Goal: Task Accomplishment & Management: Manage account settings

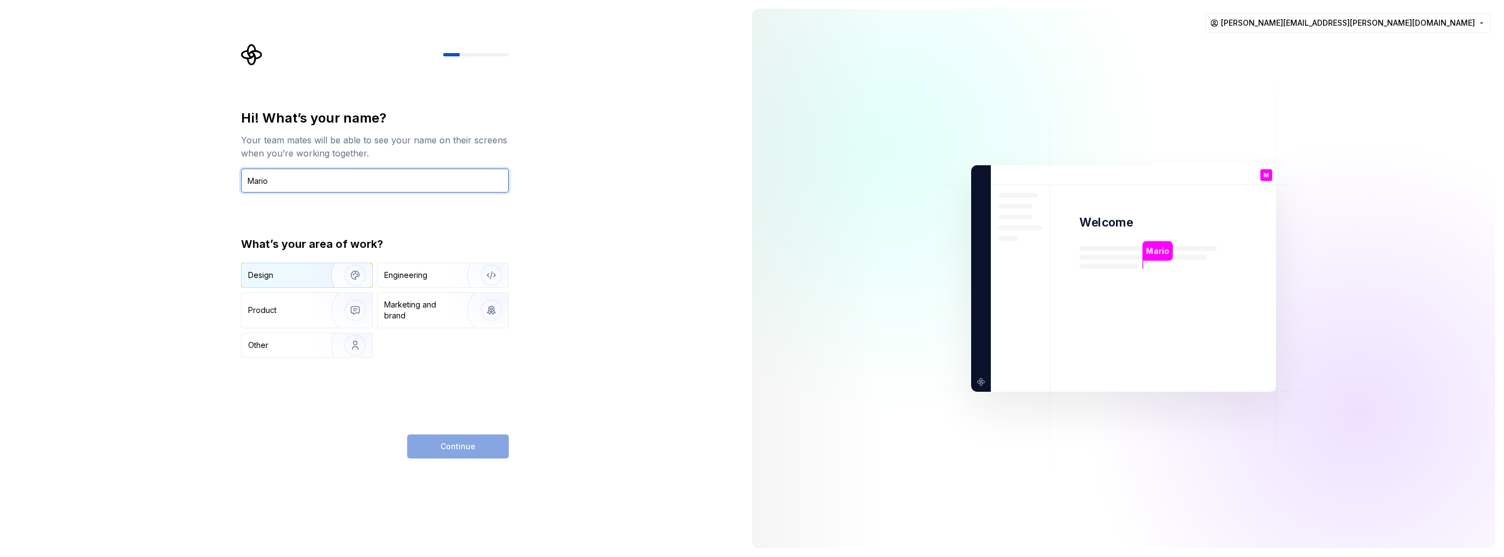
type input "Mario"
click at [322, 277] on img "button" at bounding box center [348, 274] width 70 height 73
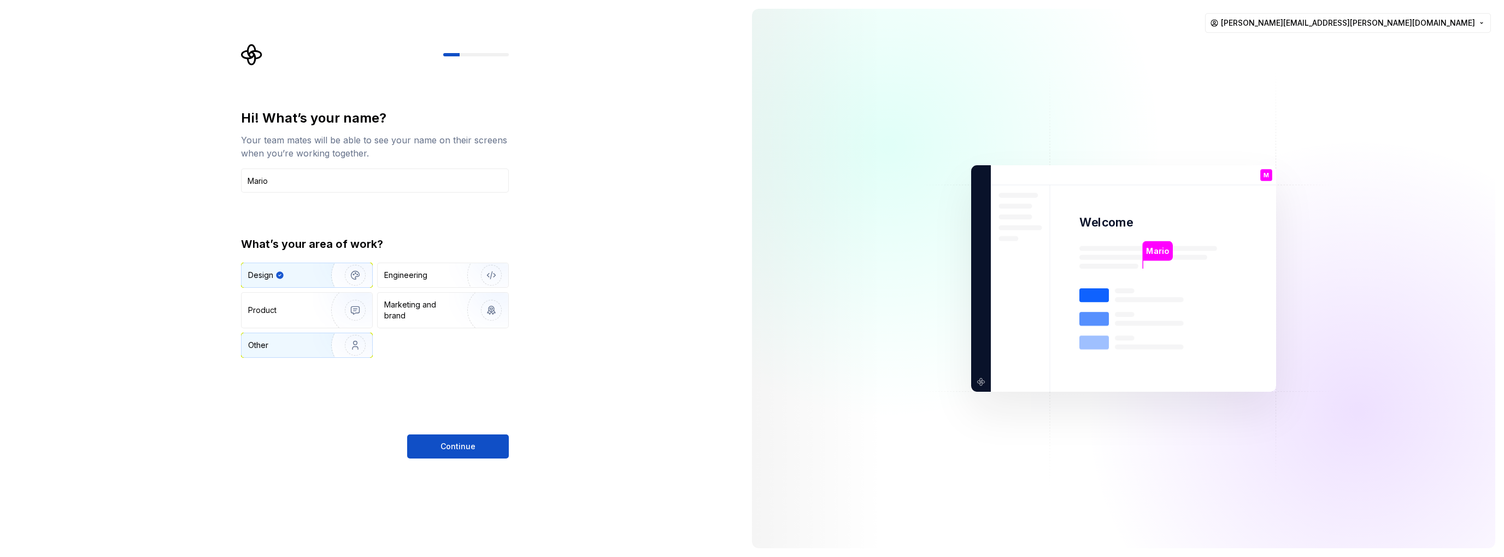
click at [311, 341] on div "Other" at bounding box center [280, 344] width 64 height 11
click at [319, 307] on img "button" at bounding box center [348, 309] width 70 height 73
click at [325, 273] on img "button" at bounding box center [348, 274] width 70 height 73
click at [456, 451] on button "Continue" at bounding box center [458, 446] width 102 height 24
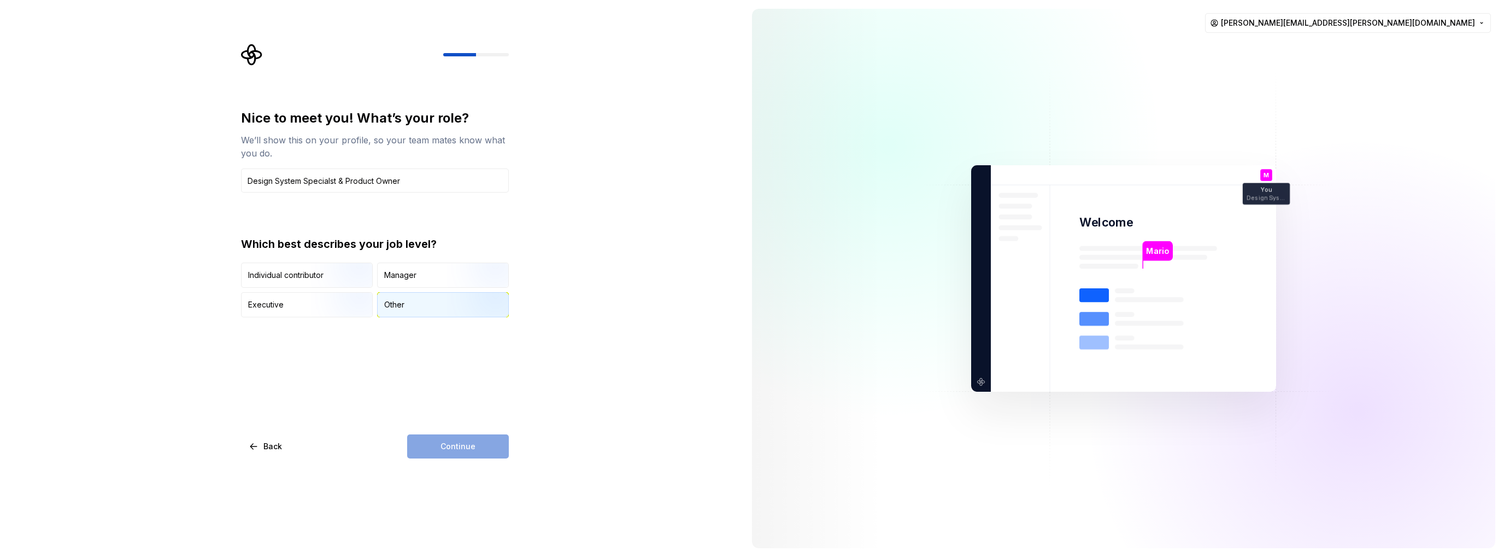
type input "Design System Specialst & Product Owner"
click at [406, 312] on div "Other" at bounding box center [443, 304] width 131 height 24
click at [479, 443] on button "Continue" at bounding box center [458, 446] width 102 height 24
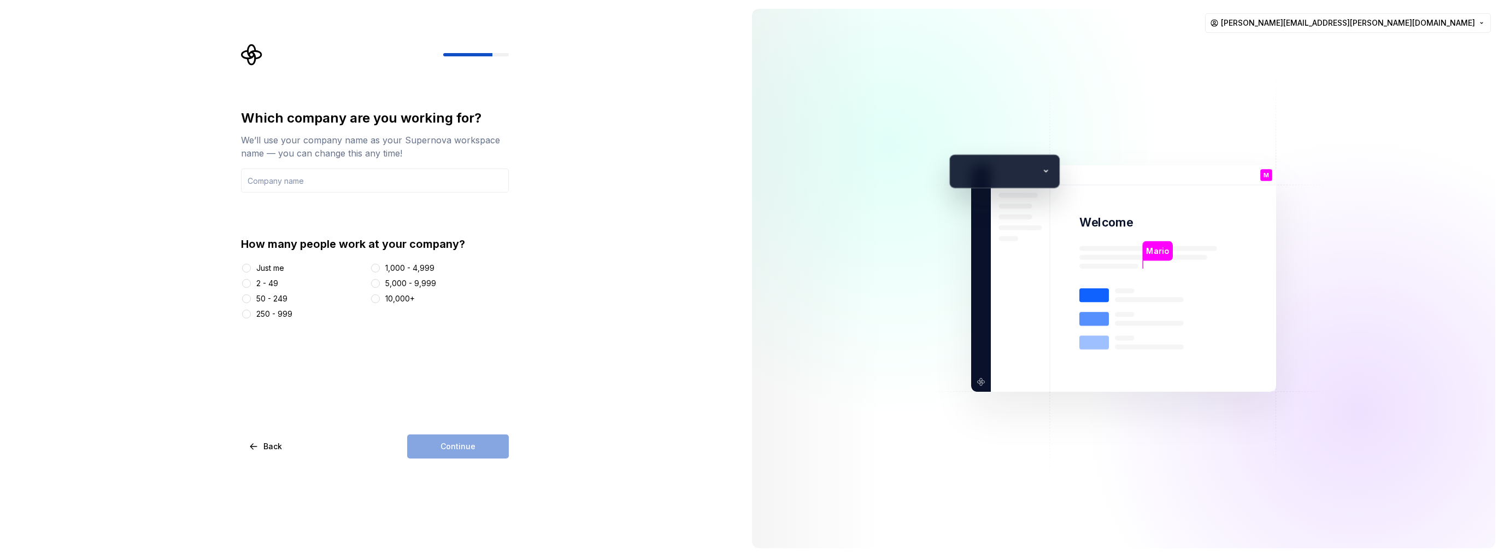
click at [253, 313] on div "250 - 999" at bounding box center [303, 313] width 125 height 11
click at [250, 315] on button "250 - 999" at bounding box center [246, 313] width 9 height 9
click at [310, 186] on input "text" at bounding box center [375, 180] width 268 height 24
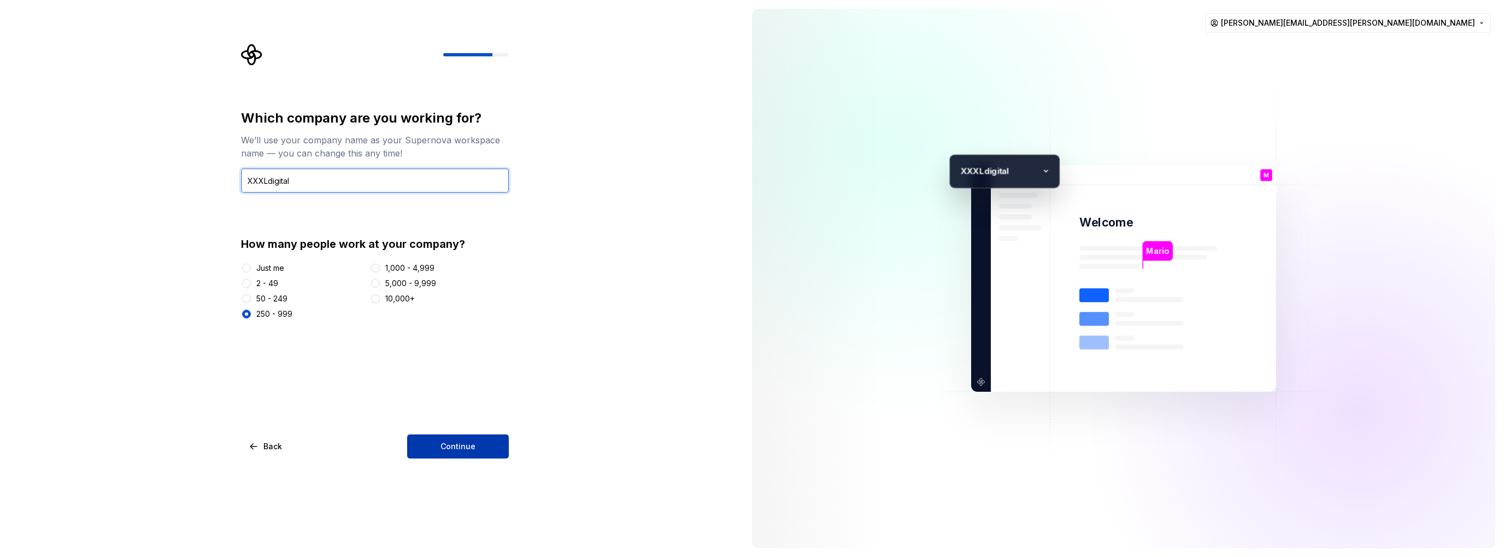
type input "XXXLdigital"
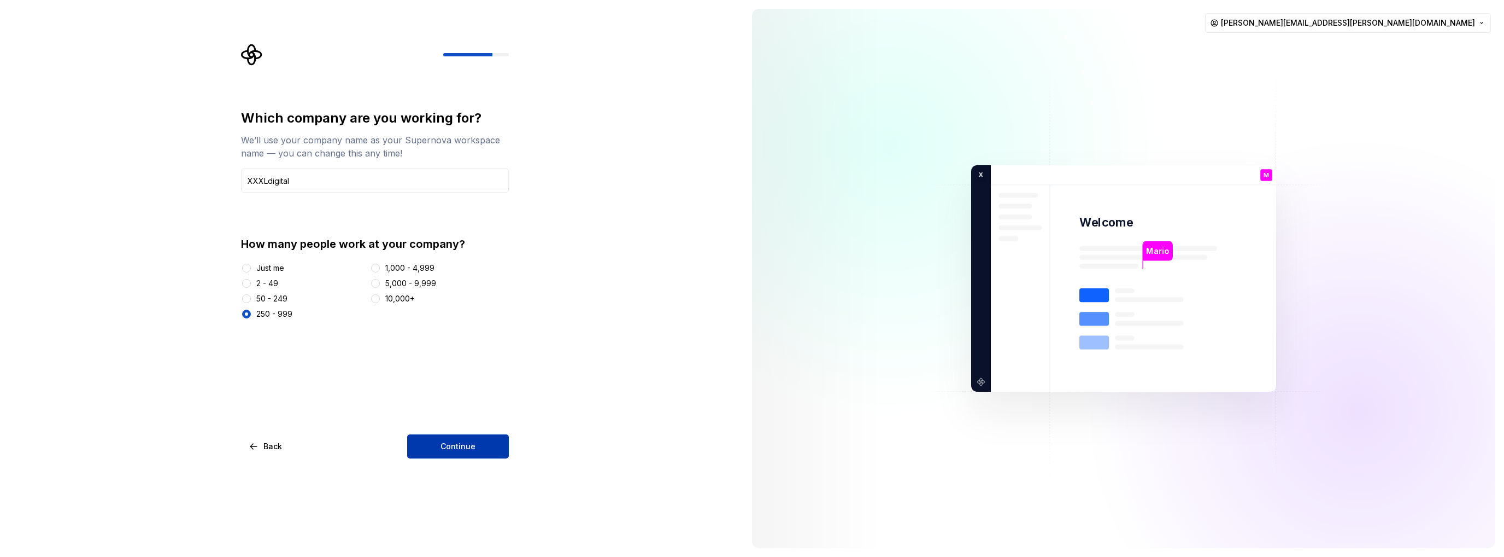
click at [487, 450] on button "Continue" at bounding box center [458, 446] width 102 height 24
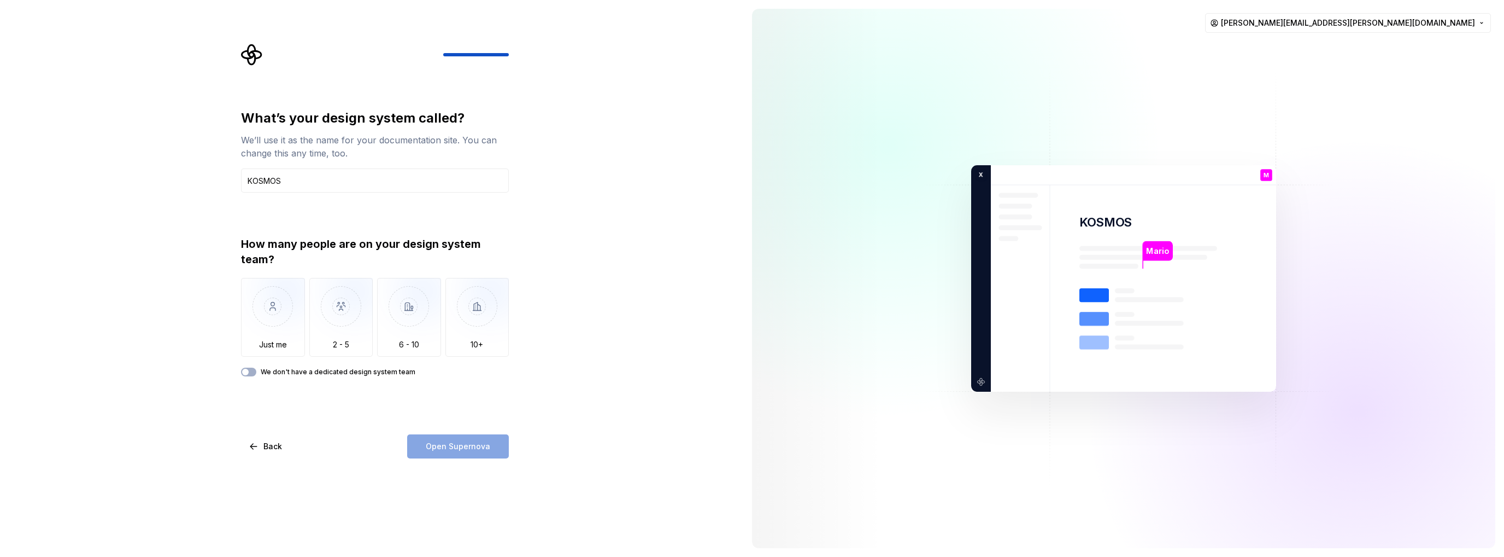
type input "KOSMOS"
click at [358, 155] on div "We’ll use it as the name for your documentation site. You can change this any t…" at bounding box center [375, 146] width 268 height 26
click at [328, 308] on img "button" at bounding box center [341, 314] width 64 height 73
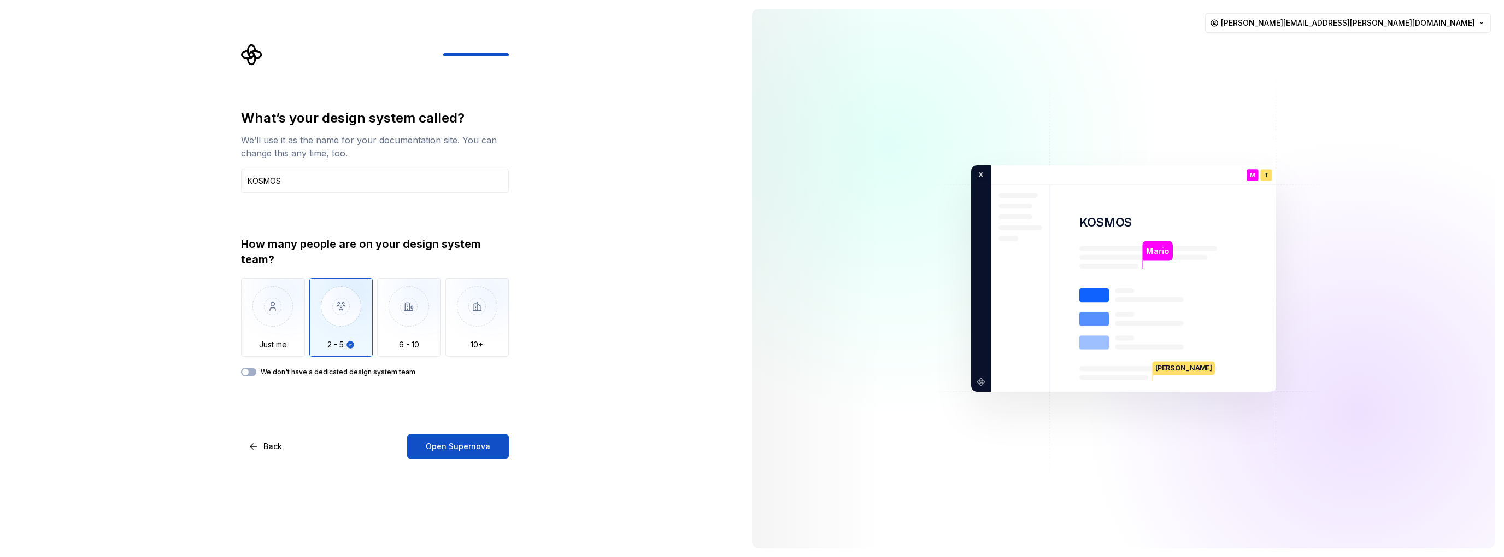
click at [282, 374] on label "We don't have a dedicated design system team" at bounding box center [338, 371] width 155 height 9
click at [256, 374] on button "We don't have a dedicated design system team" at bounding box center [248, 371] width 15 height 9
click at [263, 373] on label "We don't have a dedicated design system team" at bounding box center [338, 371] width 155 height 9
click at [256, 373] on button "We don't have a dedicated design system team" at bounding box center [248, 371] width 15 height 9
click at [347, 344] on img "button" at bounding box center [341, 314] width 64 height 73
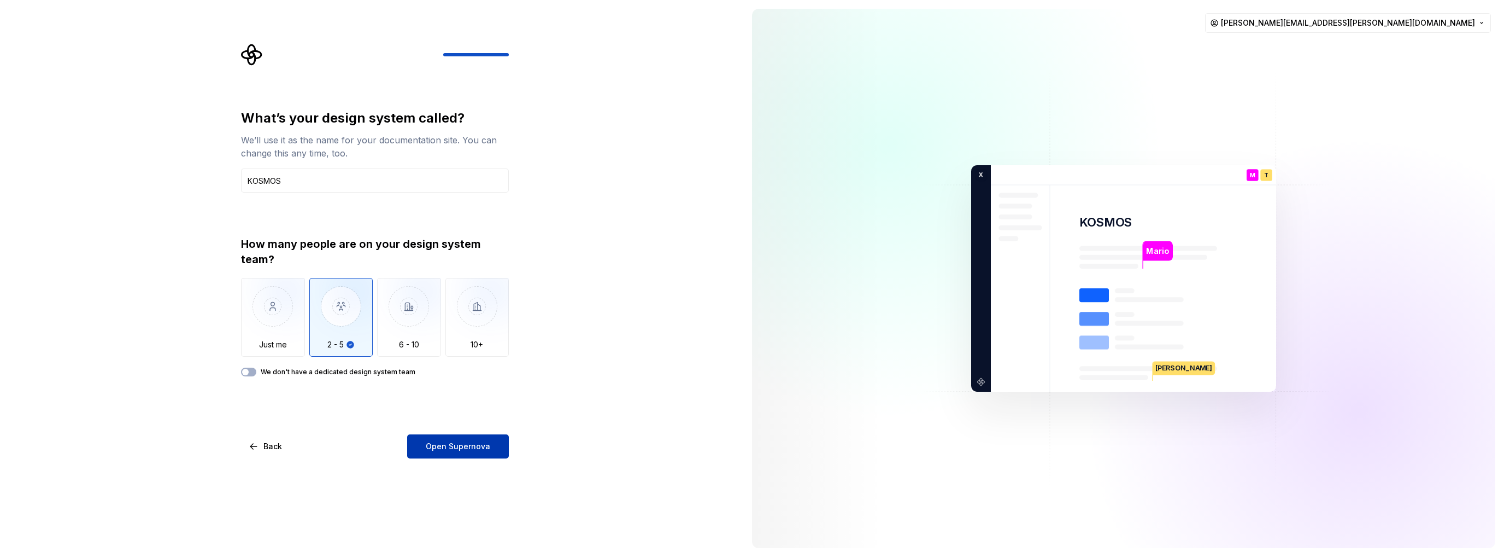
click at [434, 451] on button "Open Supernova" at bounding box center [458, 446] width 102 height 24
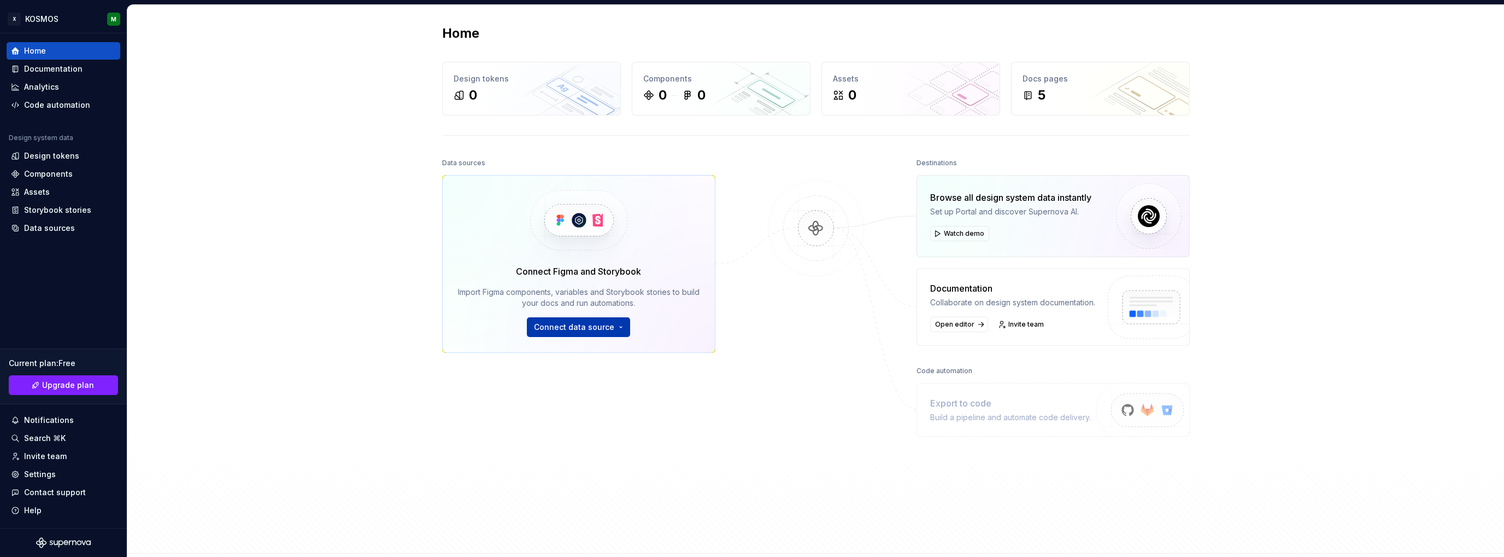
drag, startPoint x: 612, startPoint y: 326, endPoint x: 618, endPoint y: 329, distance: 6.4
click at [612, 326] on button "Connect data source" at bounding box center [578, 327] width 103 height 20
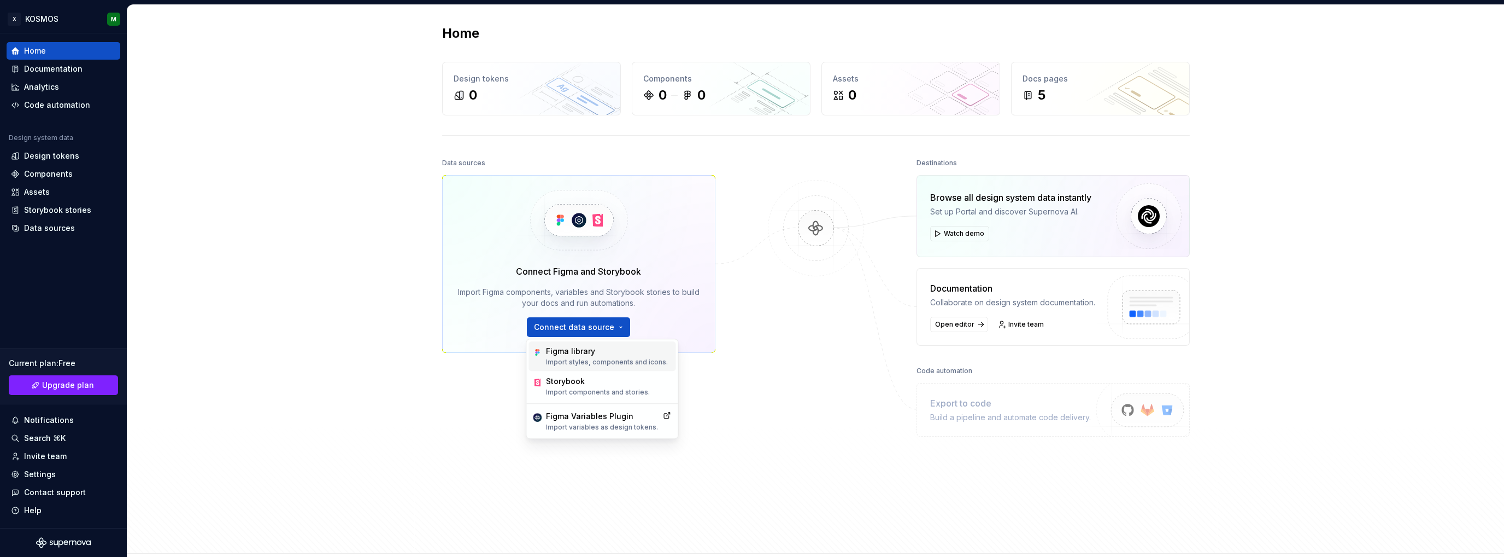
click at [622, 365] on p "Import styles, components and icons." at bounding box center [607, 362] width 122 height 9
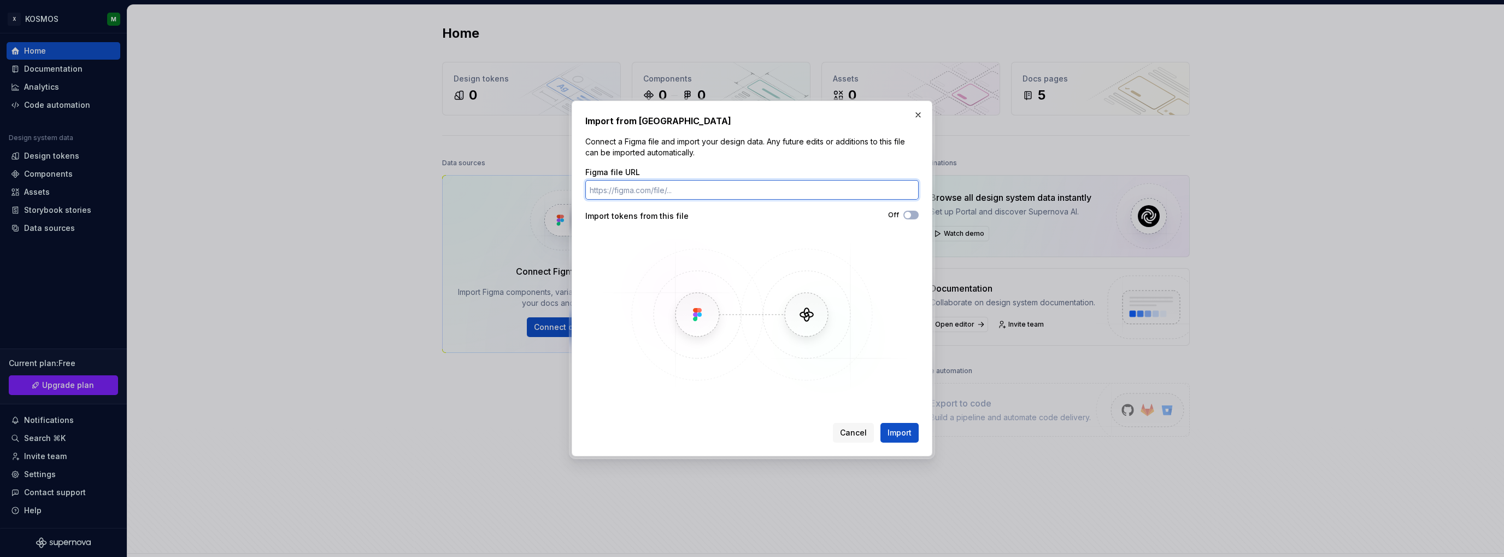
click at [672, 185] on input "Figma file URL" at bounding box center [751, 190] width 333 height 20
paste input "https://www.figma.com/design/y6cHmExRBVXGWxrcPi3qCq/KOSMOS---Foundations---v0.1…"
type input "https://www.figma.com/design/y6cHmExRBVXGWxrcPi3qCq/KOSMOS---Foundations---v0.1…"
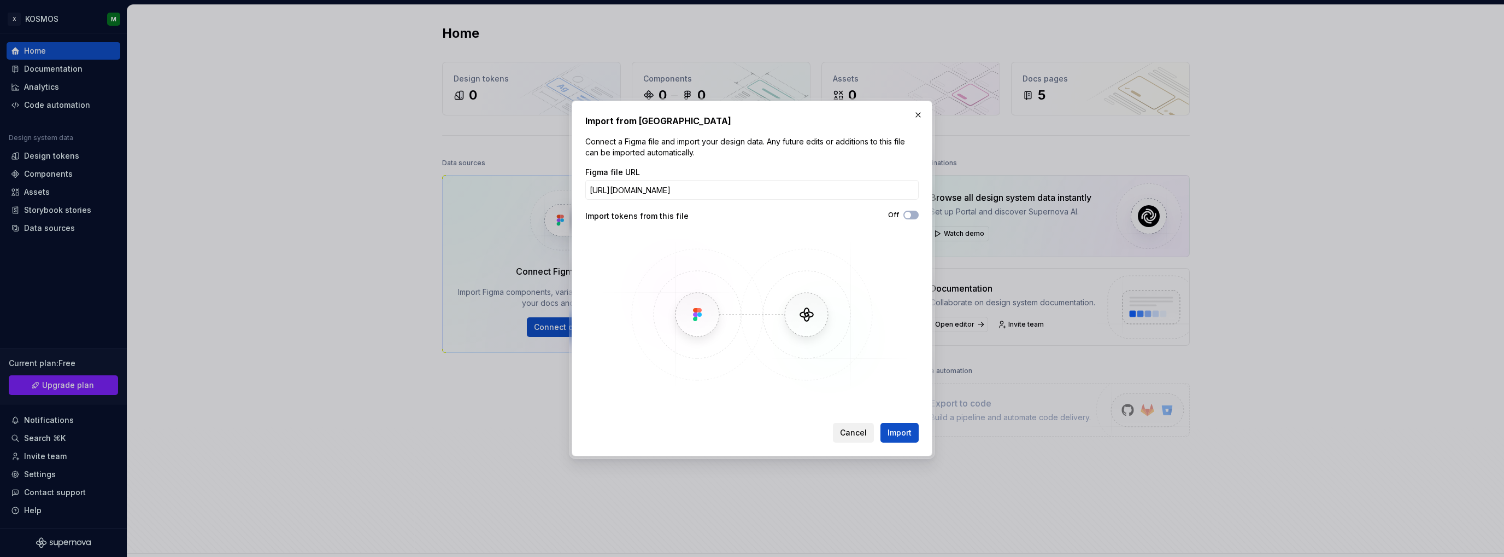
click at [849, 431] on span "Cancel" at bounding box center [853, 432] width 27 height 11
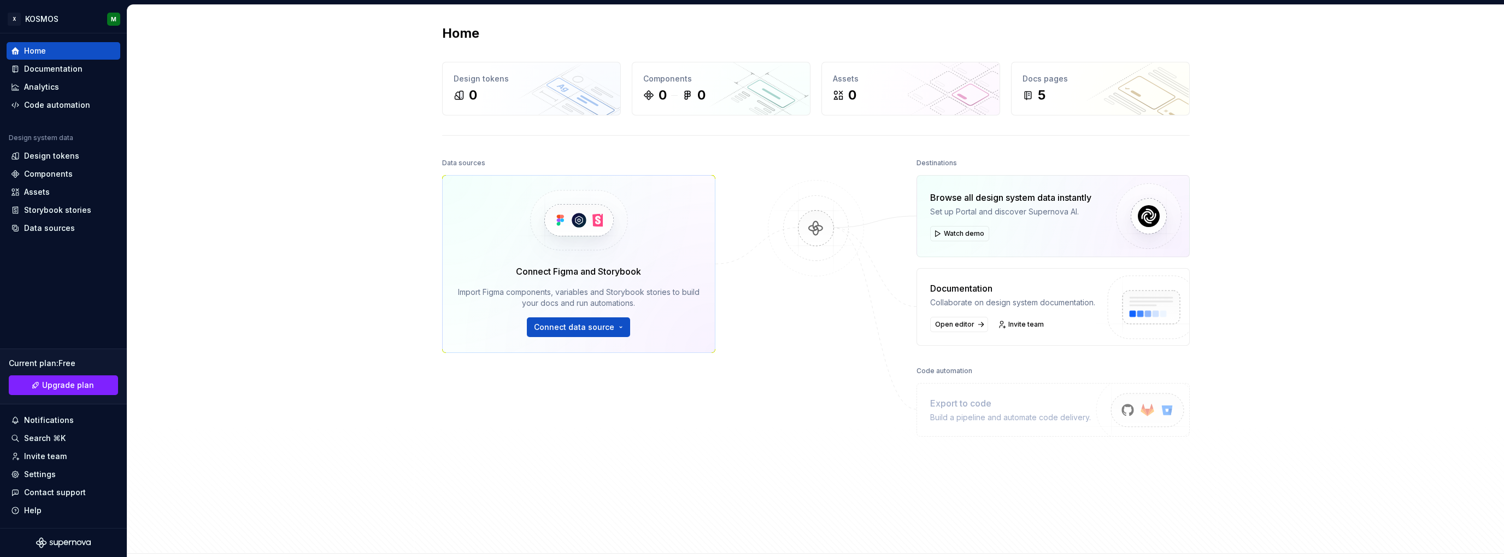
click at [762, 379] on div at bounding box center [816, 322] width 109 height 334
click at [63, 158] on div "Design tokens" at bounding box center [51, 155] width 55 height 11
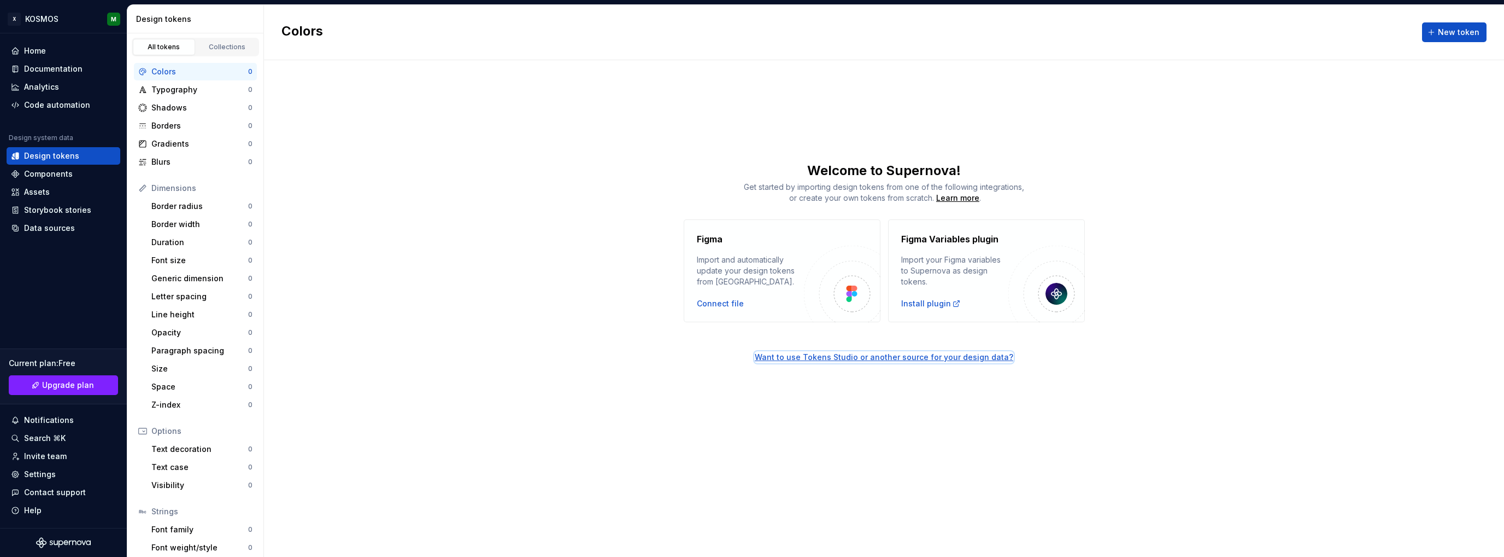
click at [832, 358] on div "Want to use Tokens Studio or another source for your design data?" at bounding box center [884, 357] width 259 height 11
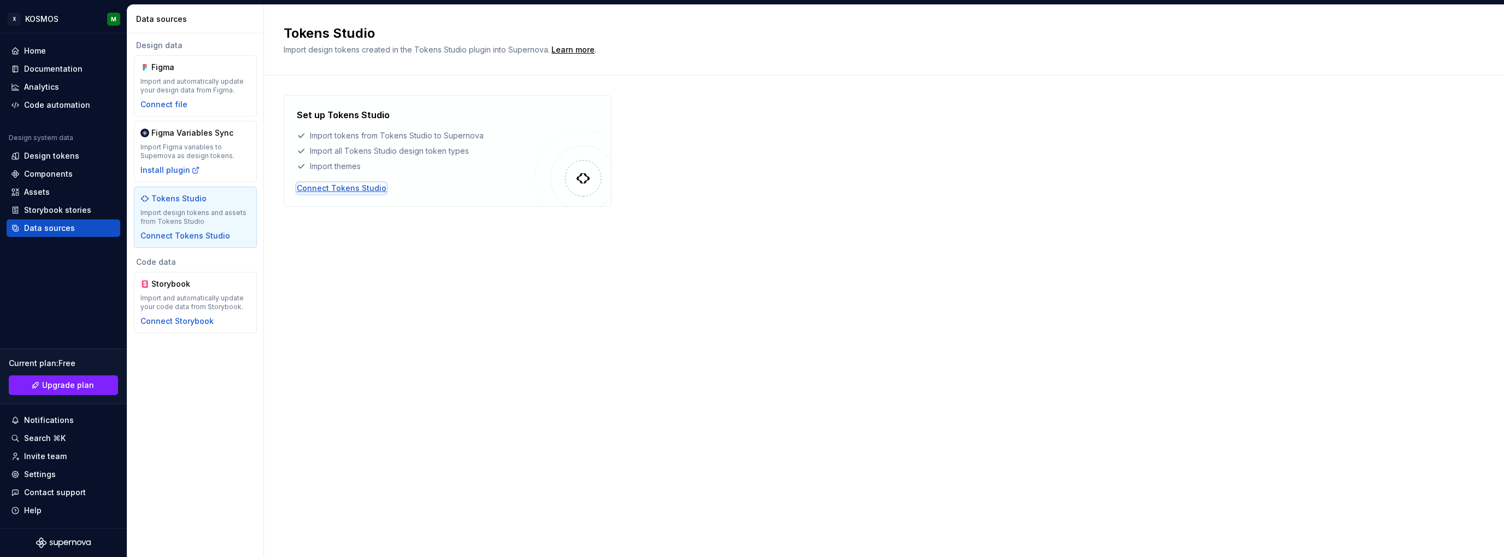
click at [361, 189] on div "Connect Tokens Studio" at bounding box center [342, 188] width 90 height 11
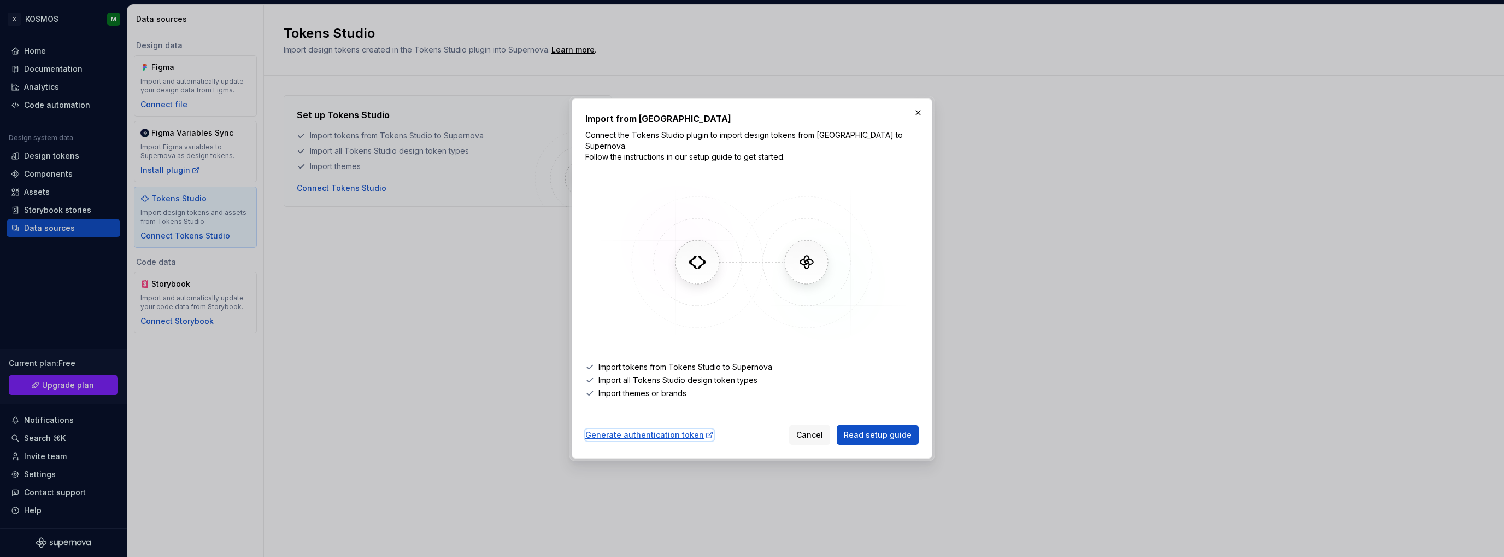
click at [669, 429] on div "Generate authentication token" at bounding box center [649, 434] width 128 height 11
click at [852, 430] on span "Read setup guide" at bounding box center [878, 434] width 68 height 11
click at [672, 429] on div "Generate authentication token" at bounding box center [649, 434] width 128 height 11
click at [918, 112] on button "button" at bounding box center [918, 112] width 15 height 15
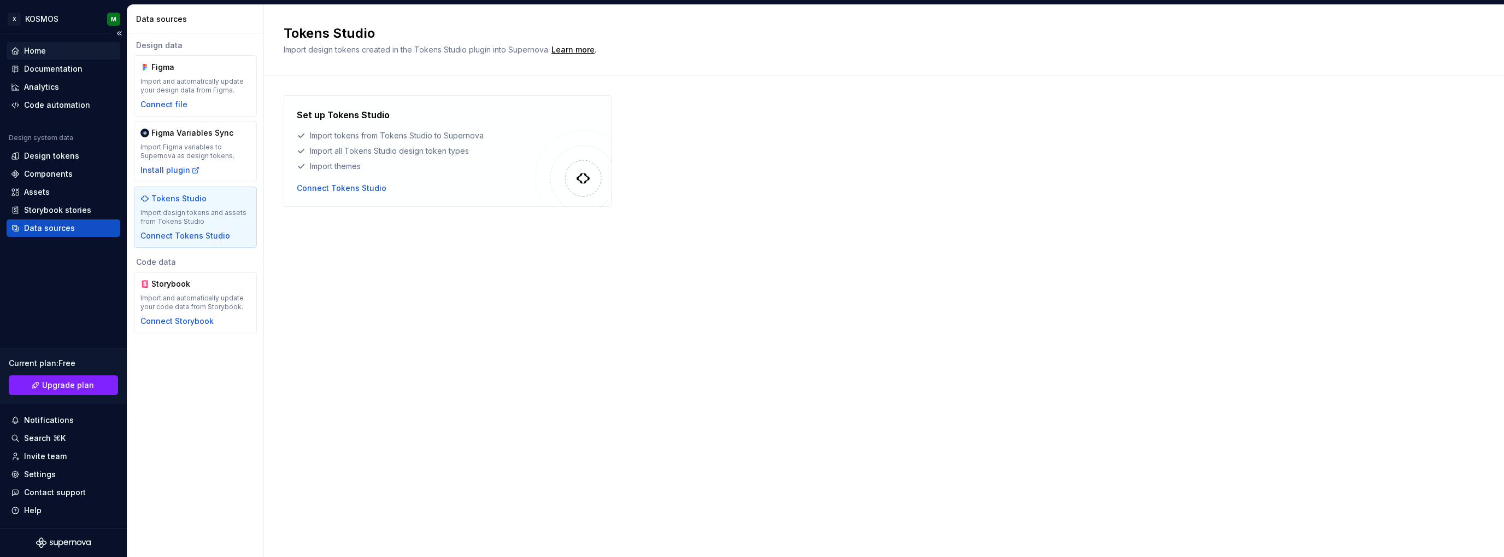
click at [50, 50] on div "Home" at bounding box center [63, 50] width 105 height 11
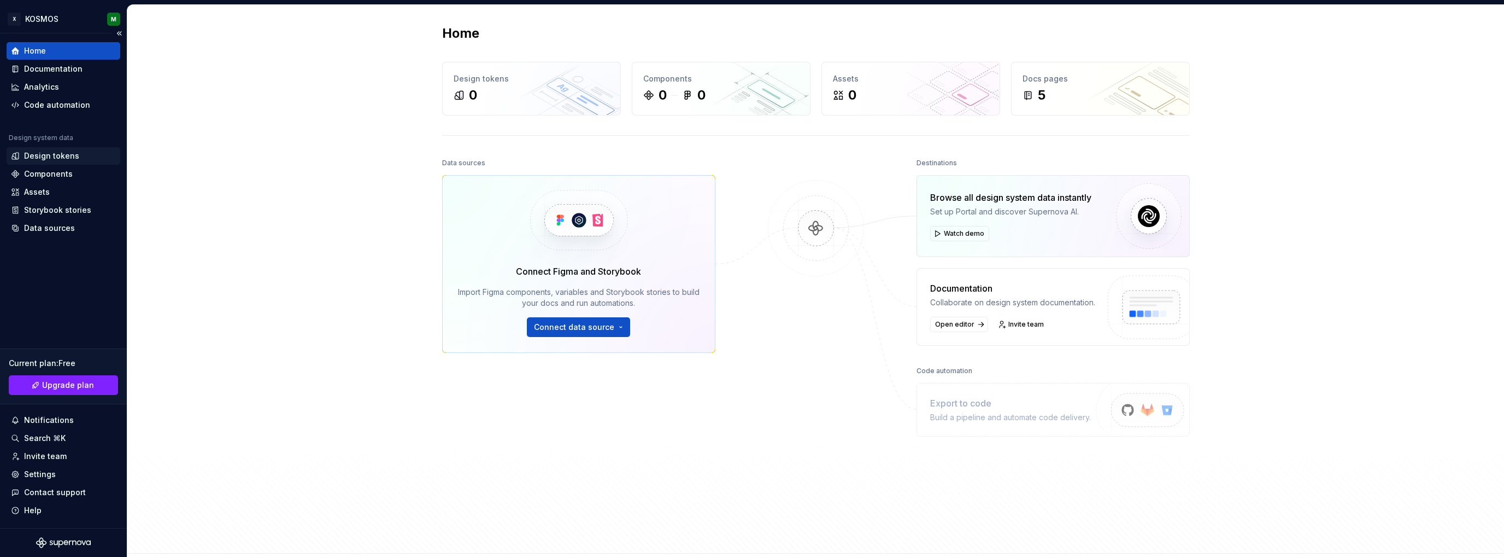
click at [62, 157] on div "Design tokens" at bounding box center [51, 155] width 55 height 11
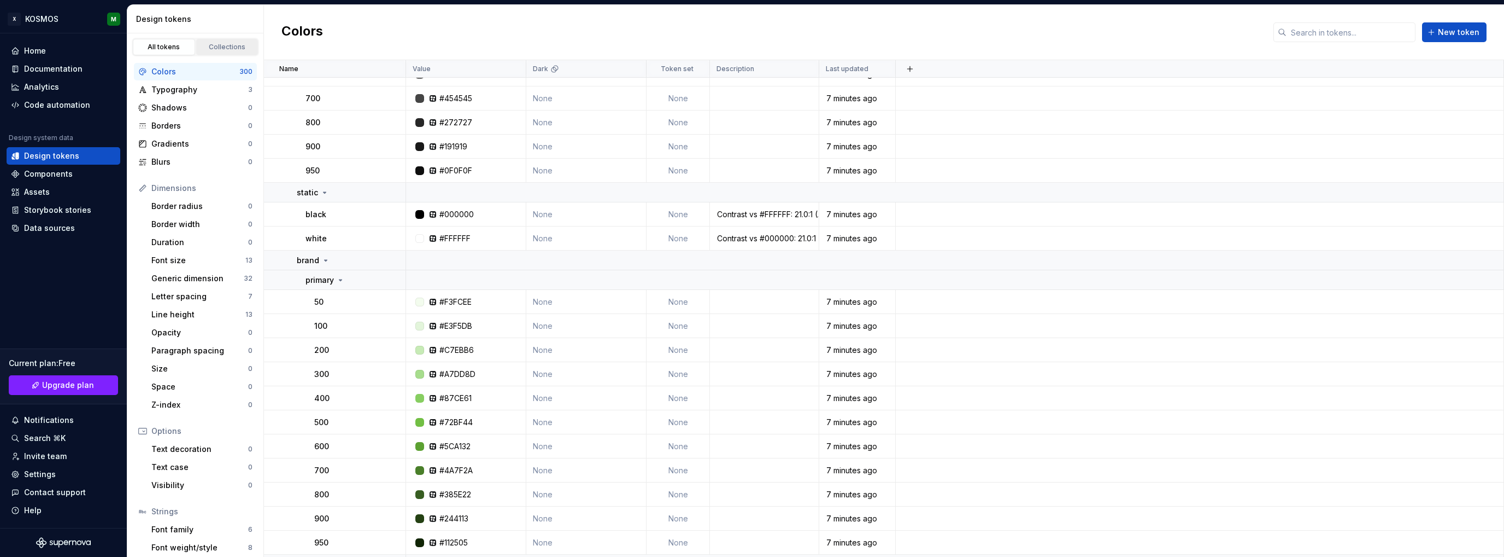
click at [221, 49] on div "Collections" at bounding box center [227, 47] width 55 height 9
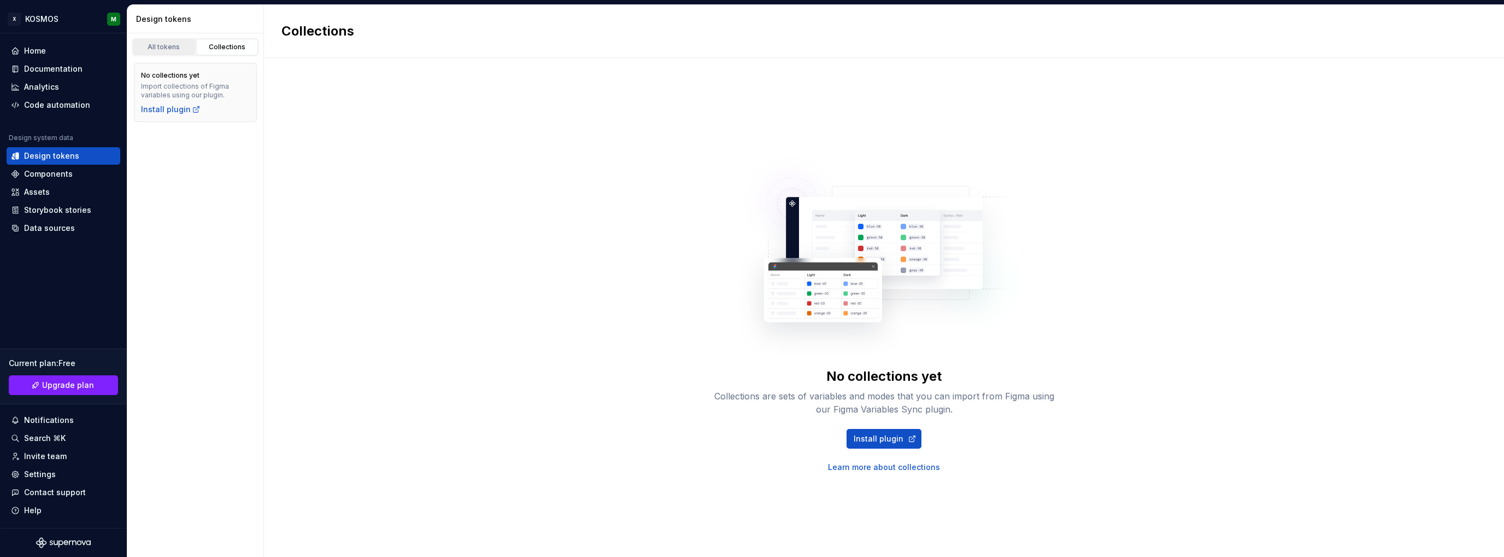
click at [181, 51] on div "All tokens" at bounding box center [164, 47] width 55 height 9
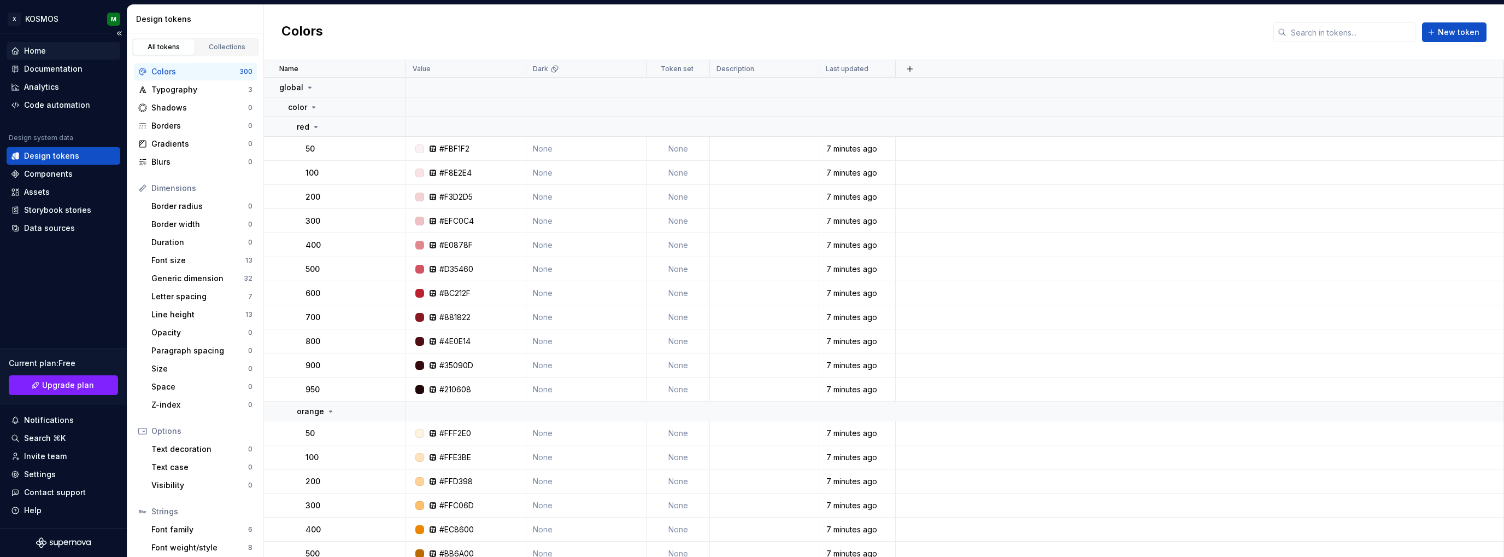
click at [51, 51] on div "Home" at bounding box center [63, 50] width 105 height 11
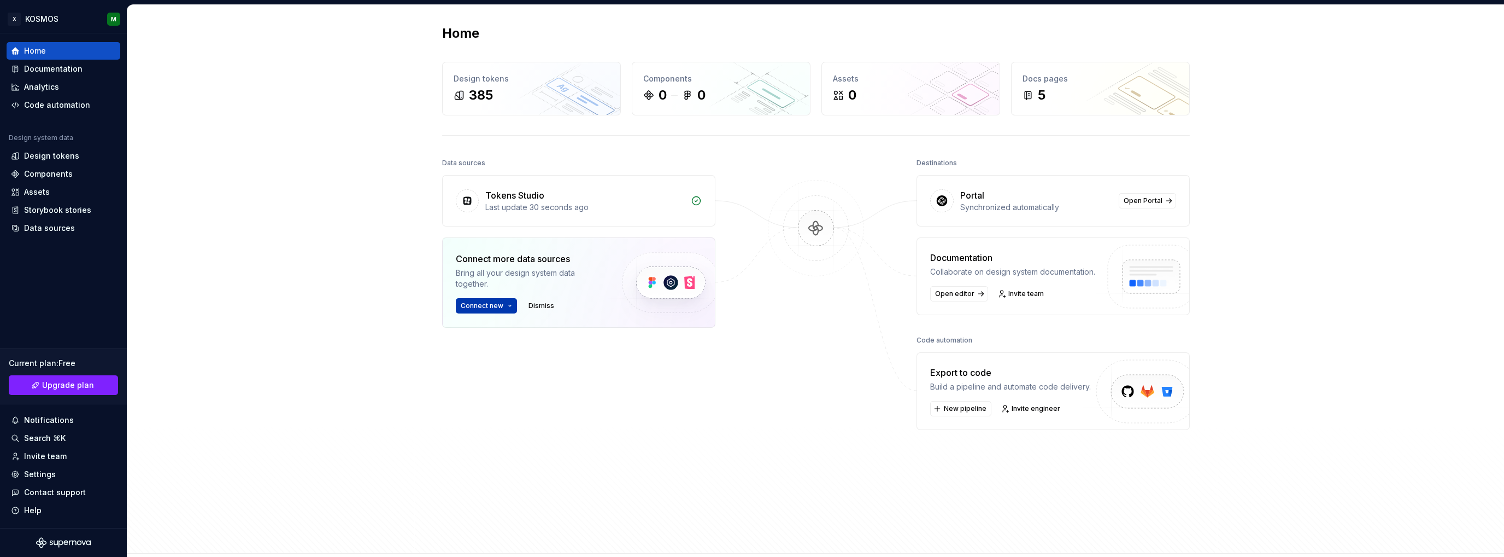
click at [470, 304] on span "Connect new" at bounding box center [482, 305] width 43 height 9
click at [486, 331] on div "Figma library" at bounding box center [534, 326] width 122 height 11
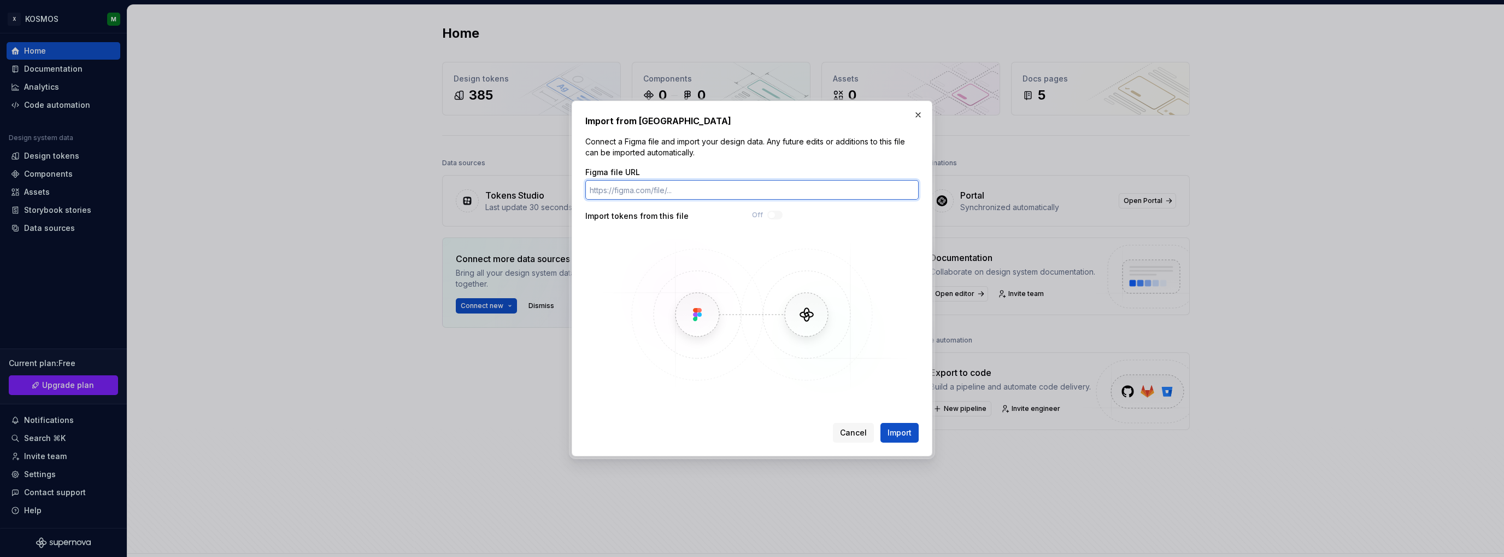
click at [688, 183] on input "Figma file URL" at bounding box center [751, 190] width 333 height 20
paste input "https://www.figma.com/design/y6cHmExRBVXGWxrcPi3qCq/KOSMOS---Foundations---v0.1…"
type input "https://www.figma.com/design/y6cHmExRBVXGWxrcPi3qCq/KOSMOS---Foundations---v0.1…"
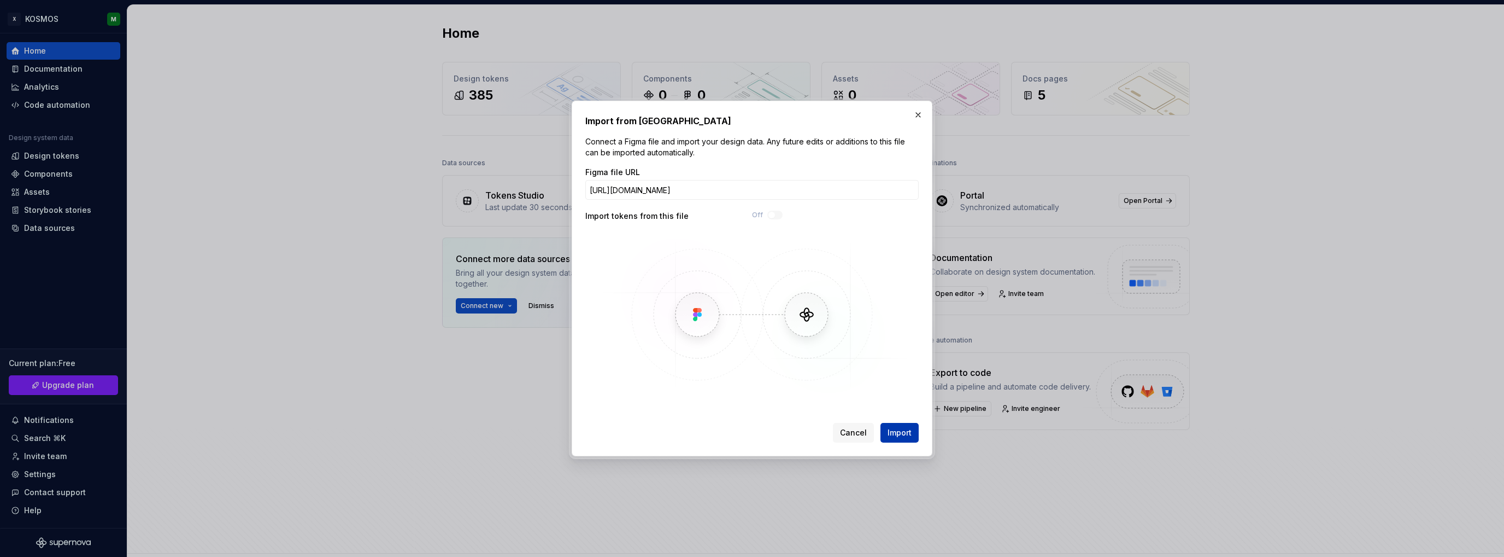
click at [913, 435] on button "Import" at bounding box center [900, 433] width 38 height 20
click at [894, 434] on span "Import" at bounding box center [900, 432] width 24 height 11
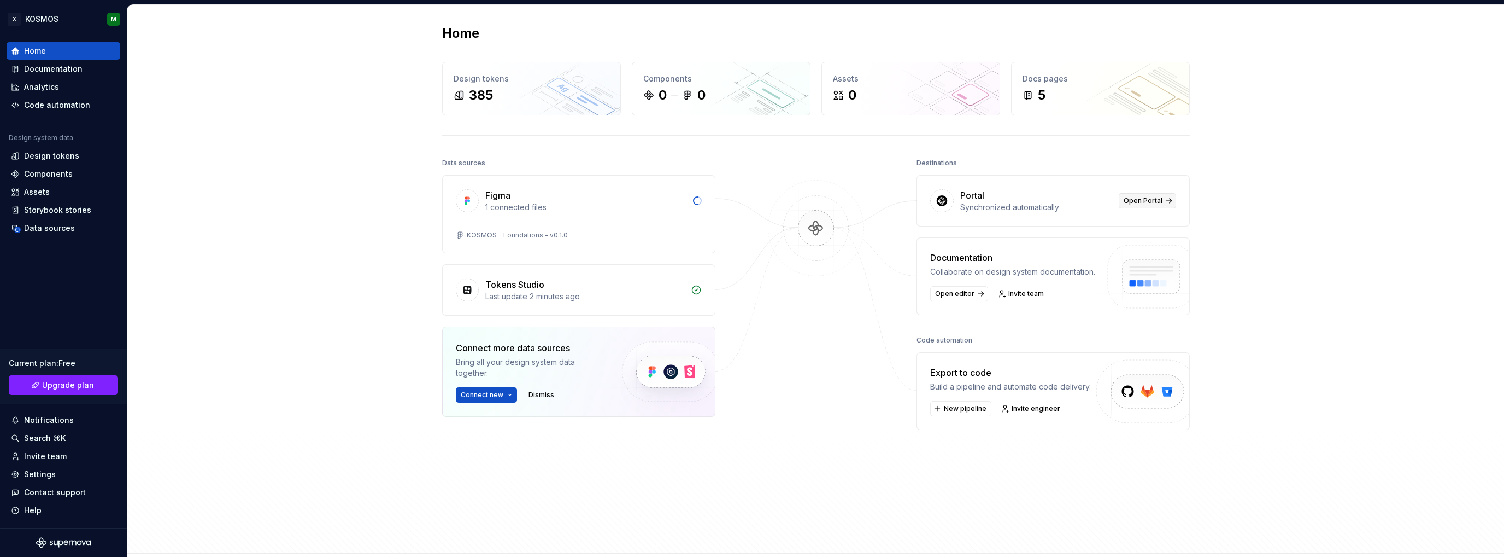
click at [1146, 200] on span "Open Portal" at bounding box center [1143, 200] width 39 height 9
click at [560, 202] on div "1 connected files" at bounding box center [584, 207] width 199 height 11
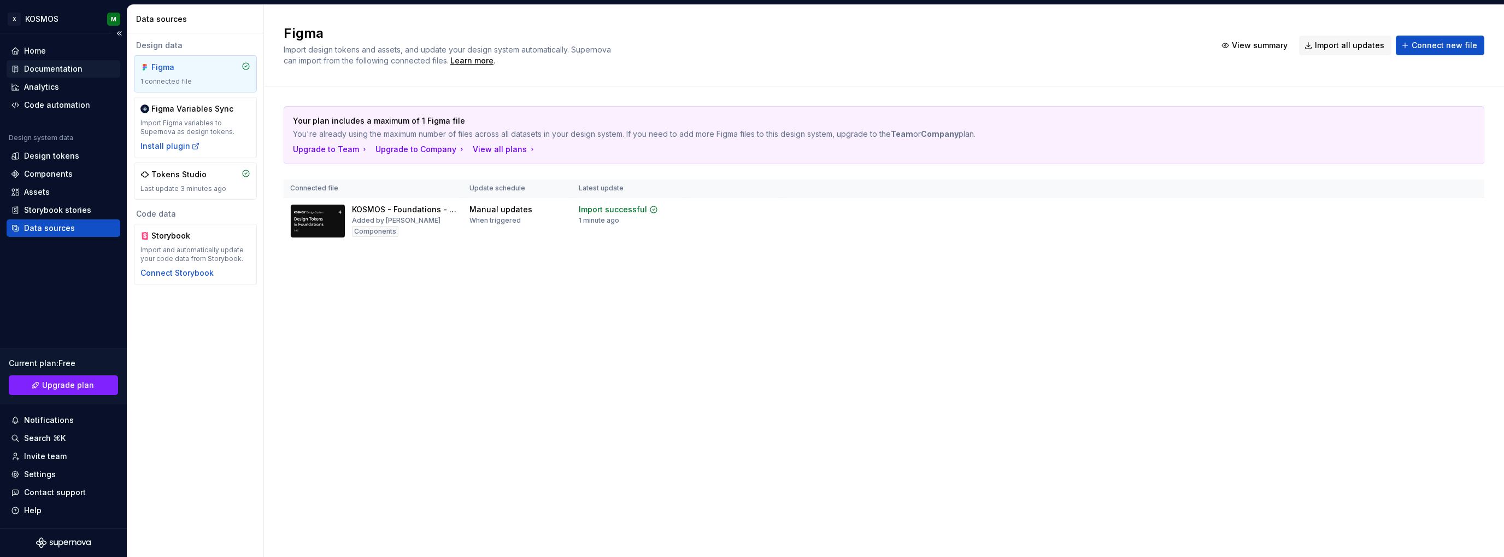
click at [46, 68] on div "Documentation" at bounding box center [53, 68] width 58 height 11
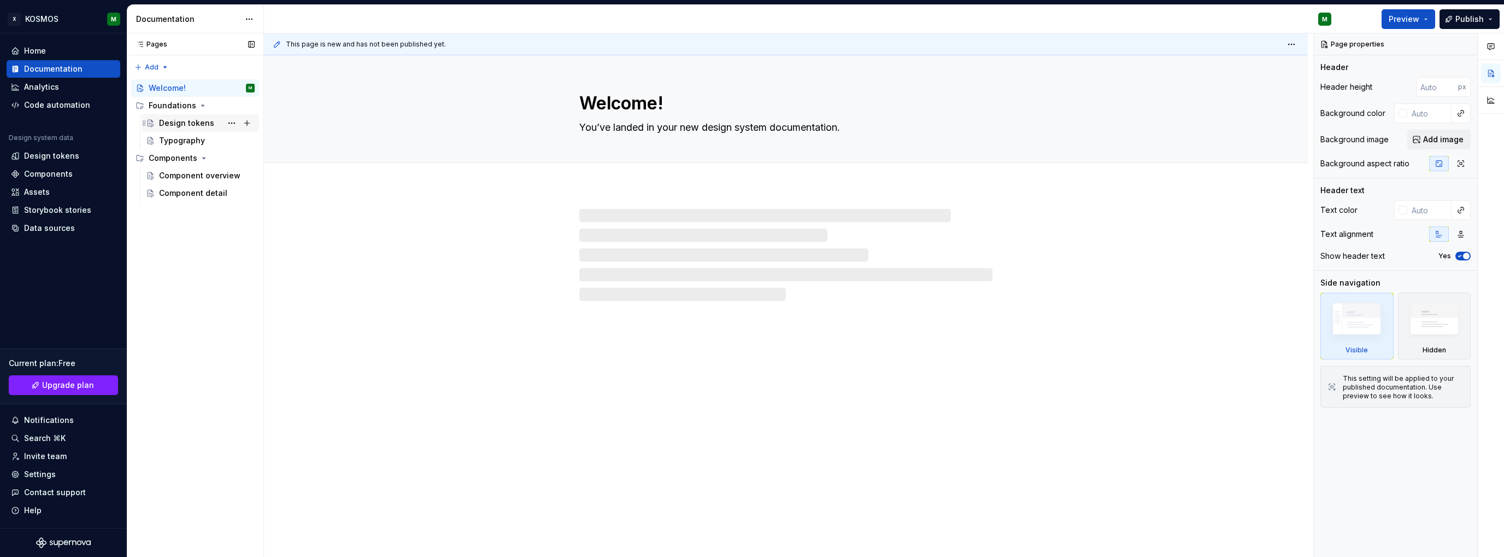
click at [179, 125] on div "Design tokens" at bounding box center [186, 123] width 55 height 11
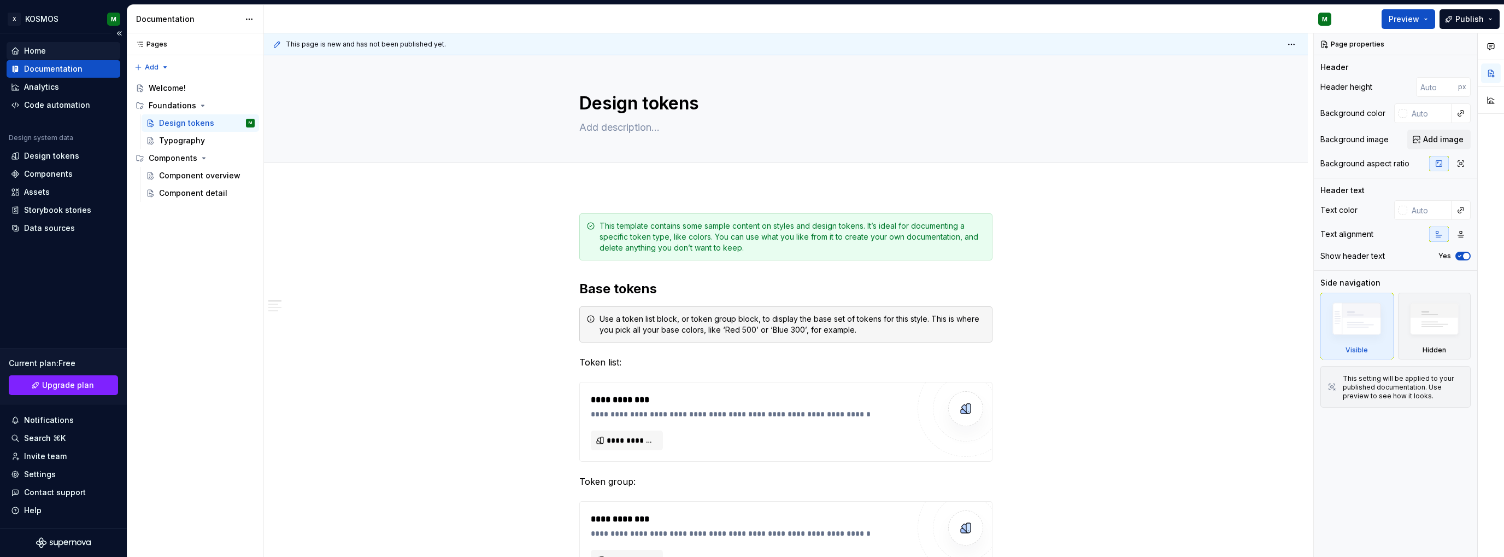
type textarea "*"
click at [43, 47] on div "Home" at bounding box center [35, 50] width 22 height 11
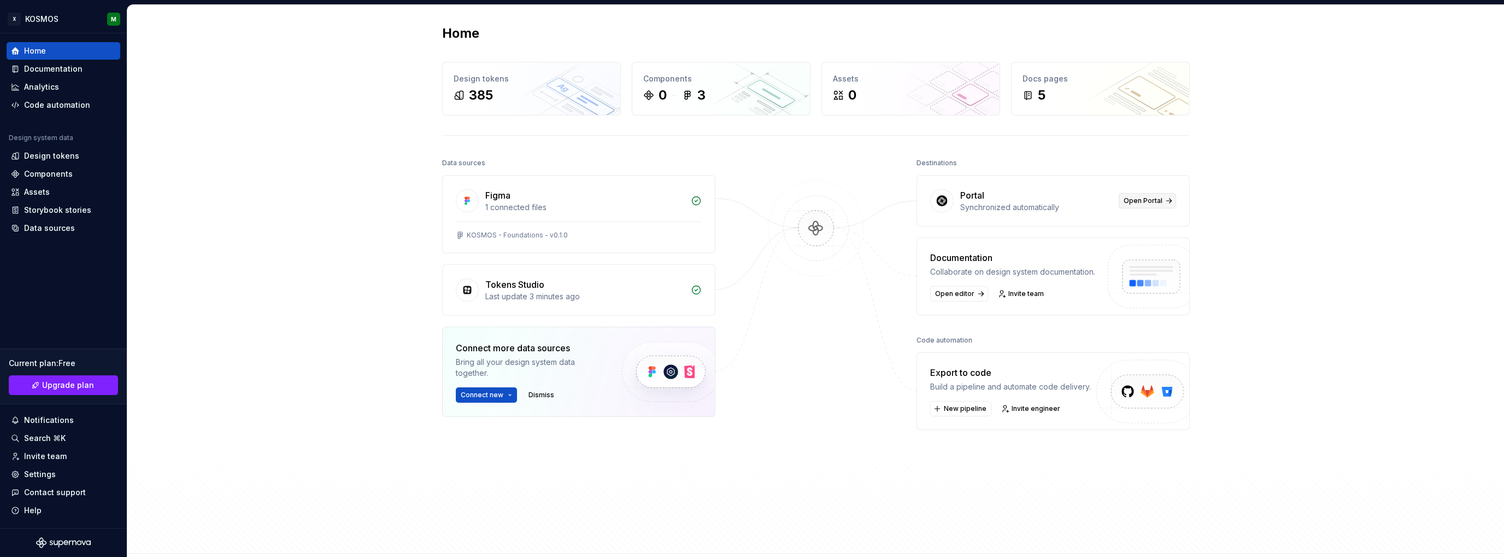
click at [1124, 200] on span "Open Portal" at bounding box center [1143, 200] width 39 height 9
click at [492, 282] on div "Tokens Studio" at bounding box center [514, 284] width 59 height 13
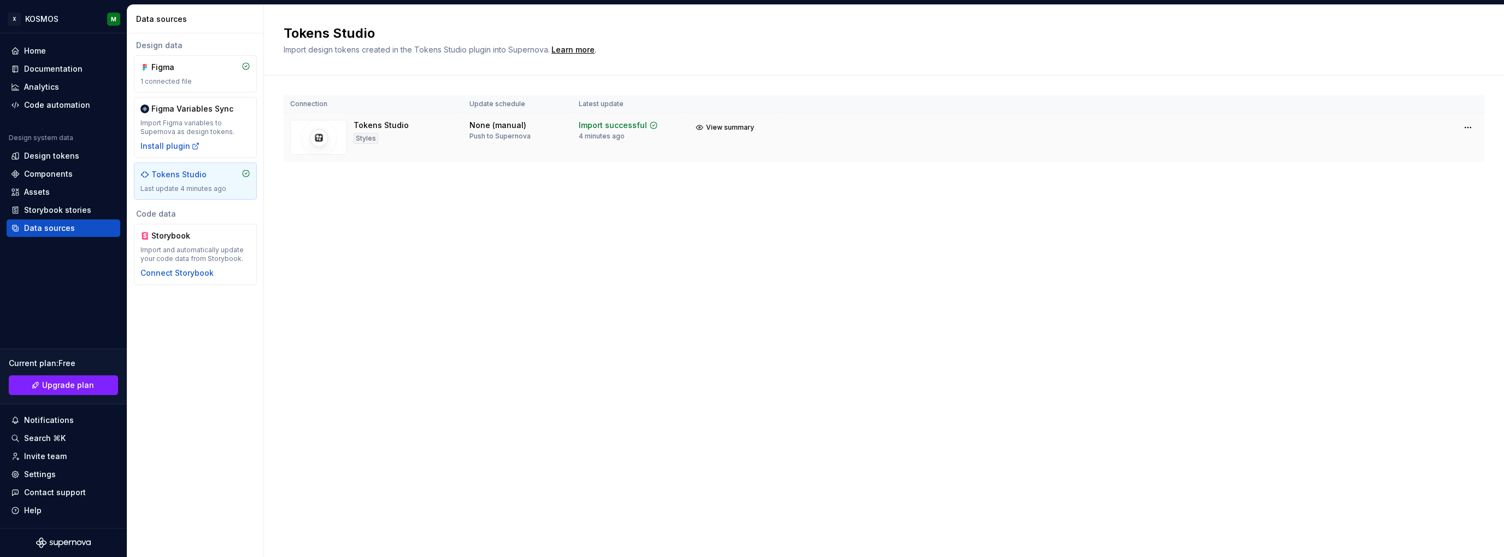
click at [611, 128] on div "Import successful" at bounding box center [613, 125] width 68 height 11
click at [341, 141] on img at bounding box center [318, 137] width 57 height 35
click at [1471, 128] on html "X KOSMOS M Home Documentation Analytics Code automation Design system data Desi…" at bounding box center [752, 278] width 1504 height 557
click at [1451, 172] on div "Disconnect integration" at bounding box center [1458, 172] width 87 height 11
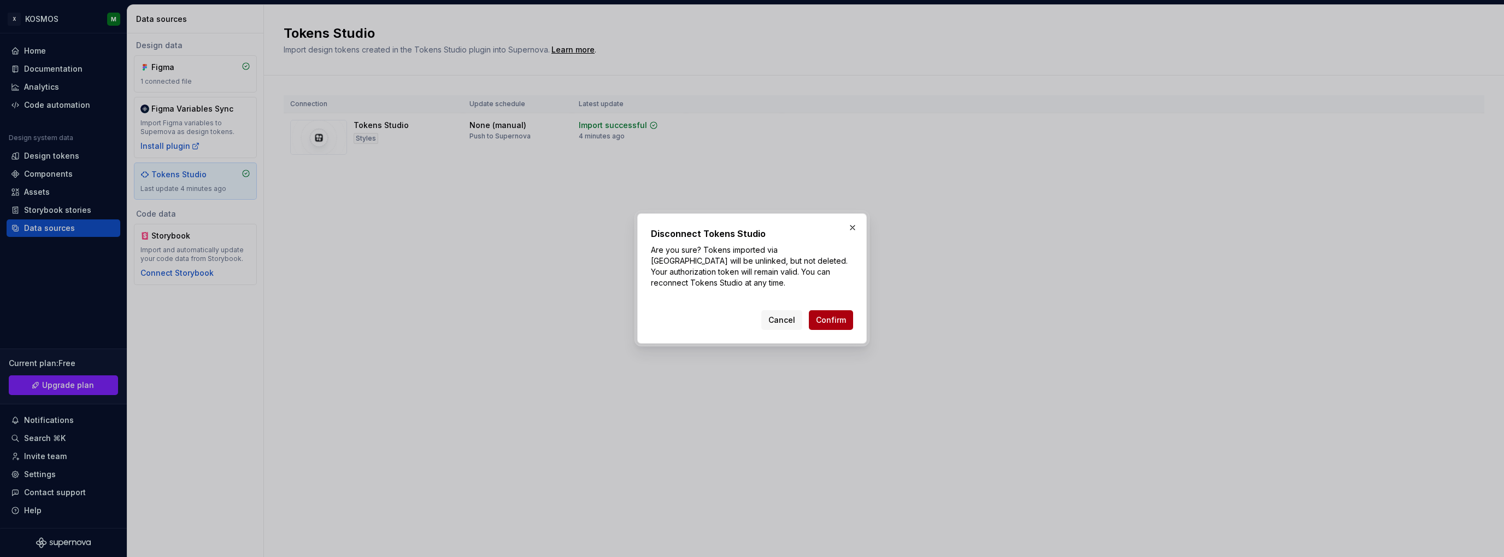
click at [833, 326] on button "Confirm" at bounding box center [831, 320] width 44 height 20
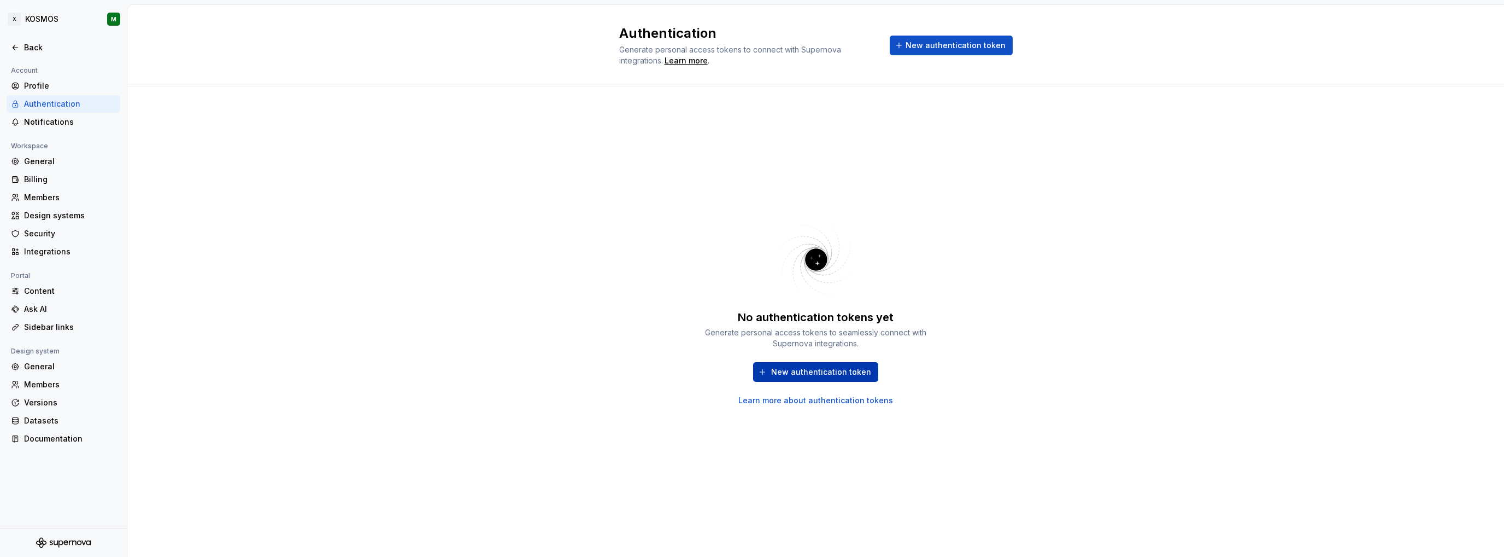
click at [795, 372] on span "New authentication token" at bounding box center [821, 371] width 100 height 11
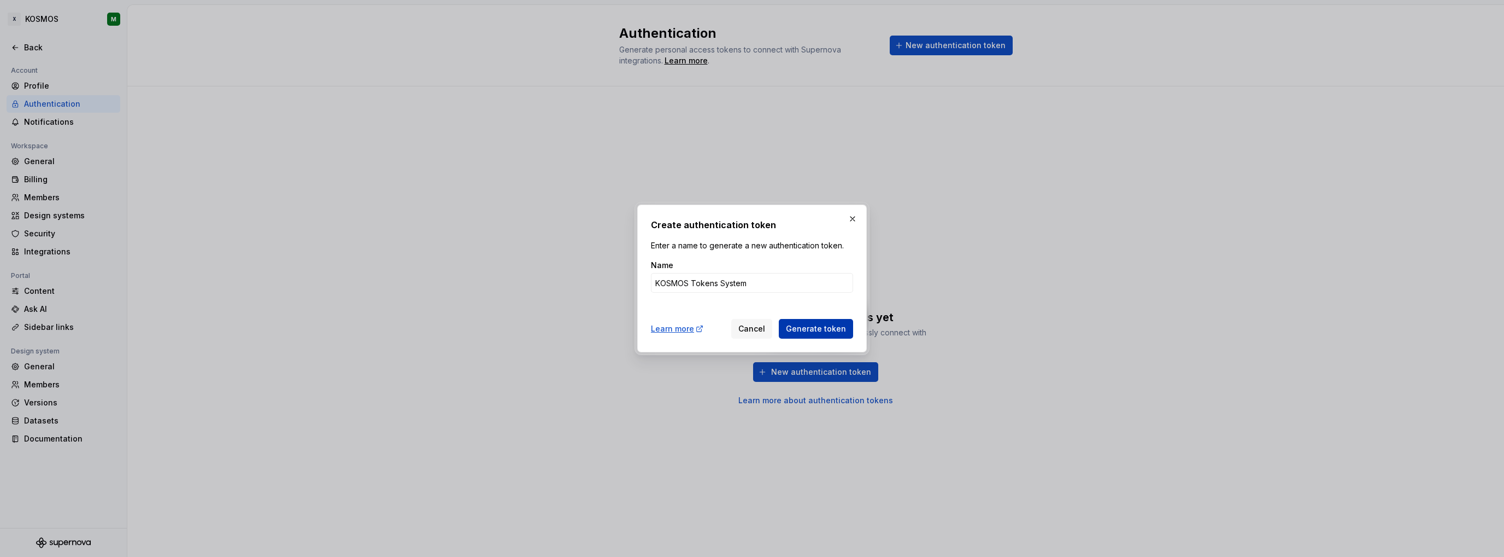
type input "KOSMOS Tokens System"
click at [830, 329] on span "Generate token" at bounding box center [816, 328] width 60 height 11
click at [827, 330] on span "Generate token" at bounding box center [816, 328] width 60 height 11
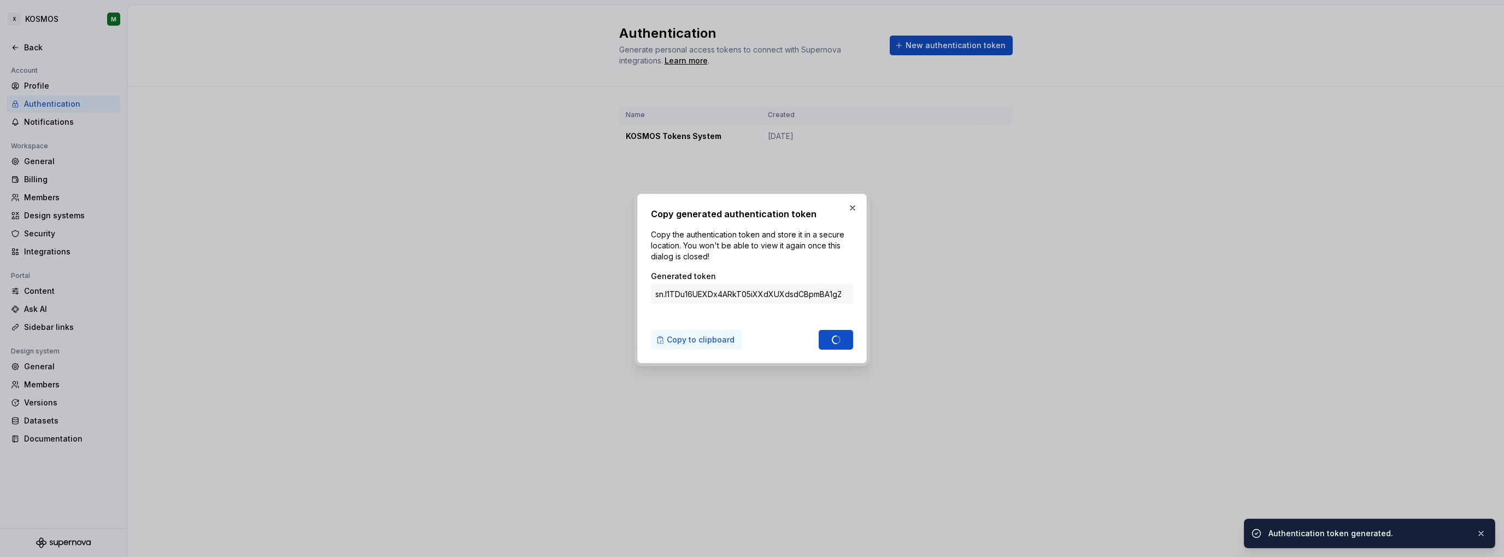
click at [719, 342] on span "Copy to clipboard" at bounding box center [701, 339] width 68 height 11
type input "sn.vIZrp7176CrLA3jD7BmdWxJjCIz8WOTiFQ9yhwo7KZUm0qJM38gxi0BDXCmRmgYKv9uifSWsMFqh…"
click at [853, 203] on button "button" at bounding box center [852, 207] width 15 height 15
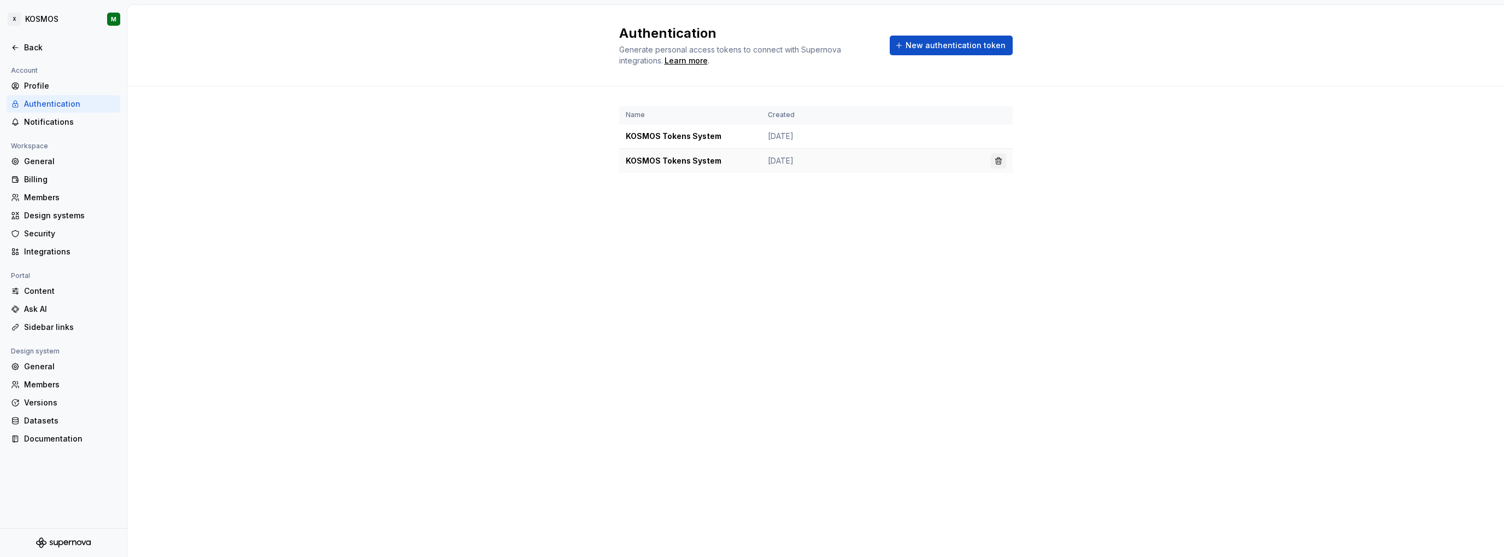
click at [992, 160] on button "button" at bounding box center [998, 160] width 15 height 15
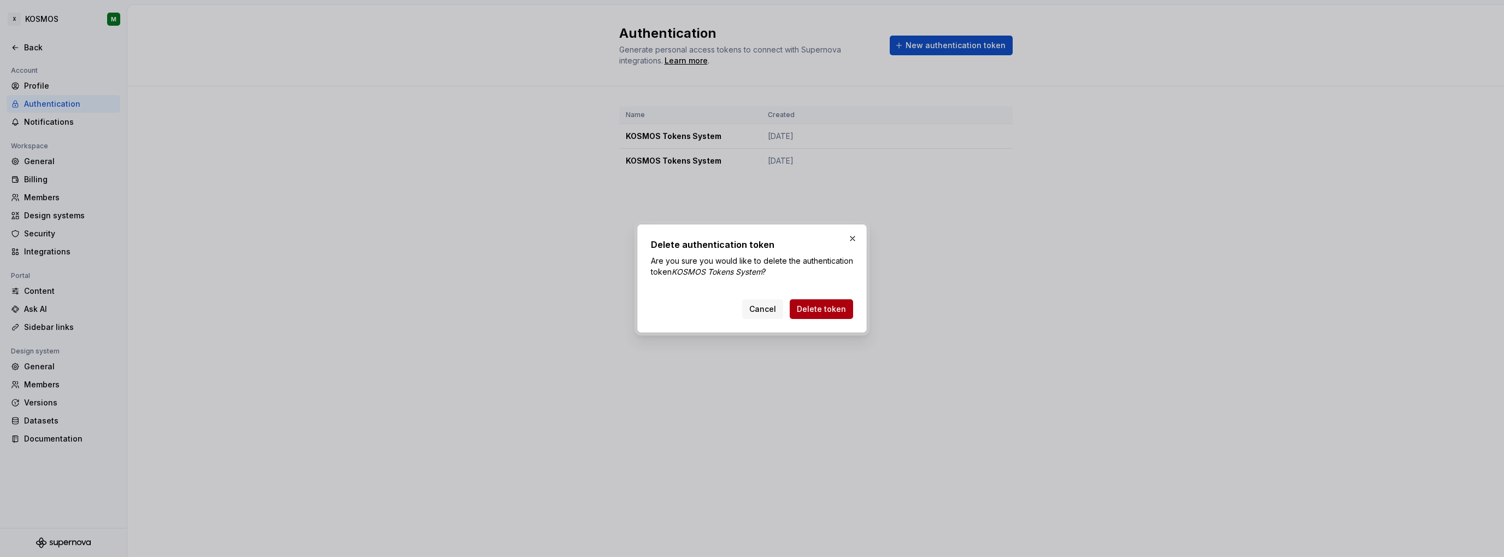
click at [829, 309] on span "Delete token" at bounding box center [821, 308] width 49 height 11
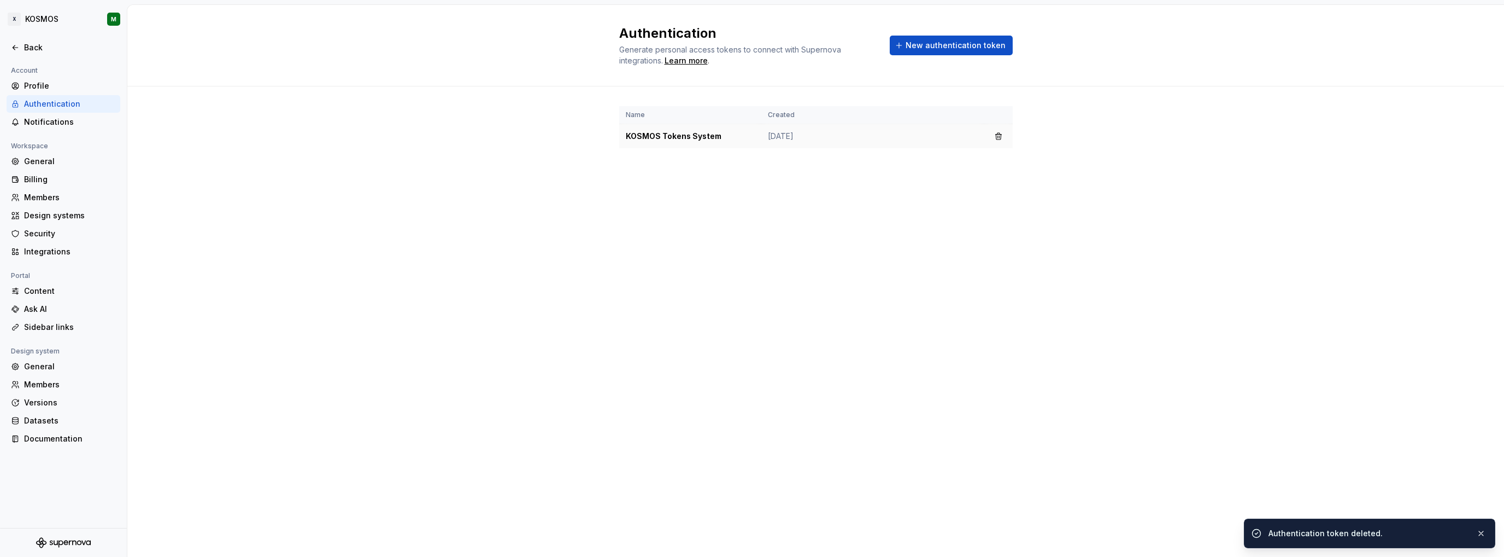
click at [718, 138] on td "KOSMOS Tokens System" at bounding box center [690, 136] width 142 height 25
click at [699, 138] on td "KOSMOS Tokens System" at bounding box center [690, 136] width 142 height 25
click at [1004, 133] on button "button" at bounding box center [998, 135] width 15 height 15
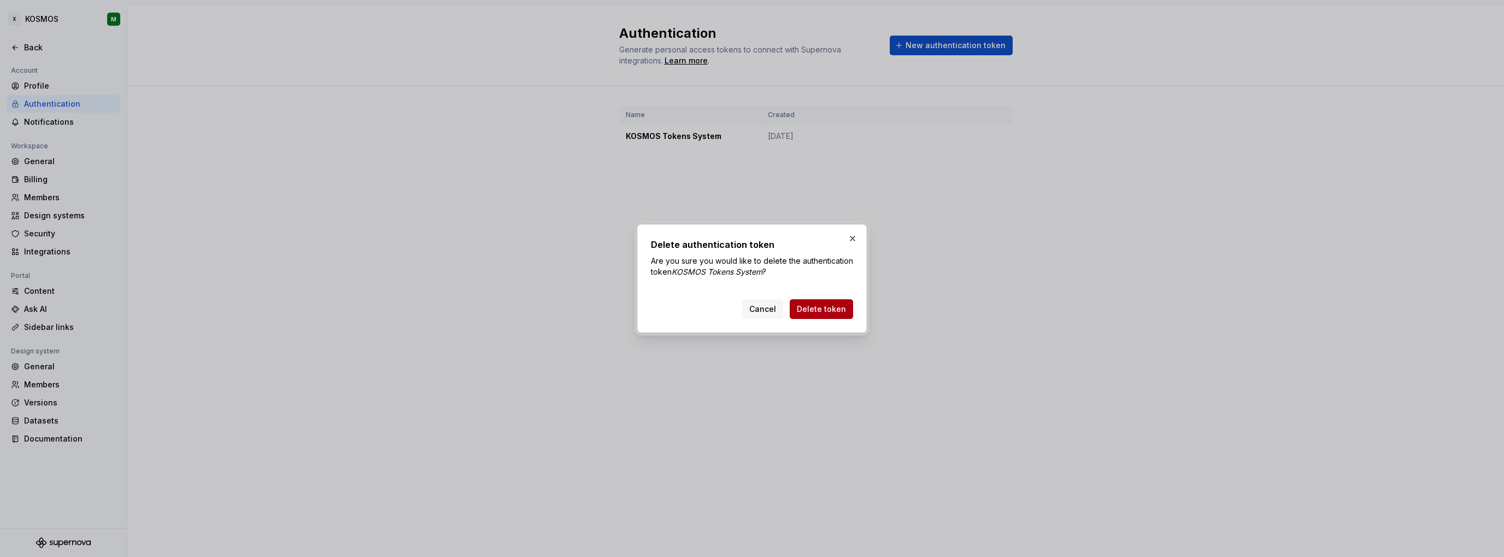
click at [823, 313] on span "Delete token" at bounding box center [821, 308] width 49 height 11
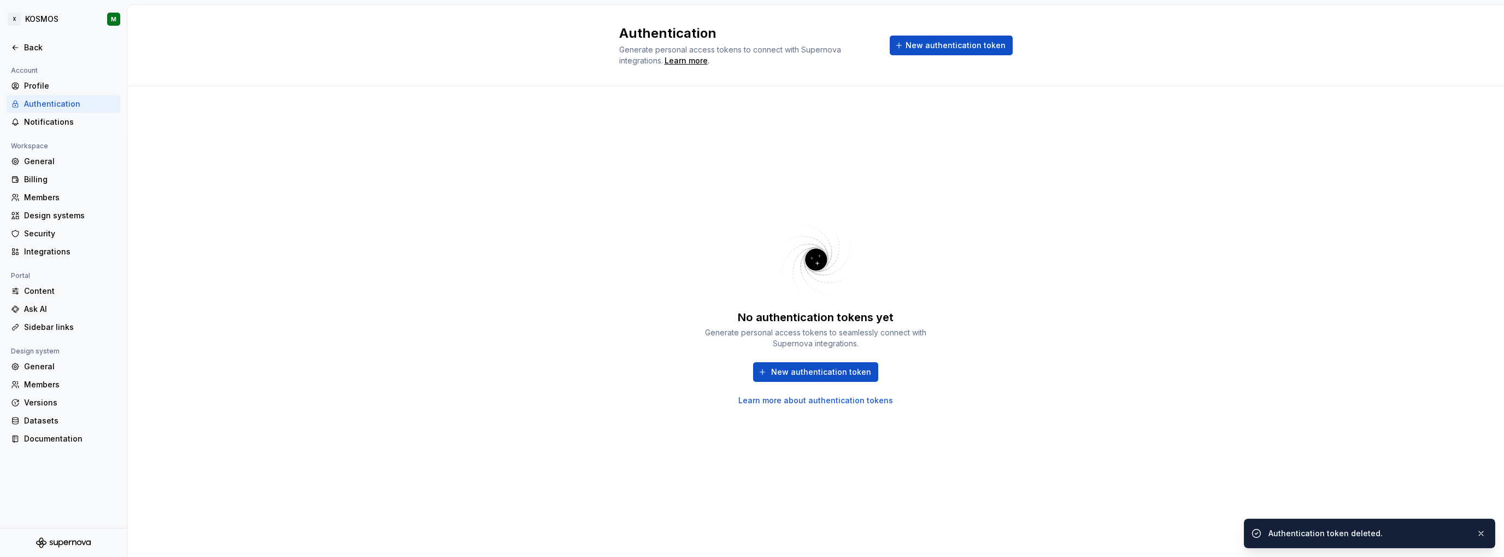
click at [855, 381] on div "New authentication token Learn more about authentication tokens" at bounding box center [816, 384] width 230 height 44
click at [853, 374] on span "New authentication token" at bounding box center [821, 371] width 100 height 11
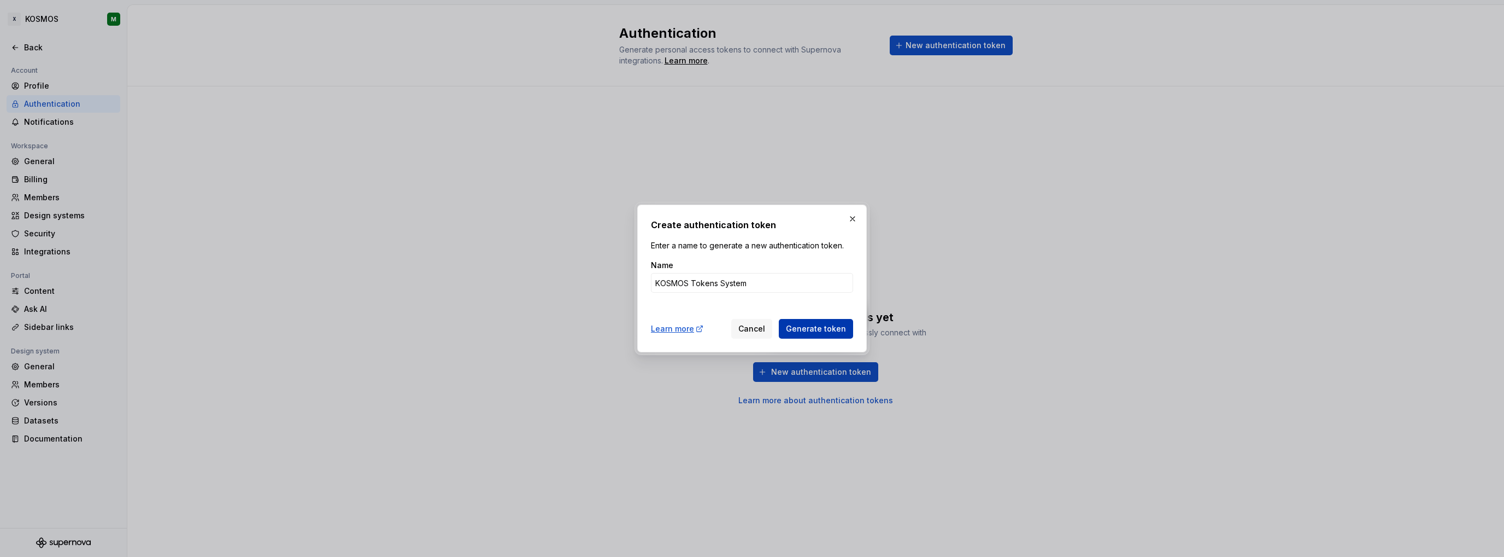
type input "KOSMOS Tokens System"
click at [835, 320] on button "Generate token" at bounding box center [816, 329] width 74 height 20
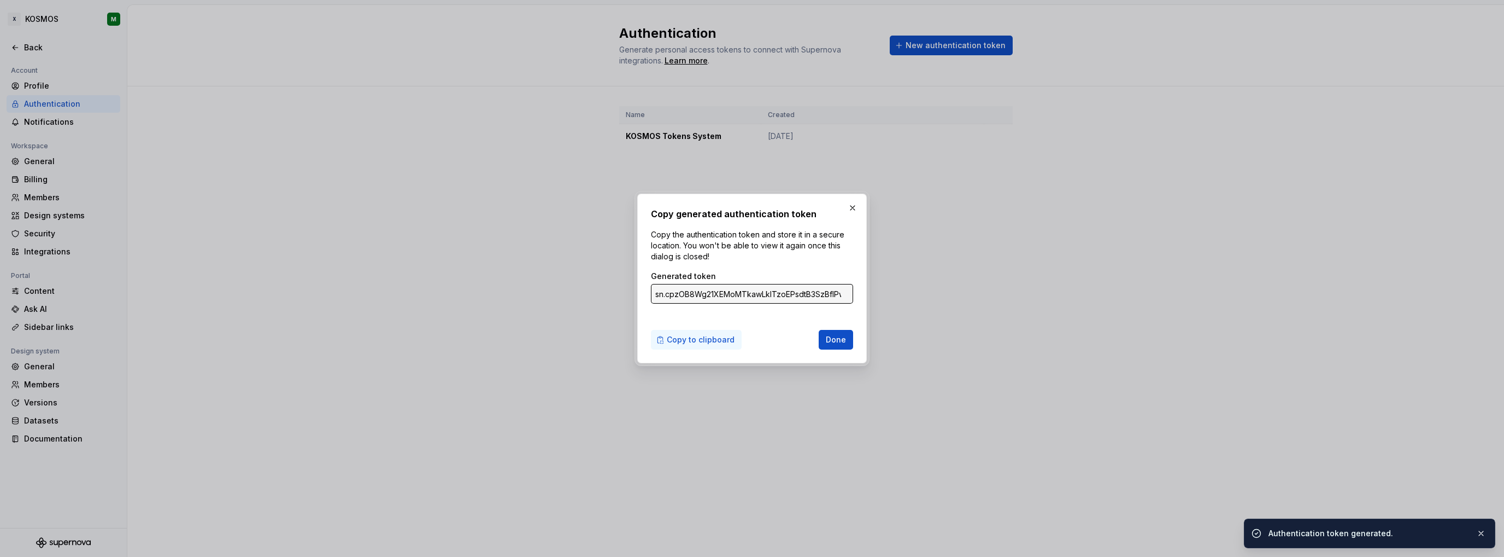
click at [700, 339] on span "Copy to clipboard" at bounding box center [701, 339] width 68 height 11
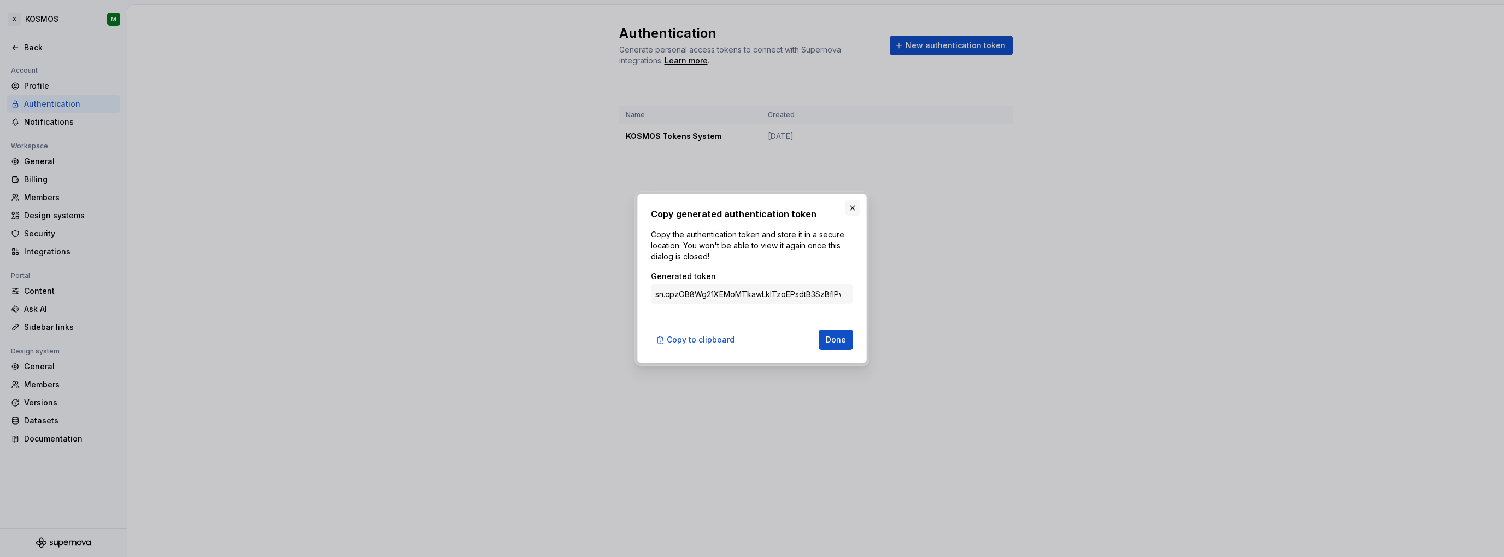
click at [853, 208] on button "button" at bounding box center [852, 207] width 15 height 15
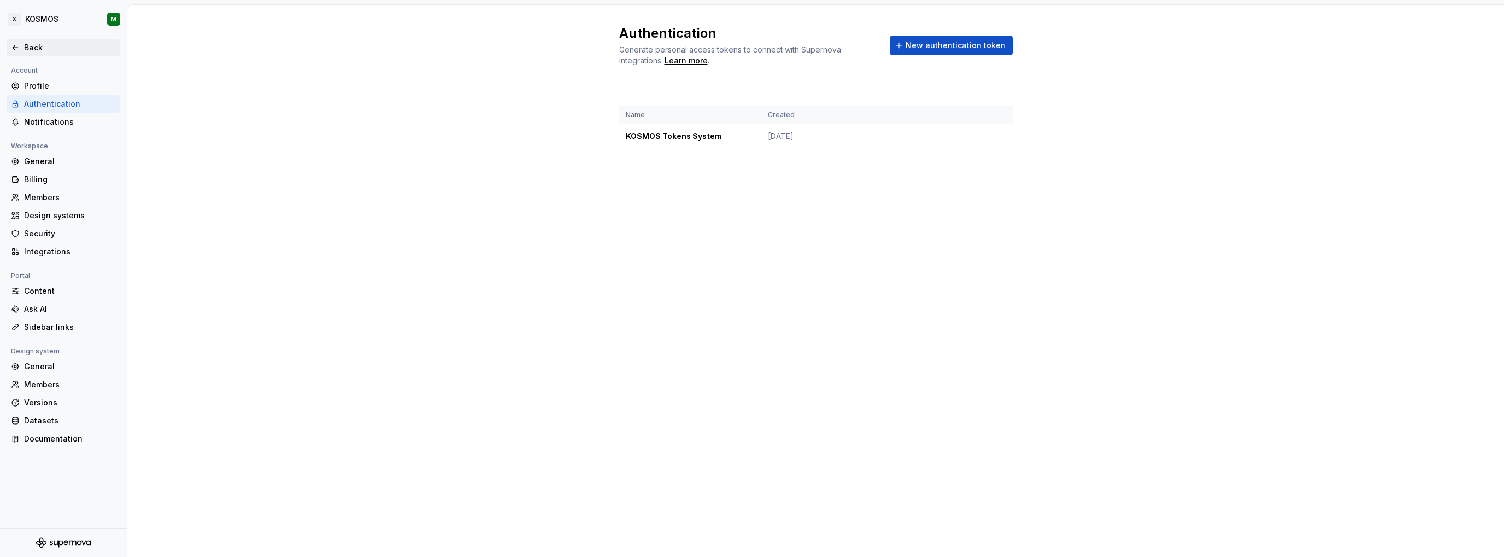
click at [26, 49] on div "Back" at bounding box center [70, 47] width 92 height 11
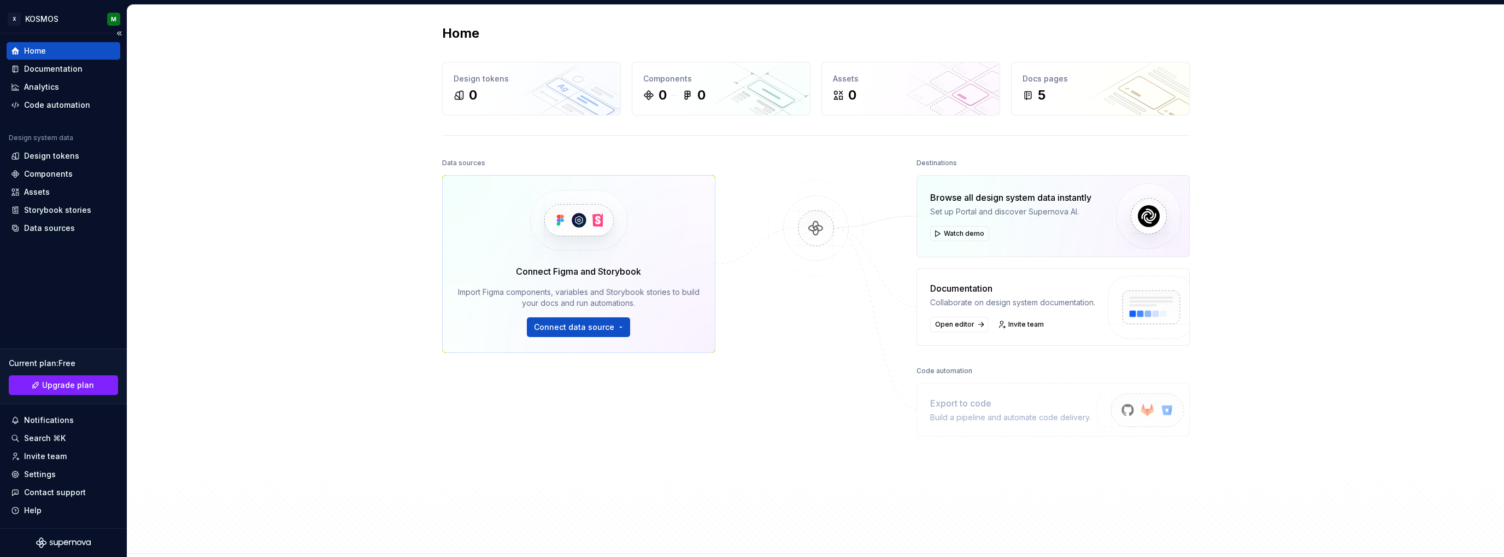
click at [49, 56] on div "Home" at bounding box center [64, 50] width 114 height 17
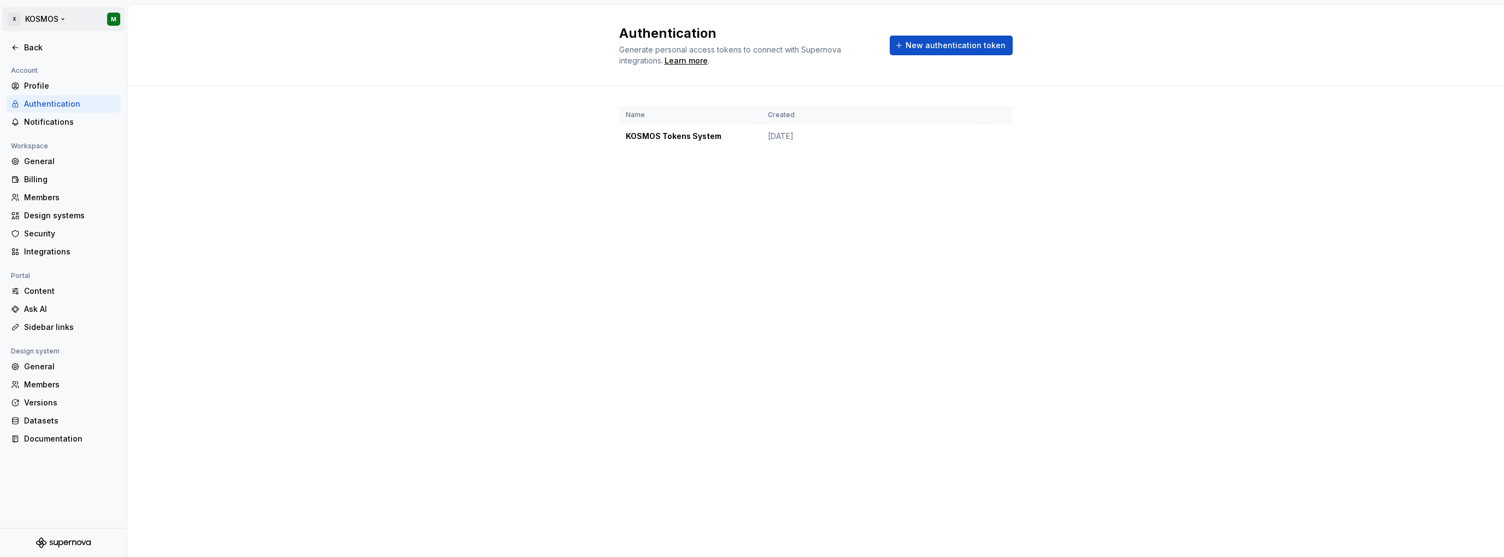
click at [15, 22] on html "X KOSMOS M Back Account Profile Authentication Notifications Workspace General …" at bounding box center [752, 278] width 1504 height 557
click at [210, 187] on html "X KOSMOS M Back Account Profile Authentication Notifications Workspace General …" at bounding box center [752, 278] width 1504 height 557
click at [48, 52] on div "Back" at bounding box center [70, 47] width 92 height 11
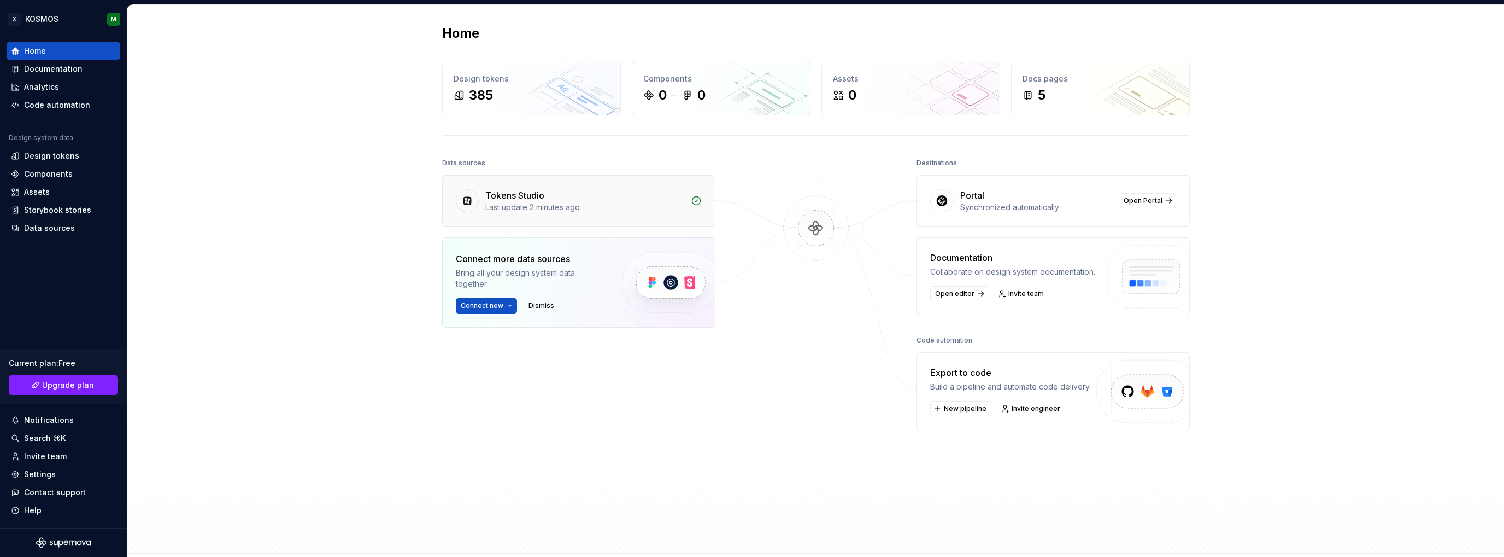
click at [531, 208] on div "Last update 2 minutes ago" at bounding box center [584, 207] width 199 height 11
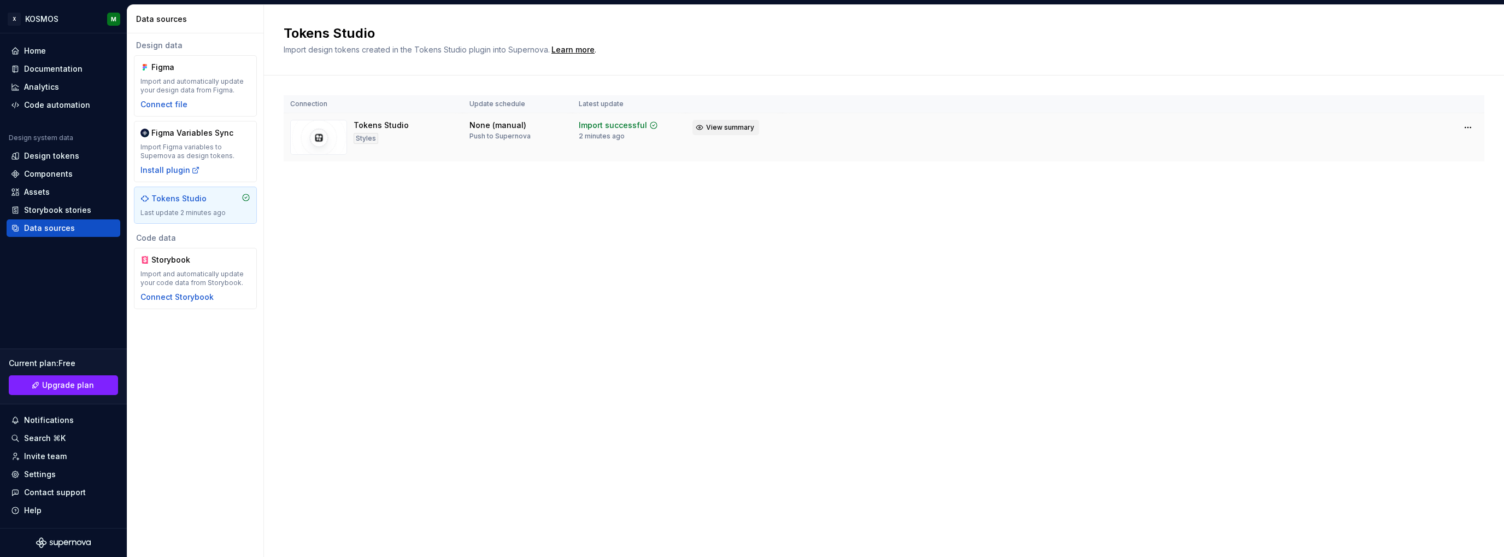
click at [748, 127] on span "View summary" at bounding box center [730, 127] width 48 height 9
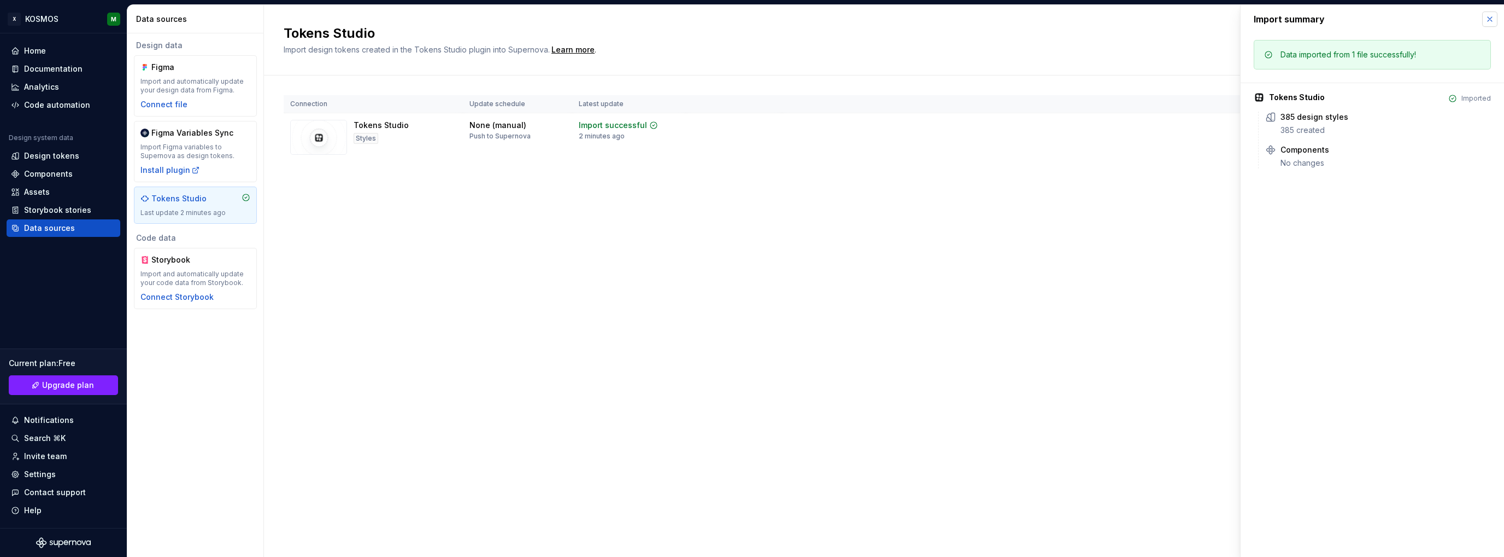
click at [1491, 17] on button "button" at bounding box center [1490, 18] width 15 height 15
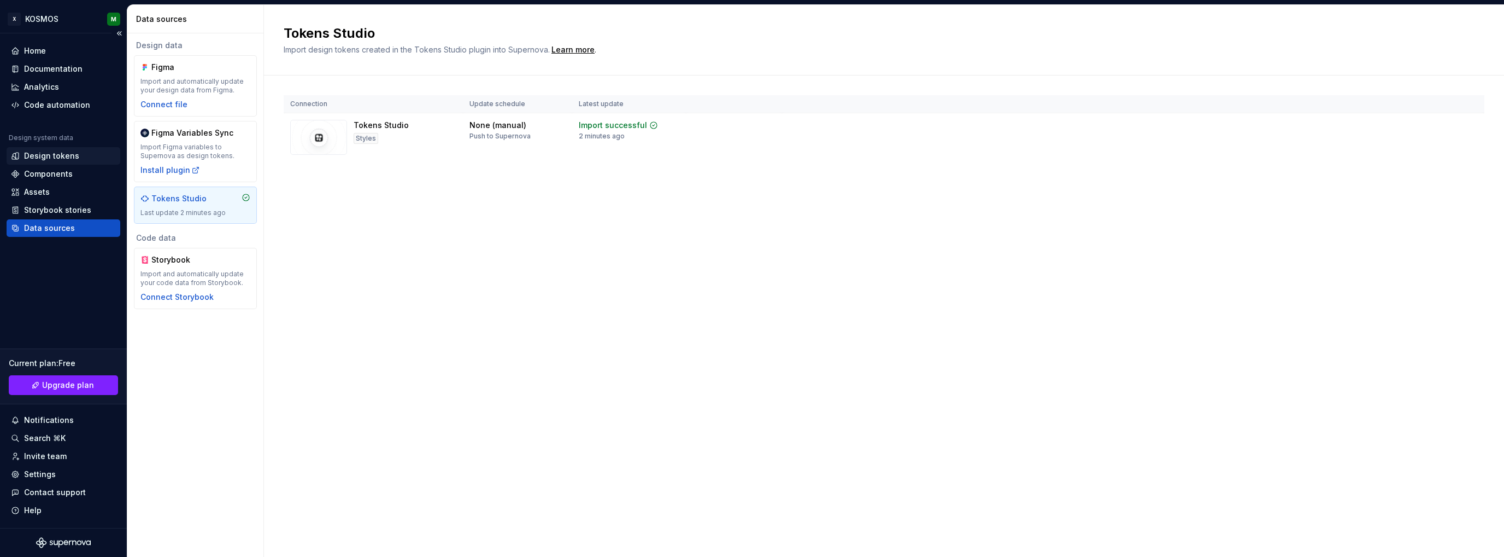
click at [65, 154] on div "Design tokens" at bounding box center [51, 155] width 55 height 11
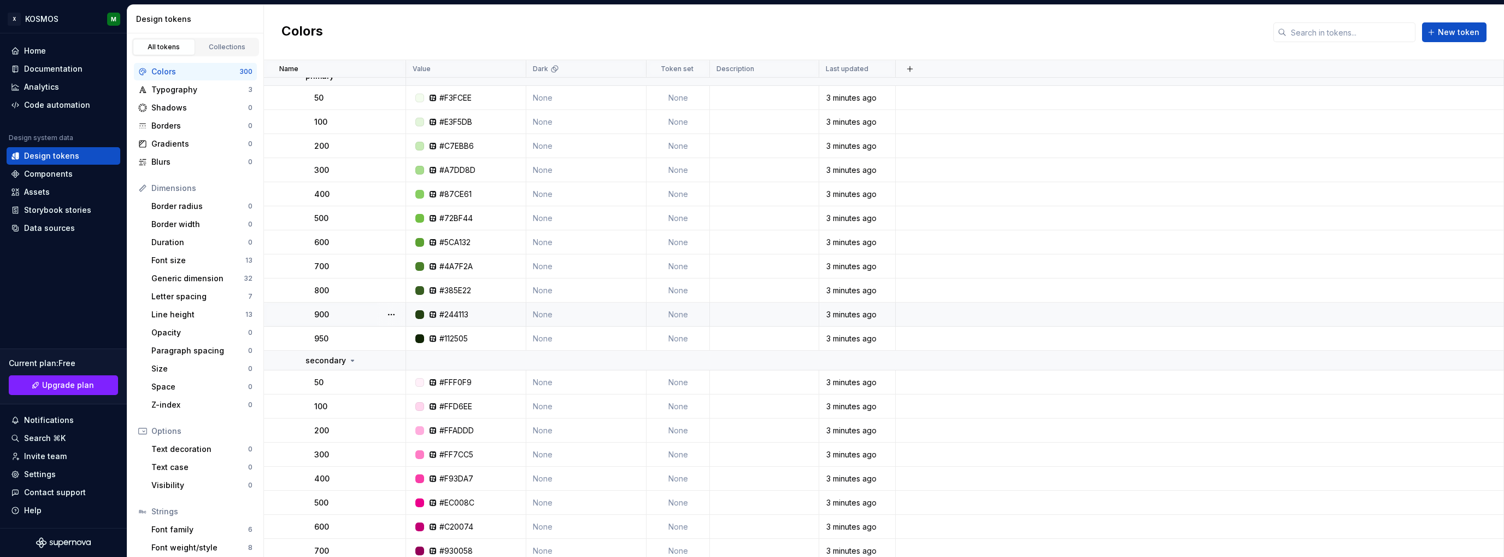
scroll to position [3116, 0]
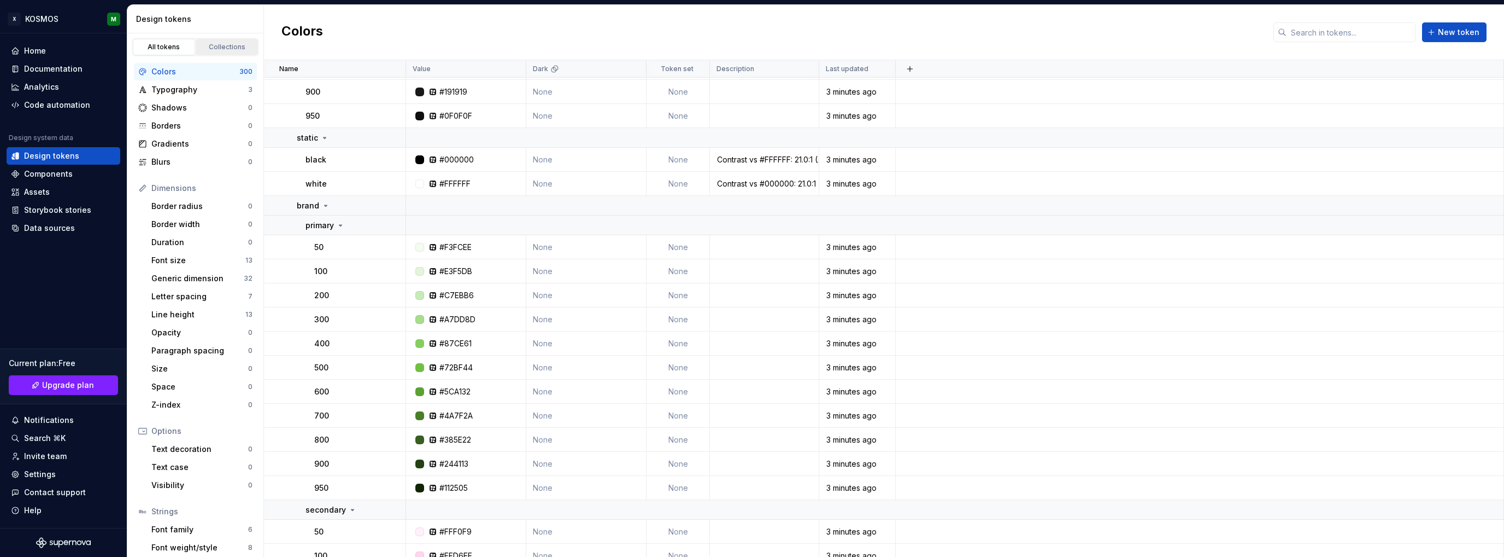
click at [218, 44] on div "Collections" at bounding box center [227, 47] width 55 height 9
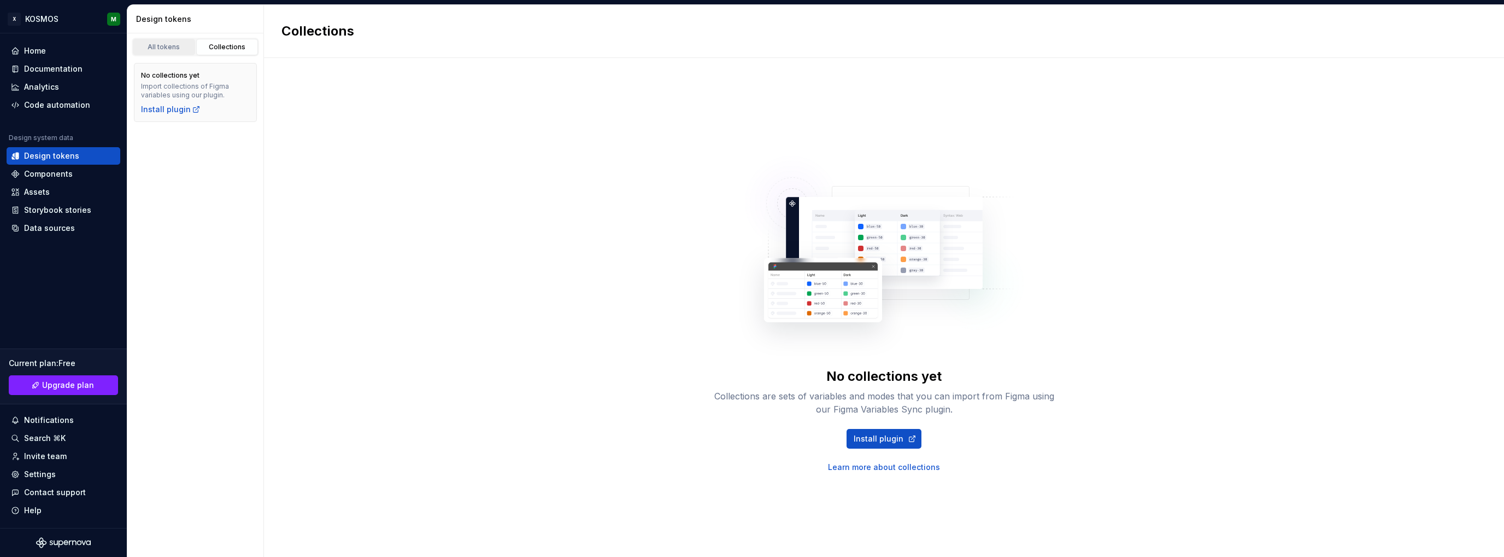
click at [168, 46] on div "All tokens" at bounding box center [164, 47] width 55 height 9
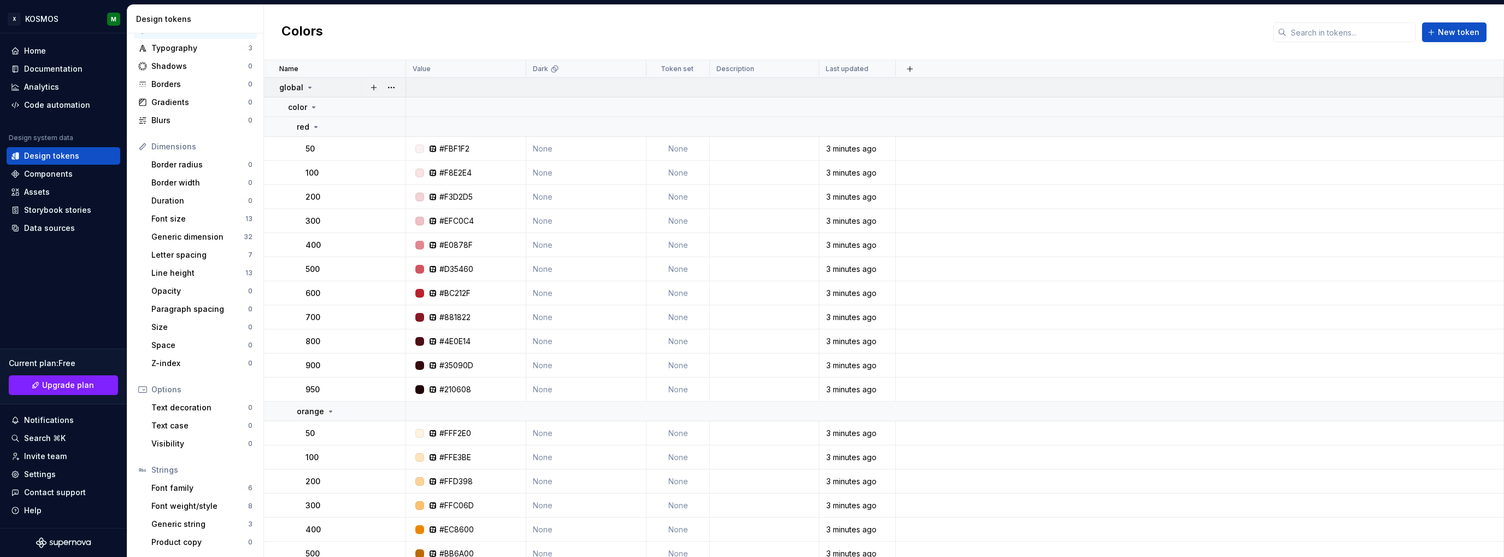
click at [308, 85] on icon at bounding box center [310, 87] width 9 height 9
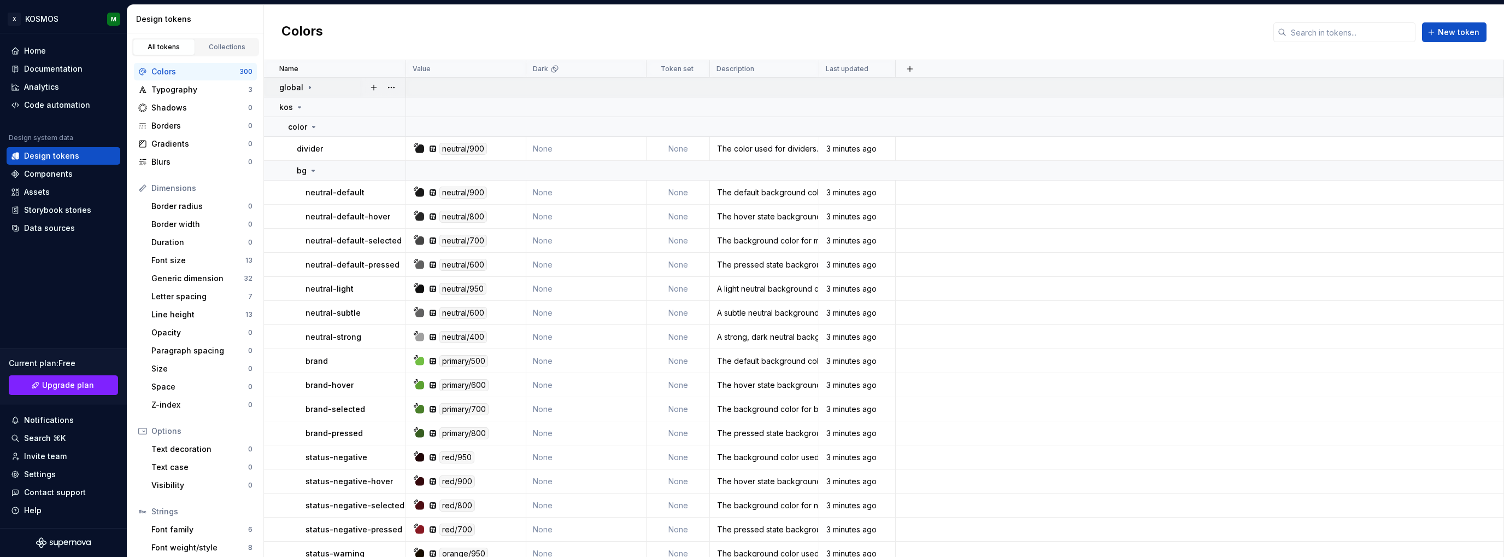
click at [302, 88] on div "global" at bounding box center [296, 87] width 35 height 11
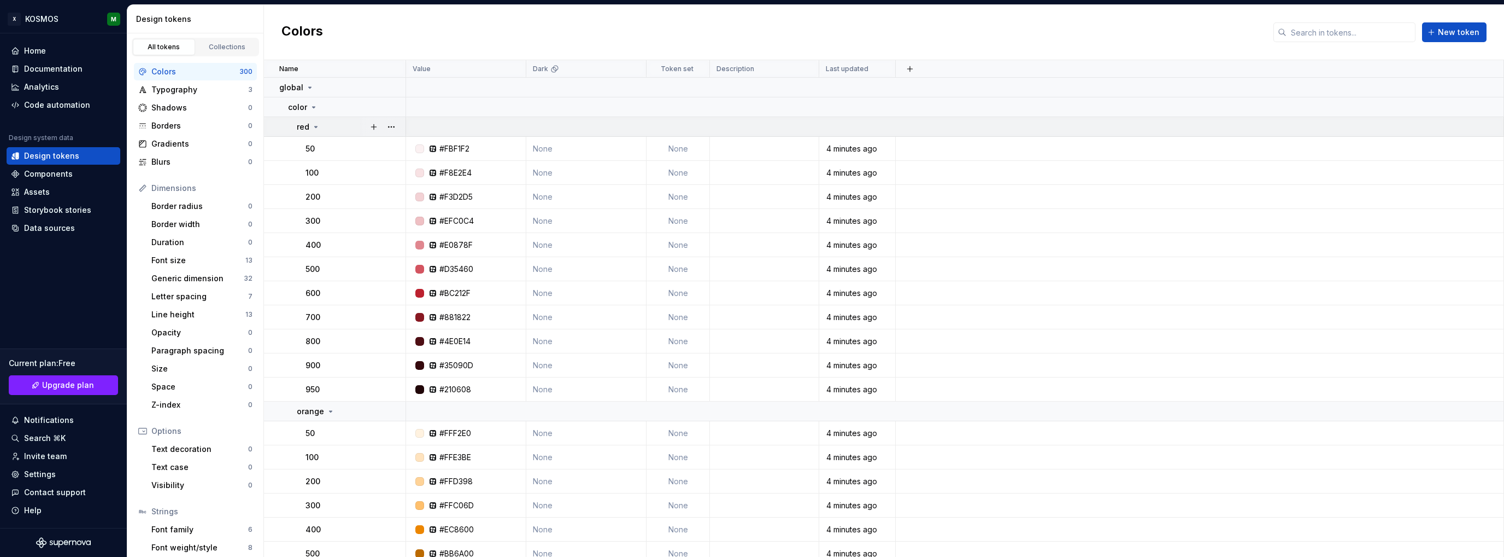
click at [312, 125] on icon at bounding box center [316, 126] width 9 height 9
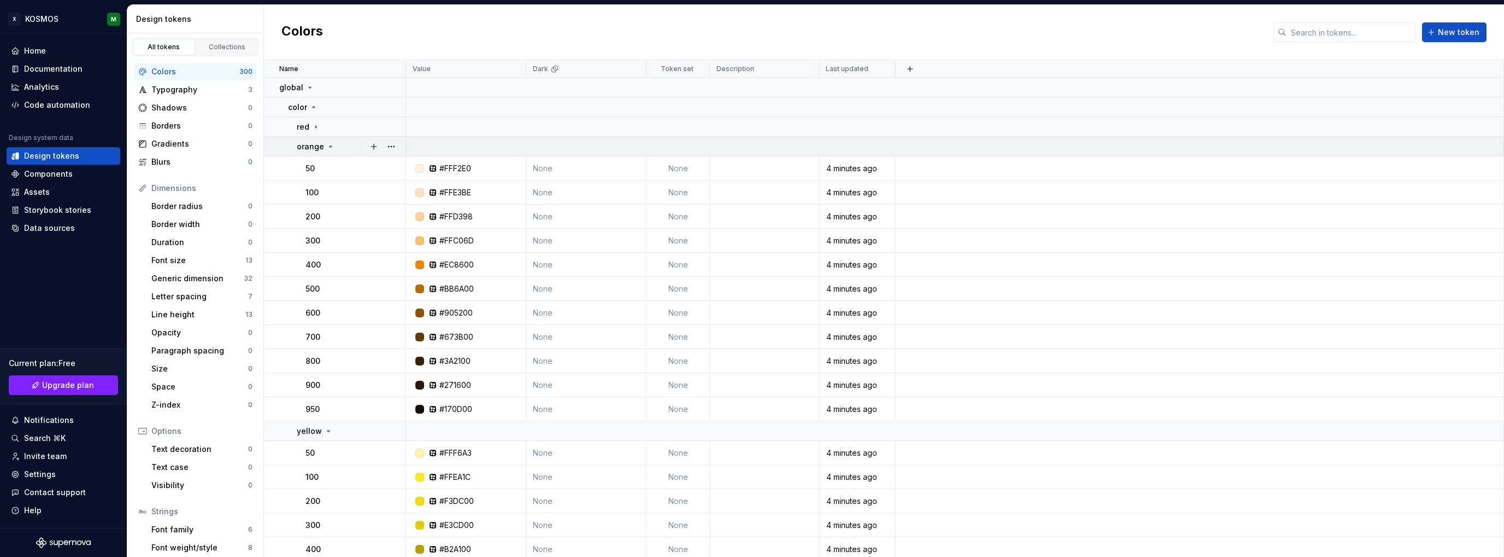
click at [315, 144] on p "orange" at bounding box center [310, 146] width 27 height 11
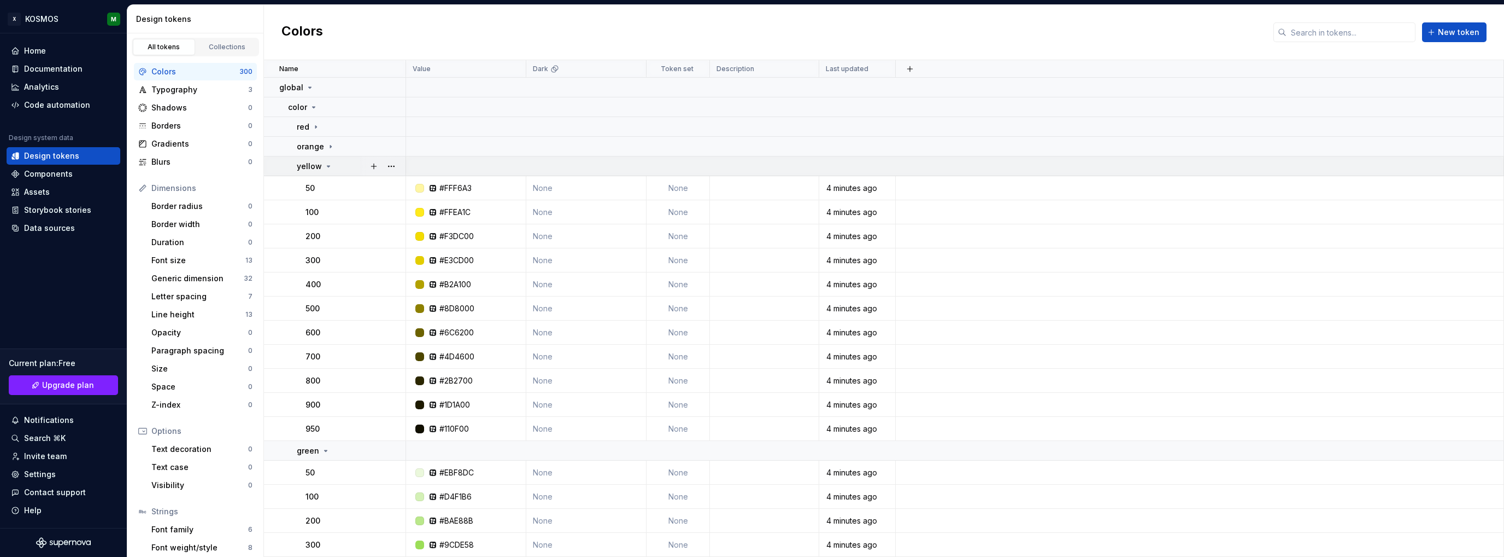
click at [315, 166] on p "yellow" at bounding box center [309, 166] width 25 height 11
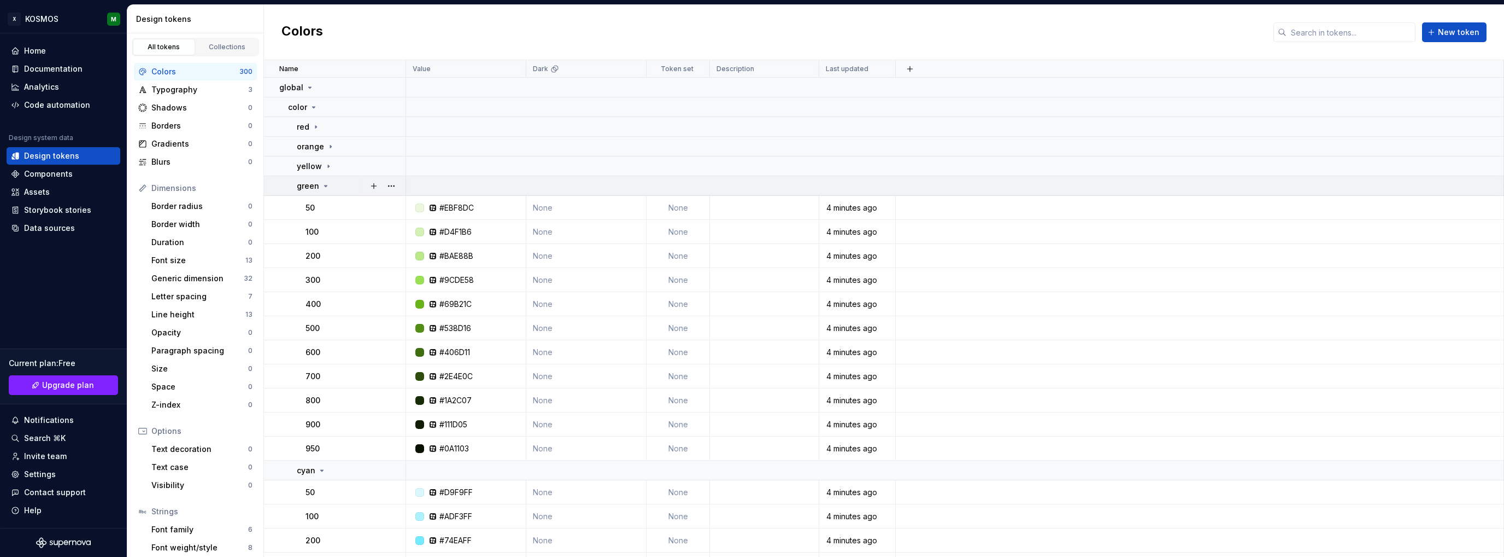
click at [317, 185] on p "green" at bounding box center [308, 185] width 22 height 11
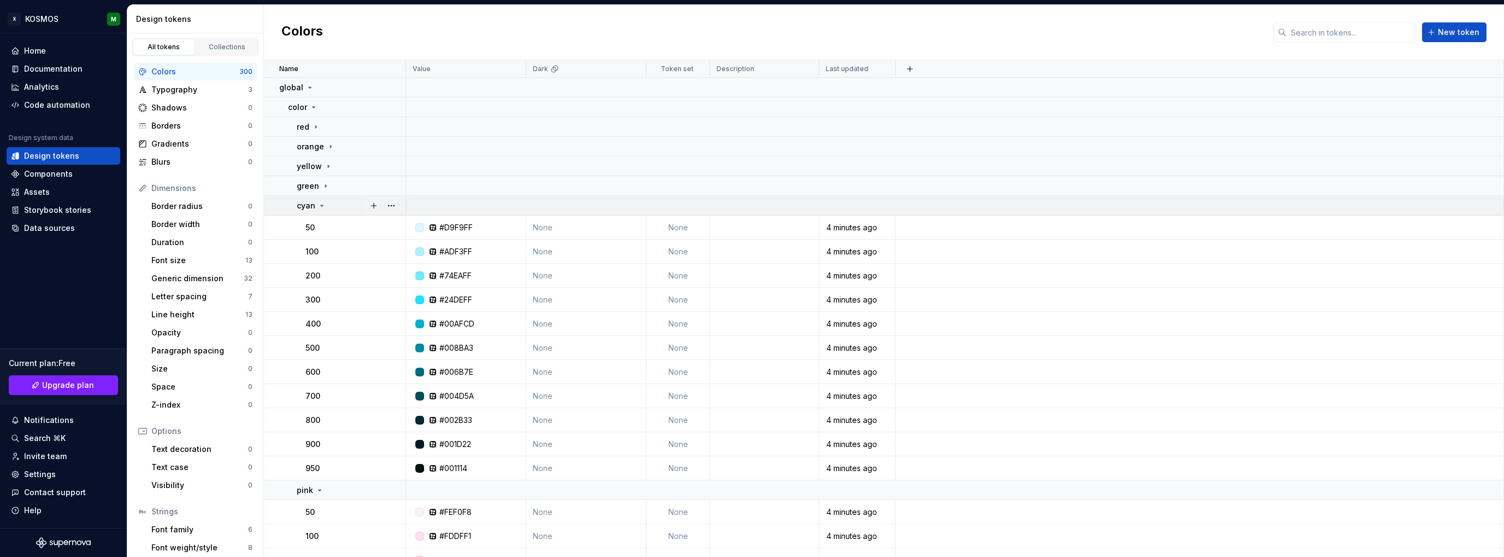
click at [321, 206] on icon at bounding box center [322, 205] width 3 height 1
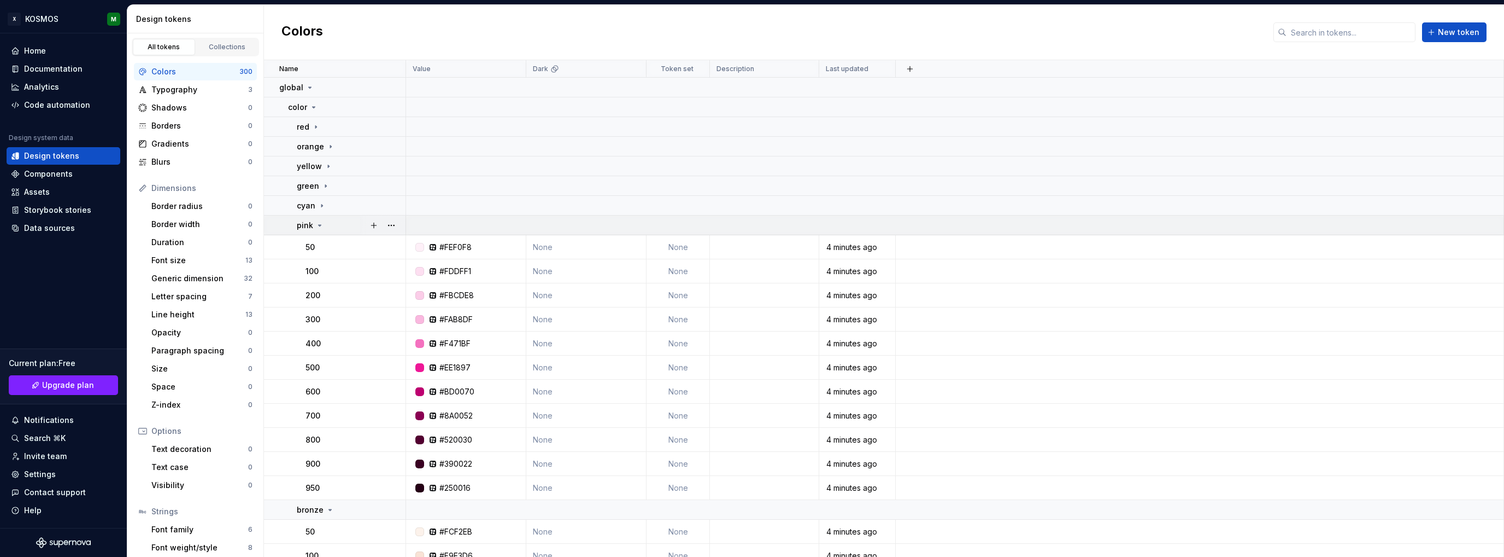
click at [321, 224] on icon at bounding box center [319, 225] width 9 height 9
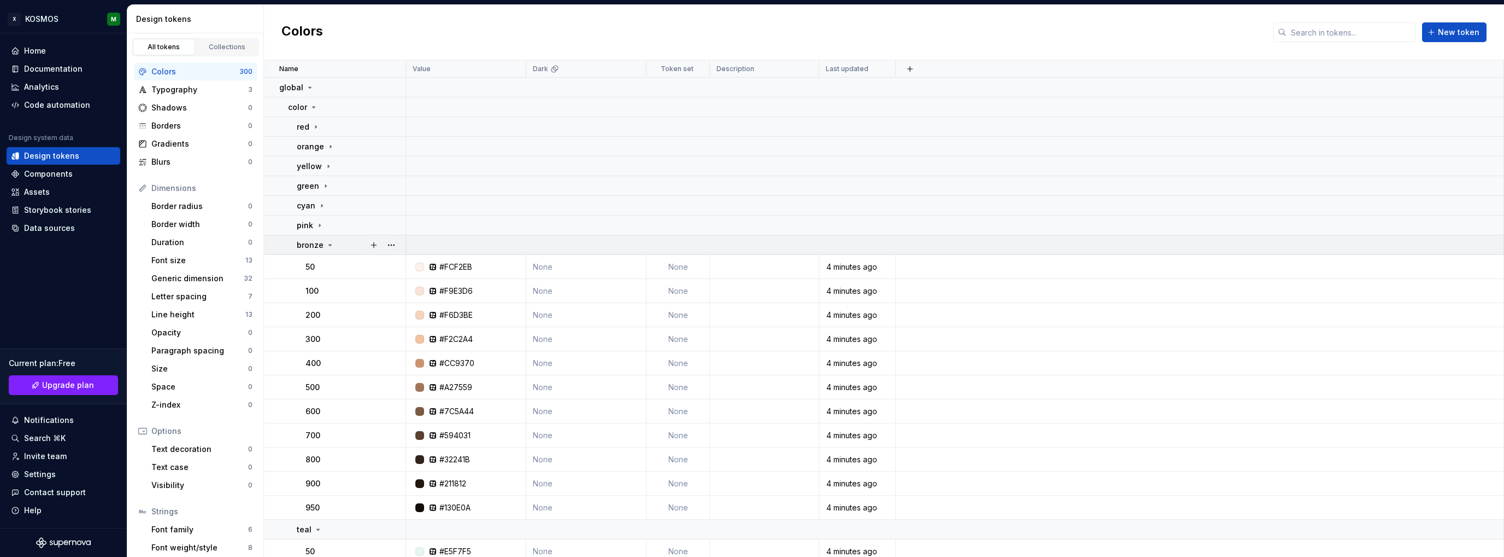
click at [318, 245] on p "bronze" at bounding box center [310, 244] width 27 height 11
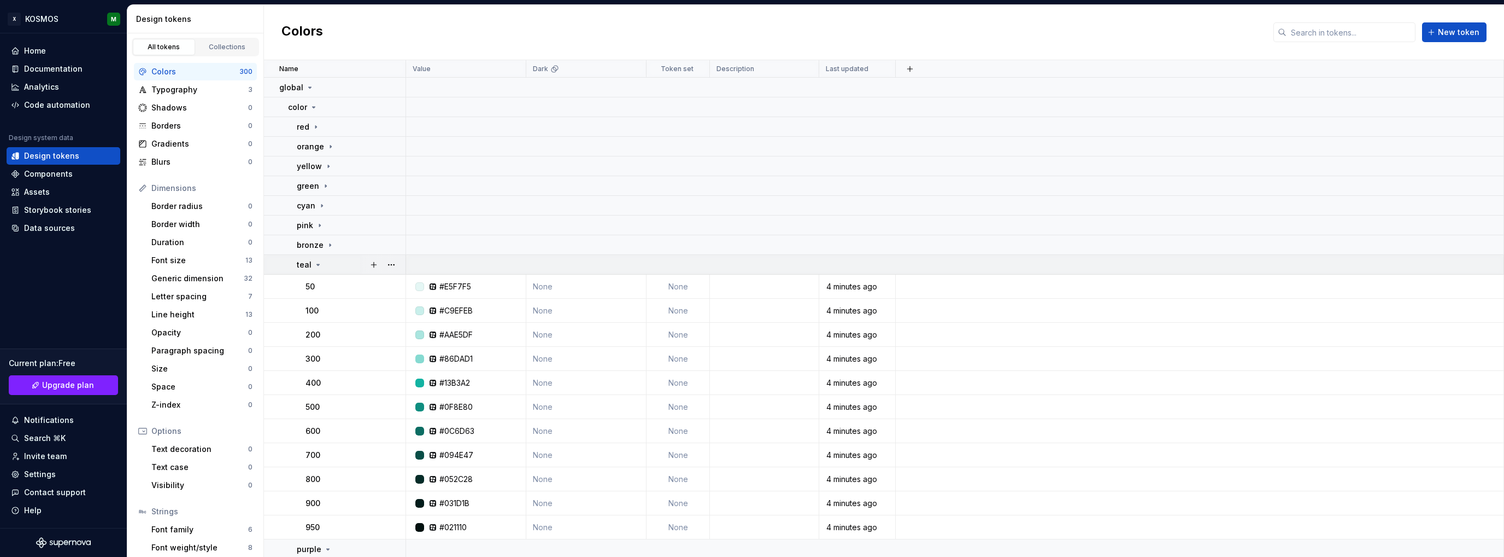
click at [317, 263] on icon at bounding box center [318, 264] width 9 height 9
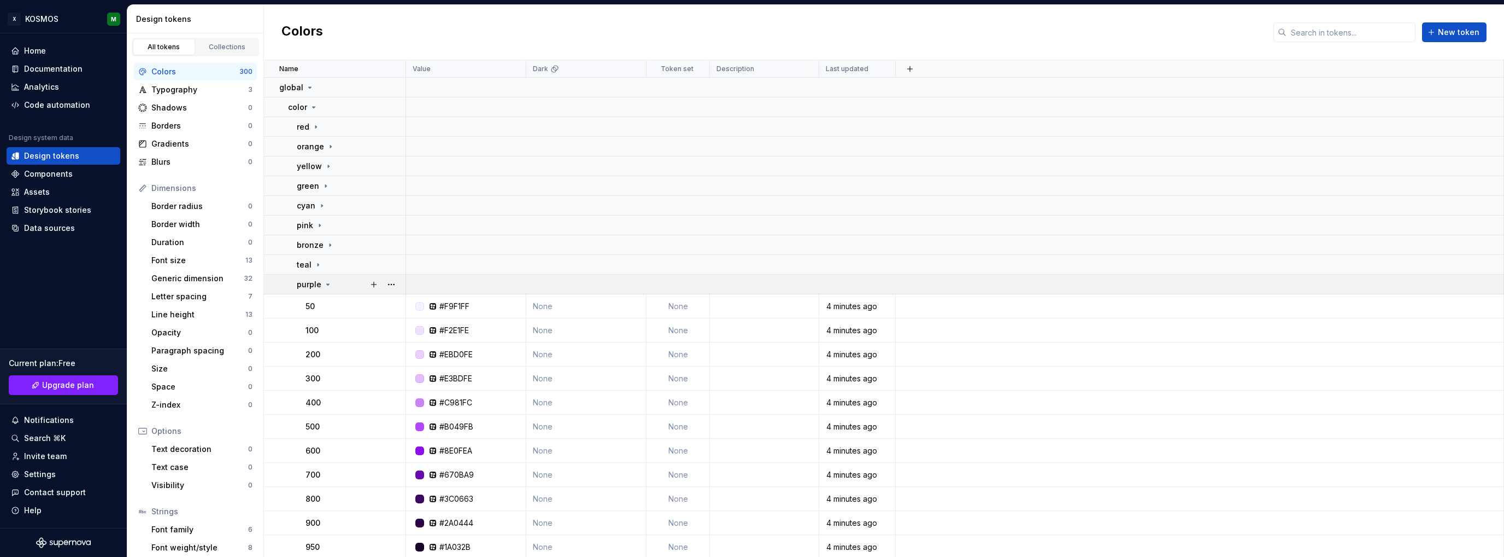
click at [313, 283] on p "purple" at bounding box center [309, 284] width 25 height 11
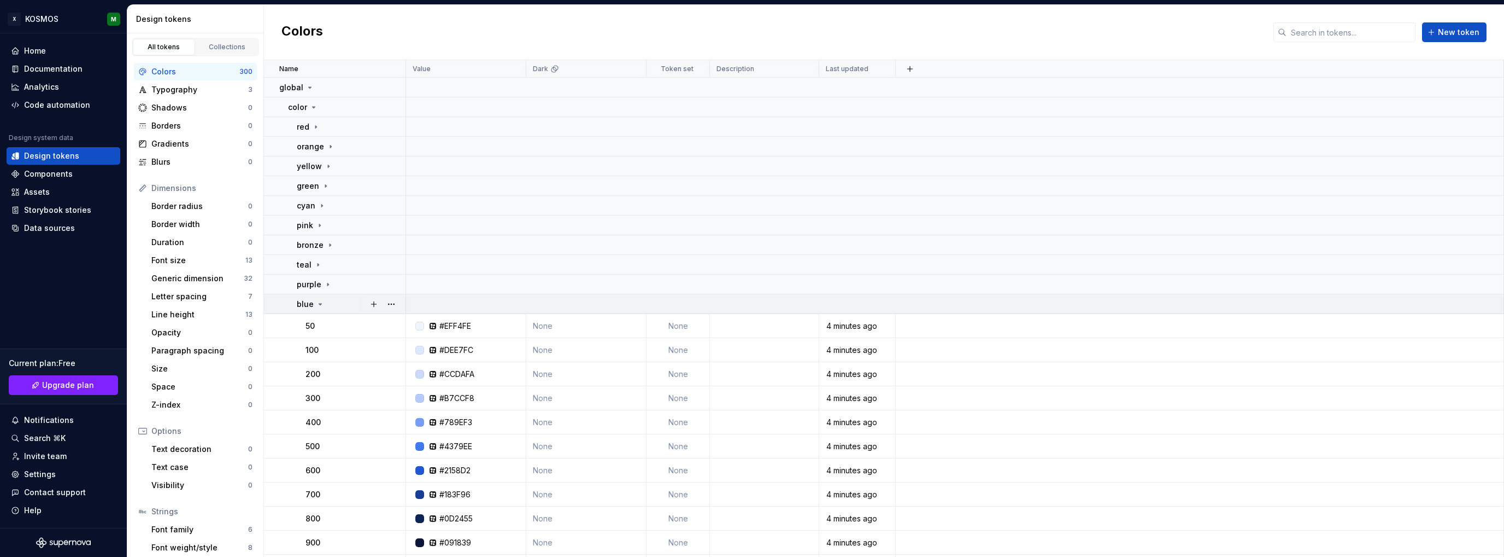
click at [308, 304] on p "blue" at bounding box center [305, 303] width 17 height 11
click at [304, 318] on p "neutral" at bounding box center [310, 323] width 27 height 11
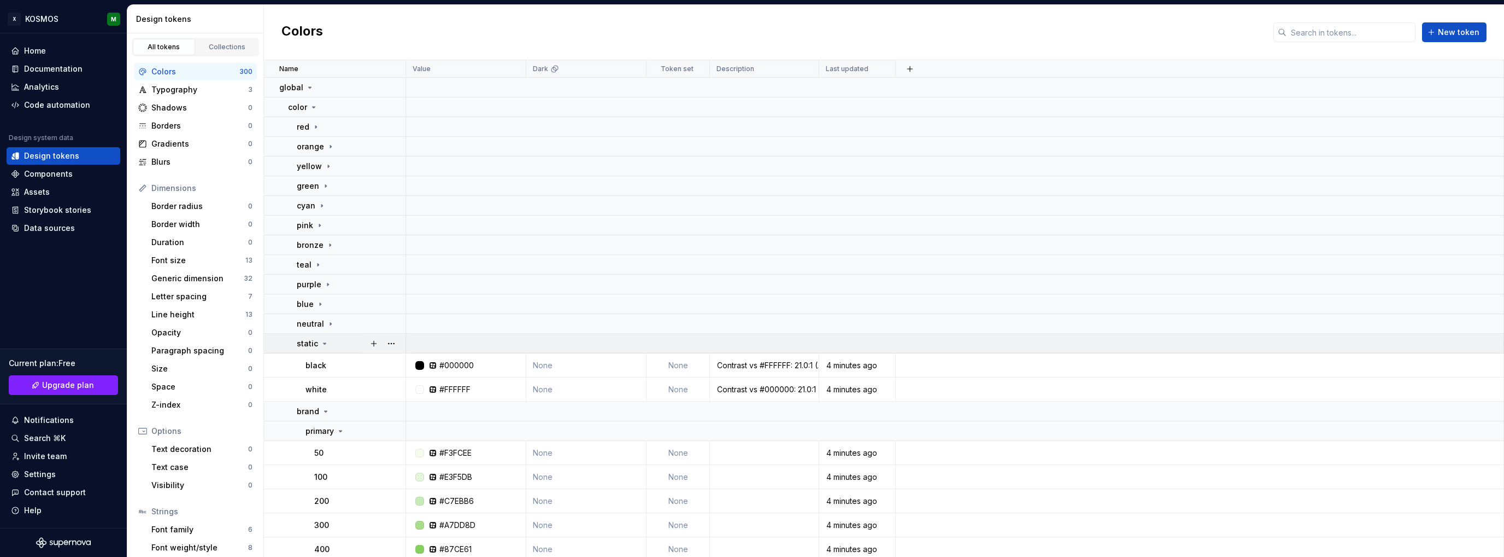
click at [304, 343] on p "static" at bounding box center [307, 343] width 21 height 11
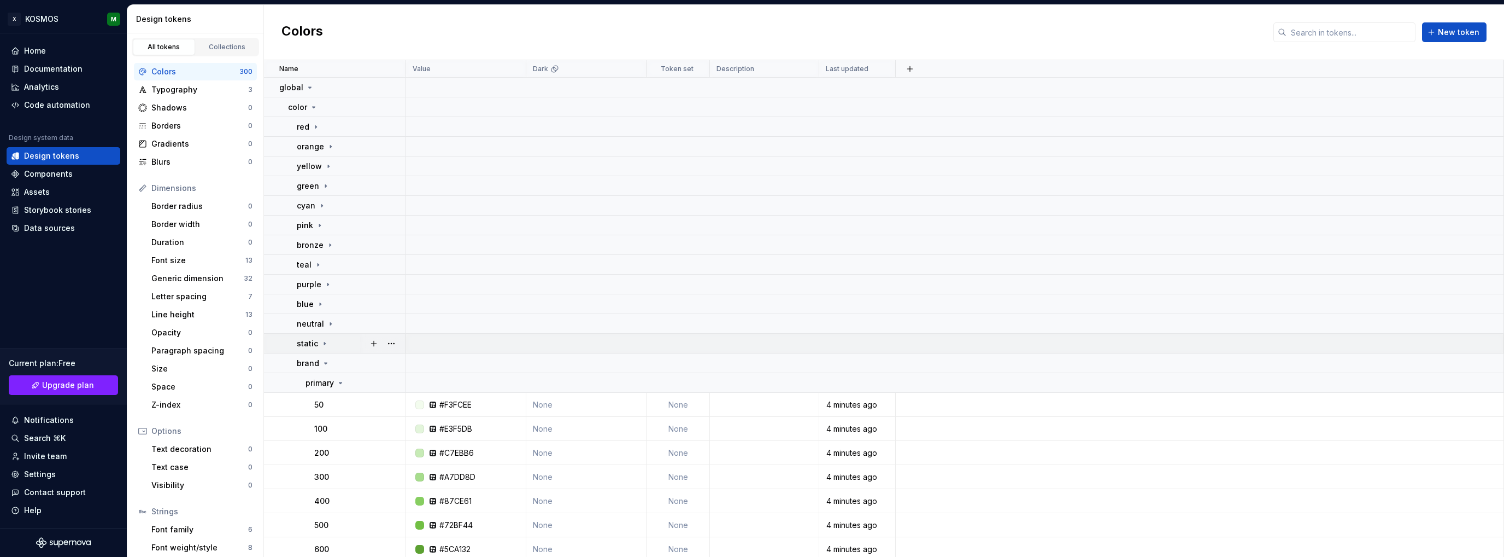
scroll to position [55, 0]
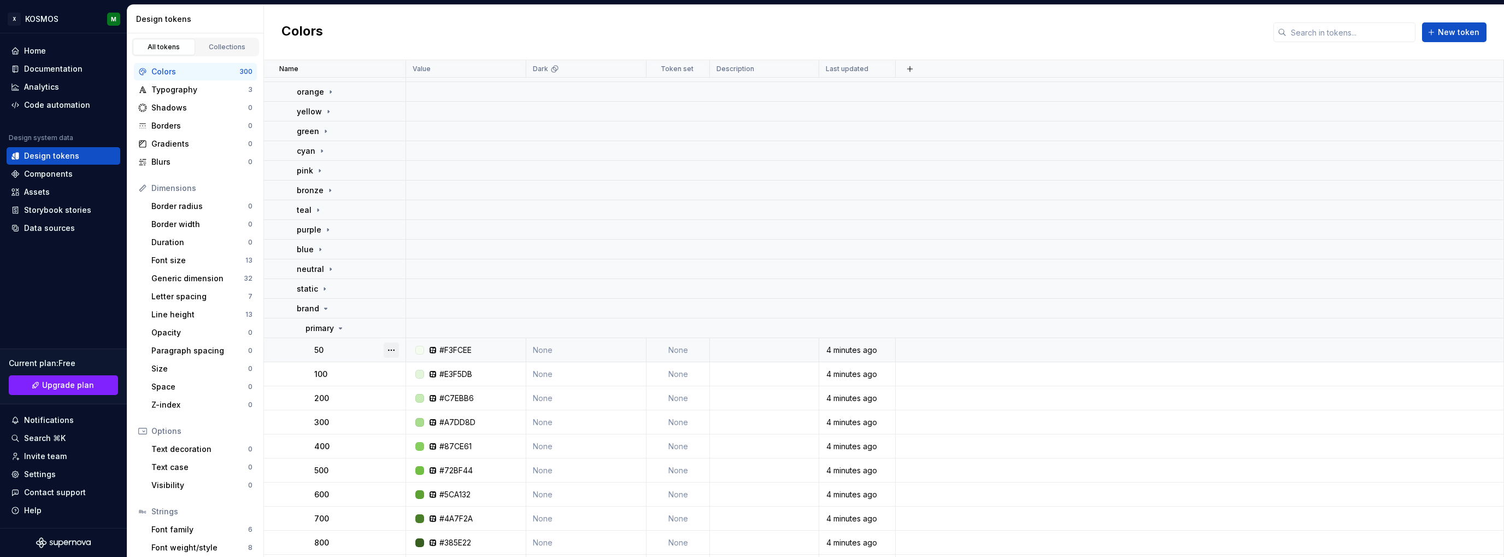
click at [387, 352] on button "button" at bounding box center [391, 349] width 15 height 15
click at [408, 368] on div "Open detail" at bounding box center [439, 371] width 71 height 11
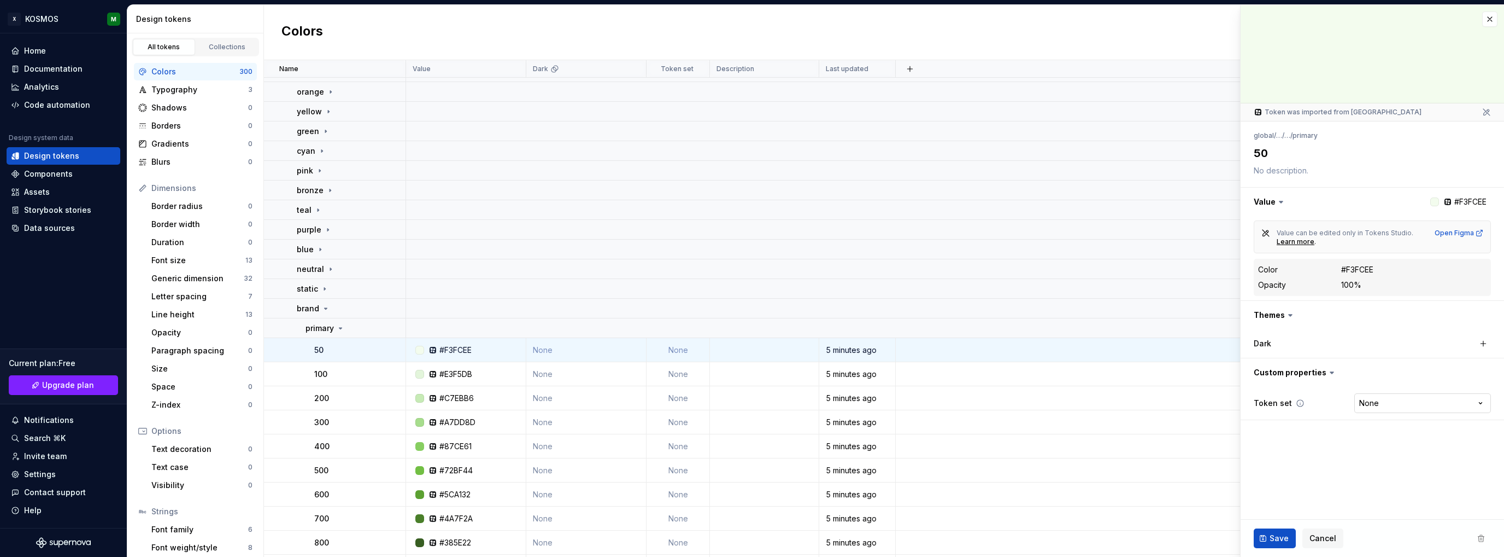
click at [1385, 402] on html "X KOSMOS M Home Documentation Analytics Code automation Design system data Desi…" at bounding box center [752, 278] width 1504 height 557
click at [1309, 393] on html "X KOSMOS M Home Documentation Analytics Code automation Design system data Desi…" at bounding box center [752, 278] width 1504 height 557
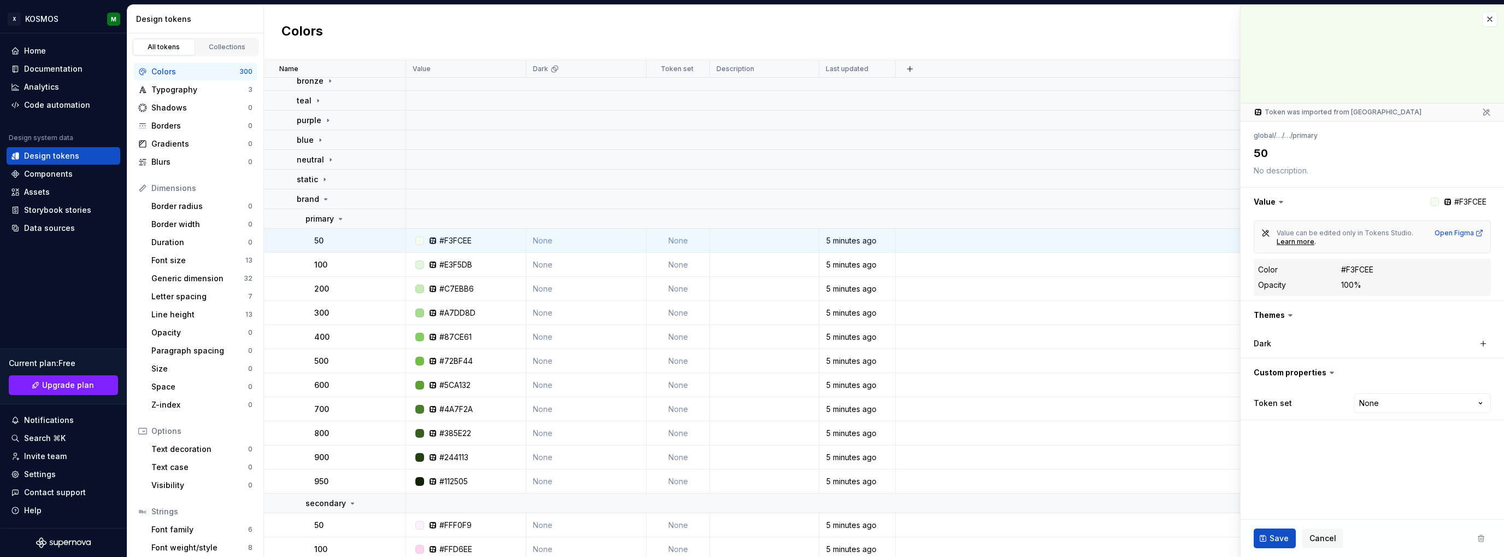
type textarea "*"
click at [1488, 20] on button "button" at bounding box center [1490, 18] width 15 height 15
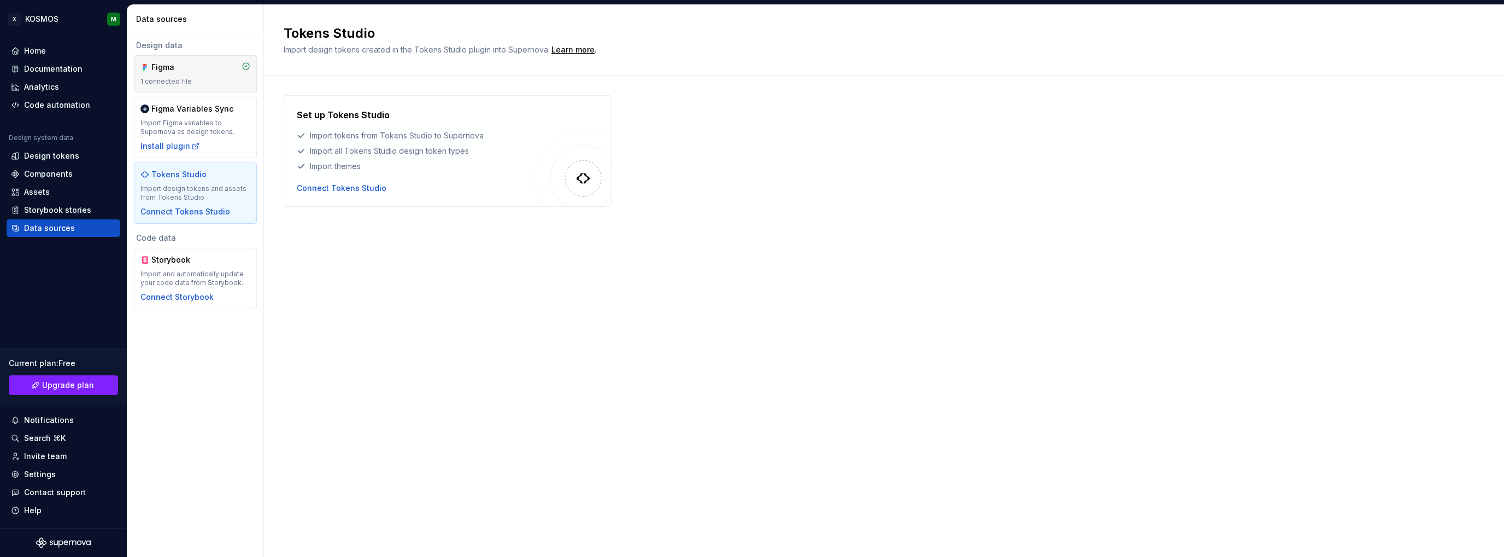
click at [166, 68] on div "Figma" at bounding box center [177, 67] width 52 height 11
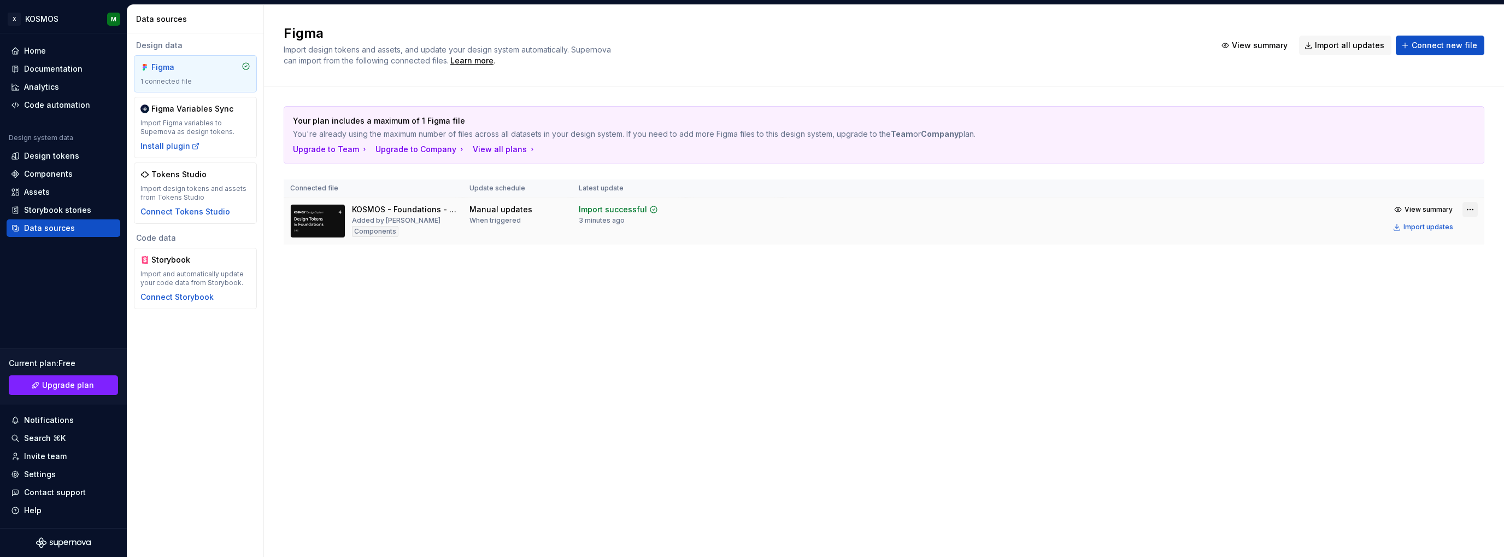
click at [1468, 209] on html "X KOSMOS M Home Documentation Analytics Code automation Design system data Desi…" at bounding box center [752, 278] width 1504 height 557
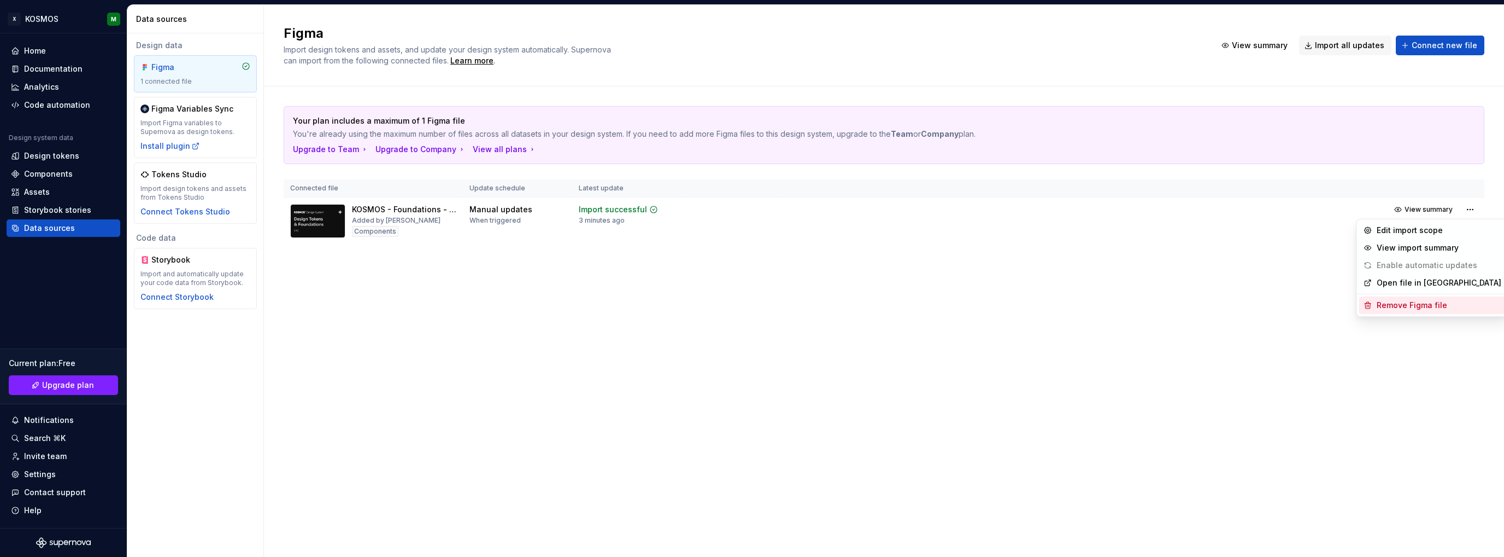
click at [1406, 302] on div "Remove Figma file" at bounding box center [1439, 305] width 125 height 11
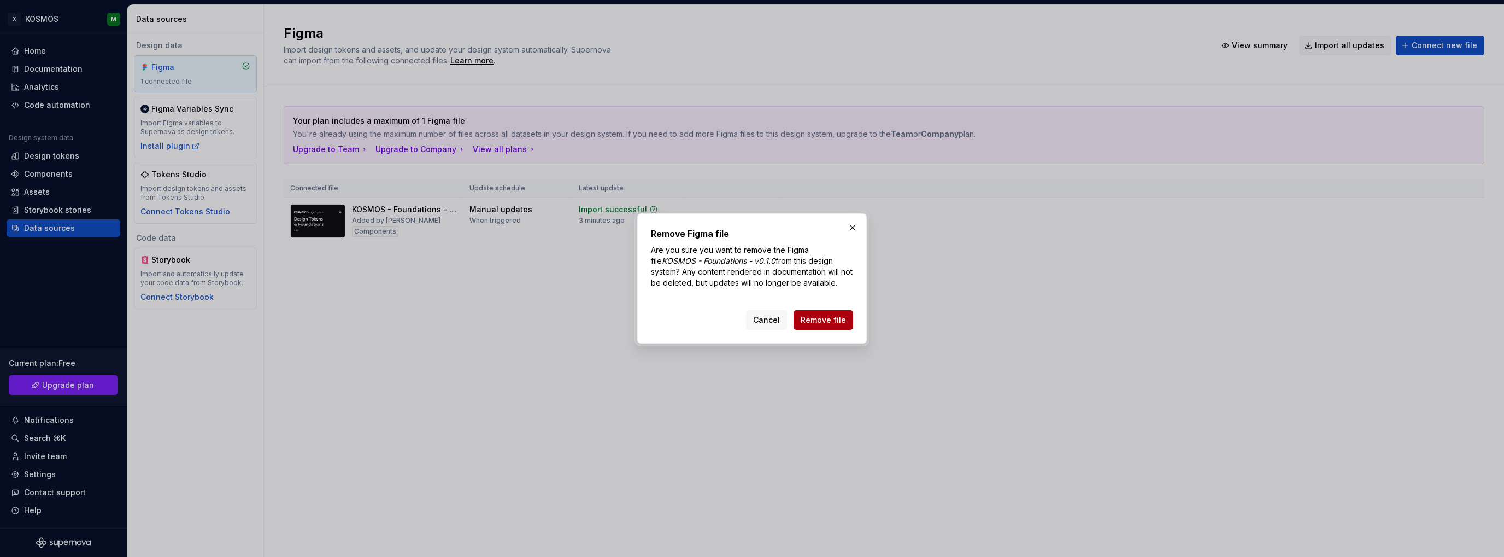
click at [833, 311] on button "Remove file" at bounding box center [824, 320] width 60 height 20
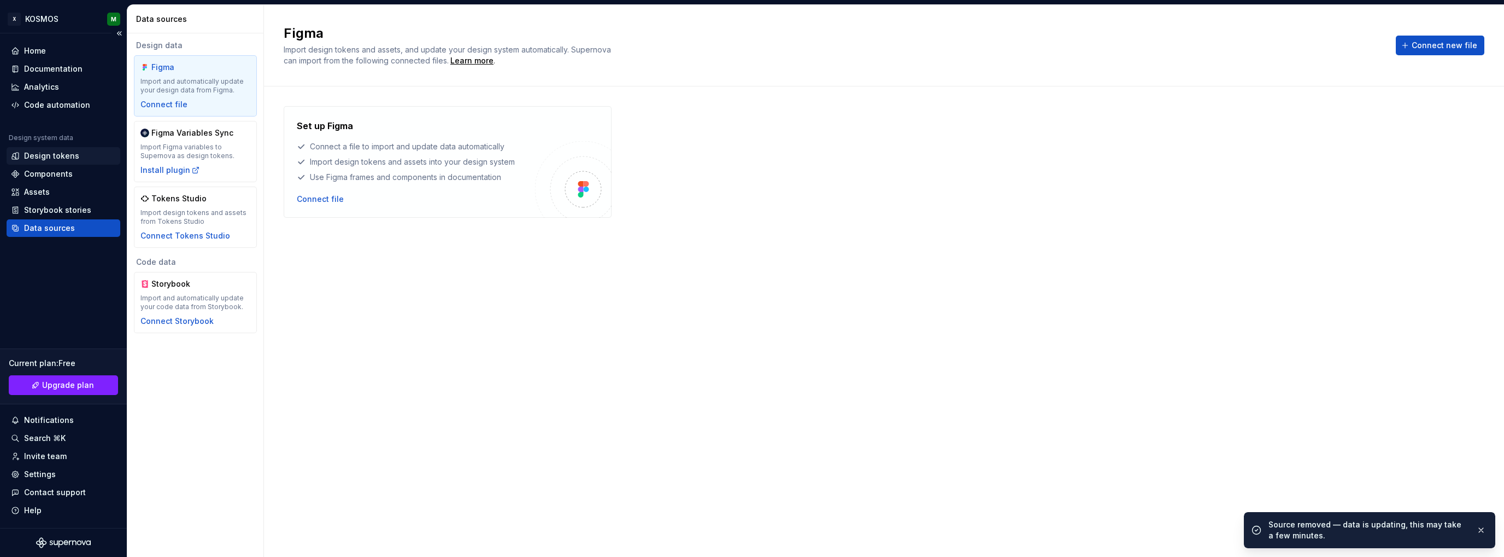
click at [28, 150] on div "Design tokens" at bounding box center [51, 155] width 55 height 11
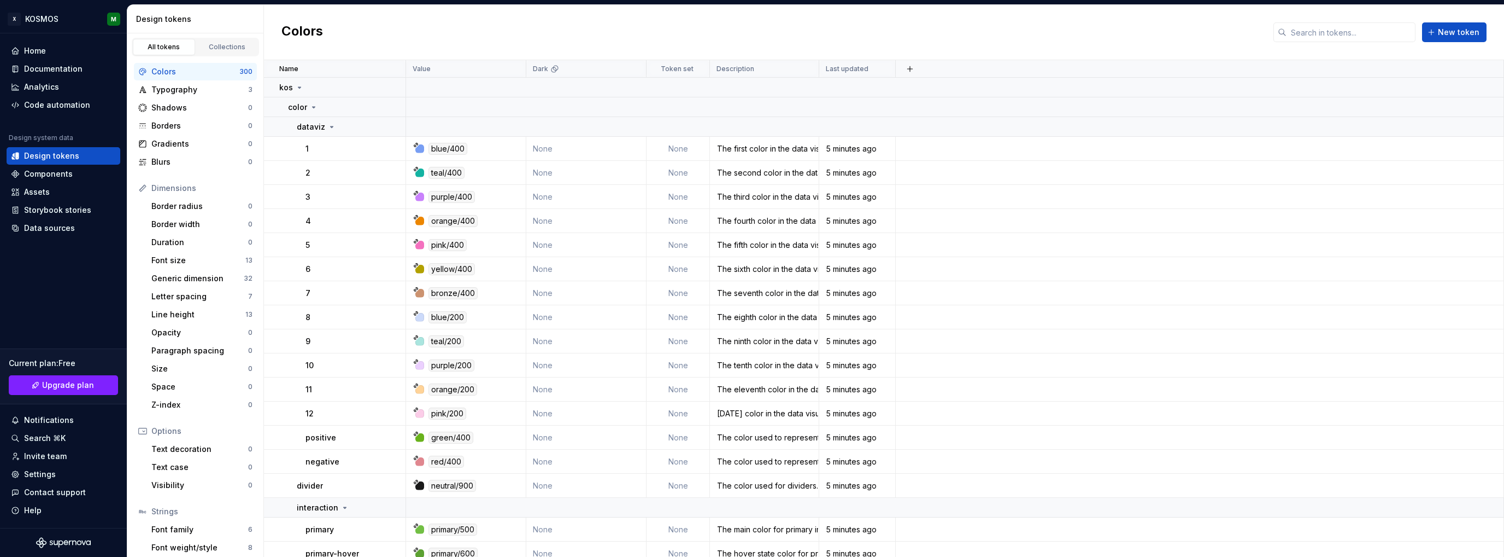
drag, startPoint x: 217, startPoint y: 76, endPoint x: 259, endPoint y: 43, distance: 53.4
click at [216, 75] on div "Colors" at bounding box center [195, 71] width 88 height 11
drag, startPoint x: 336, startPoint y: 83, endPoint x: 396, endPoint y: 68, distance: 61.4
click at [396, 68] on div "Name" at bounding box center [339, 69] width 120 height 9
click at [395, 85] on button "button" at bounding box center [391, 87] width 15 height 15
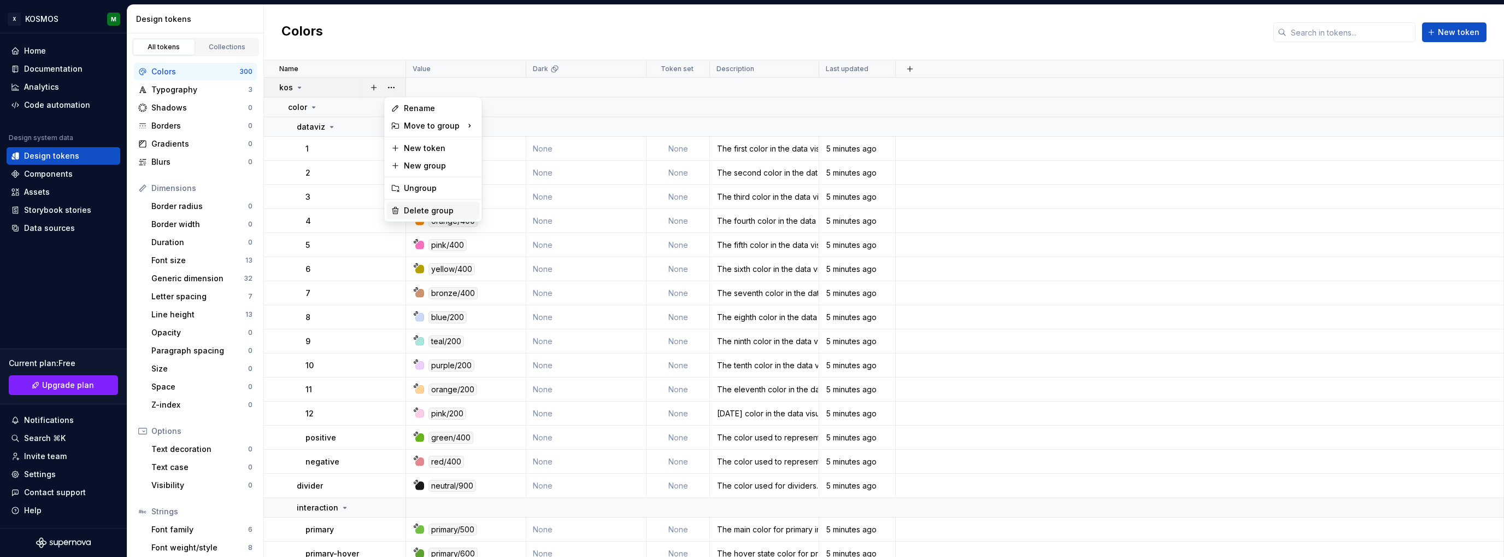
click at [413, 214] on div "Delete group" at bounding box center [439, 210] width 71 height 11
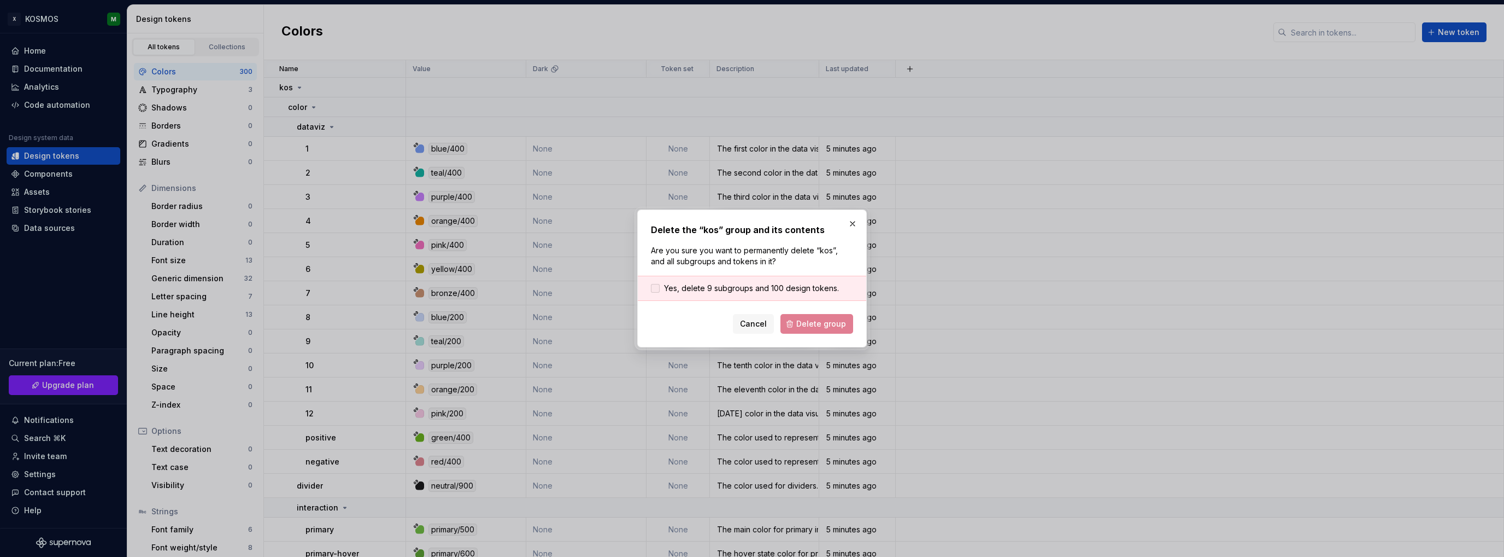
click at [654, 287] on div at bounding box center [655, 288] width 9 height 9
click at [814, 325] on span "Delete group" at bounding box center [821, 323] width 50 height 11
drag, startPoint x: 822, startPoint y: 327, endPoint x: 774, endPoint y: 321, distance: 47.9
click at [818, 327] on div "Cancel Delete group" at bounding box center [752, 324] width 202 height 20
click at [717, 289] on span "Yes, delete 9 subgroups and 100 design tokens." at bounding box center [751, 288] width 175 height 11
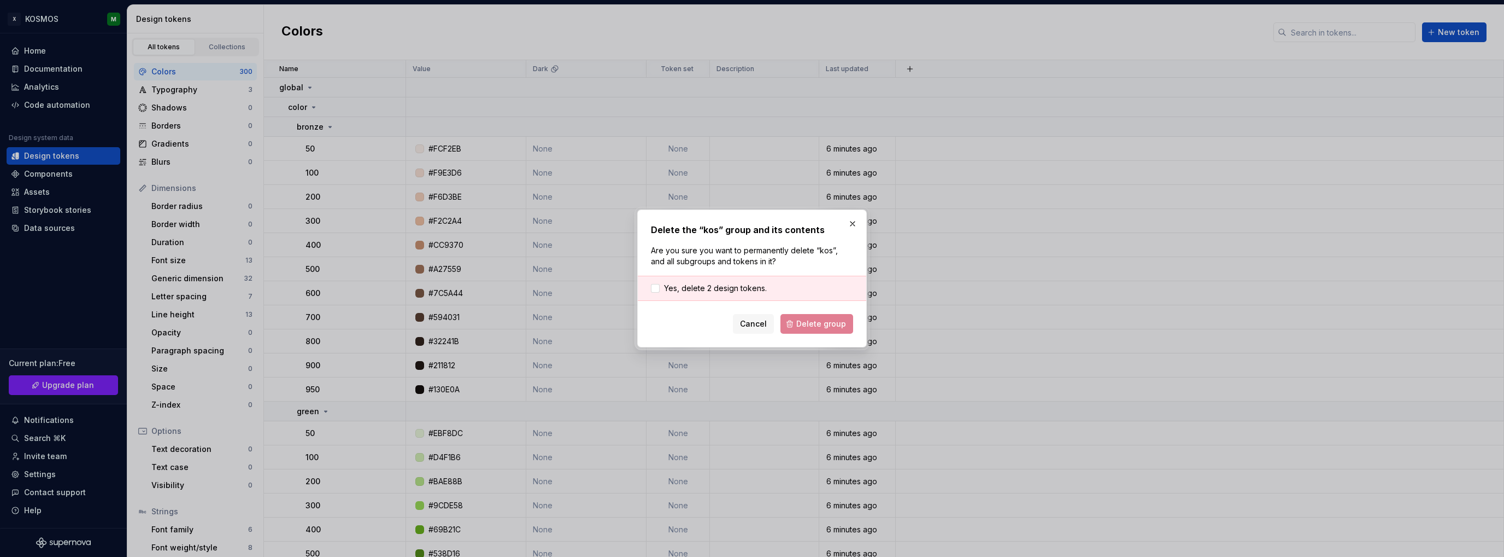
click at [825, 323] on html "X KOSMOS M Home Documentation Analytics Code automation Design system data Desi…" at bounding box center [752, 278] width 1504 height 557
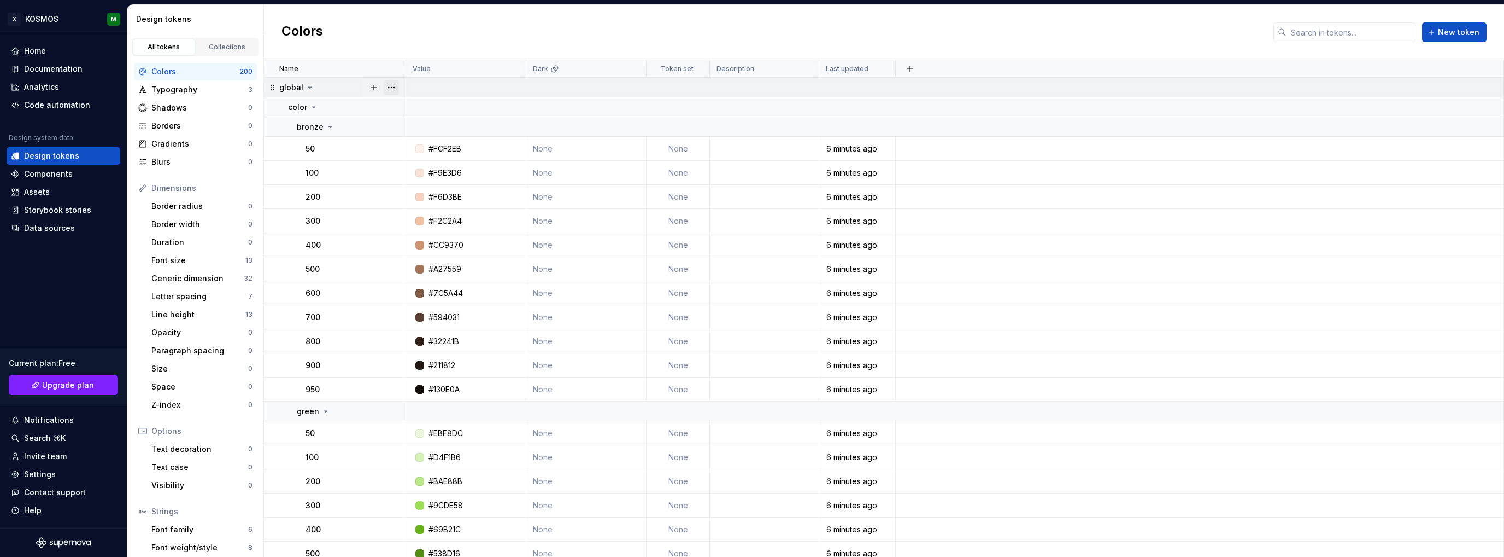
click at [393, 84] on button "button" at bounding box center [391, 87] width 15 height 15
click at [417, 206] on div "Delete group" at bounding box center [439, 210] width 71 height 11
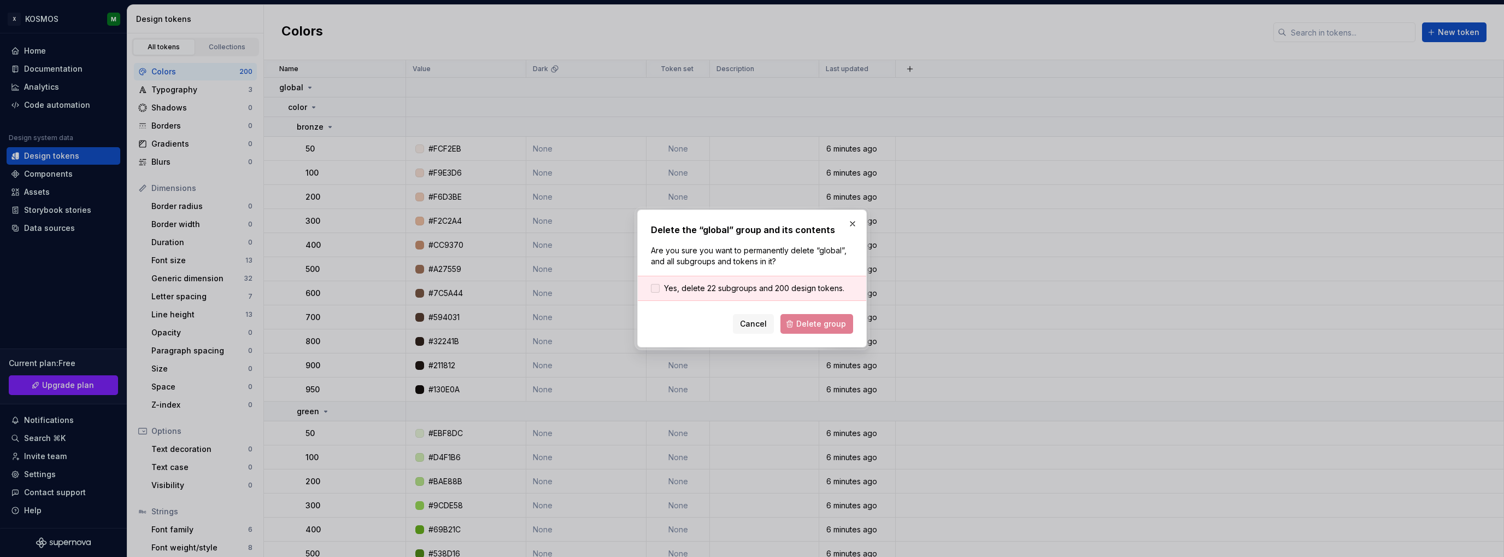
click at [659, 285] on div at bounding box center [655, 288] width 9 height 9
click at [819, 325] on span "Delete group" at bounding box center [821, 323] width 50 height 11
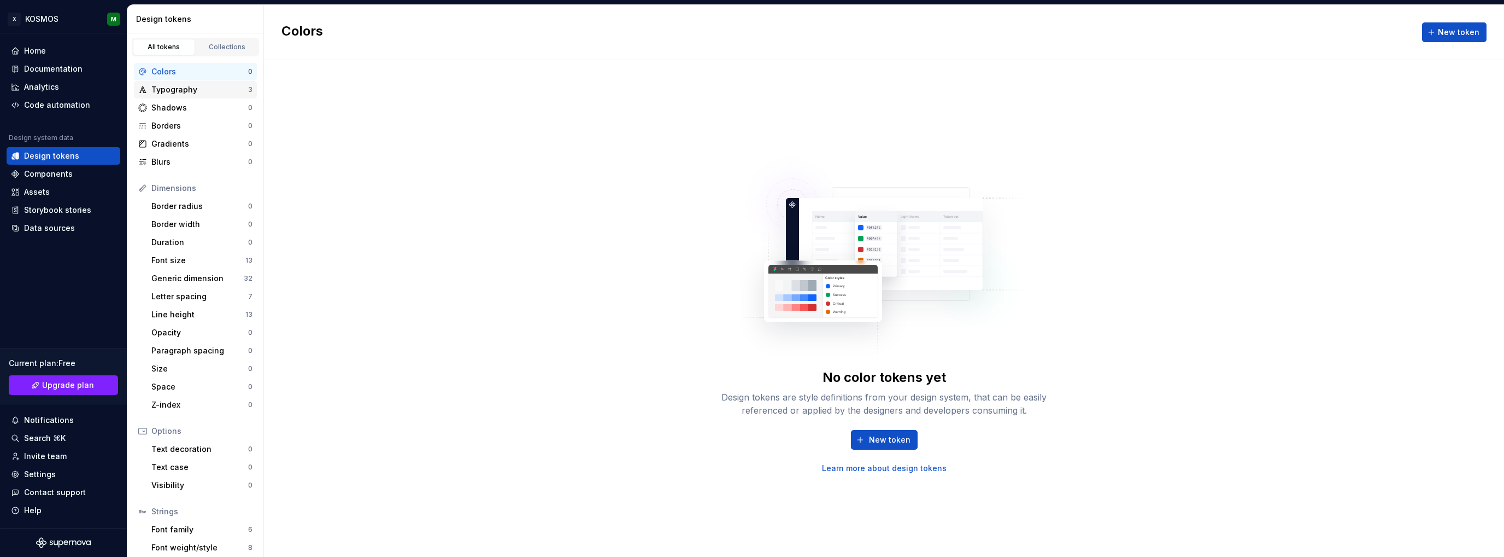
click at [203, 88] on div "Typography" at bounding box center [199, 89] width 97 height 11
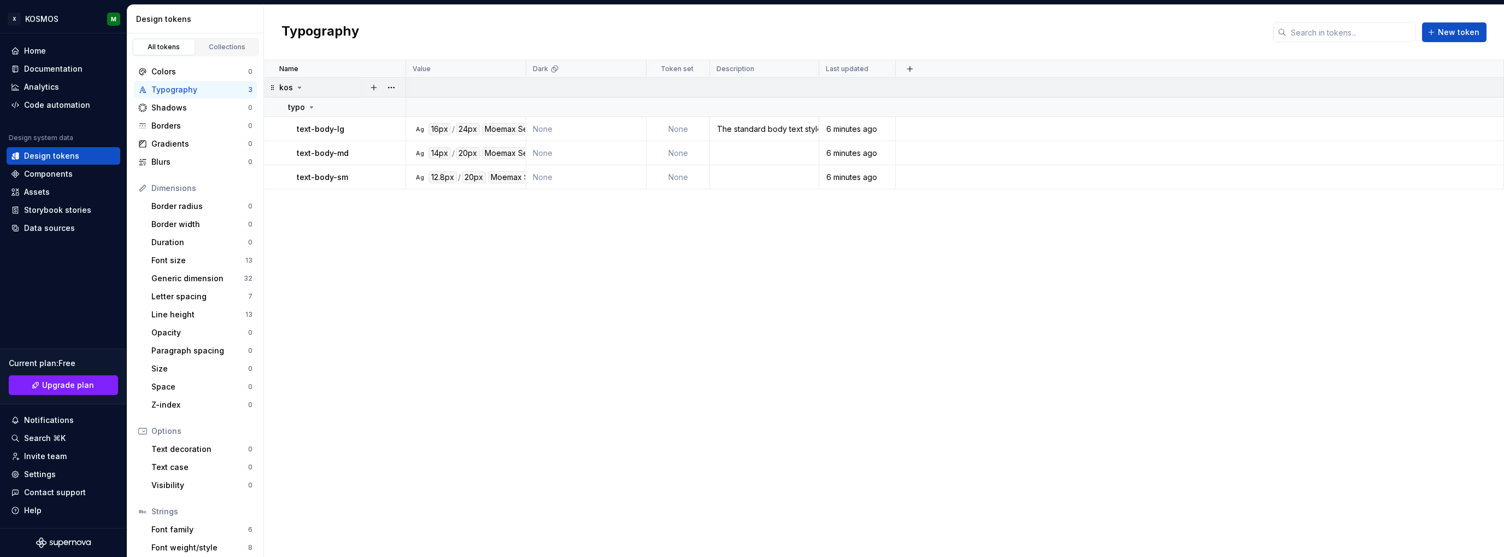
click at [395, 83] on button "button" at bounding box center [391, 87] width 15 height 15
click at [392, 86] on button "button" at bounding box center [391, 87] width 15 height 15
click at [393, 84] on button "button" at bounding box center [391, 87] width 15 height 15
click at [433, 207] on div "Delete group" at bounding box center [439, 210] width 71 height 11
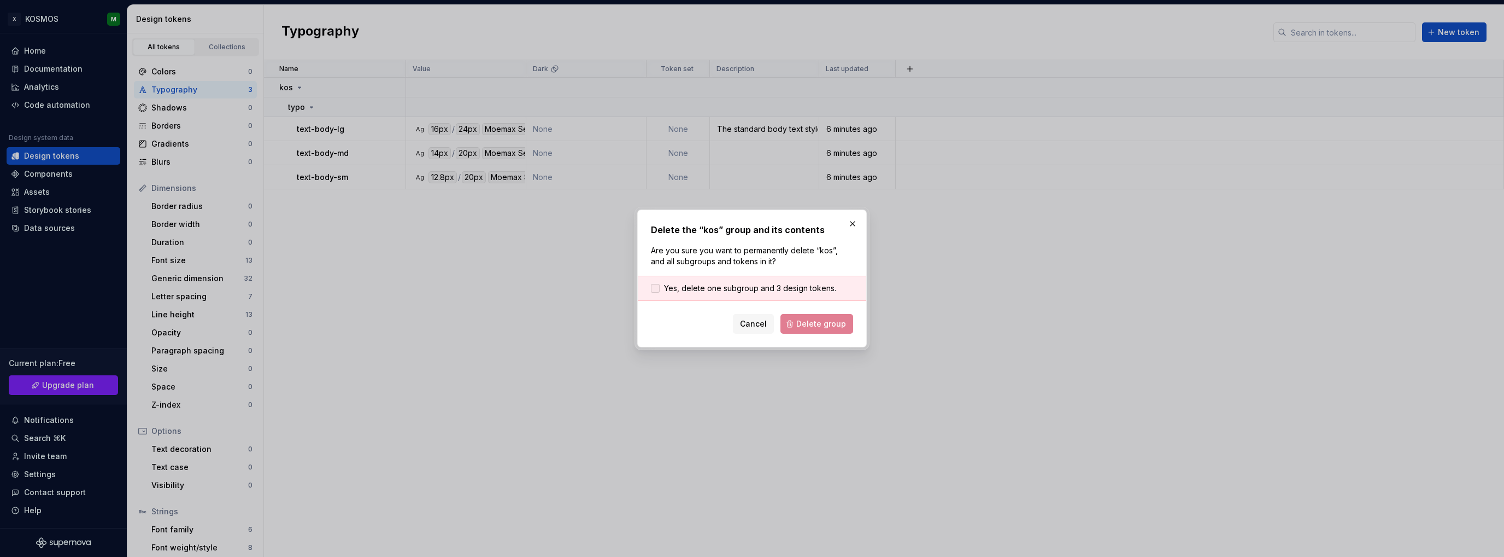
click at [655, 283] on label "Yes, delete one subgroup and 3 design tokens." at bounding box center [743, 288] width 185 height 11
click at [832, 326] on span "Delete group" at bounding box center [821, 323] width 50 height 11
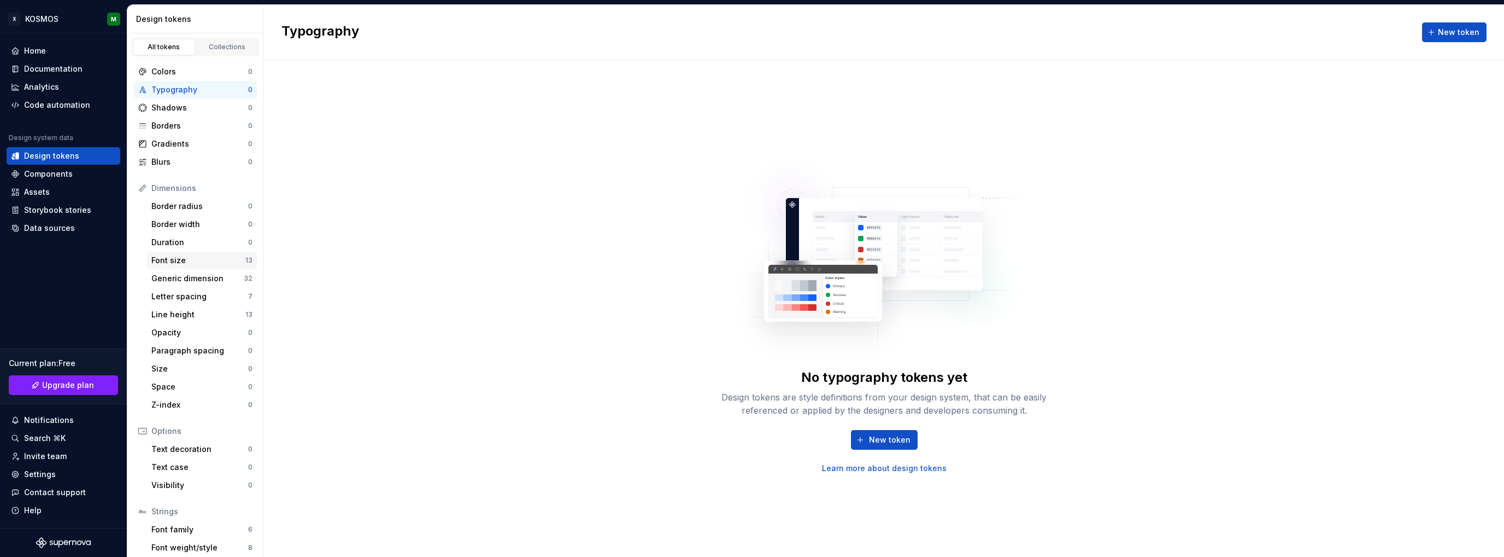
click at [196, 262] on div "Font size" at bounding box center [198, 260] width 94 height 11
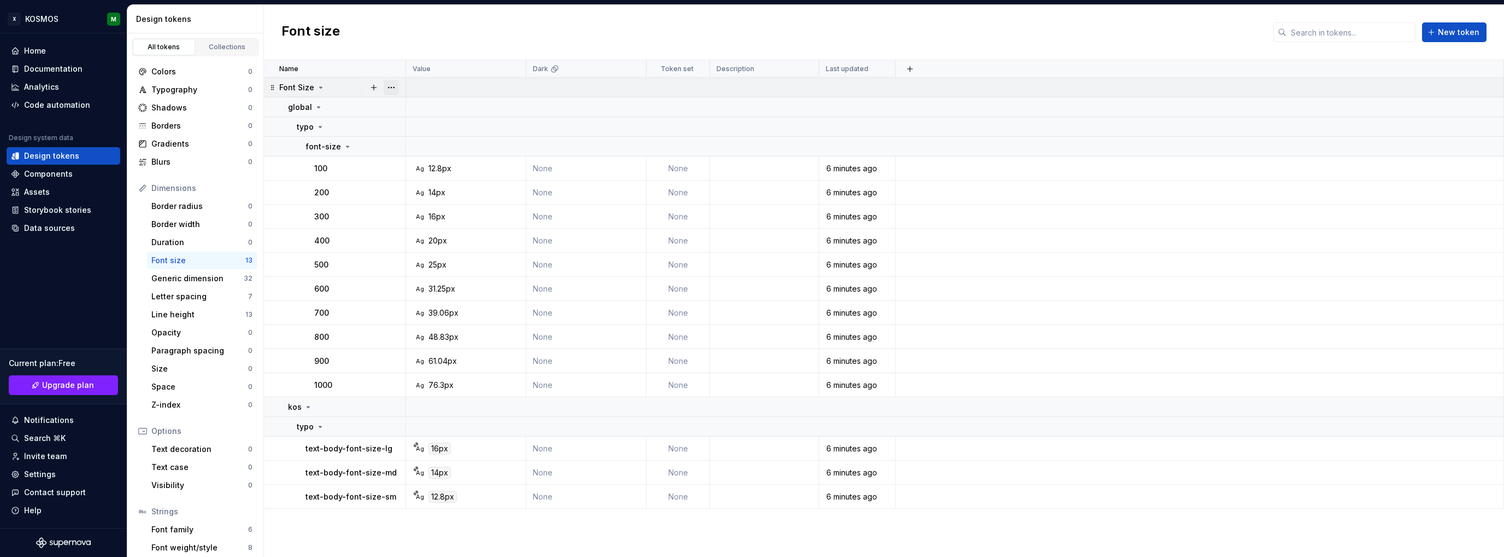
click at [390, 85] on button "button" at bounding box center [391, 87] width 15 height 15
click at [425, 210] on div "Delete group" at bounding box center [439, 210] width 71 height 11
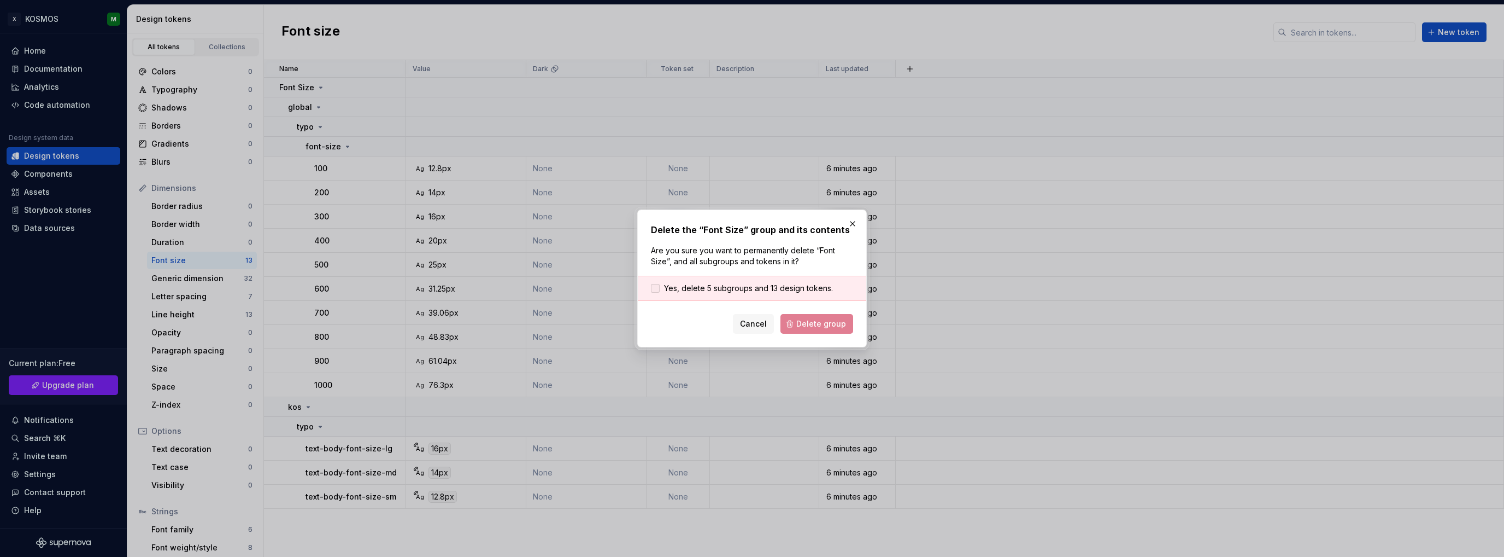
click at [657, 285] on div at bounding box center [655, 288] width 9 height 9
click at [815, 319] on span "Delete group" at bounding box center [821, 323] width 50 height 11
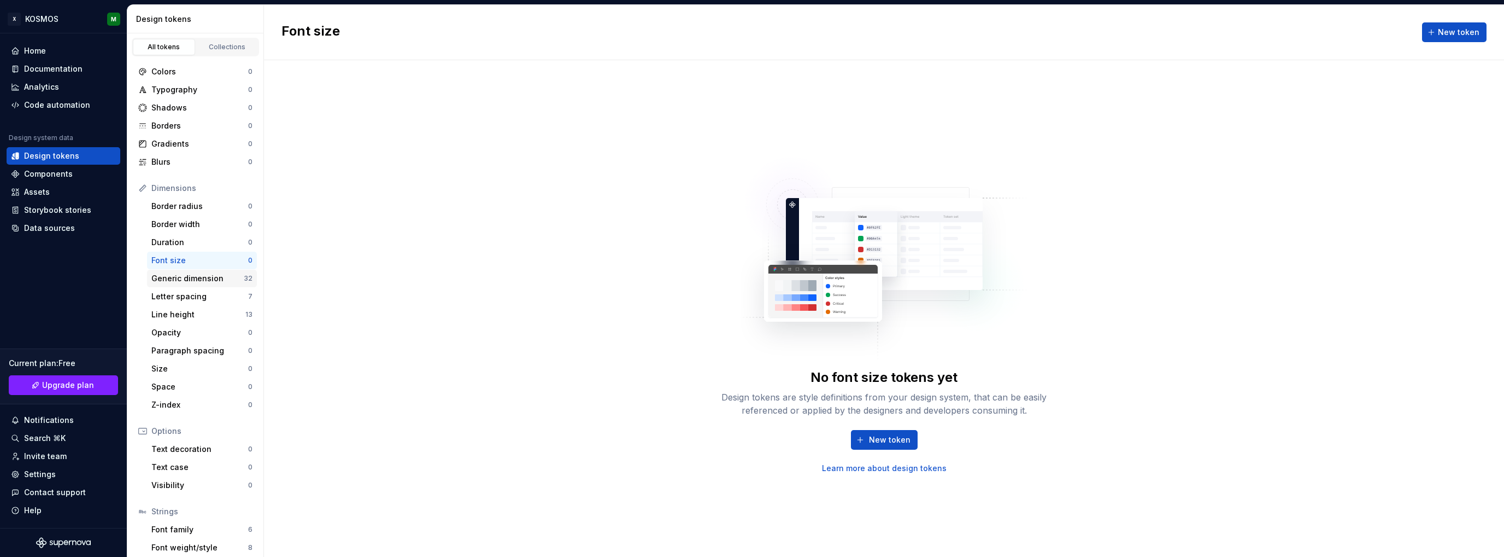
click at [244, 278] on div "32" at bounding box center [248, 278] width 9 height 9
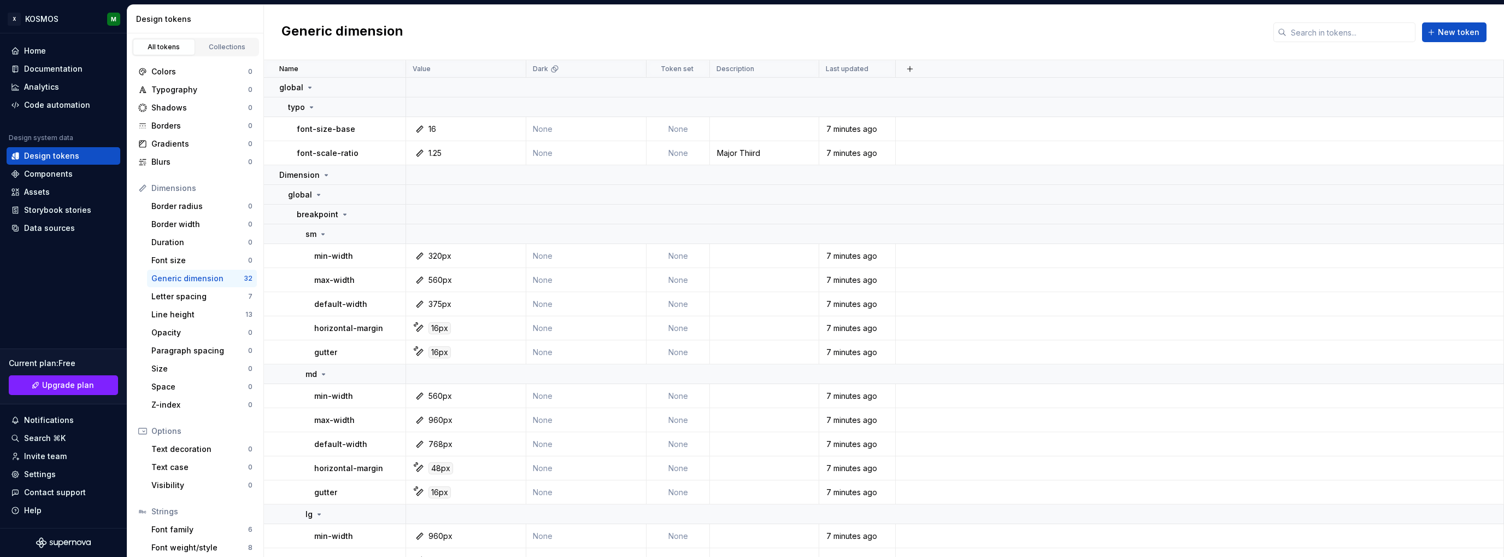
click at [391, 88] on button "button" at bounding box center [391, 87] width 15 height 15
click at [443, 208] on div "Delete group" at bounding box center [439, 210] width 71 height 11
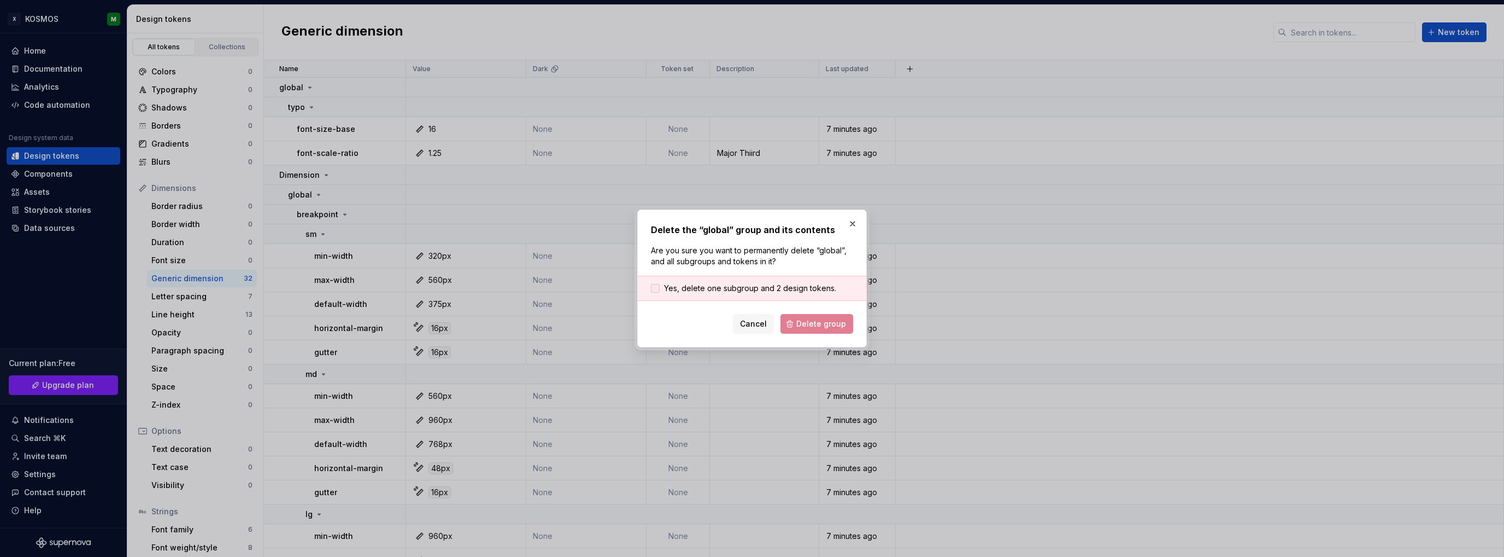
click at [658, 288] on div at bounding box center [655, 288] width 9 height 9
click at [824, 331] on button "Delete group" at bounding box center [817, 324] width 73 height 20
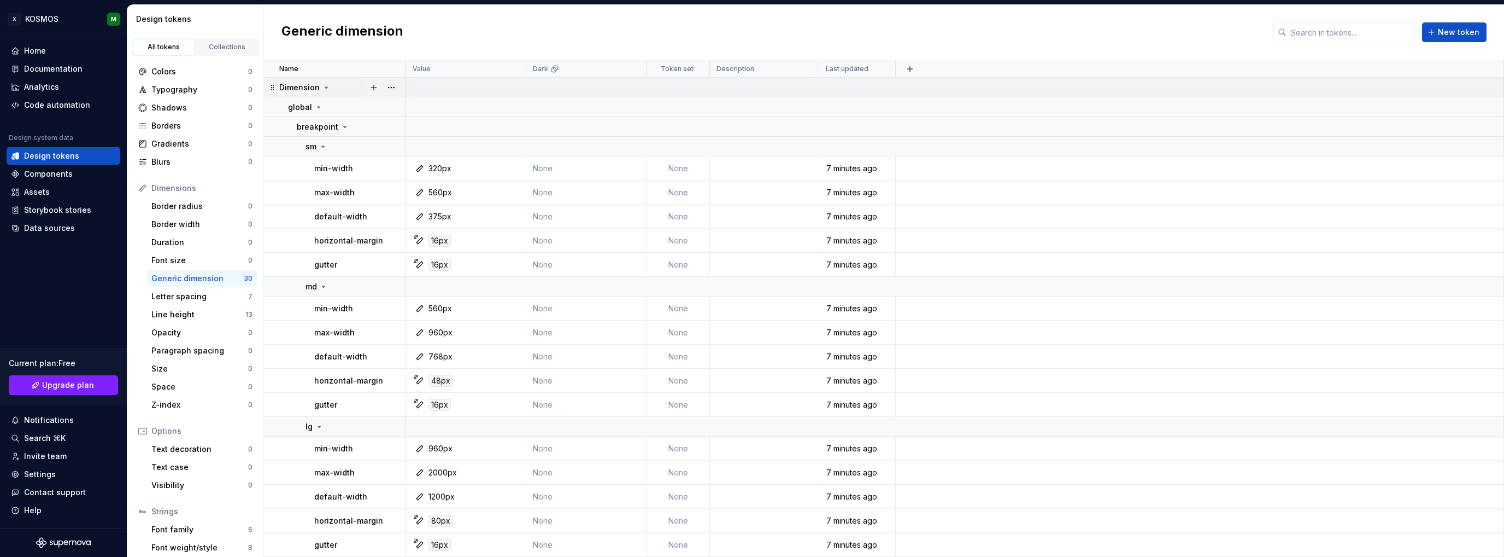
click at [328, 85] on icon at bounding box center [326, 87] width 9 height 9
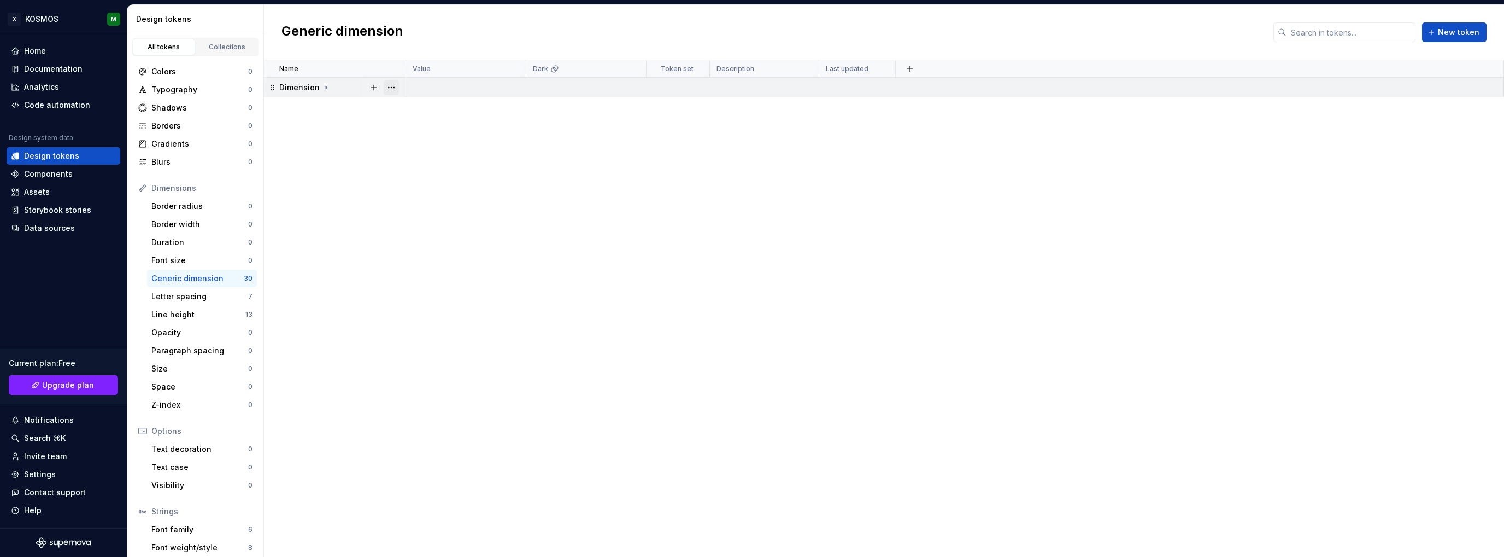
click at [396, 88] on button "button" at bounding box center [391, 87] width 15 height 15
click at [424, 208] on div "Delete group" at bounding box center [439, 210] width 71 height 11
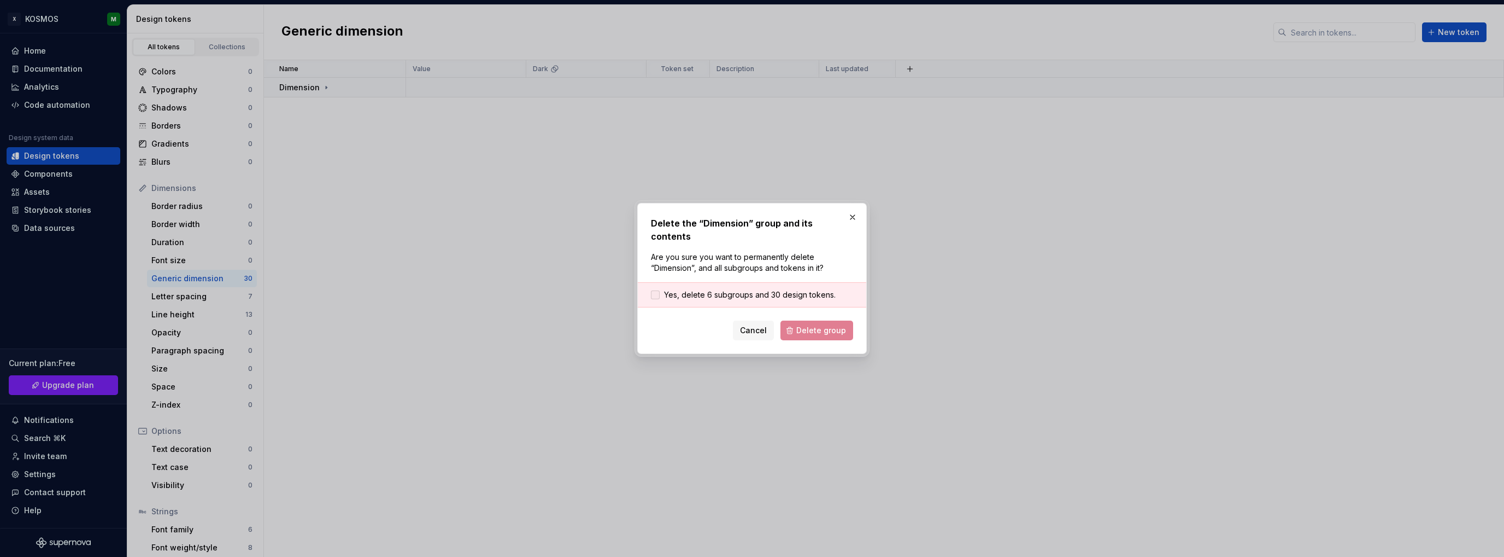
click at [655, 290] on div at bounding box center [655, 294] width 9 height 9
click at [814, 326] on span "Delete group" at bounding box center [821, 330] width 50 height 11
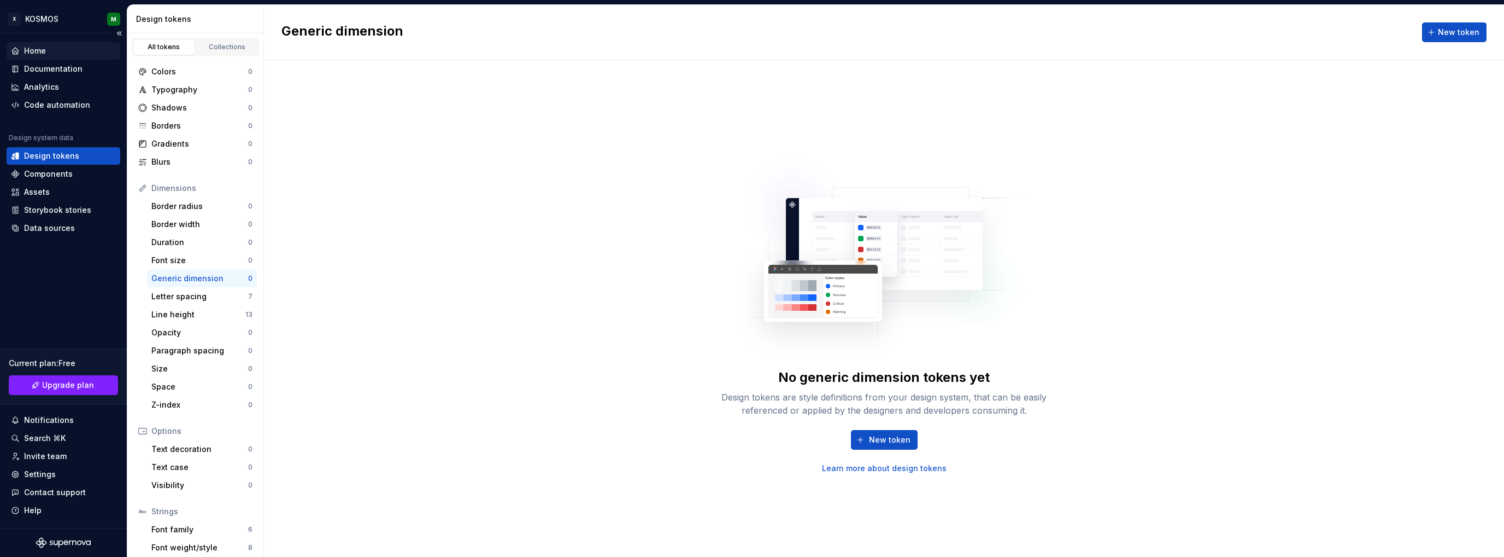
click at [39, 49] on div "Home" at bounding box center [35, 50] width 22 height 11
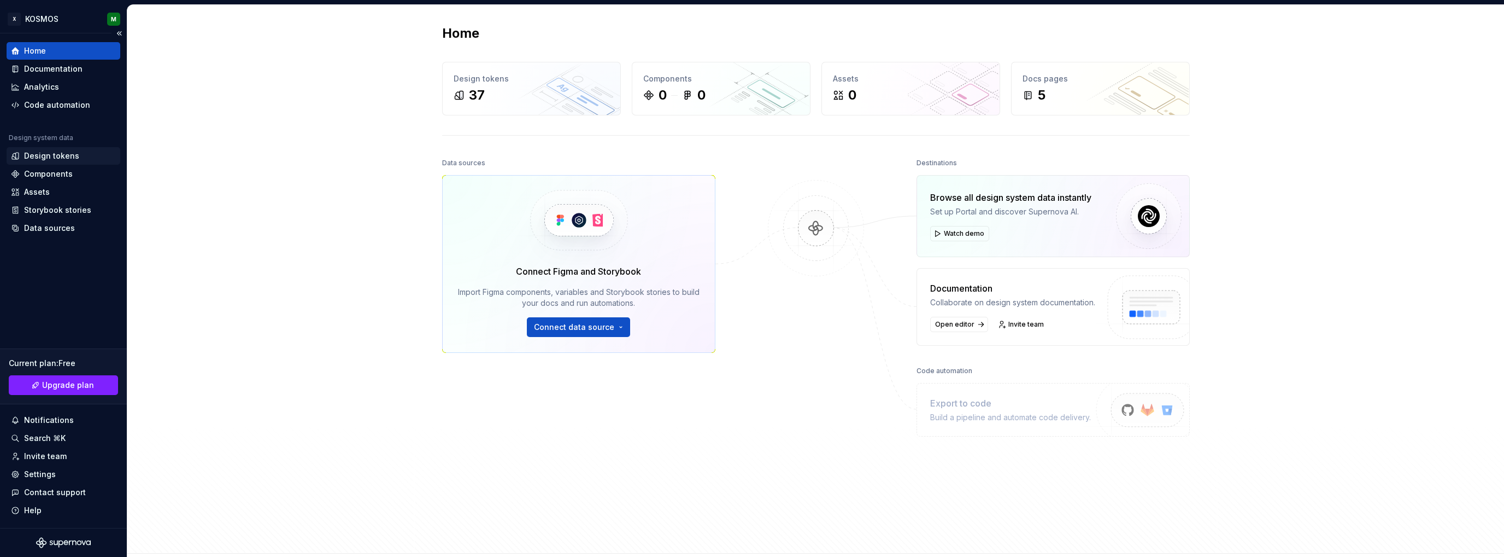
click at [44, 161] on div "Design tokens" at bounding box center [64, 155] width 114 height 17
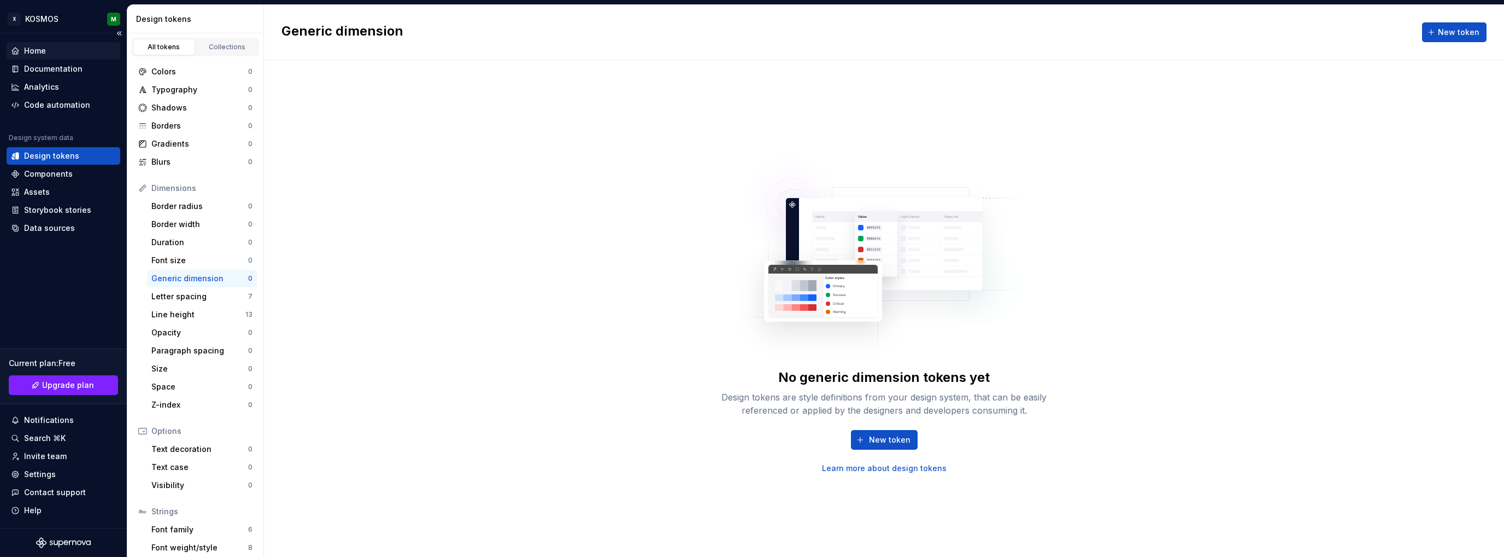
click at [39, 53] on div "Home" at bounding box center [35, 50] width 22 height 11
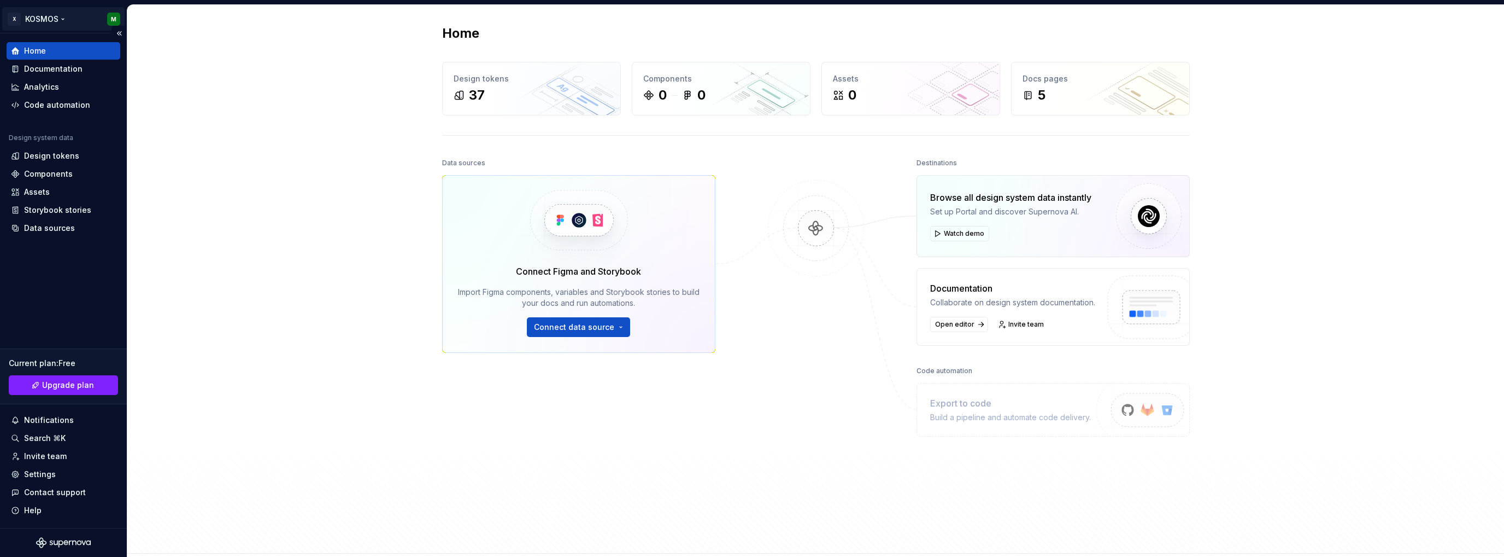
click at [43, 22] on html "X KOSMOS M Home Documentation Analytics Code automation Design system data Desi…" at bounding box center [752, 278] width 1504 height 557
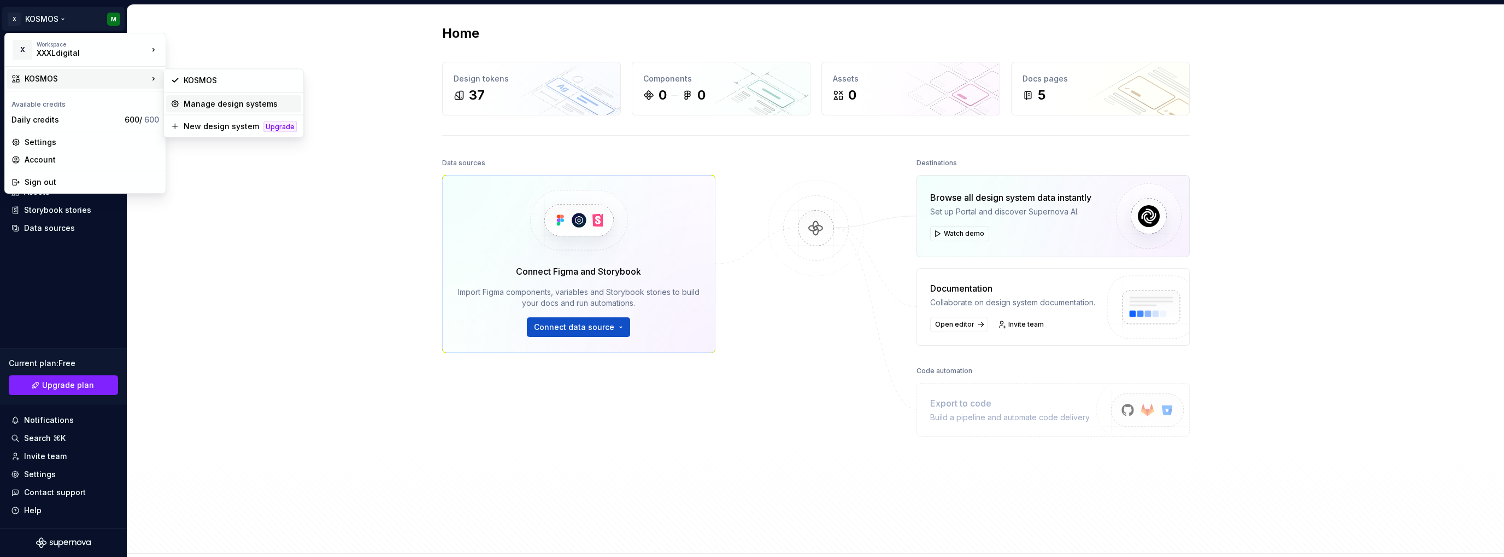
click at [199, 100] on div "Manage design systems" at bounding box center [240, 103] width 113 height 11
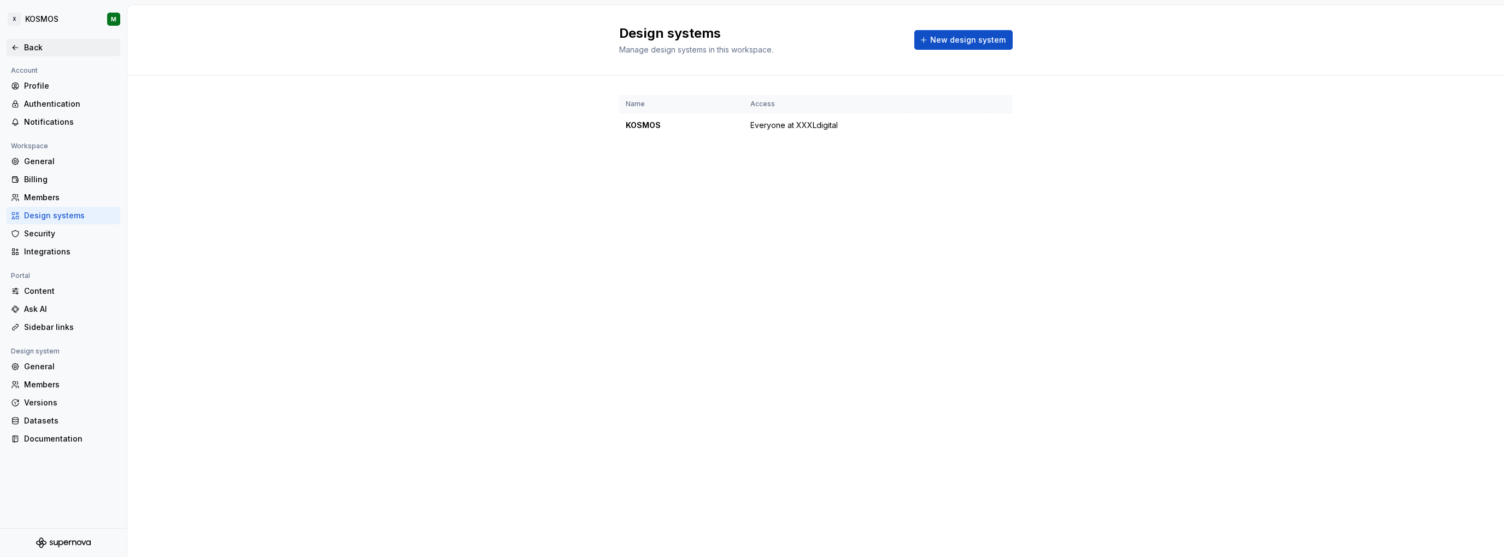
click at [33, 49] on div "Back" at bounding box center [70, 47] width 92 height 11
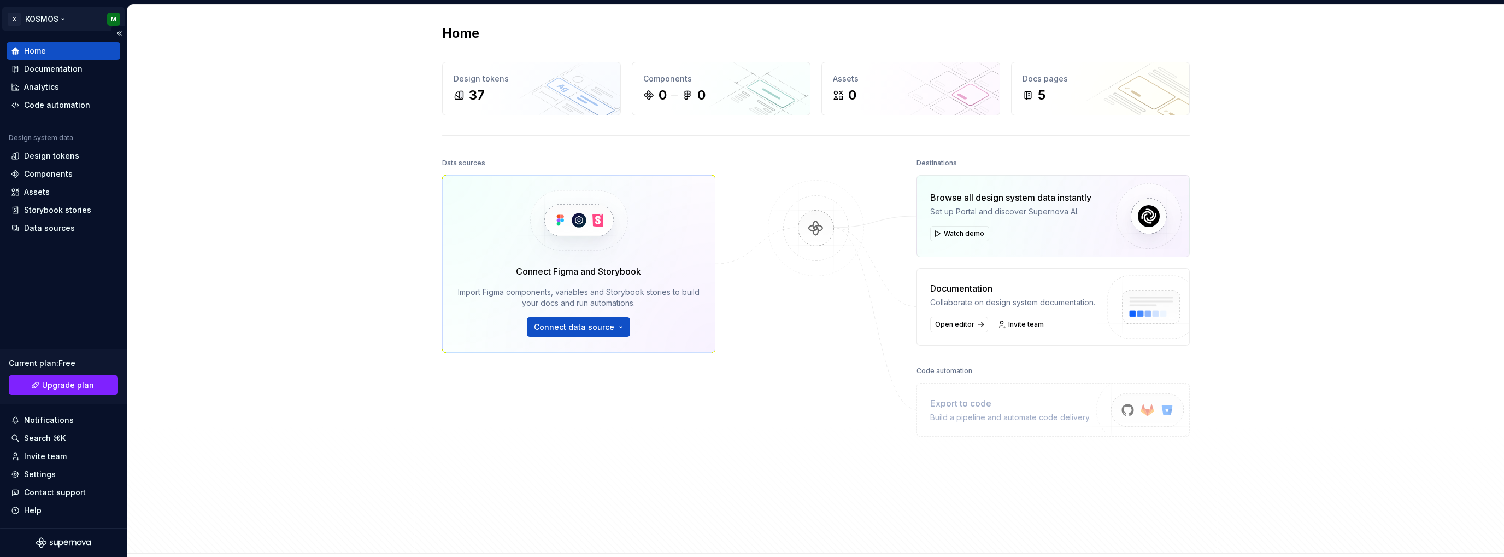
click at [31, 20] on html "X KOSMOS M Home Documentation Analytics Code automation Design system data Desi…" at bounding box center [752, 278] width 1504 height 557
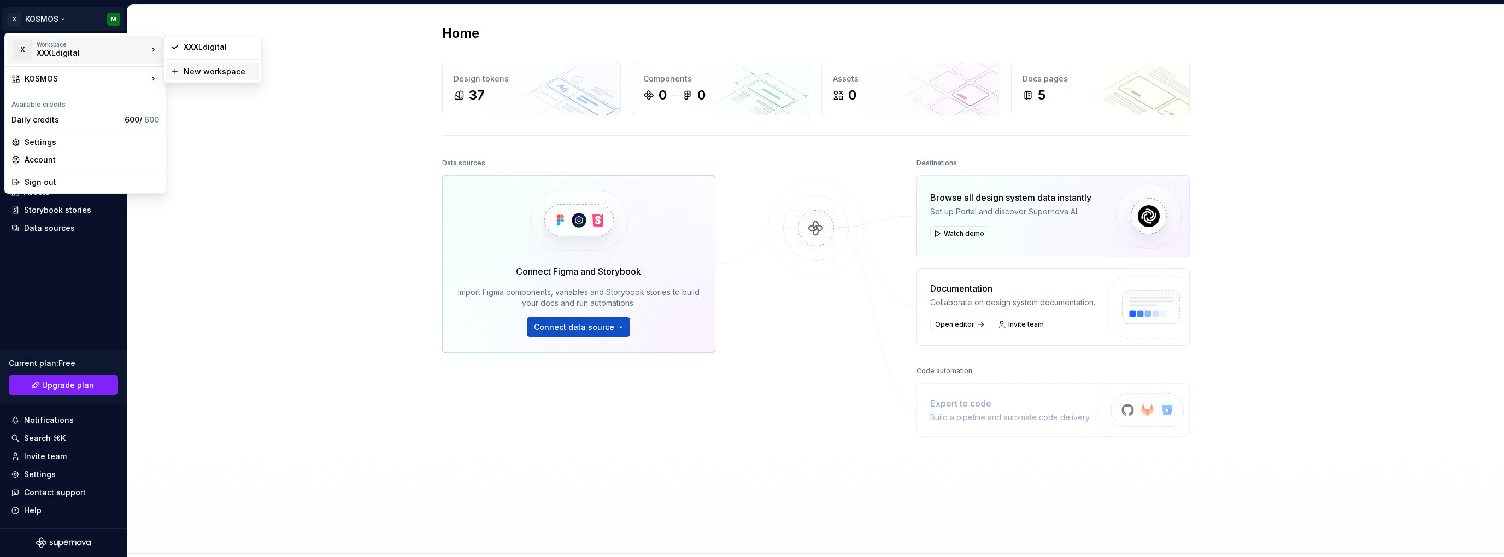
click at [192, 73] on div "New workspace" at bounding box center [219, 71] width 71 height 11
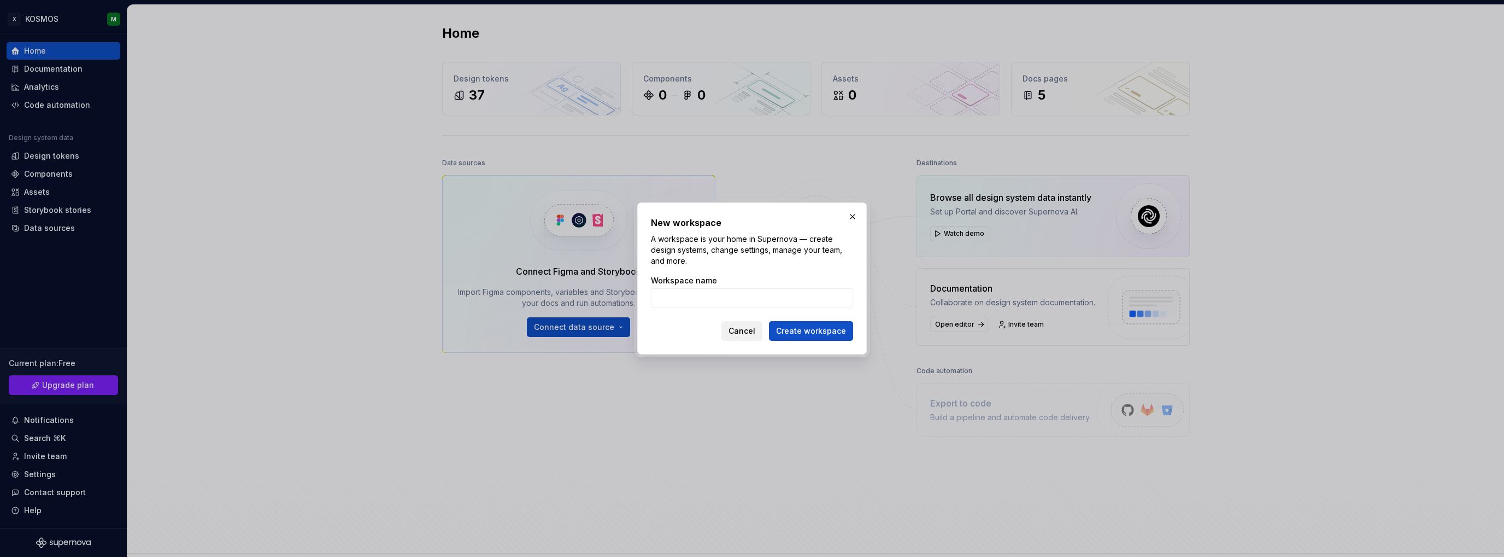
click at [741, 331] on span "Cancel" at bounding box center [742, 330] width 27 height 11
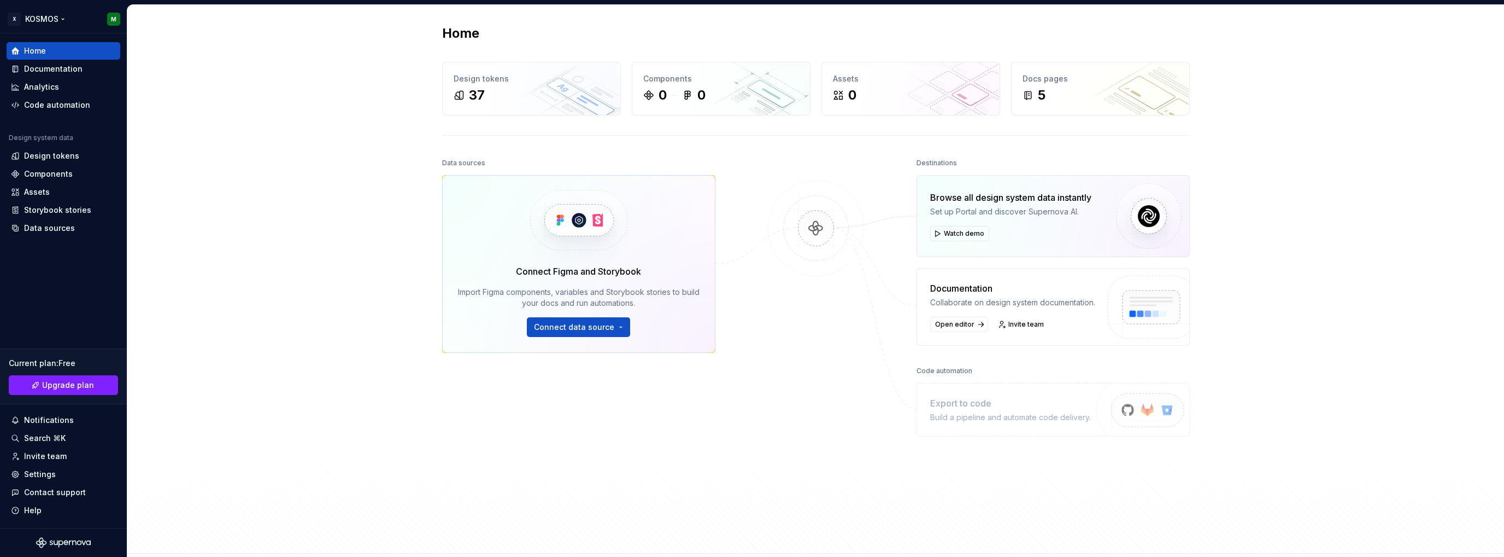
click at [67, 14] on html "X KOSMOS M Home Documentation Analytics Code automation Design system data Desi…" at bounding box center [752, 278] width 1504 height 557
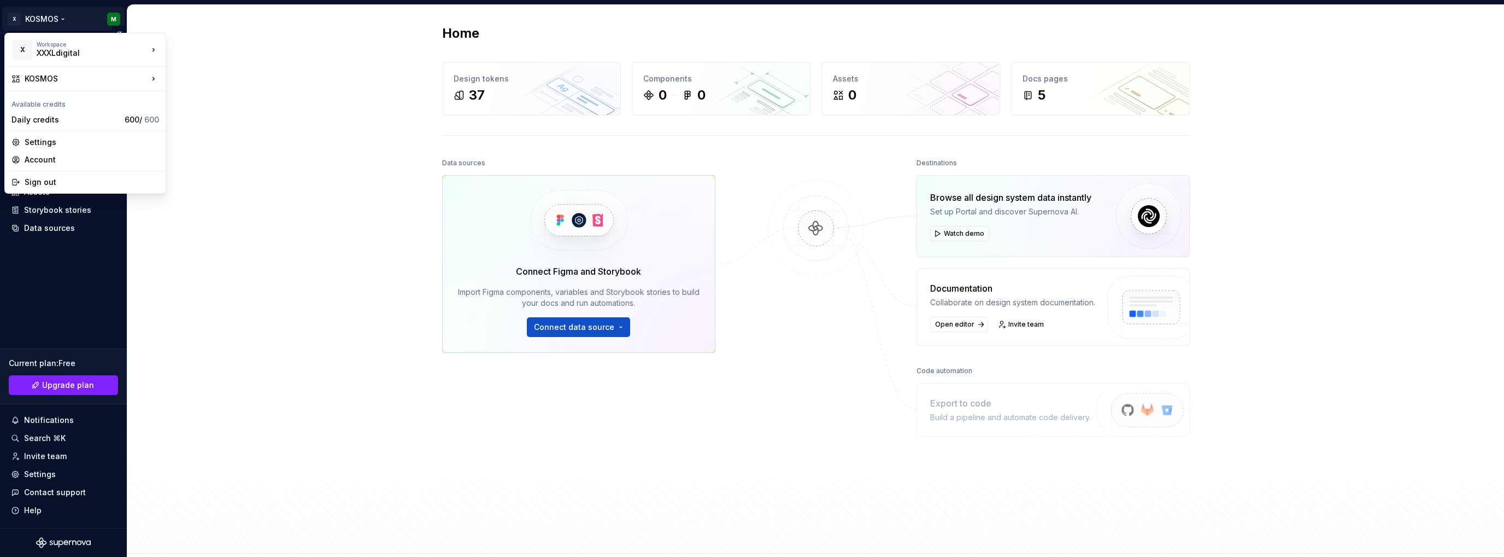
drag, startPoint x: 179, startPoint y: 304, endPoint x: 81, endPoint y: 406, distance: 140.7
click at [179, 304] on html "X KOSMOS M Home Documentation Analytics Code automation Design system data Desi…" at bounding box center [752, 278] width 1504 height 557
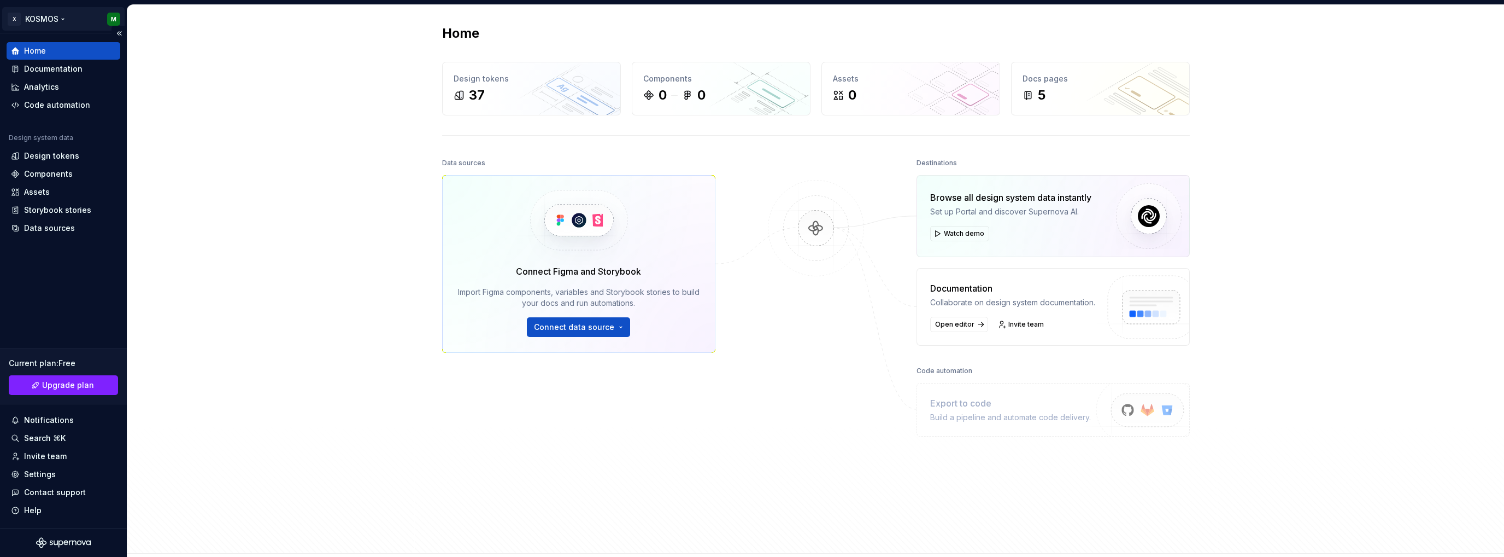
click at [63, 16] on html "X KOSMOS M Home Documentation Analytics Code automation Design system data Desi…" at bounding box center [752, 278] width 1504 height 557
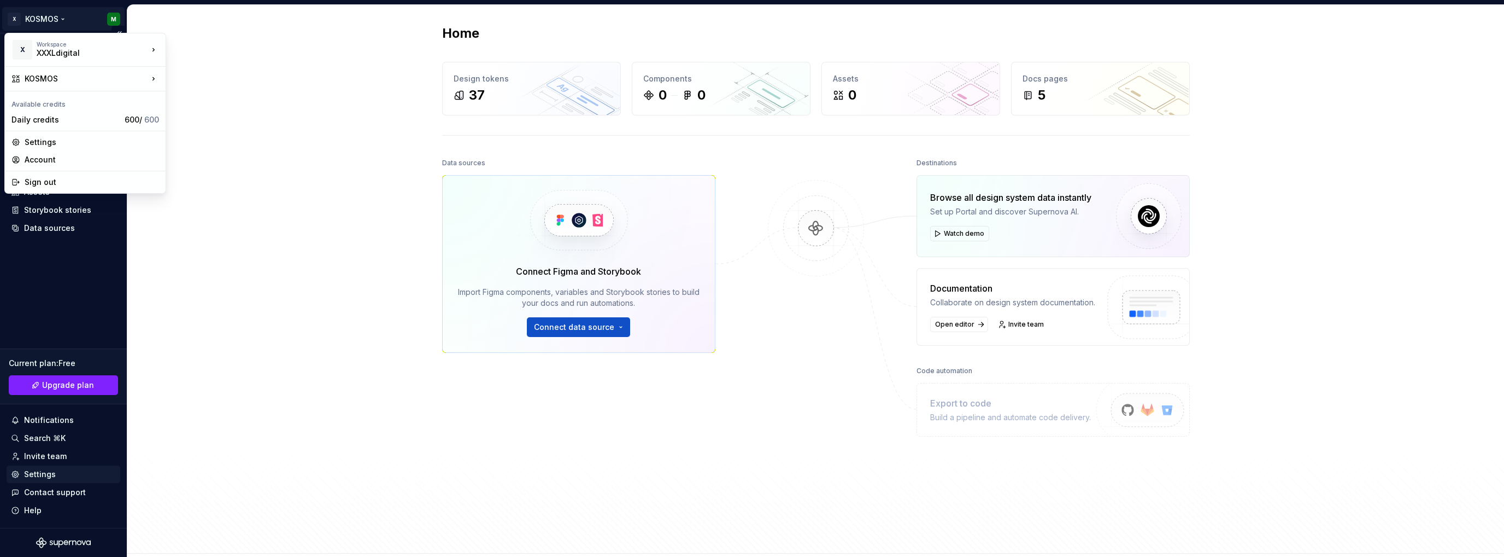
click at [37, 464] on html "X KOSMOS M Home Documentation Analytics Code automation Design system data Desi…" at bounding box center [752, 278] width 1504 height 557
click at [40, 473] on div "Settings" at bounding box center [40, 473] width 32 height 11
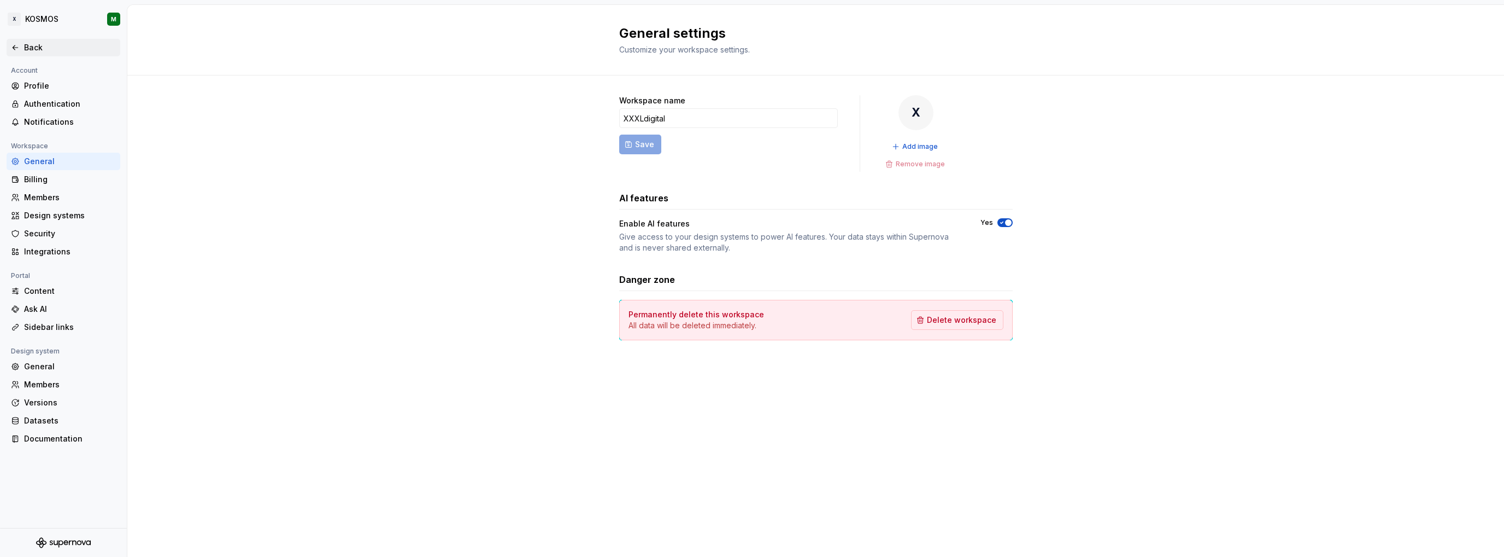
click at [26, 43] on div "Back" at bounding box center [70, 47] width 92 height 11
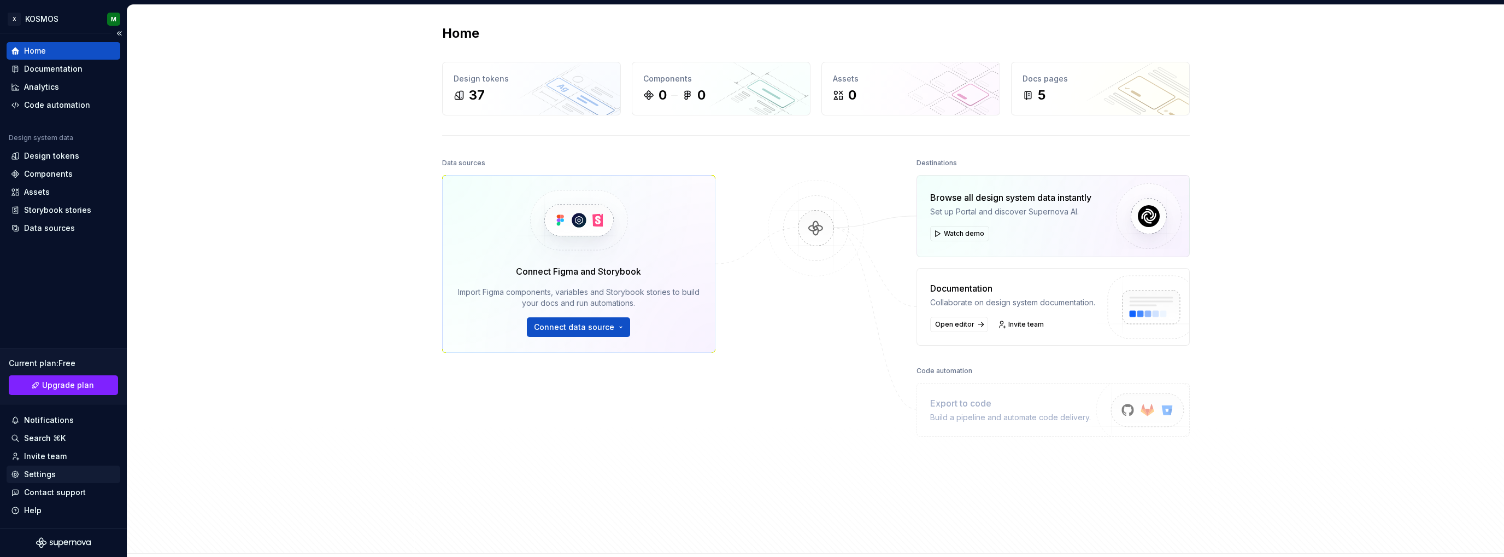
click at [42, 475] on div "Settings" at bounding box center [40, 473] width 32 height 11
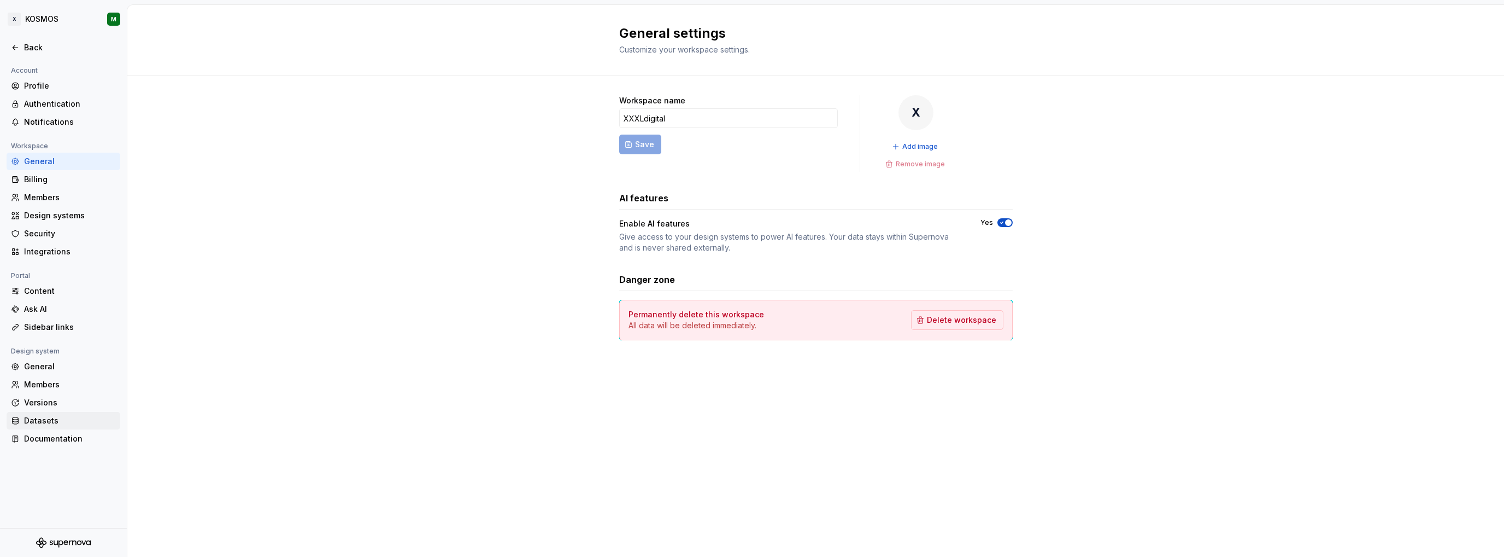
click at [32, 421] on div "Datasets" at bounding box center [70, 420] width 92 height 11
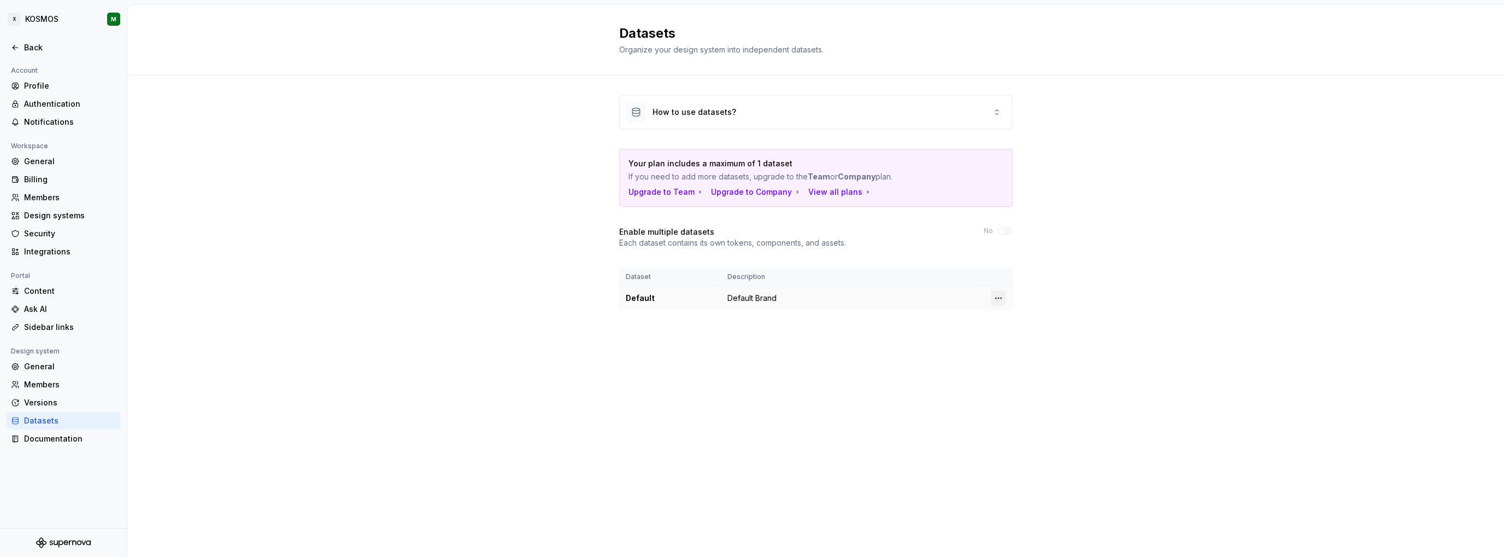
click at [1003, 290] on html "X KOSMOS M Back Account Profile Authentication Notifications Workspace General …" at bounding box center [752, 278] width 1504 height 557
click at [1017, 317] on div "Edit details" at bounding box center [1046, 318] width 71 height 11
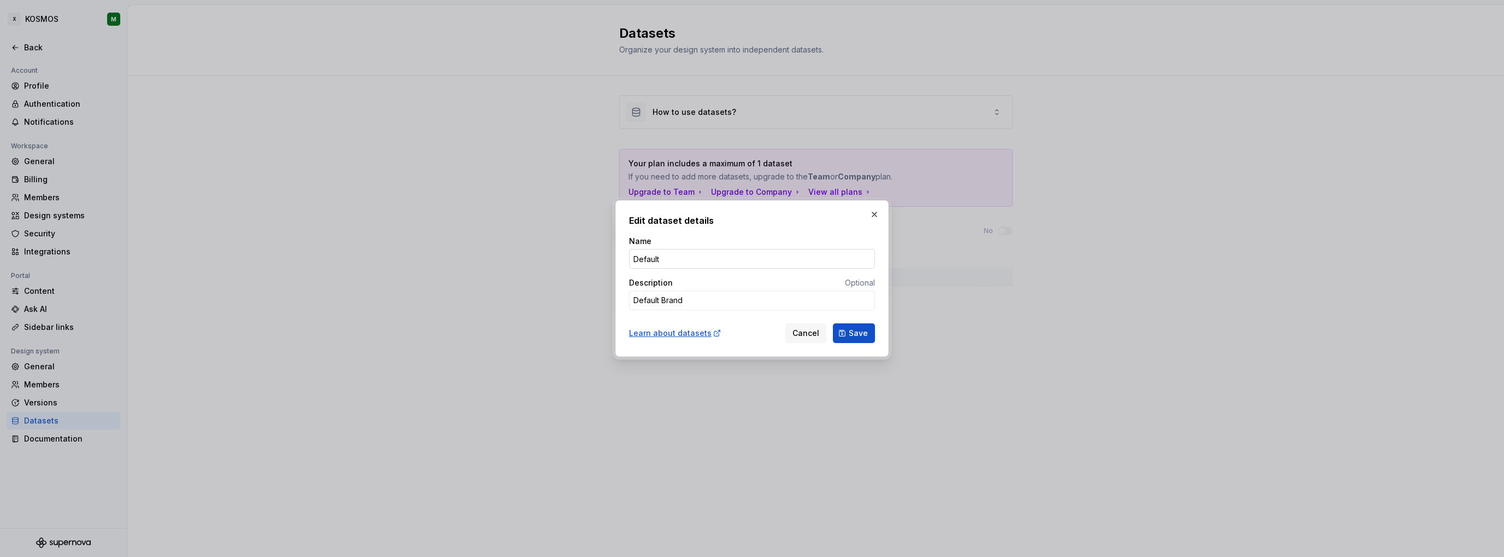
click at [657, 256] on input "Default" at bounding box center [752, 259] width 246 height 20
type input "X"
type textarea "*"
type input "XXXLutz"
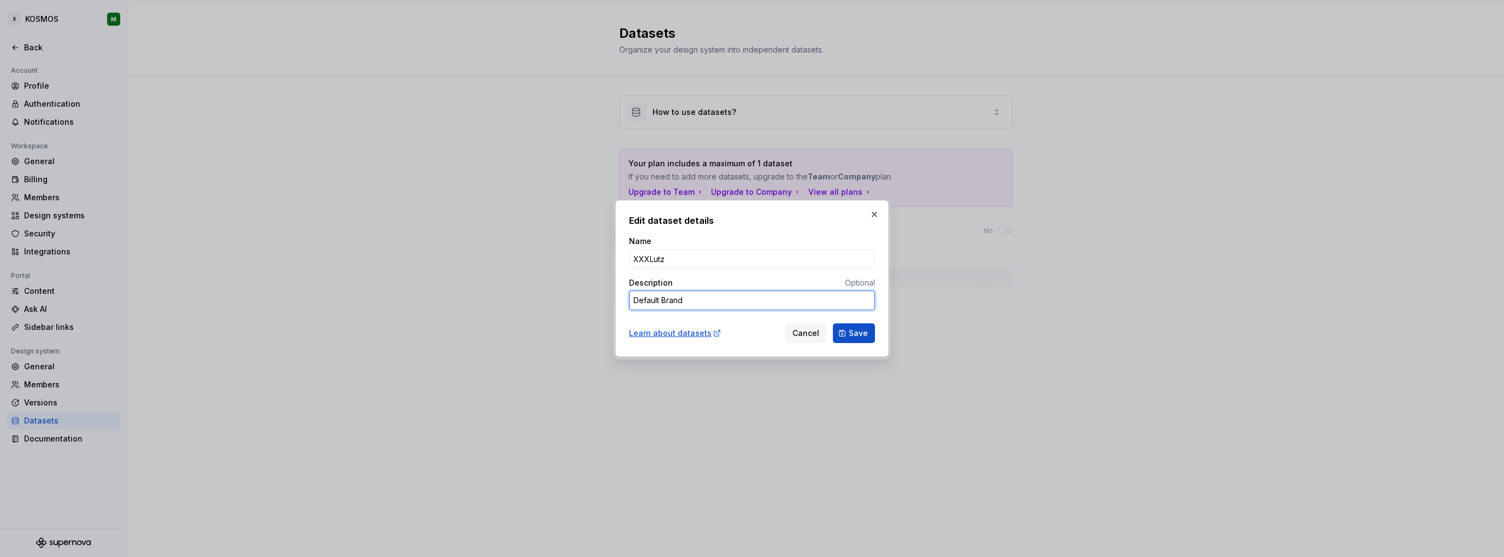
type textarea "*"
type textarea "X"
type textarea "*"
type textarea "XX"
type textarea "*"
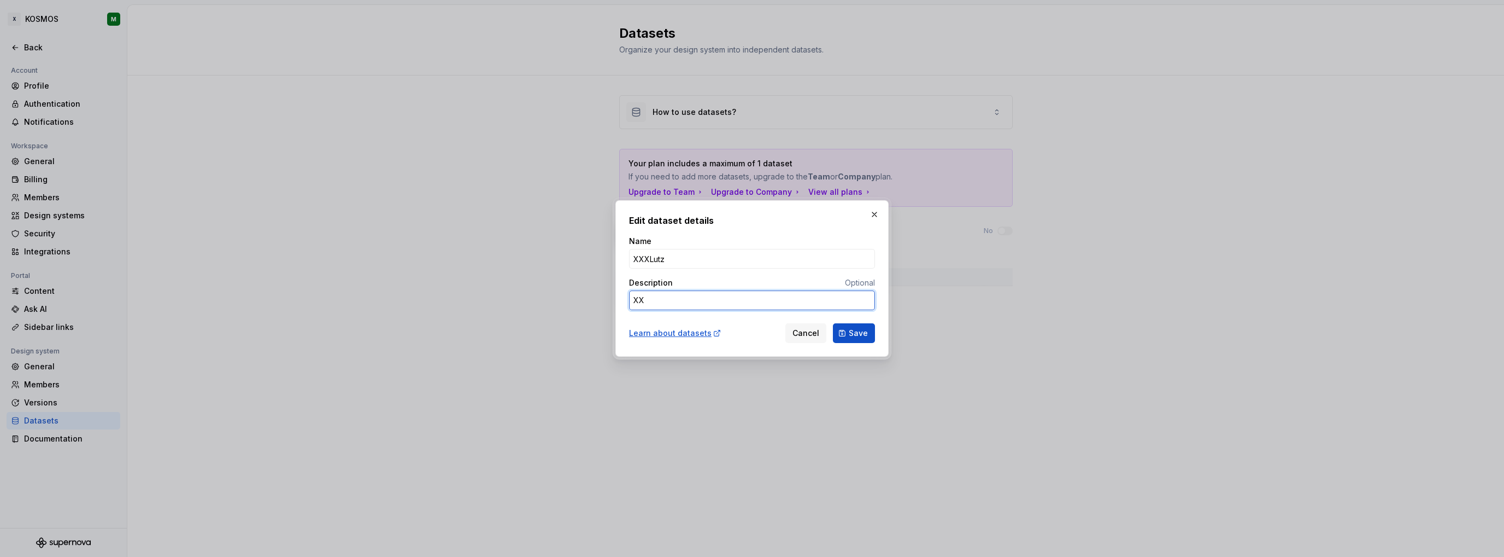
type textarea "XXX"
type textarea "*"
type textarea "XXXL"
type textarea "*"
type textarea "XXXLu"
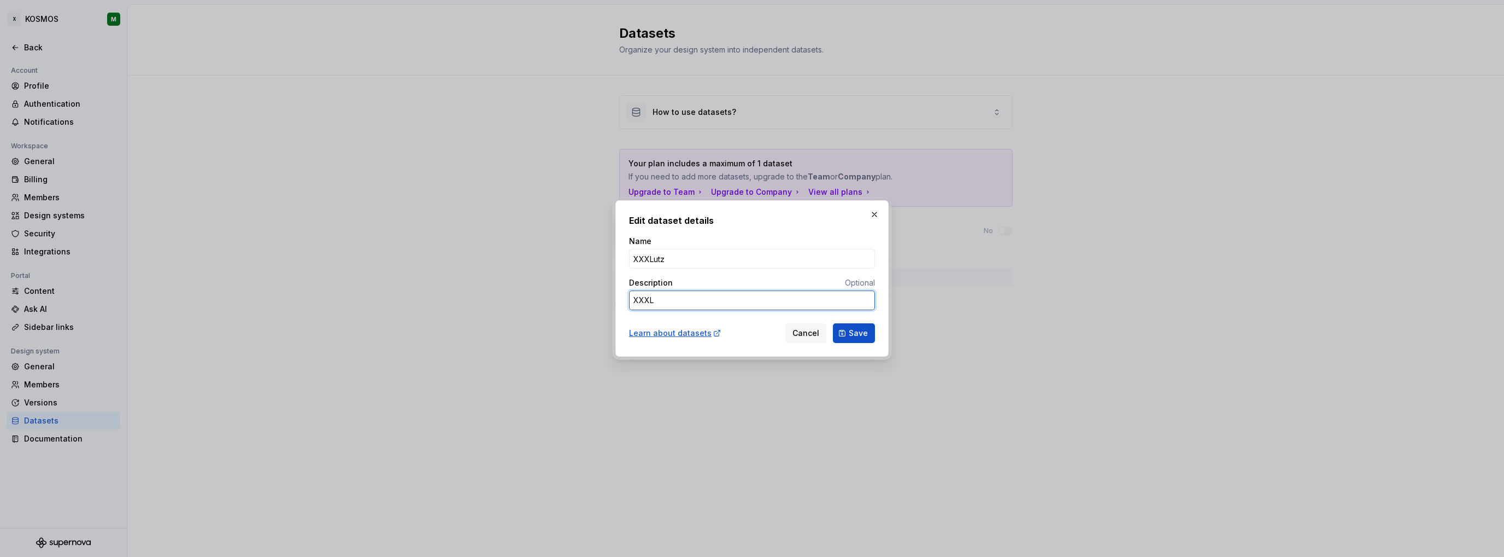
type textarea "*"
type textarea "XXXLut"
type textarea "*"
type textarea "XXXLutz"
type textarea "*"
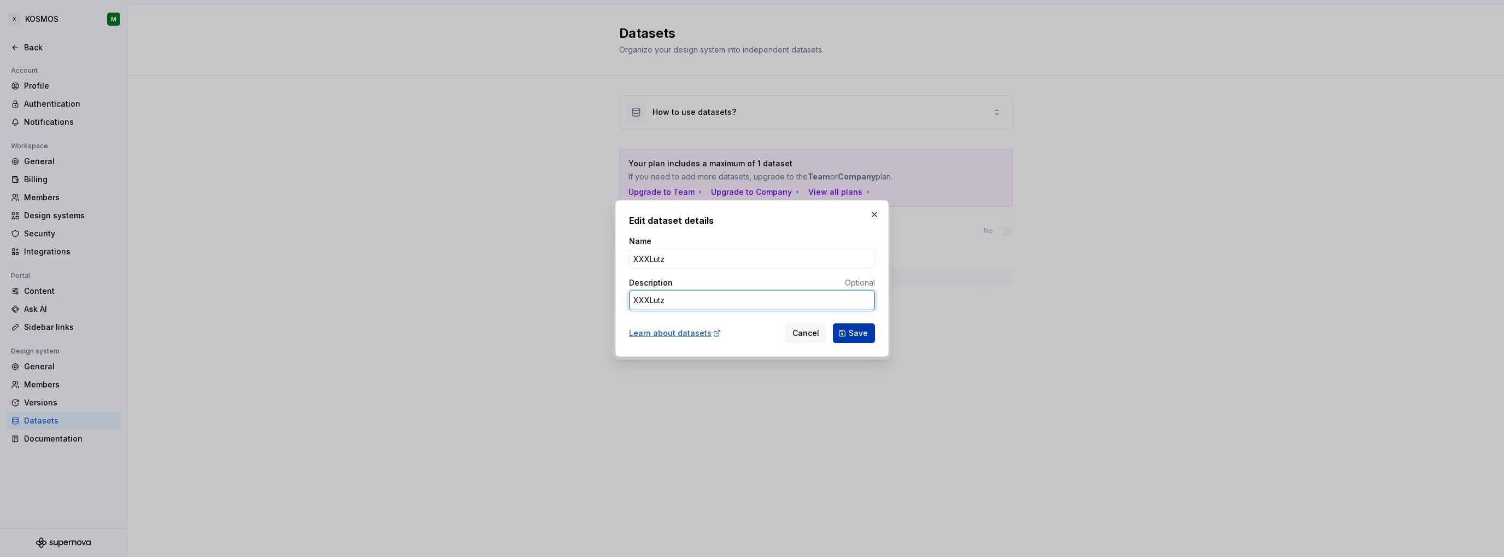
type textarea "XXXLutz"
click at [865, 339] on button "Save" at bounding box center [854, 333] width 42 height 20
type textarea "*"
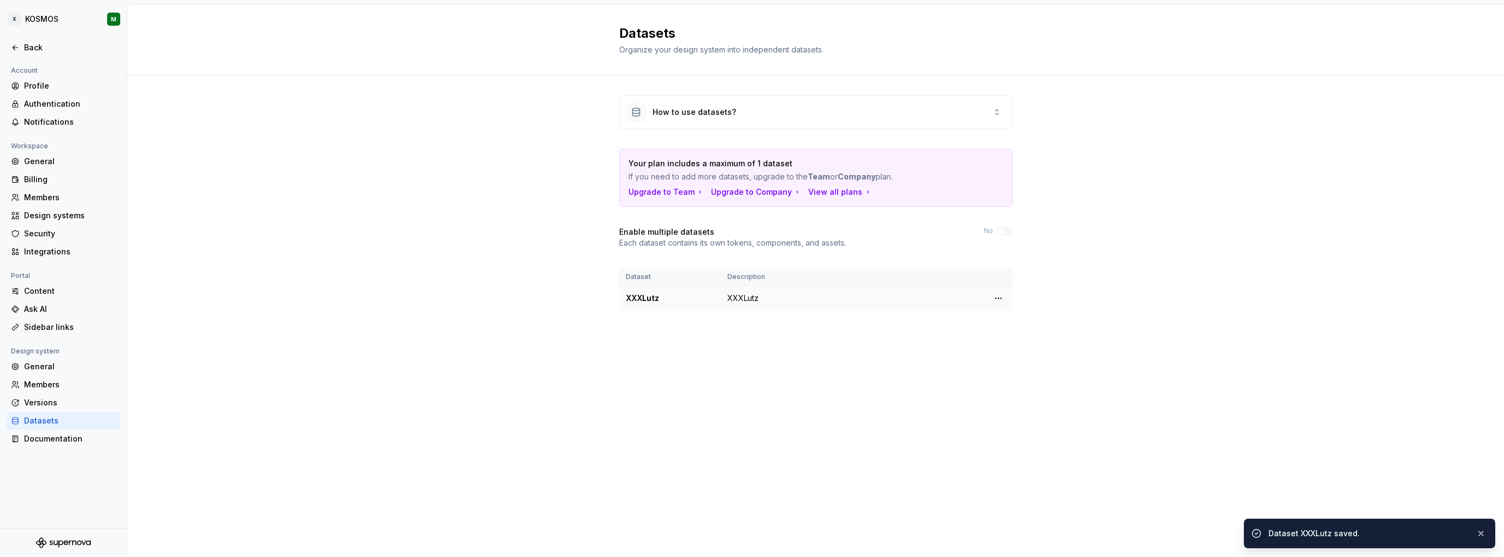
click at [643, 299] on div "XXXLutz" at bounding box center [670, 297] width 89 height 11
copy div "XXXLutz"
click at [413, 185] on div "How to use datasets? Your plan includes a maximum of 1 dataset If you need to a…" at bounding box center [815, 213] width 1377 height 276
click at [21, 45] on div "Back" at bounding box center [63, 47] width 105 height 11
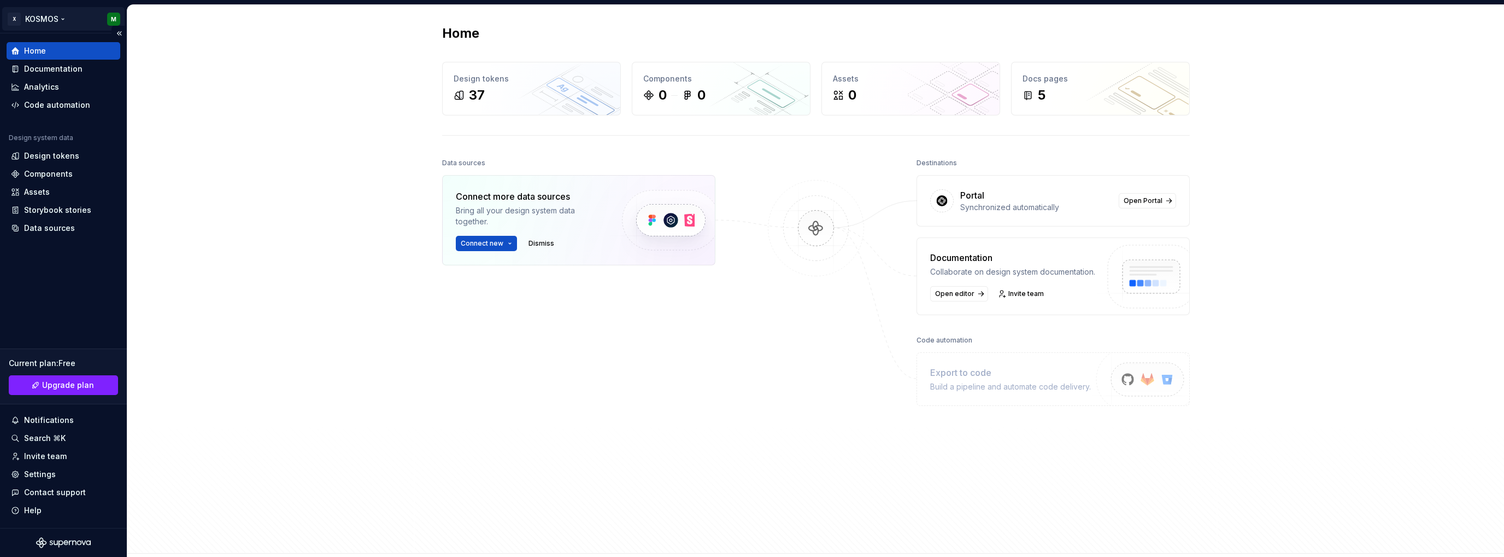
click at [61, 17] on html "X KOSMOS M Home Documentation Analytics Code automation Design system data Desi…" at bounding box center [752, 278] width 1504 height 557
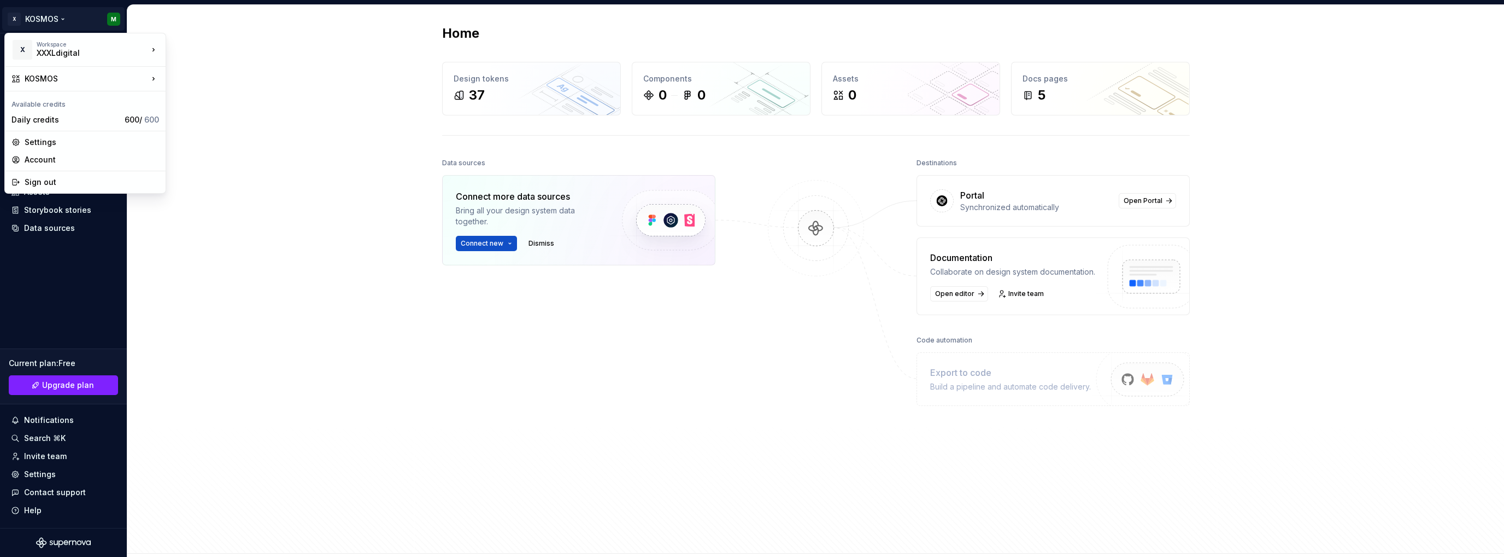
click at [252, 283] on html "X KOSMOS M Home Documentation Analytics Code automation Design system data Desi…" at bounding box center [752, 278] width 1504 height 557
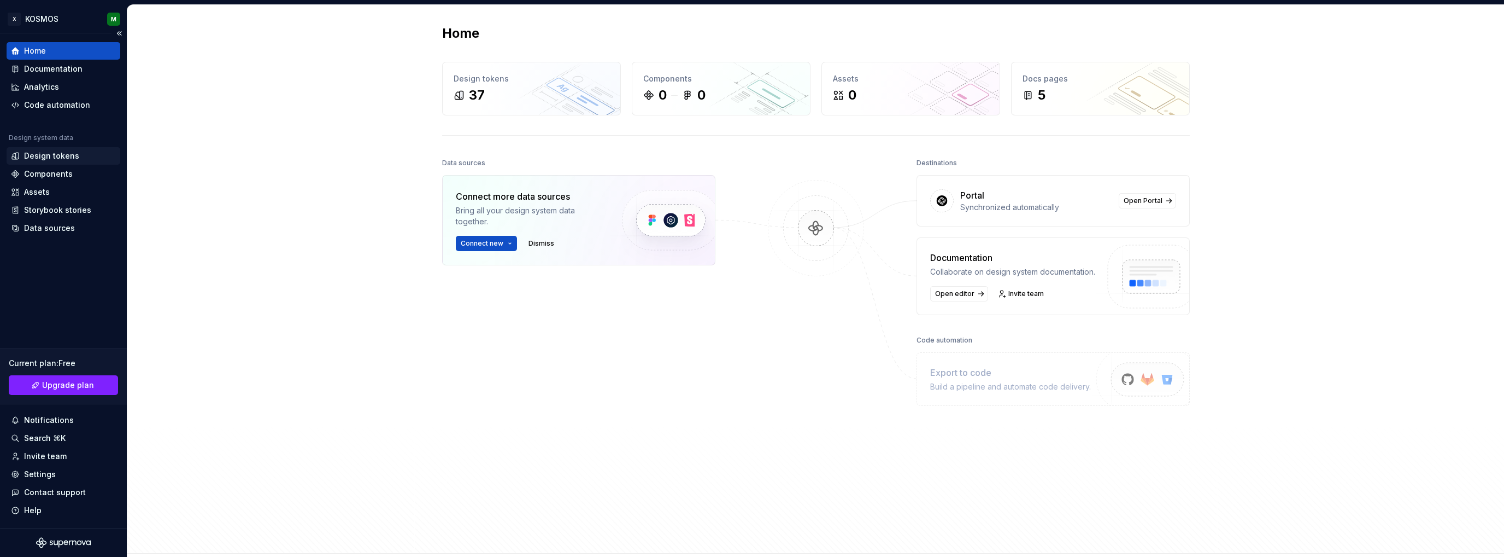
click at [58, 154] on div "Design tokens" at bounding box center [51, 155] width 55 height 11
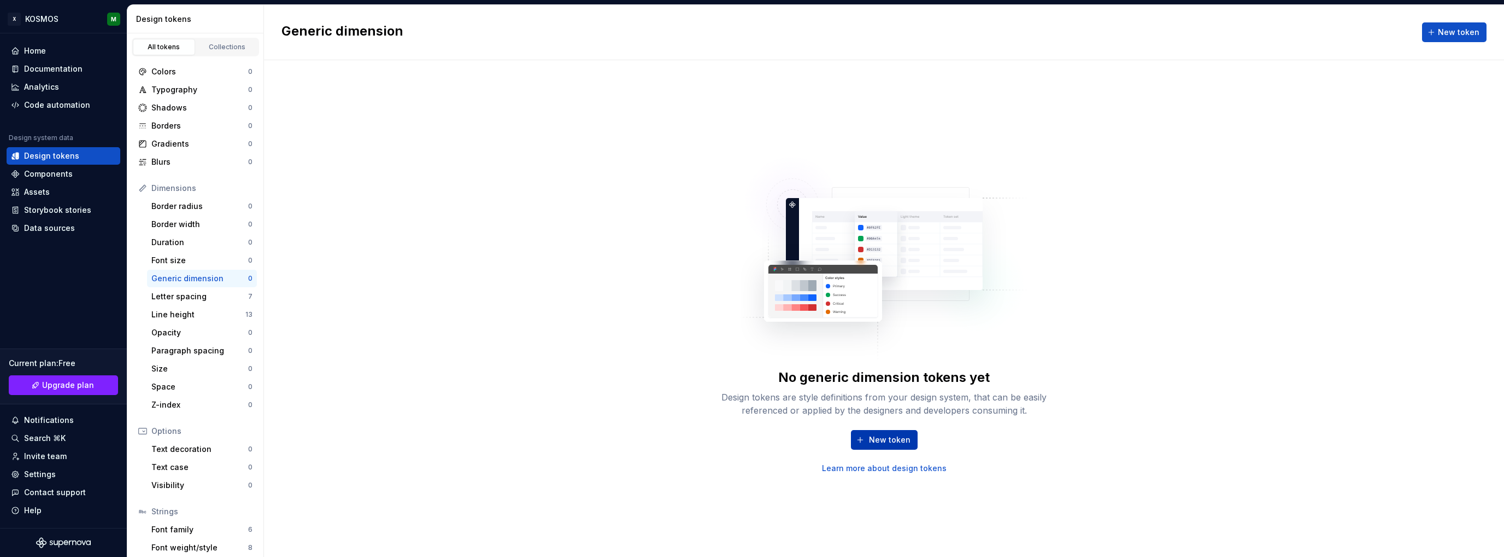
click at [894, 432] on button "New token" at bounding box center [884, 440] width 67 height 20
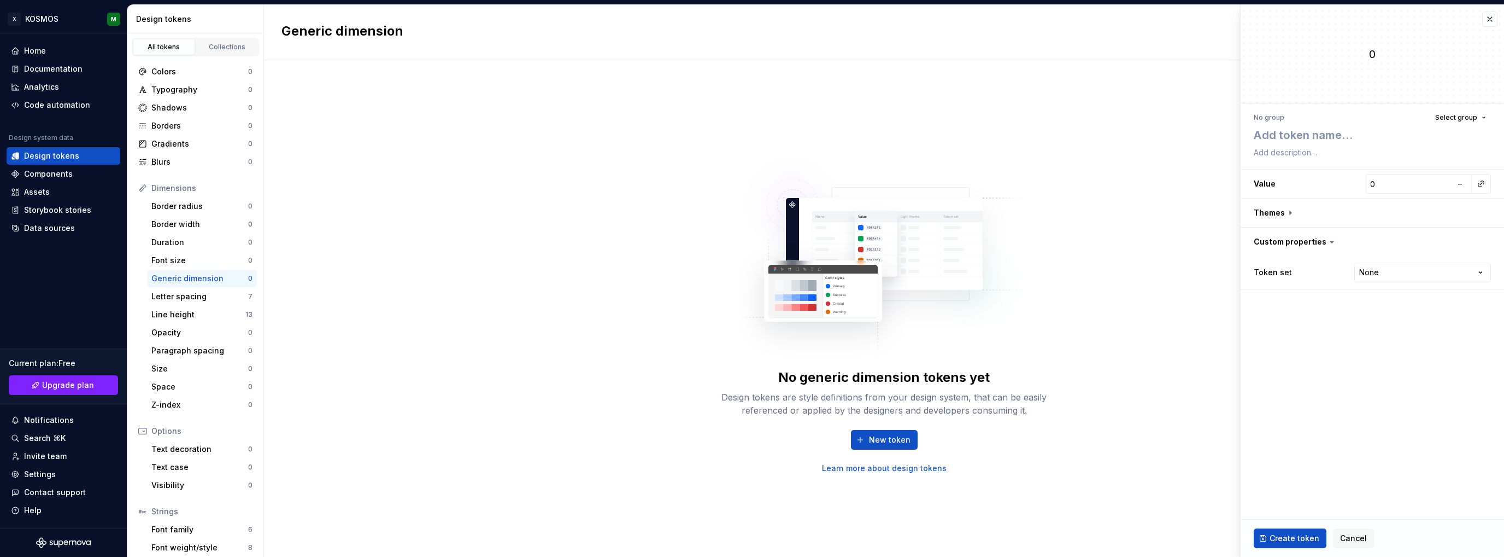
click at [1381, 277] on html "X KOSMOS M Home Documentation Analytics Code automation Design system data Desi…" at bounding box center [752, 278] width 1504 height 557
click at [1410, 272] on html "X KOSMOS M Home Documentation Analytics Code automation Design system data Desi…" at bounding box center [752, 278] width 1504 height 557
click at [1284, 210] on button "button" at bounding box center [1372, 212] width 263 height 28
click at [1255, 244] on label "Dark" at bounding box center [1262, 241] width 17 height 11
click at [1481, 245] on button "button" at bounding box center [1483, 240] width 15 height 15
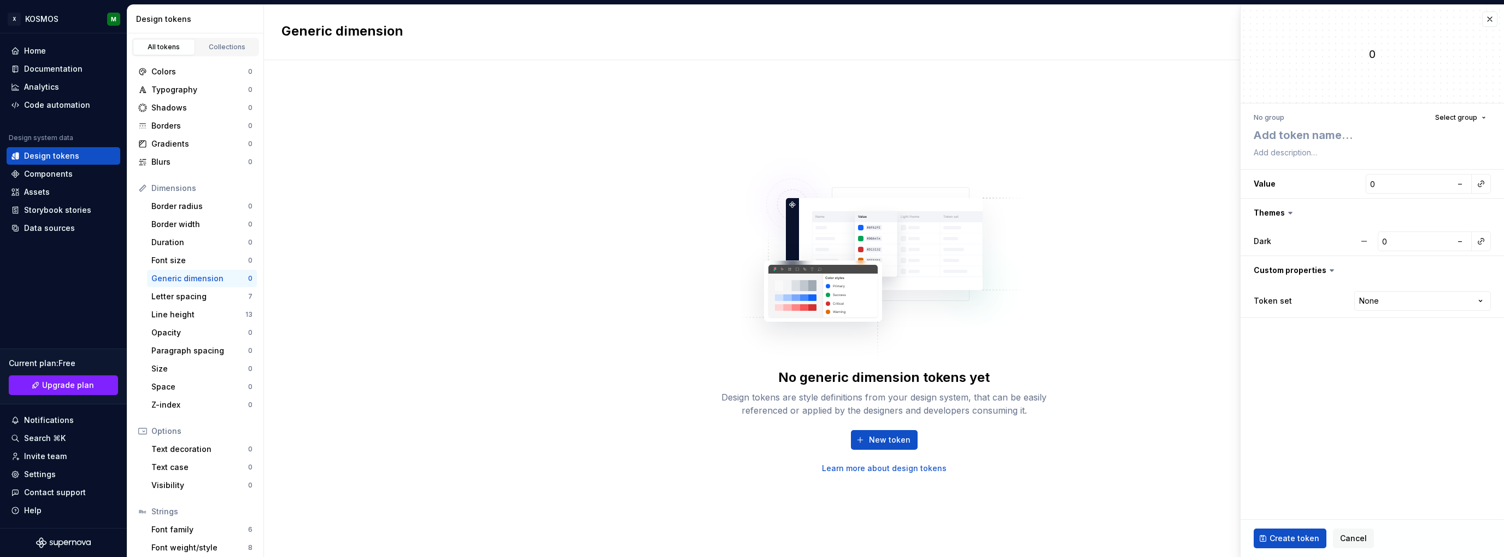
drag, startPoint x: 1369, startPoint y: 241, endPoint x: 1279, endPoint y: 241, distance: 90.2
click at [1364, 241] on button "button" at bounding box center [1365, 241] width 20 height 20
click at [1262, 239] on label "Dark" at bounding box center [1262, 241] width 17 height 11
click at [1281, 215] on button "button" at bounding box center [1372, 212] width 263 height 28
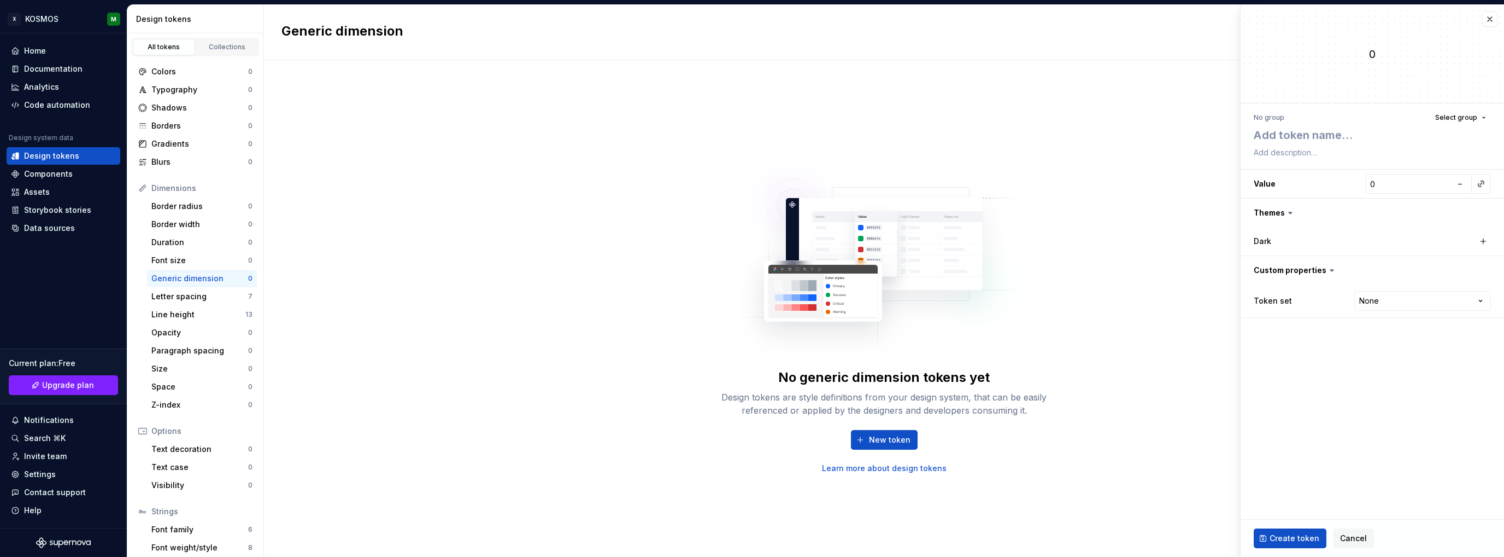
click at [1264, 245] on label "Dark" at bounding box center [1262, 241] width 17 height 11
click at [1484, 239] on button "button" at bounding box center [1483, 240] width 15 height 15
click at [1466, 239] on button "–" at bounding box center [1459, 240] width 15 height 15
click at [1367, 241] on button "button" at bounding box center [1365, 241] width 20 height 20
type textarea "*"
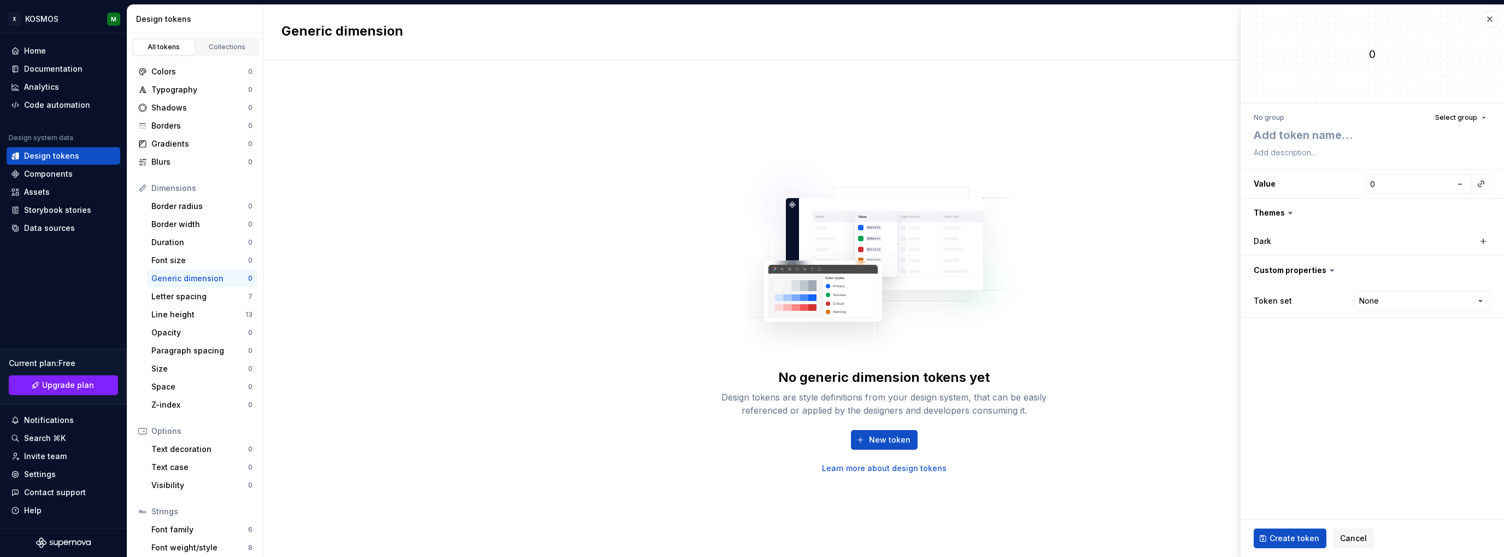
click at [1155, 244] on div "No generic dimension tokens yet Design tokens are style definitions from your d…" at bounding box center [884, 308] width 1240 height 496
click at [1378, 294] on html "X KOSMOS M Home Documentation Analytics Code automation Design system data Desi…" at bounding box center [752, 278] width 1504 height 557
click at [1491, 25] on html "X KOSMOS M Home Documentation Analytics Code automation Design system data Desi…" at bounding box center [752, 278] width 1504 height 557
click at [1489, 20] on button "button" at bounding box center [1490, 18] width 15 height 15
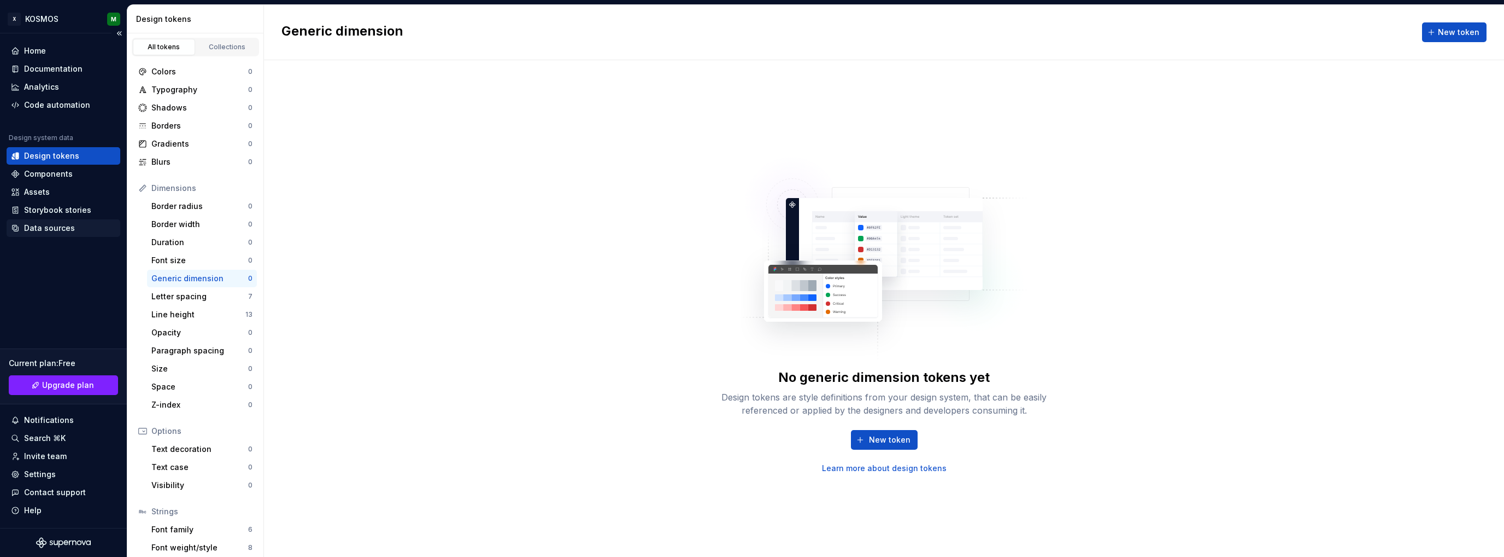
click at [52, 227] on div "Data sources" at bounding box center [49, 227] width 51 height 11
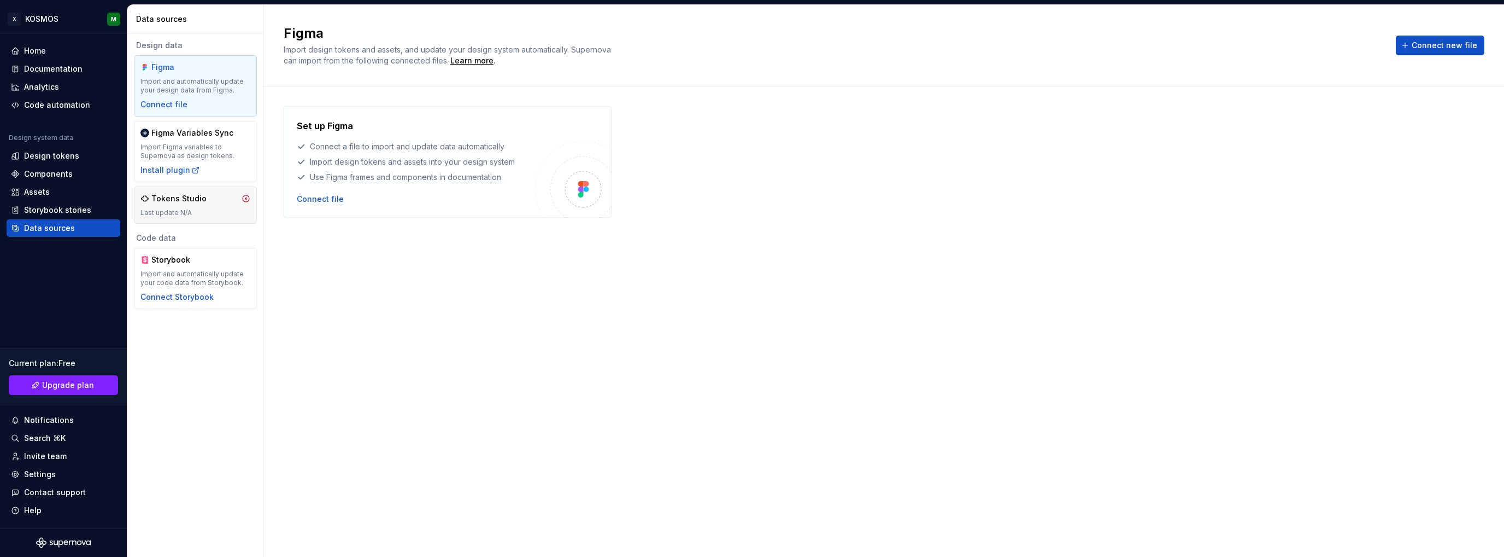
click at [243, 202] on icon at bounding box center [246, 198] width 9 height 9
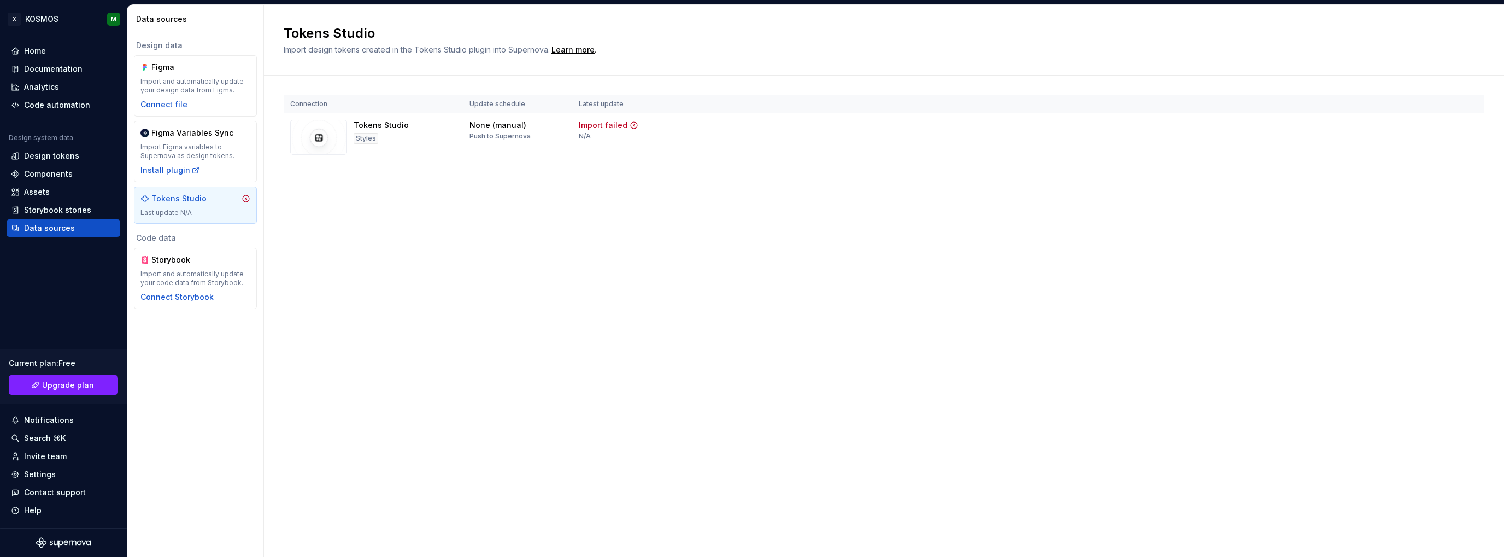
click at [248, 198] on icon at bounding box center [246, 198] width 9 height 9
click at [68, 155] on div "Design tokens" at bounding box center [51, 155] width 55 height 11
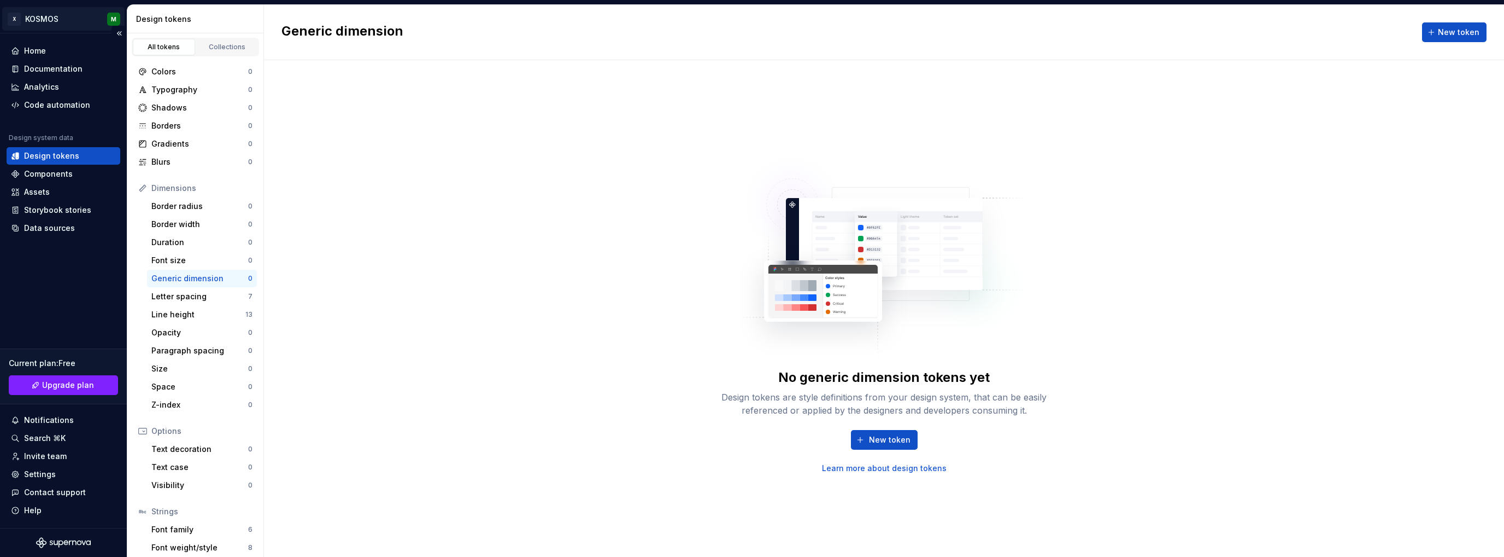
click at [37, 16] on html "X KOSMOS M Home Documentation Analytics Code automation Design system data Desi…" at bounding box center [752, 278] width 1504 height 557
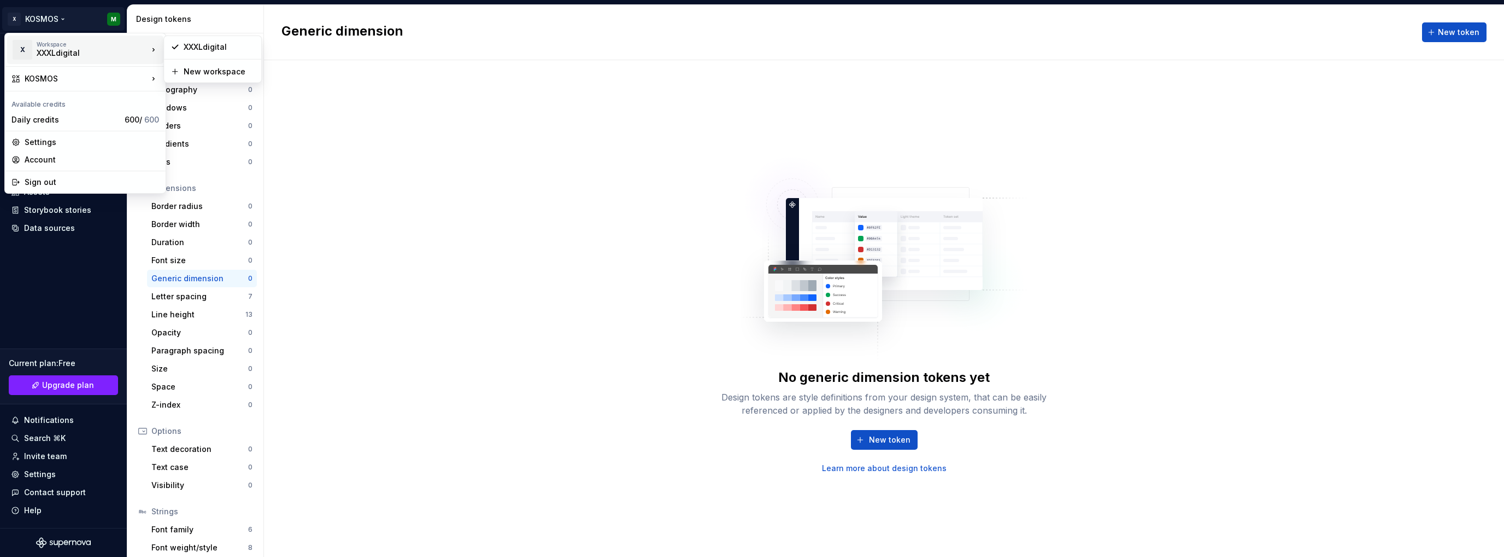
click at [65, 54] on div "XXXLdigital" at bounding box center [83, 53] width 93 height 11
click at [193, 46] on div "XXXLdigital" at bounding box center [219, 47] width 71 height 11
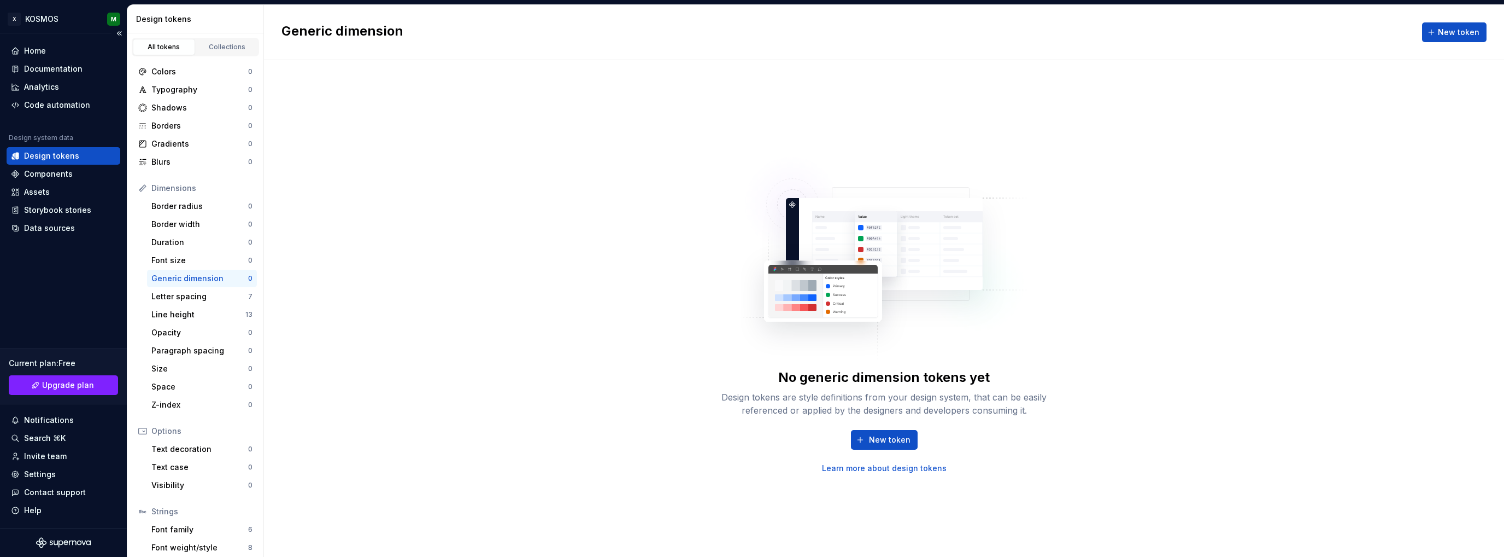
click at [59, 156] on div "Design tokens" at bounding box center [51, 155] width 55 height 11
click at [229, 45] on div "Collections" at bounding box center [227, 47] width 55 height 9
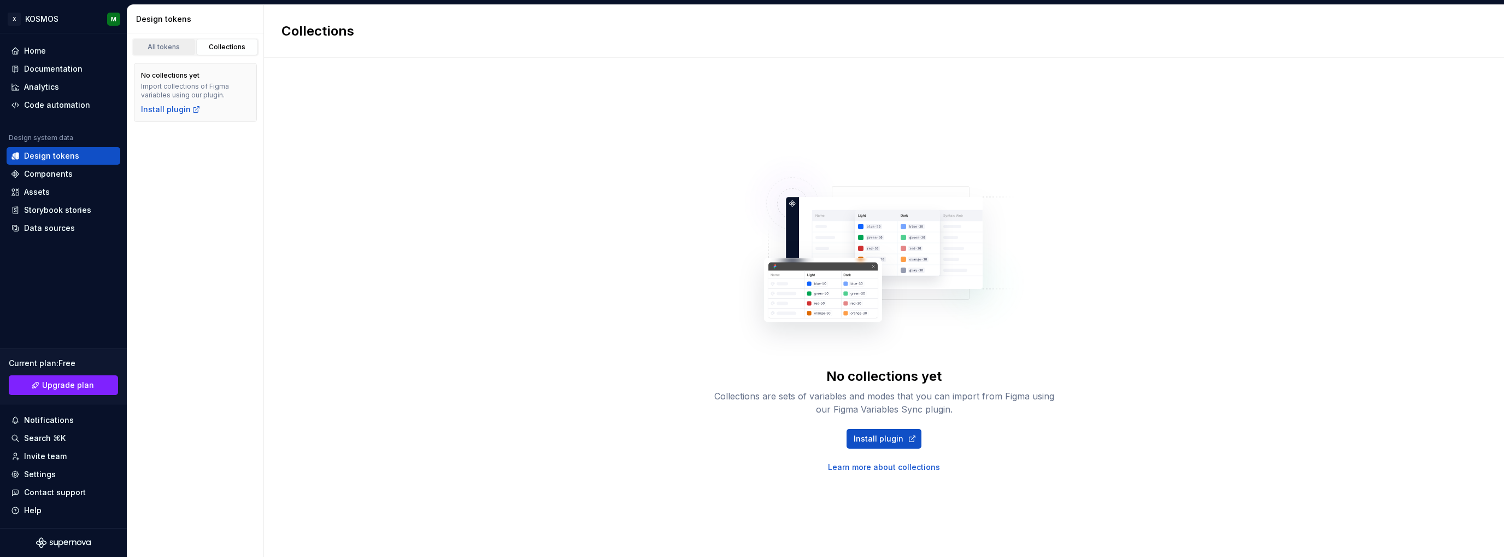
click at [173, 43] on div "All tokens" at bounding box center [164, 47] width 55 height 9
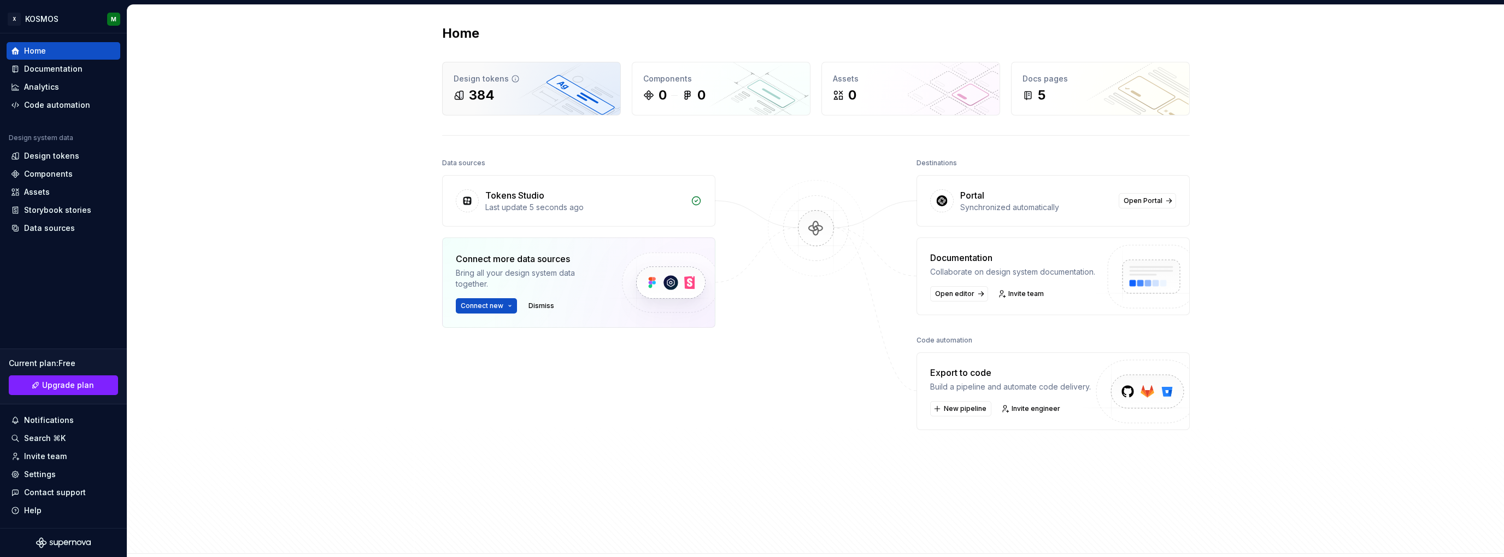
click at [497, 98] on div "384" at bounding box center [532, 94] width 156 height 17
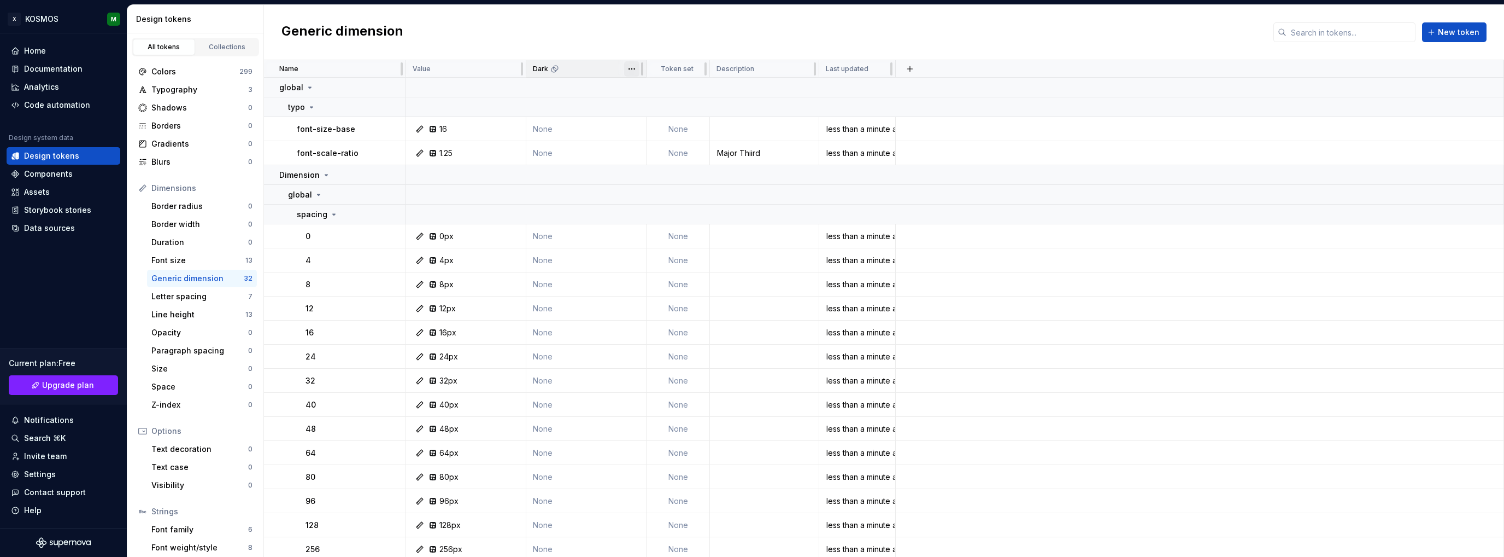
click at [634, 66] on html "X KOSMOS M Home Documentation Analytics Code automation Design system data Desi…" at bounding box center [752, 278] width 1504 height 557
click at [630, 67] on html "X KOSMOS M Home Documentation Analytics Code automation Design system data Desi…" at bounding box center [752, 278] width 1504 height 557
click at [629, 68] on html "X KOSMOS M Home Documentation Analytics Code automation Design system data Desi…" at bounding box center [752, 278] width 1504 height 557
click at [910, 66] on button "button" at bounding box center [910, 68] width 15 height 15
click at [725, 36] on div "Generic dimension New token" at bounding box center [884, 32] width 1240 height 55
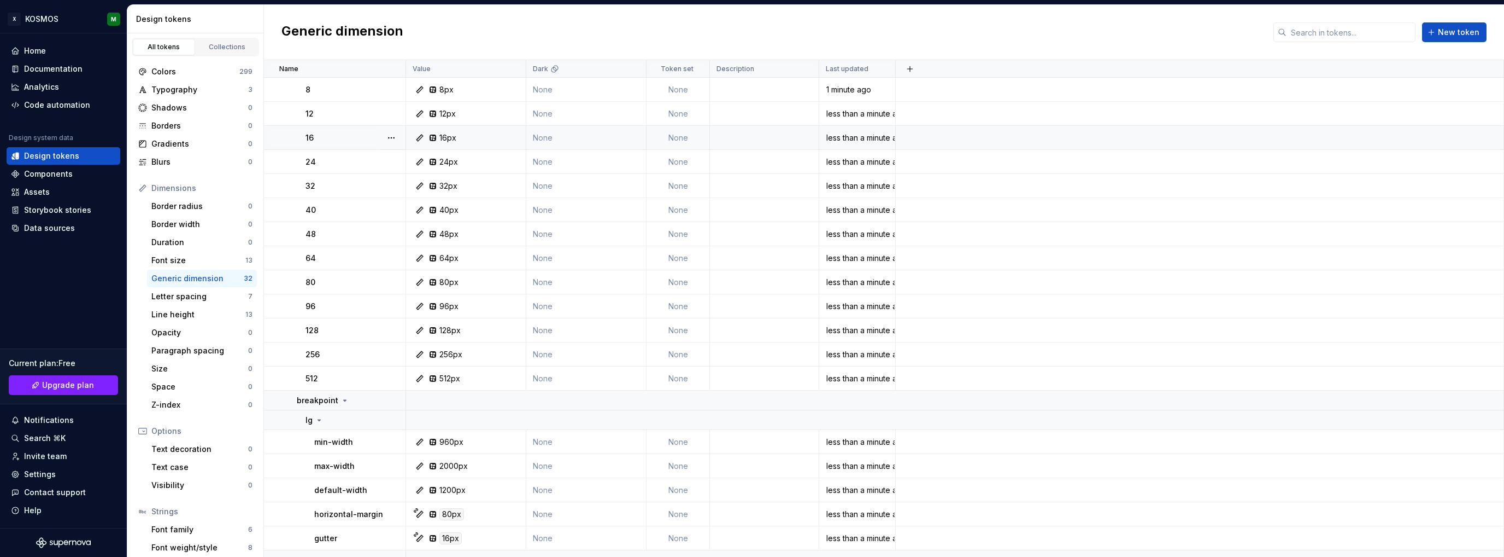
scroll to position [85, 0]
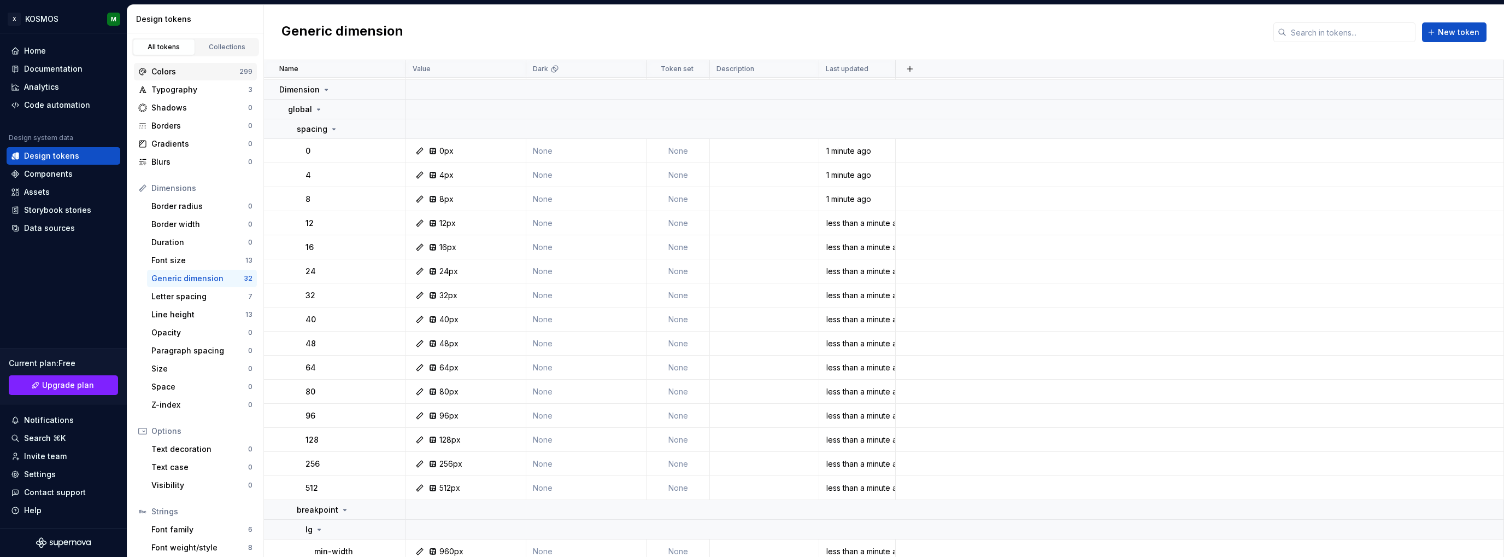
click at [198, 70] on div "Colors" at bounding box center [195, 71] width 88 height 11
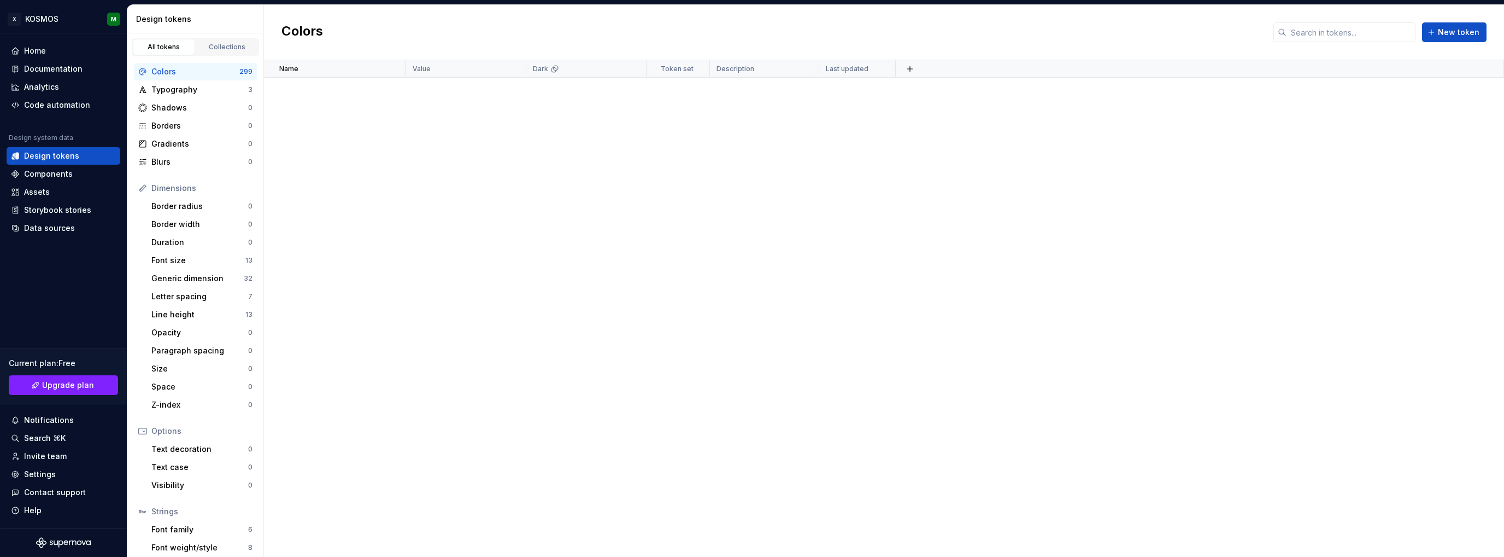
scroll to position [142, 0]
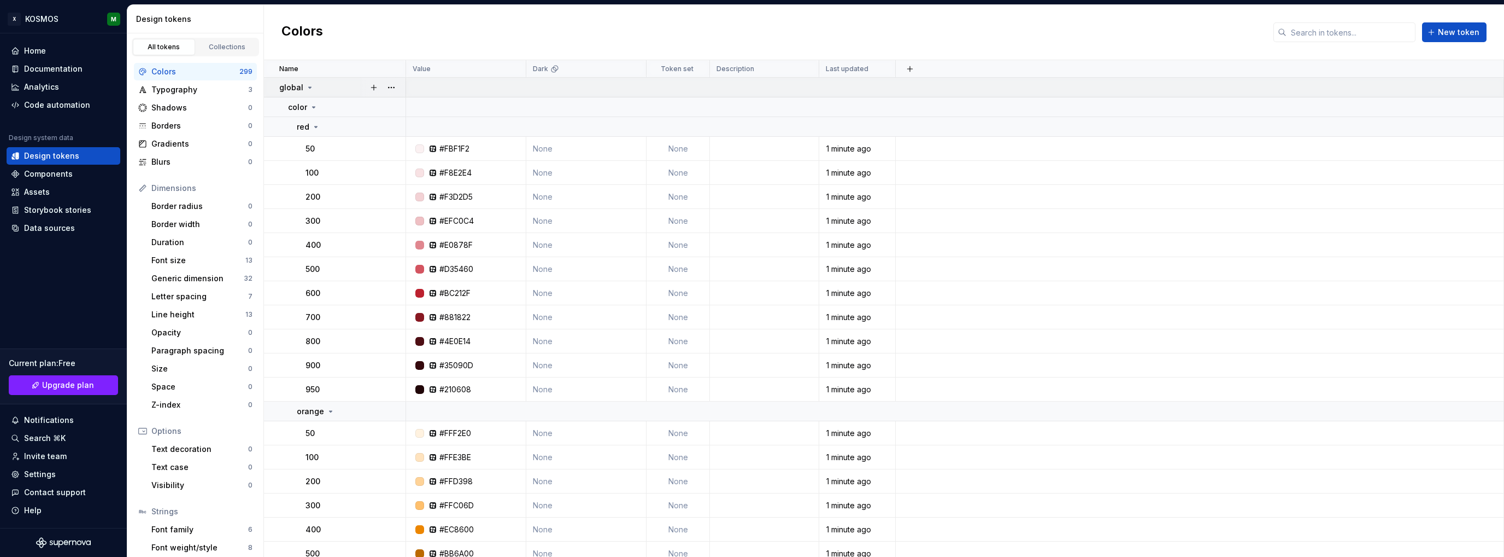
click at [309, 87] on icon at bounding box center [310, 87] width 3 height 1
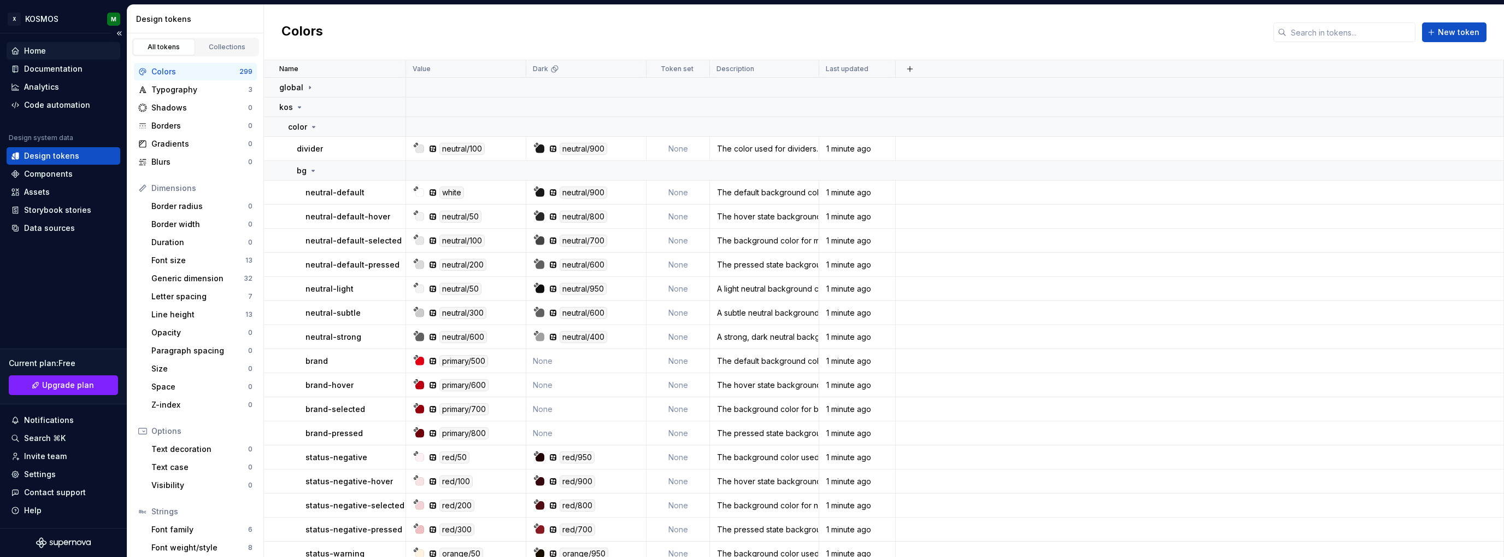
click at [57, 51] on div "Home" at bounding box center [63, 50] width 105 height 11
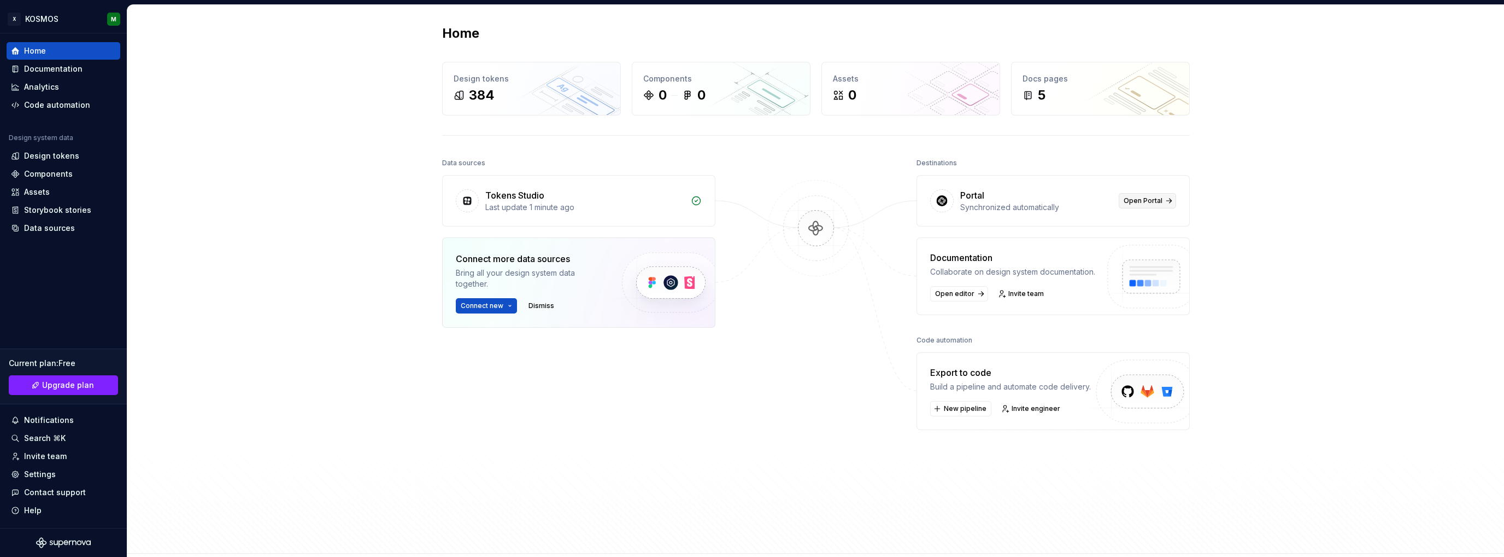
click at [1161, 199] on link "Open Portal" at bounding box center [1147, 200] width 57 height 15
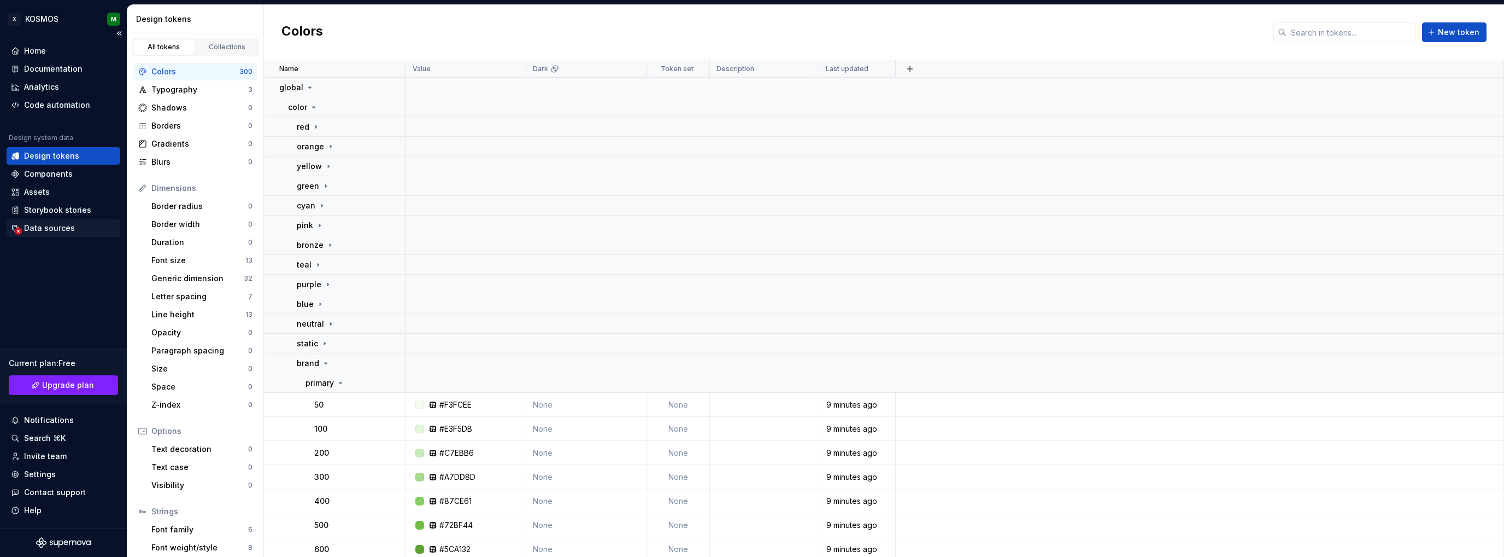
click at [31, 225] on div "Data sources" at bounding box center [49, 227] width 51 height 11
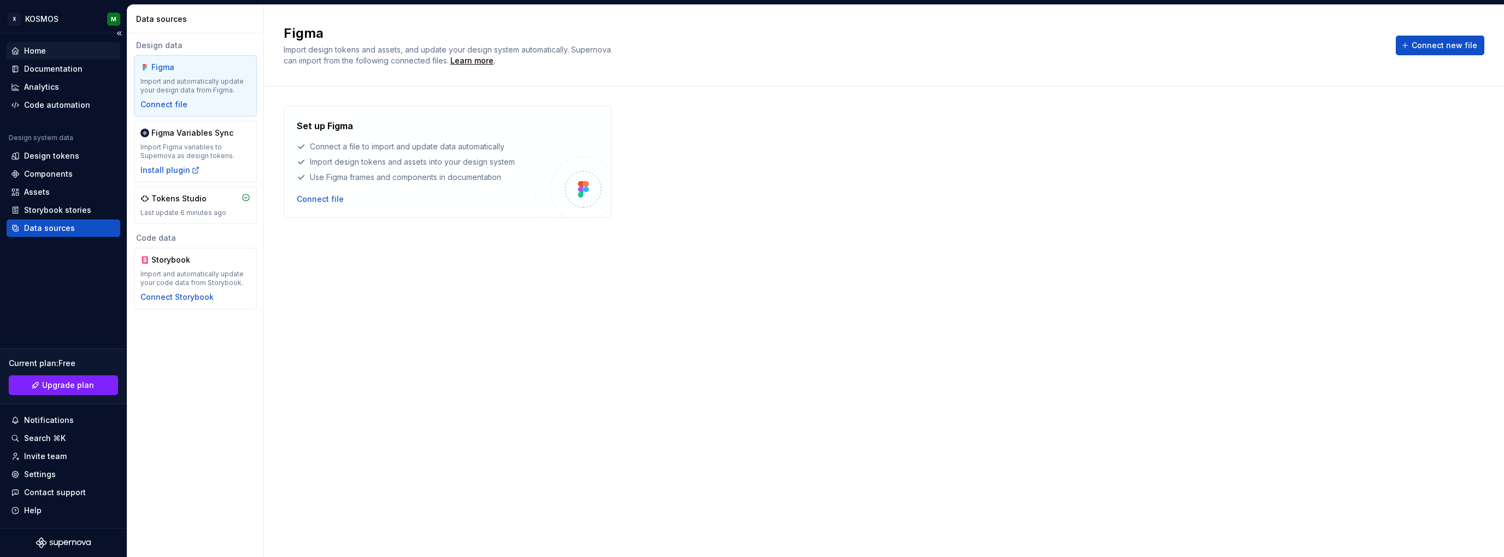
click at [53, 51] on div "Home" at bounding box center [63, 50] width 105 height 11
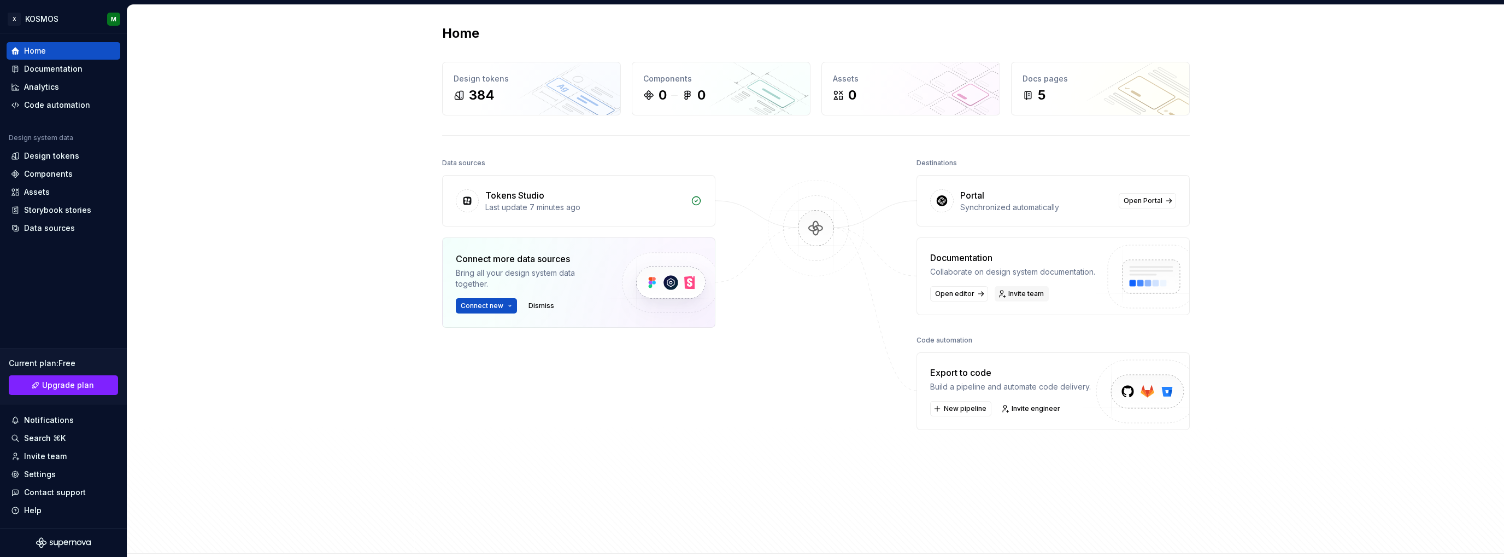
click at [1019, 295] on span "Invite team" at bounding box center [1027, 293] width 36 height 9
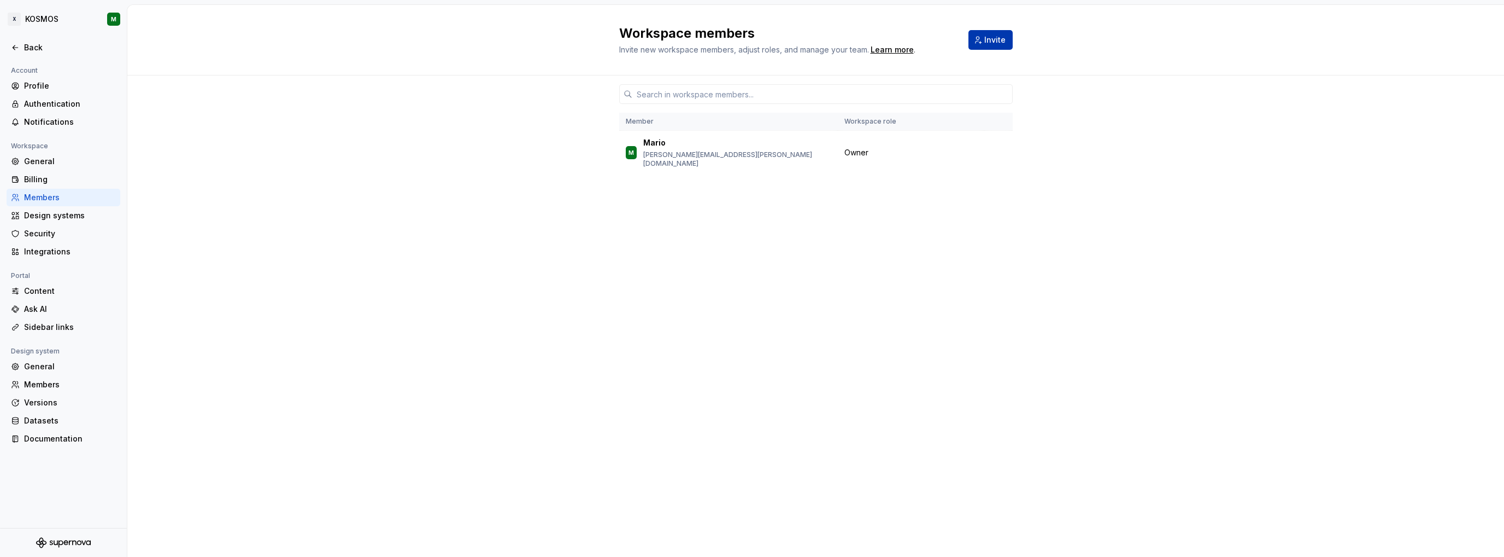
click at [988, 40] on span "Invite" at bounding box center [995, 39] width 21 height 11
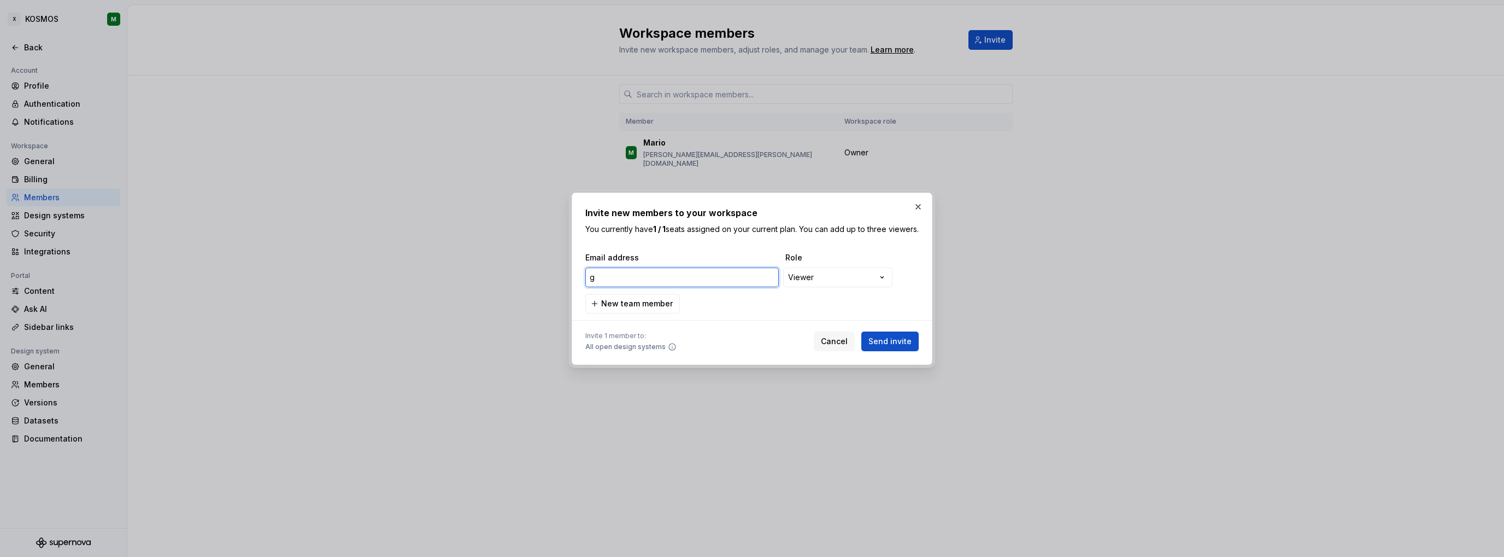
drag, startPoint x: 696, startPoint y: 286, endPoint x: 535, endPoint y: 276, distance: 161.0
click at [535, 276] on div "**********" at bounding box center [752, 278] width 1504 height 557
paste input "[EMAIL_ADDRESS][DOMAIN_NAME]"
type input "[PERSON_NAME][EMAIL_ADDRESS][DOMAIN_NAME]"
click at [830, 274] on div "**********" at bounding box center [752, 278] width 1504 height 557
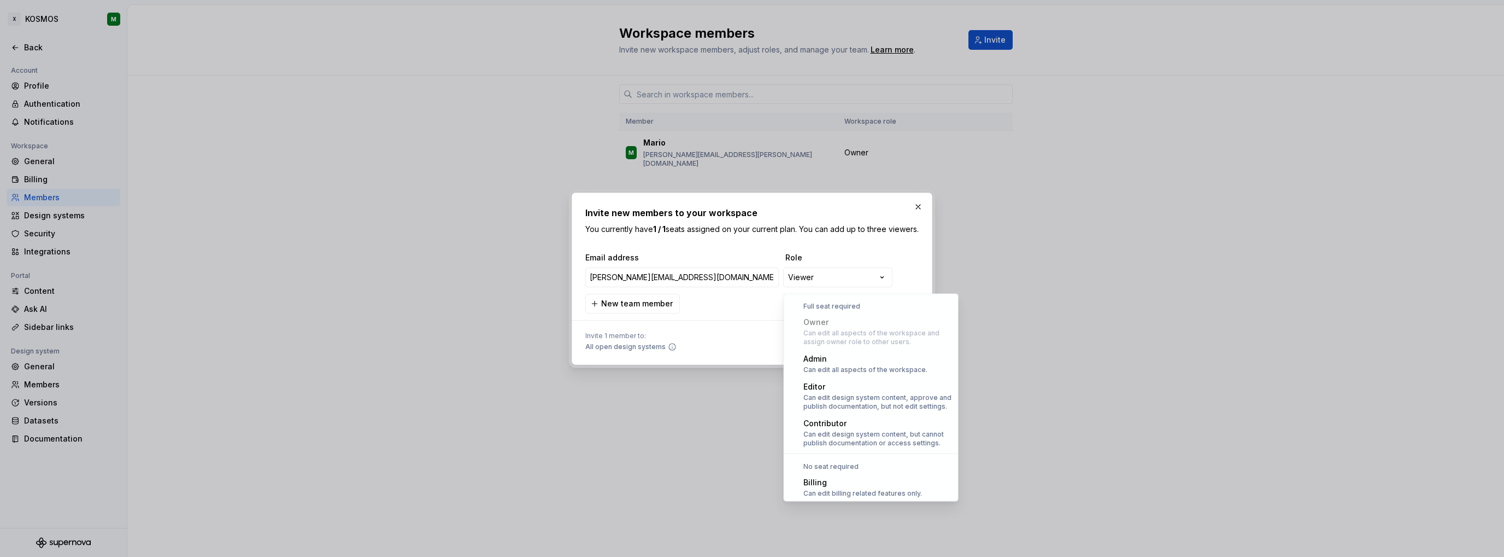
scroll to position [30, 0]
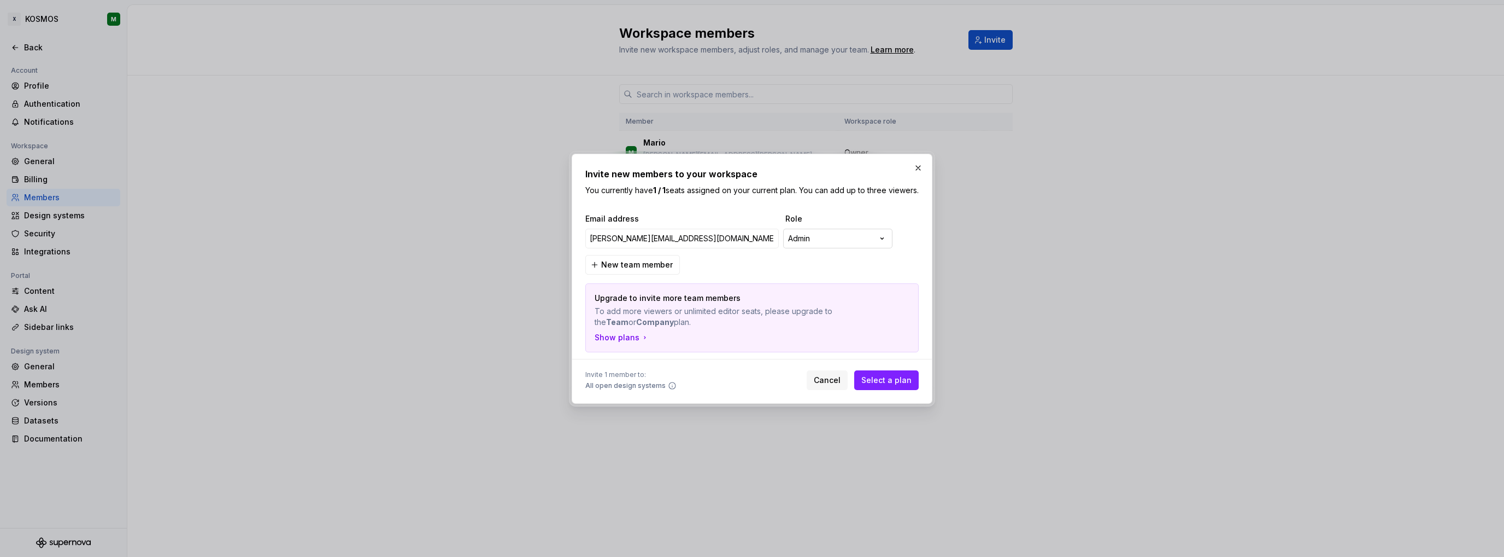
click at [850, 248] on div "**********" at bounding box center [752, 278] width 1504 height 557
click at [811, 244] on div "**********" at bounding box center [752, 278] width 1504 height 557
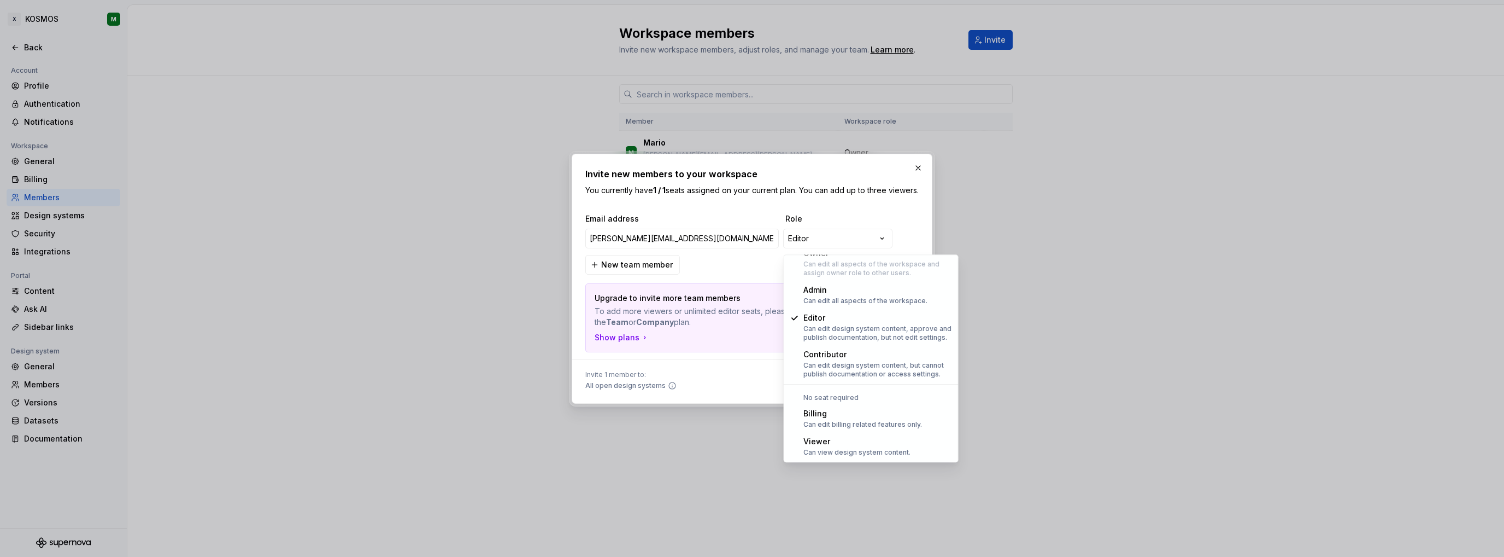
select select "******"
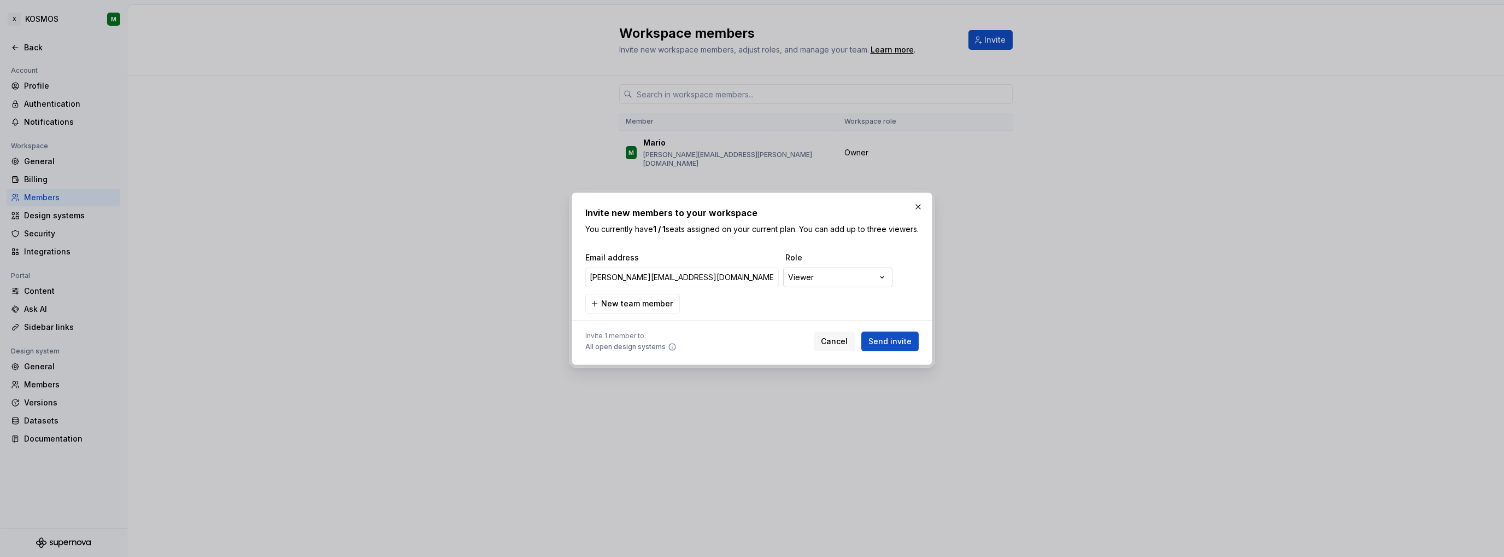
click at [796, 278] on div "**********" at bounding box center [752, 278] width 1504 height 557
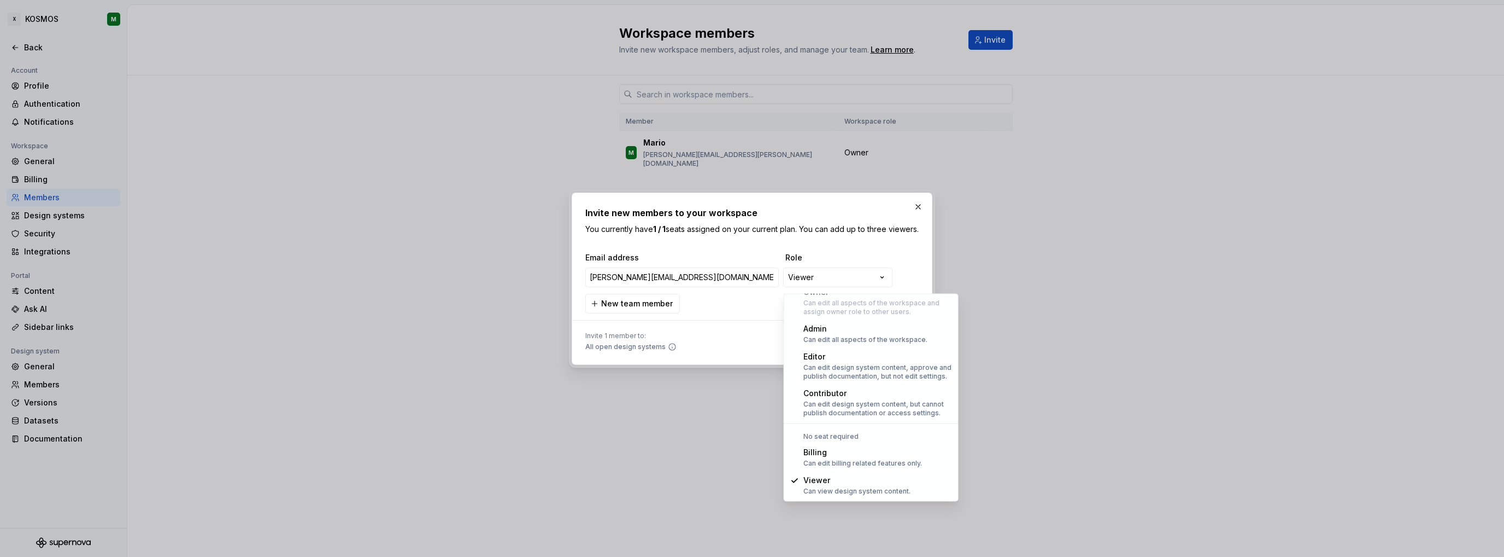
click at [750, 343] on div "**********" at bounding box center [752, 278] width 1504 height 557
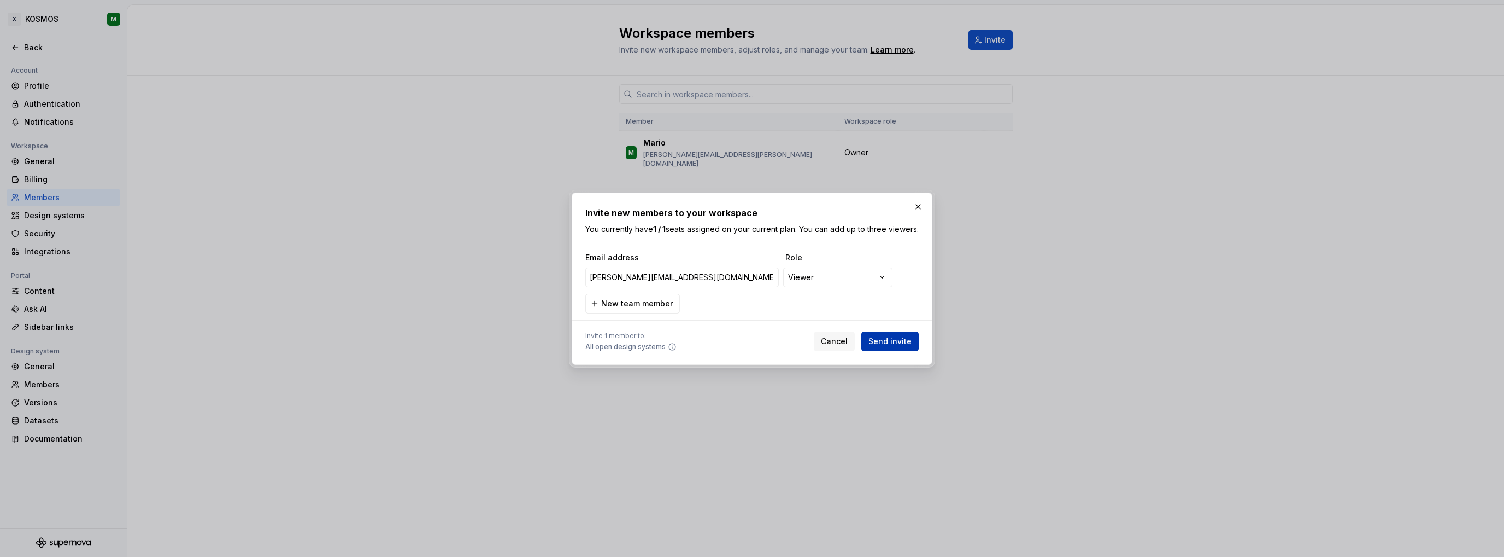
click at [898, 347] on span "Send invite" at bounding box center [890, 341] width 43 height 11
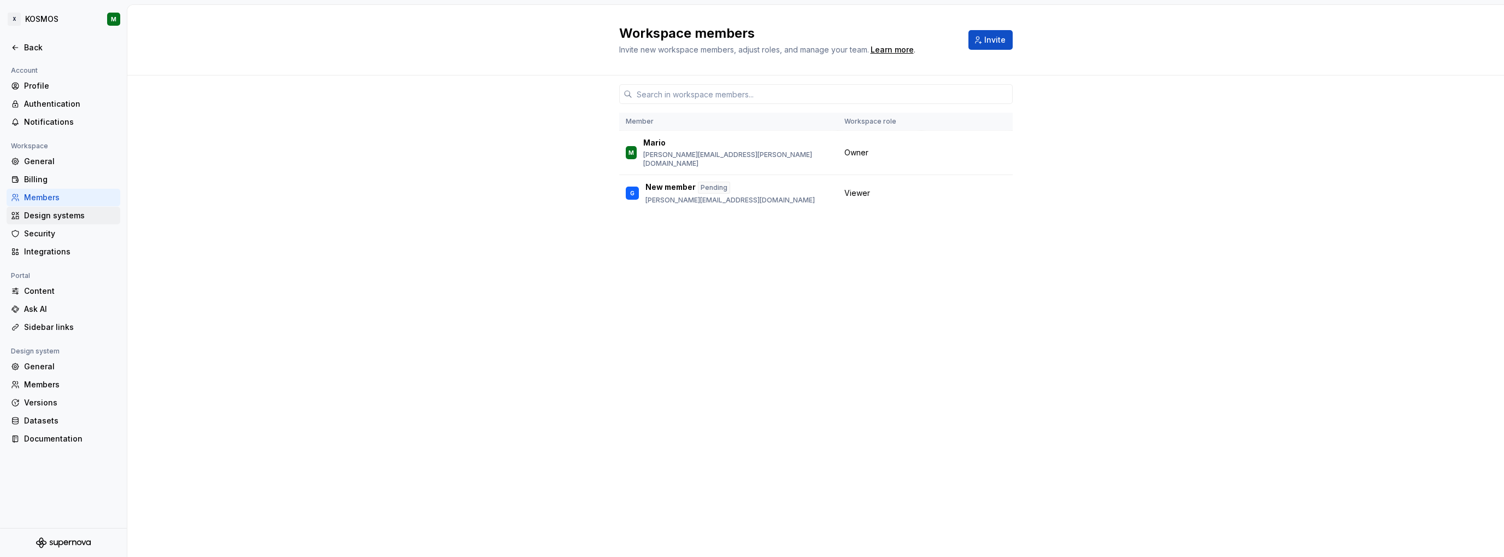
click at [52, 212] on div "Design systems" at bounding box center [70, 215] width 92 height 11
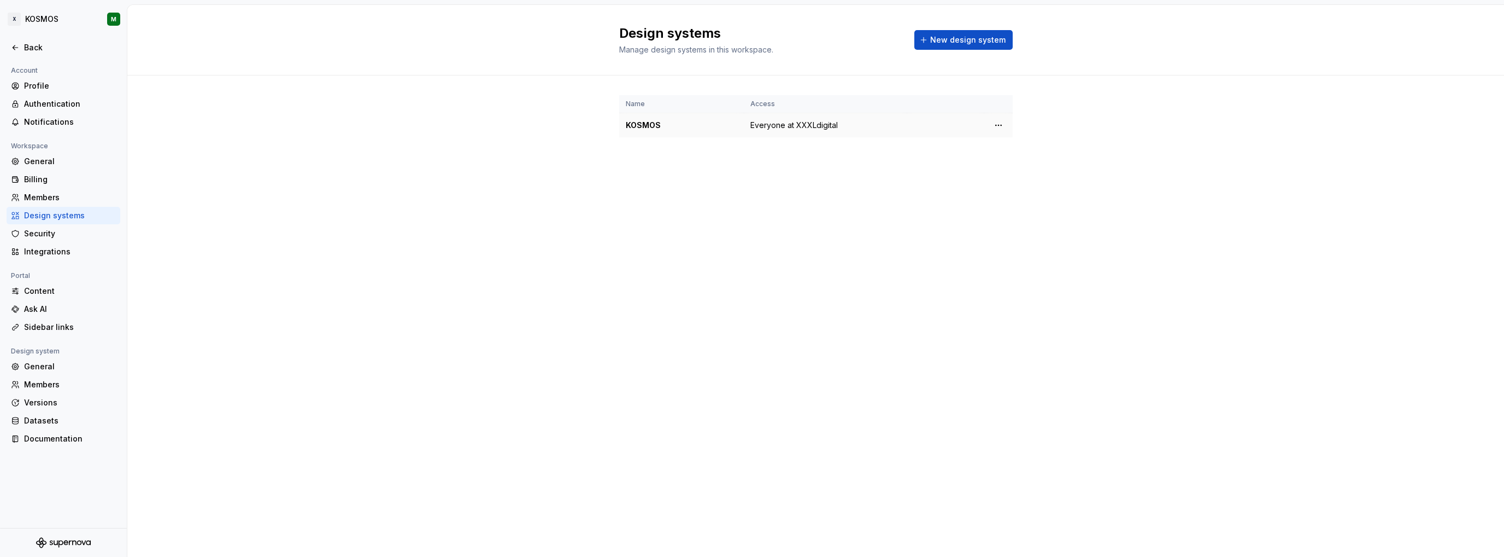
drag, startPoint x: 812, startPoint y: 119, endPoint x: 965, endPoint y: 128, distance: 153.3
click at [813, 120] on span "Everyone at XXXLdigital" at bounding box center [794, 125] width 87 height 11
click at [1003, 130] on html "X KOSMOS M Back Account Profile Authentication Notifications Workspace General …" at bounding box center [752, 278] width 1504 height 557
click at [1031, 158] on div "Design system settings" at bounding box center [1063, 163] width 104 height 11
click at [999, 124] on html "X KOSMOS M Back Account Profile Authentication Notifications Workspace General …" at bounding box center [752, 278] width 1504 height 557
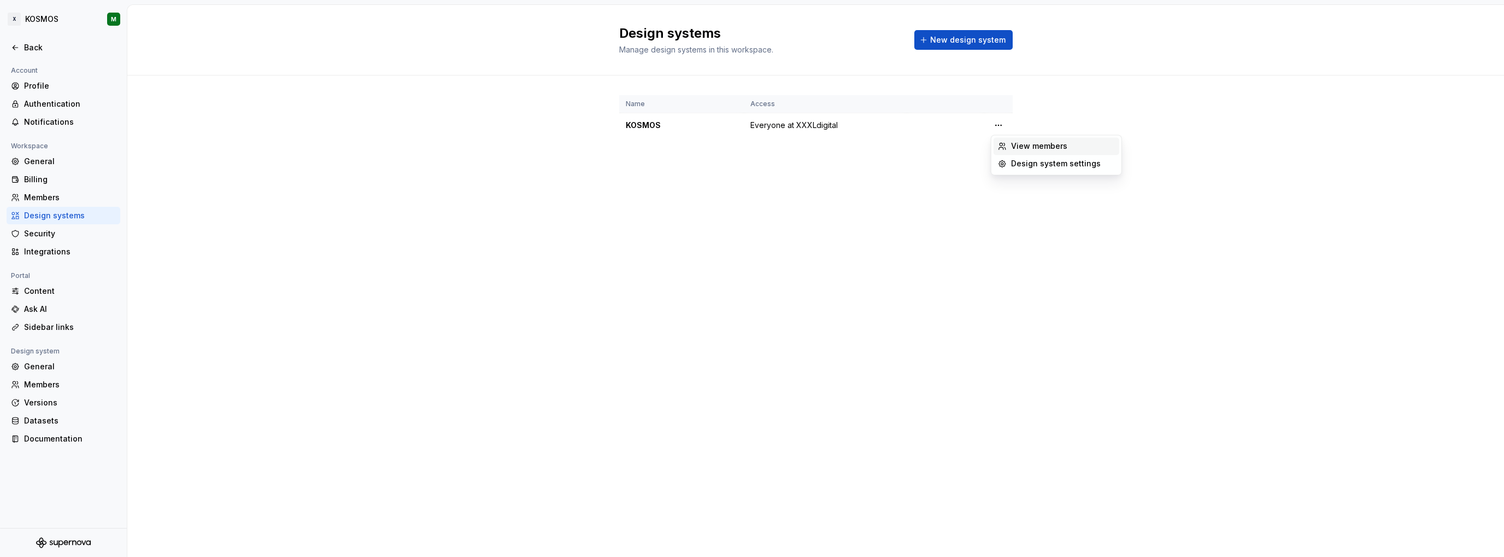
click at [1013, 142] on div "View members" at bounding box center [1063, 145] width 104 height 11
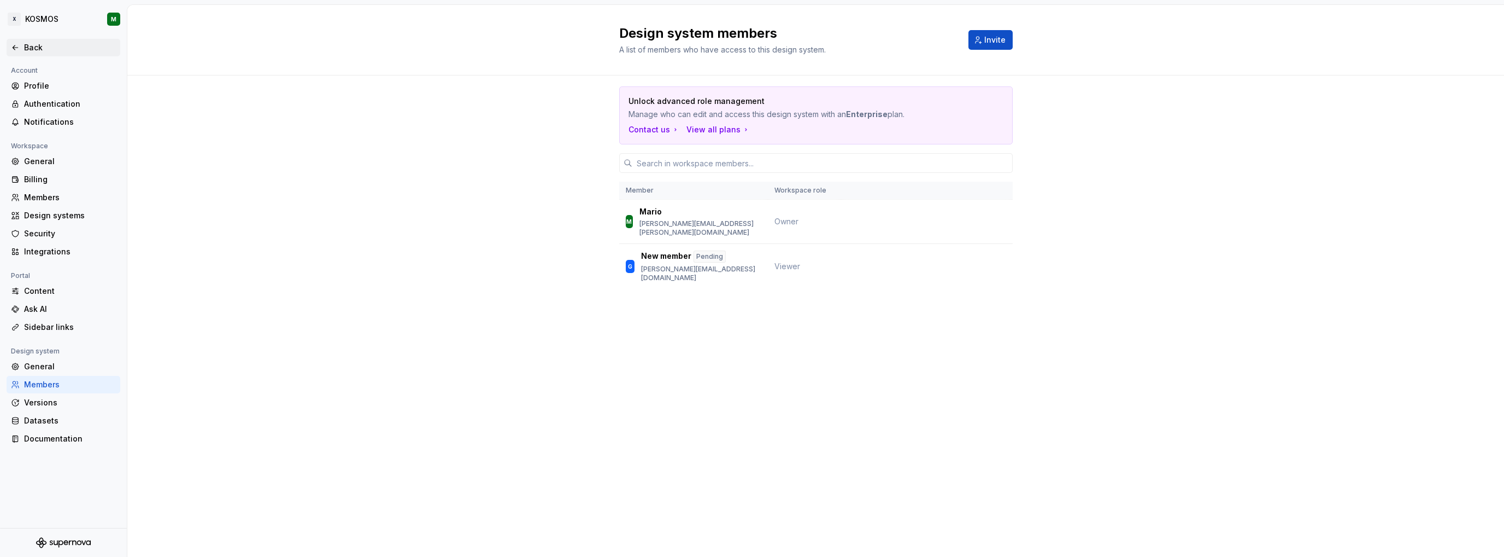
click at [20, 44] on div "Back" at bounding box center [63, 47] width 105 height 11
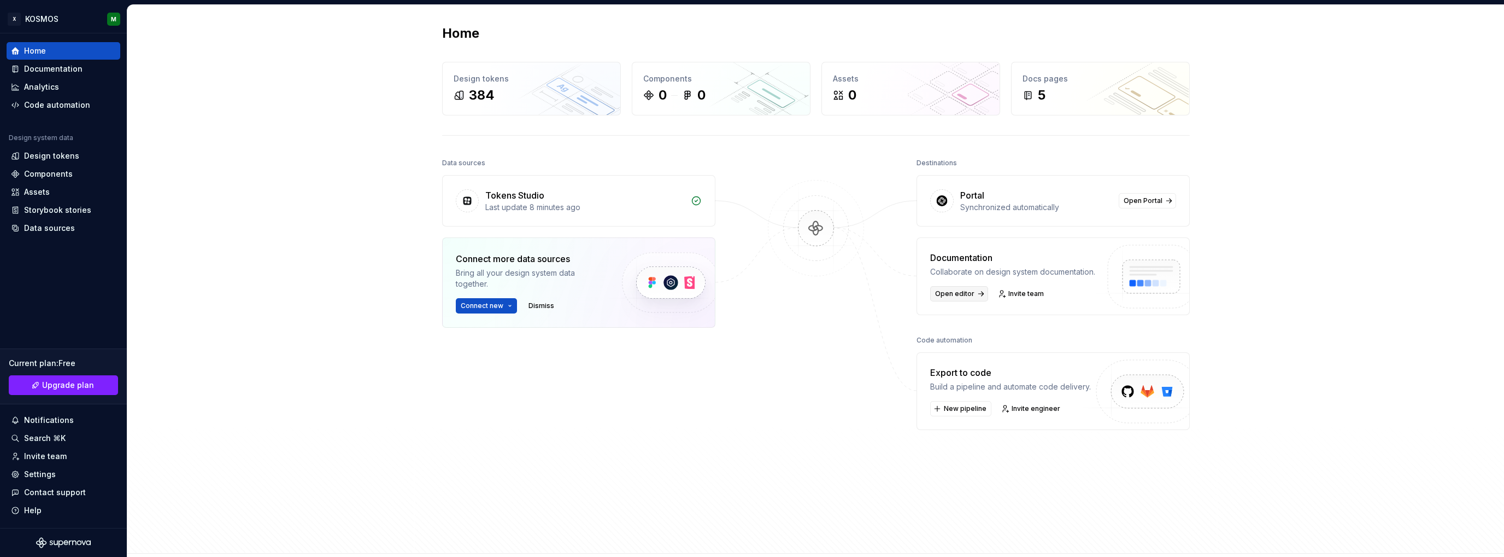
click at [950, 291] on span "Open editor" at bounding box center [954, 293] width 39 height 9
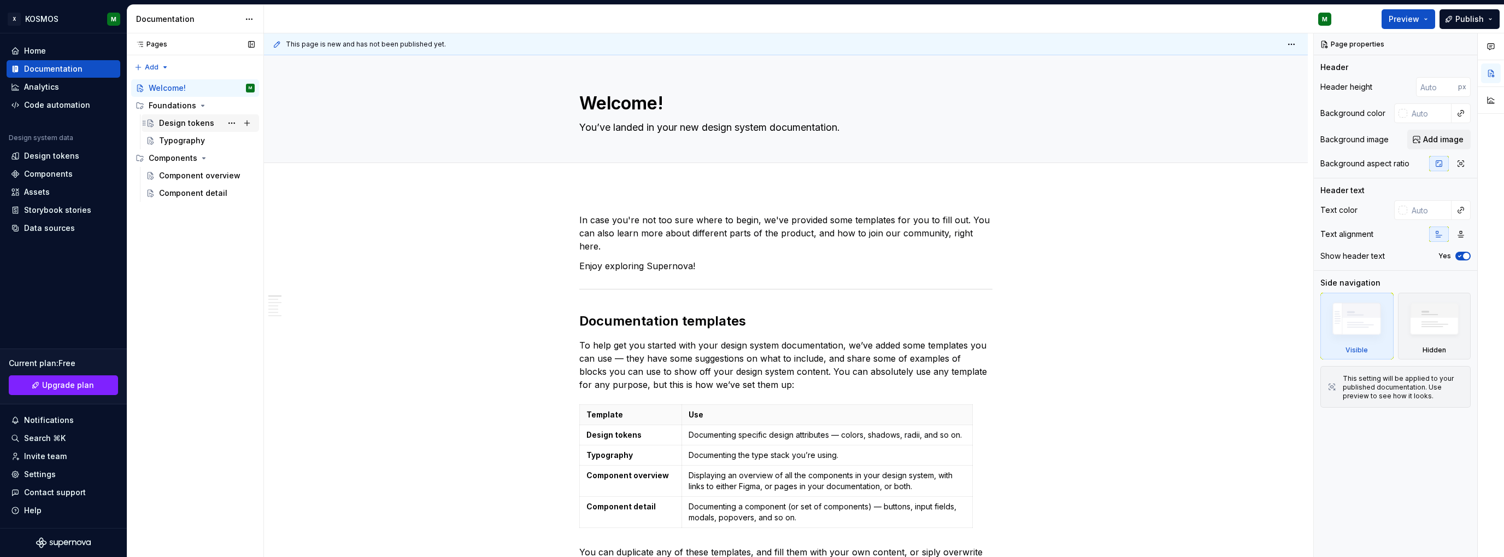
click at [181, 127] on div "Design tokens" at bounding box center [186, 123] width 55 height 11
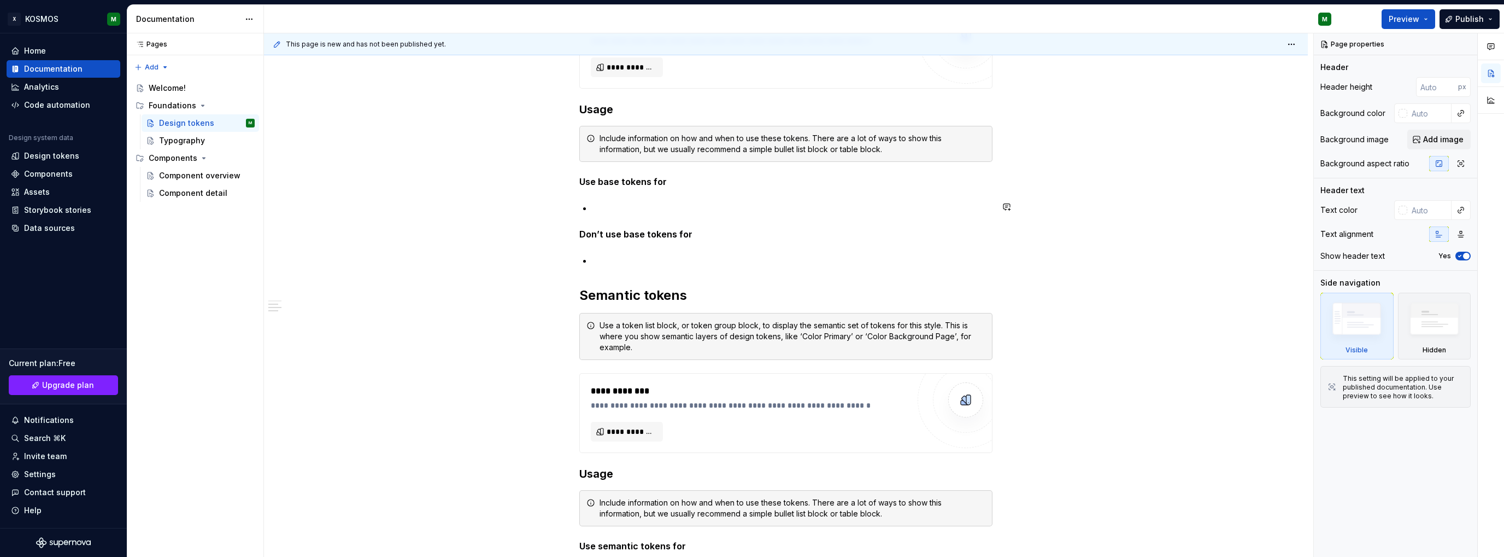
scroll to position [547, 0]
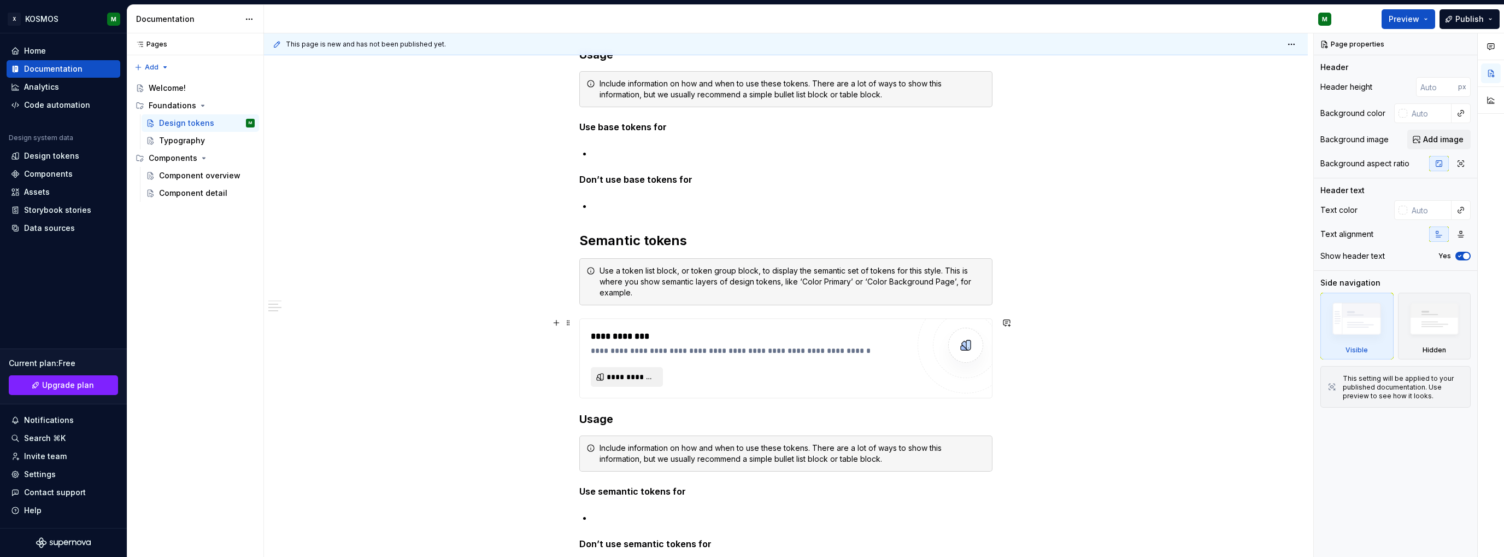
click at [640, 374] on span "**********" at bounding box center [631, 376] width 49 height 11
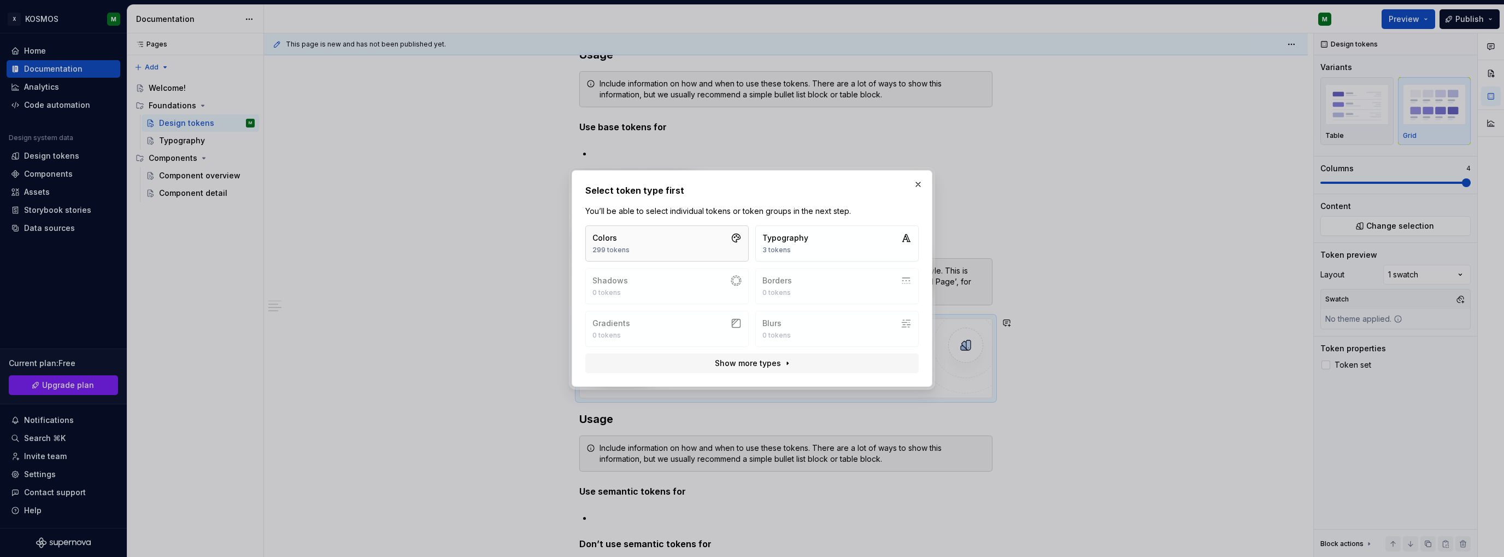
click at [682, 249] on button "Colors 299 tokens" at bounding box center [666, 243] width 163 height 36
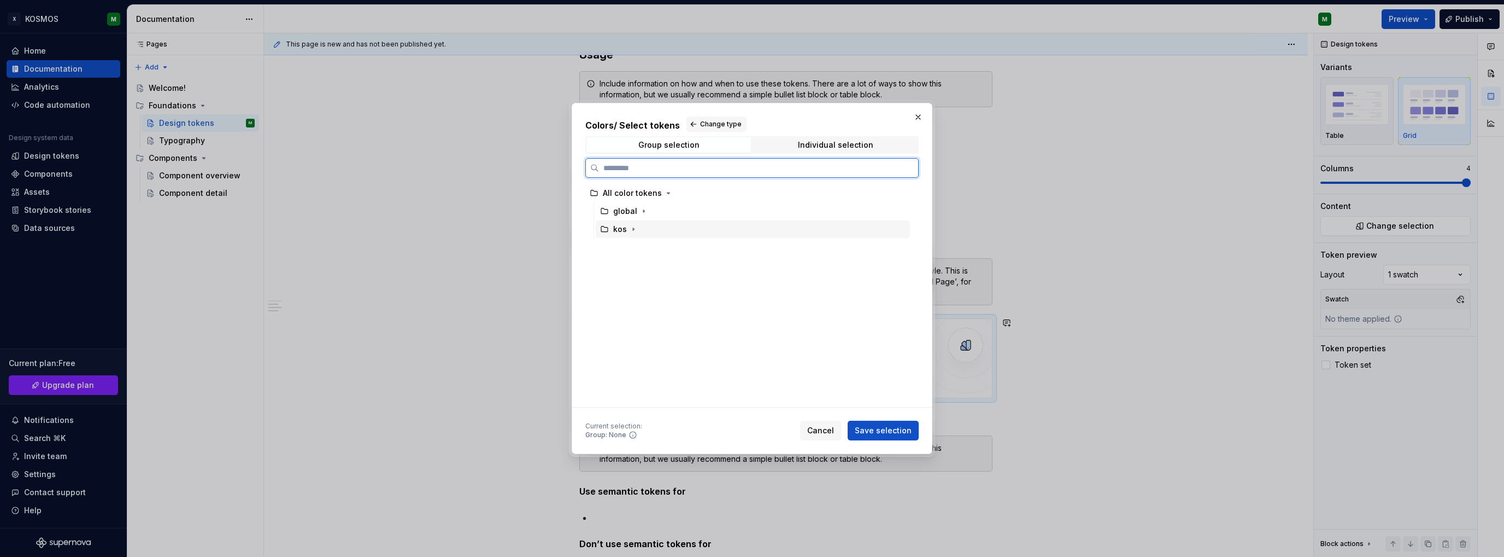
click at [623, 227] on div "kos" at bounding box center [620, 229] width 14 height 11
click at [634, 229] on icon "button" at bounding box center [633, 229] width 9 height 9
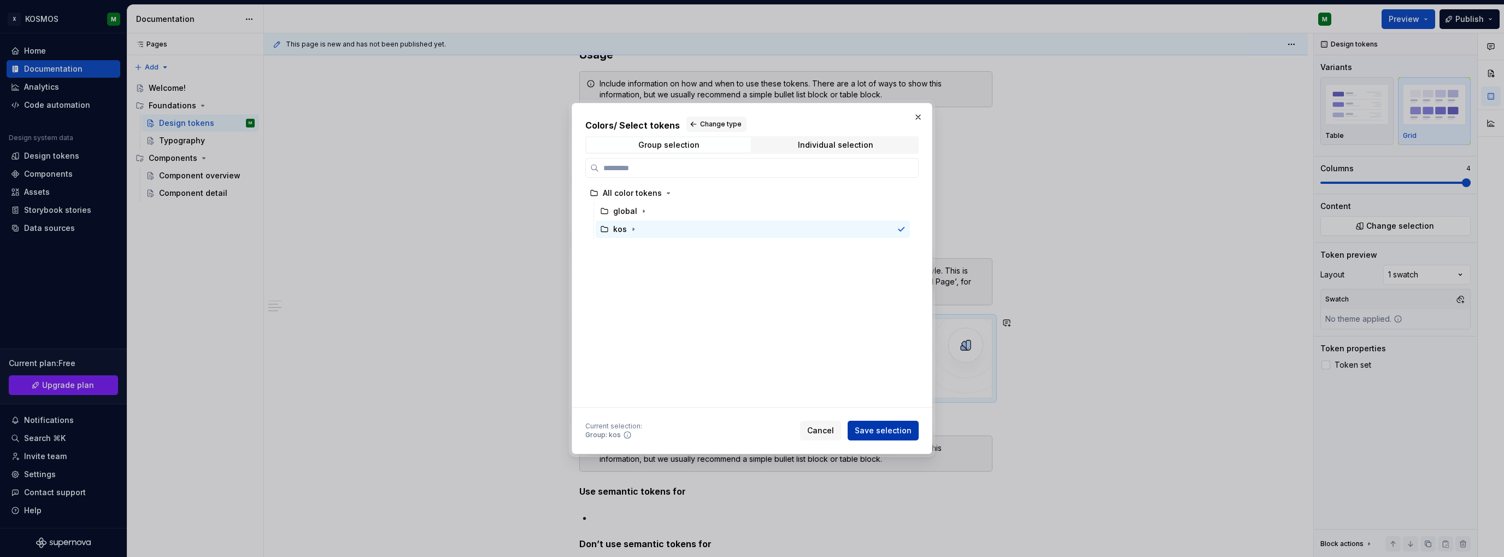
click at [877, 426] on span "Save selection" at bounding box center [883, 430] width 57 height 11
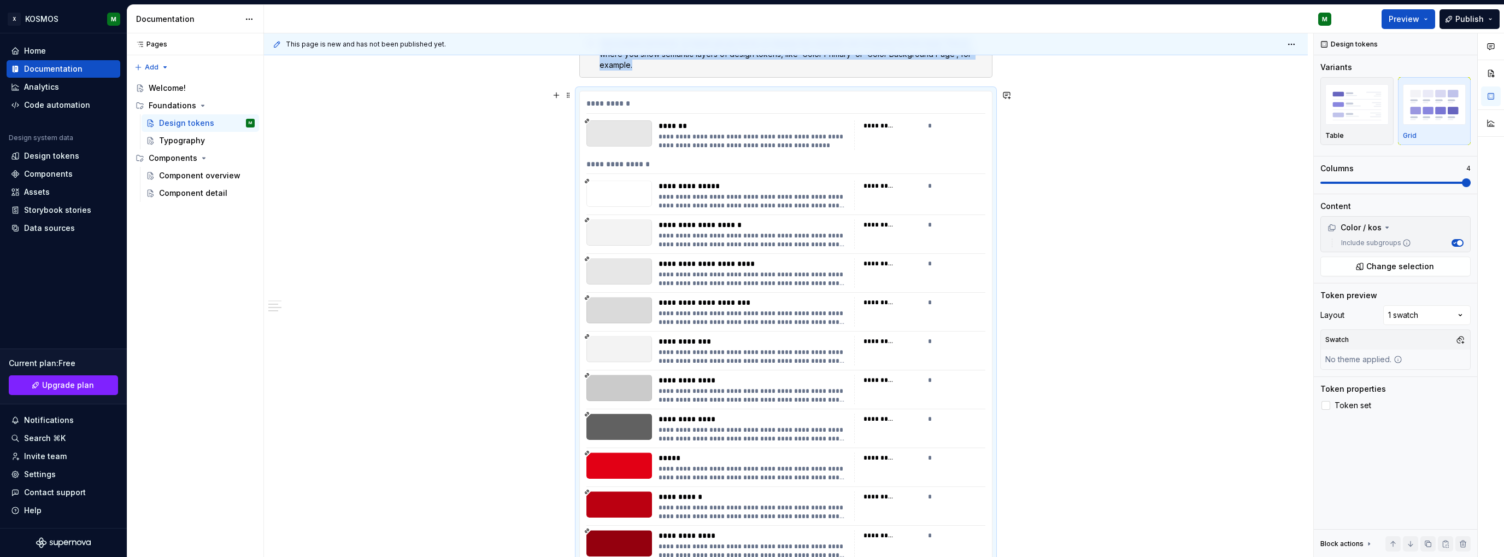
scroll to position [721, 0]
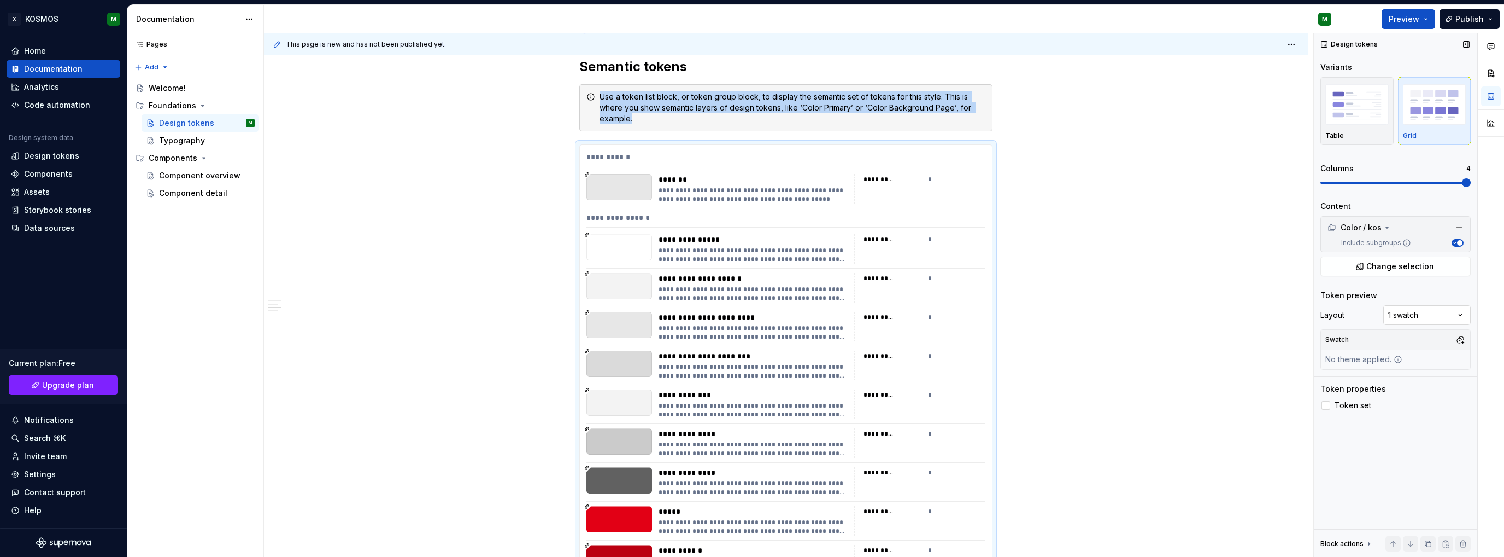
click at [1411, 312] on div "Comments Open comments No comments yet Select ‘Comment’ from the block context …" at bounding box center [1409, 295] width 190 height 524
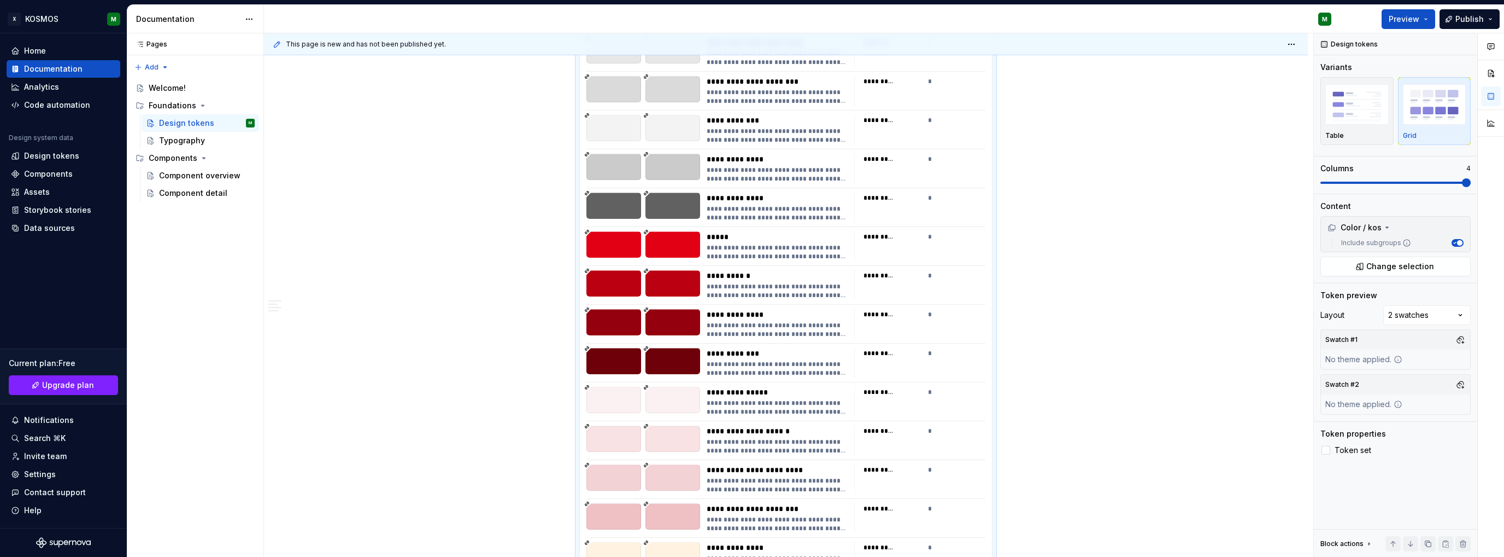
scroll to position [994, 0]
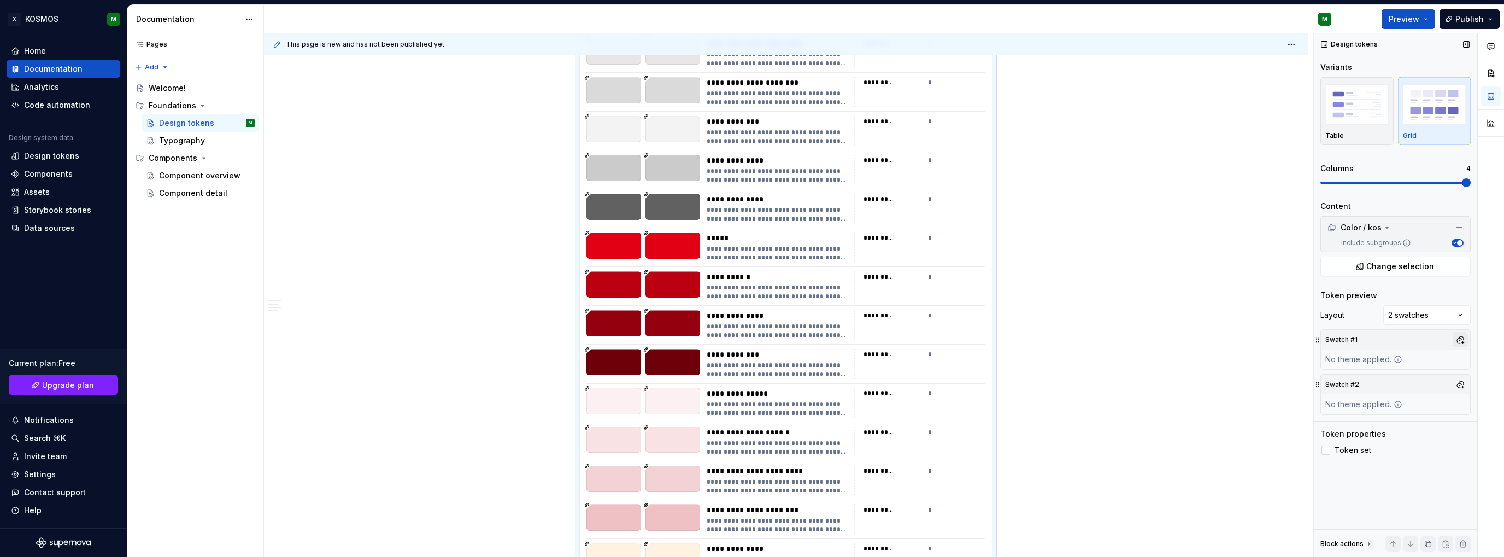
click at [1459, 342] on button "button" at bounding box center [1460, 339] width 15 height 15
click at [1420, 405] on div "Comments Open comments No comments yet Select ‘Comment’ from the block context …" at bounding box center [1409, 295] width 190 height 524
click at [1334, 355] on div "No theme applied." at bounding box center [1364, 359] width 86 height 20
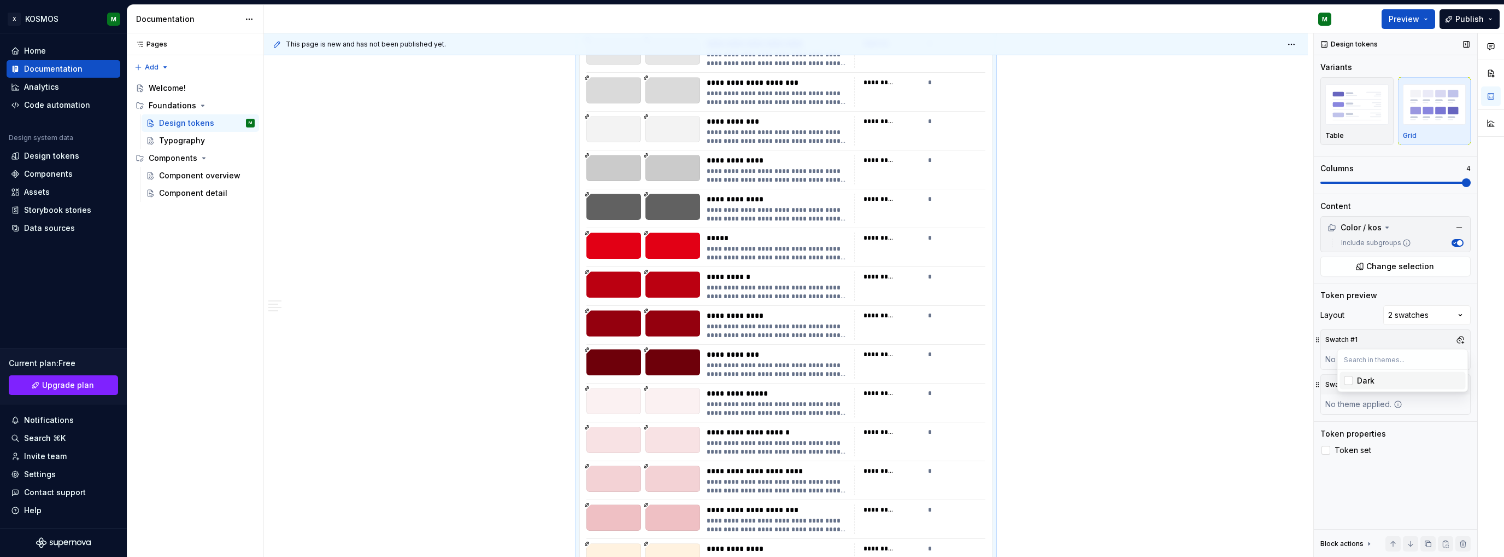
click at [1408, 403] on div "Swatch #2 No theme applied." at bounding box center [1396, 394] width 150 height 40
click at [1460, 384] on button "button" at bounding box center [1460, 384] width 15 height 15
click at [1348, 425] on div "Suggestions" at bounding box center [1348, 424] width 9 height 9
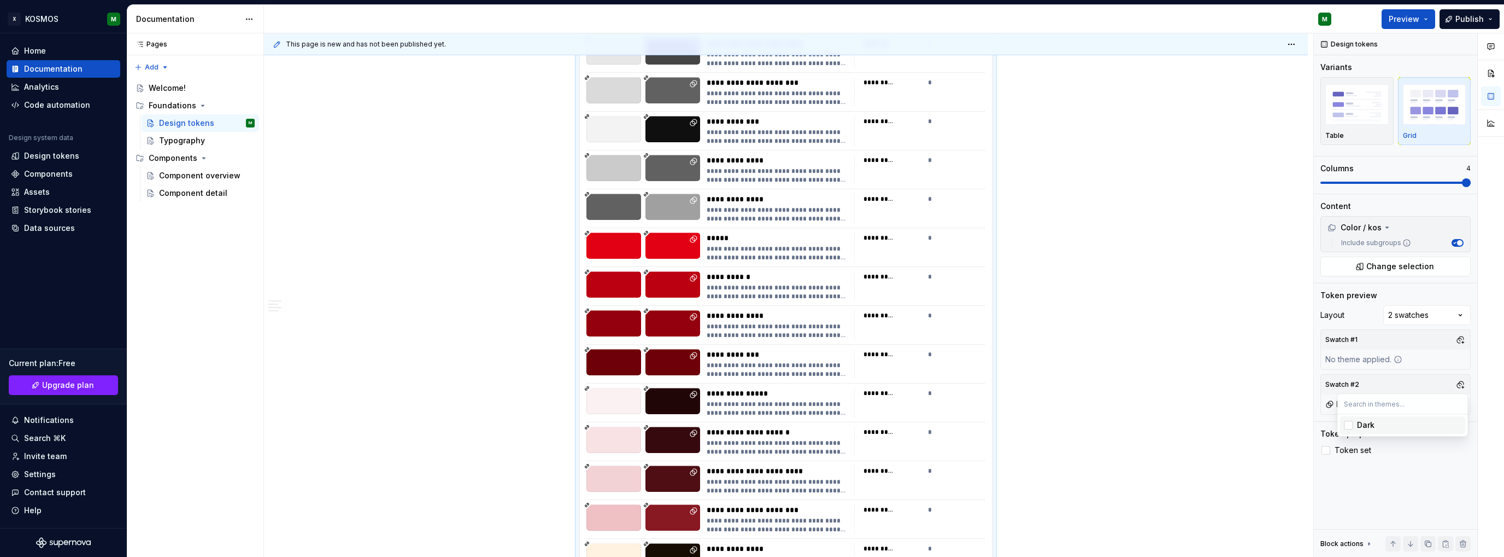
scroll to position [830, 0]
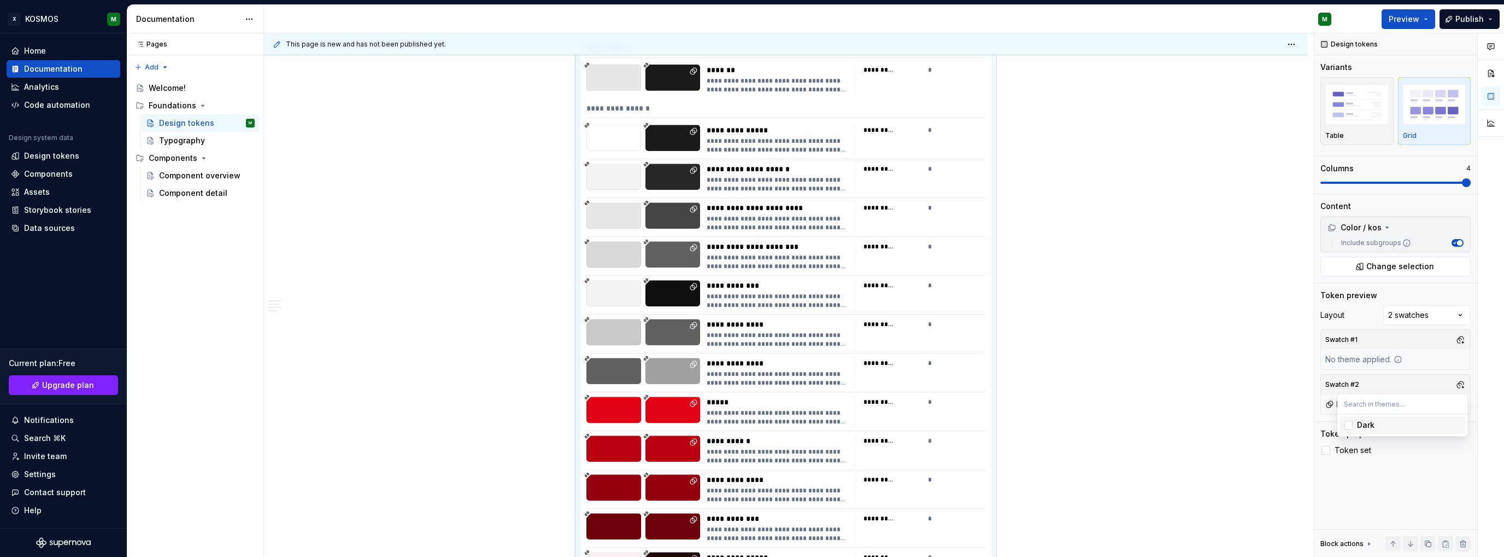
click at [1096, 380] on html "X KOSMOS M Home Documentation Analytics Code automation Design system data Desi…" at bounding box center [752, 278] width 1504 height 557
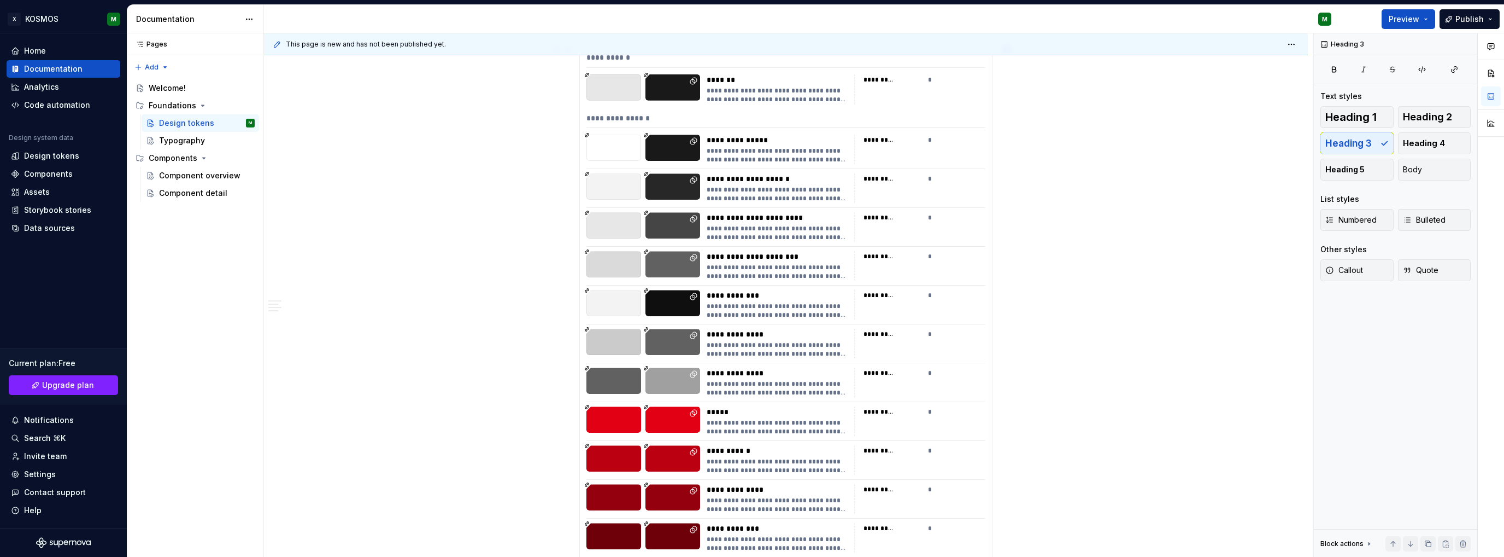
scroll to position [1093, 0]
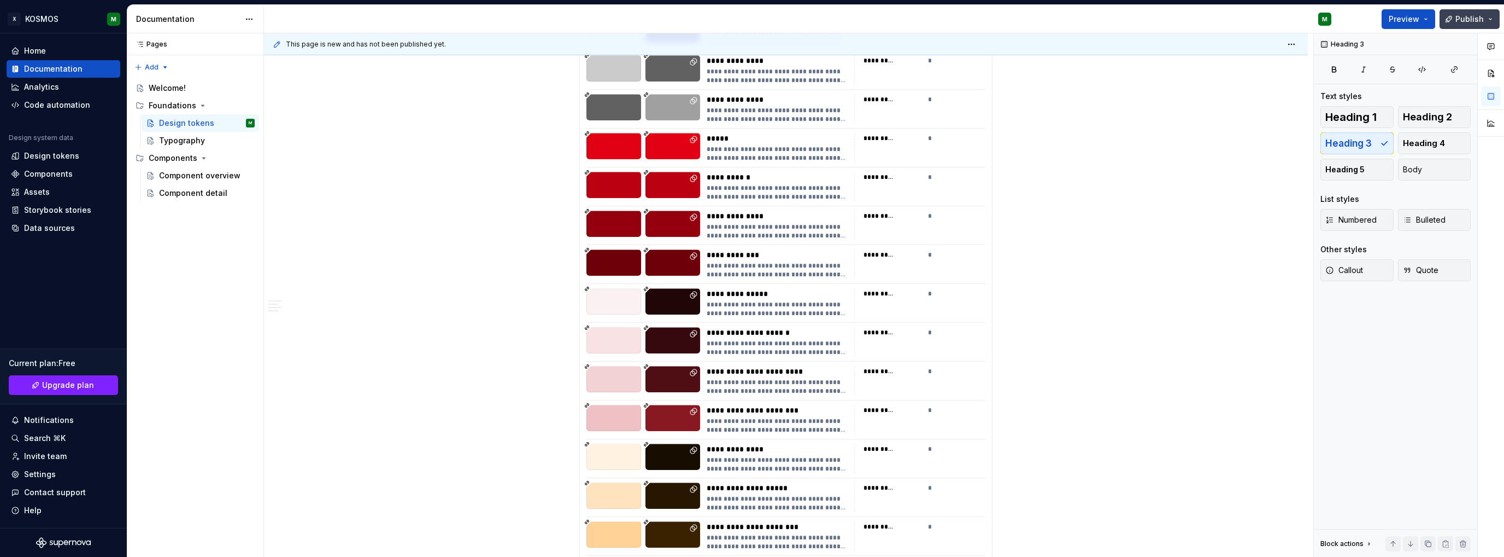
click at [1471, 17] on span "Publish" at bounding box center [1470, 19] width 28 height 11
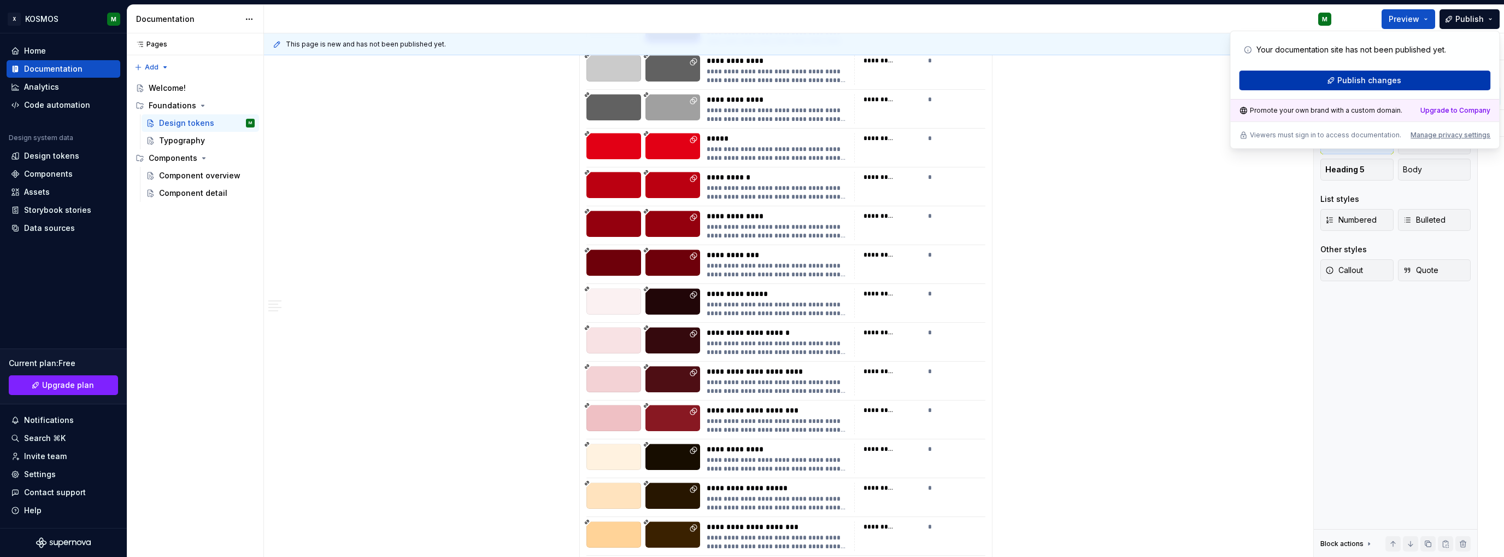
click at [1389, 79] on span "Publish changes" at bounding box center [1370, 80] width 64 height 11
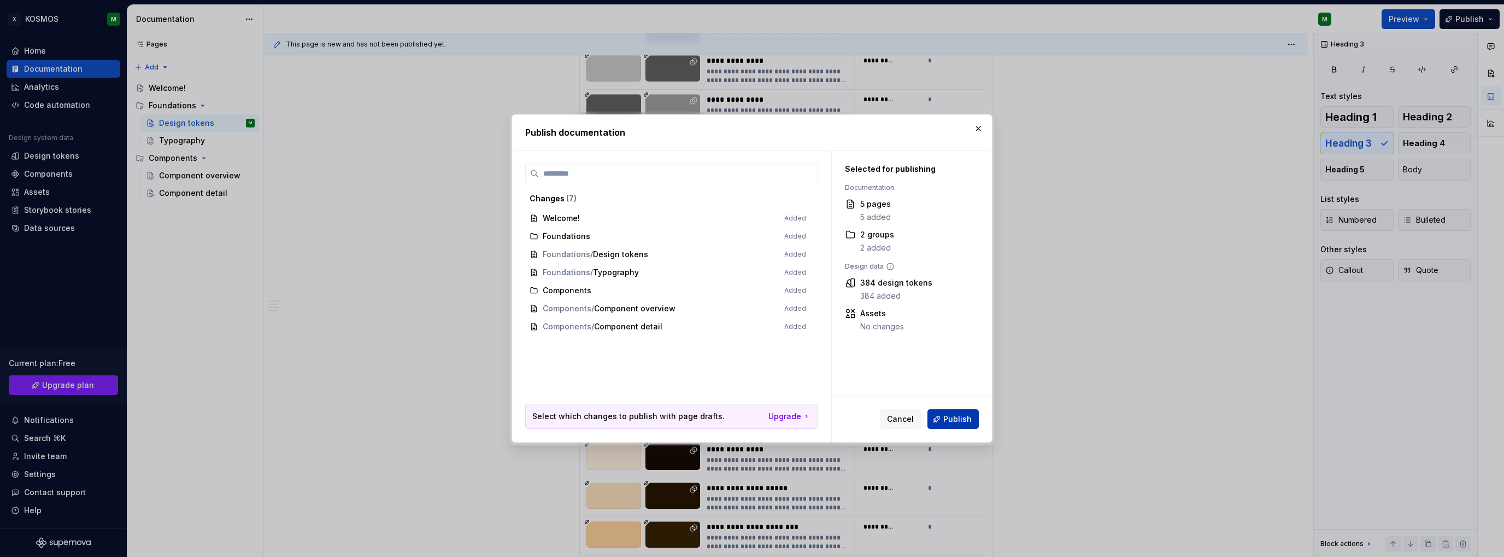
click at [940, 421] on button "Publish" at bounding box center [953, 419] width 51 height 20
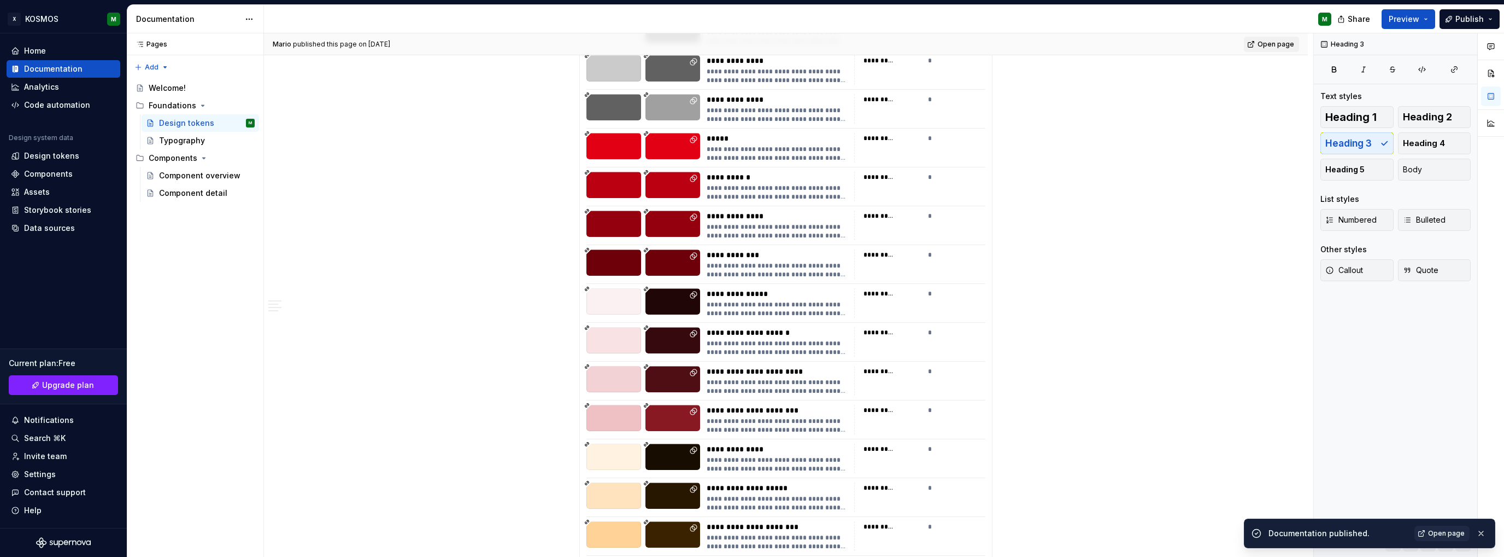
click at [1273, 42] on span "Open page" at bounding box center [1276, 44] width 37 height 9
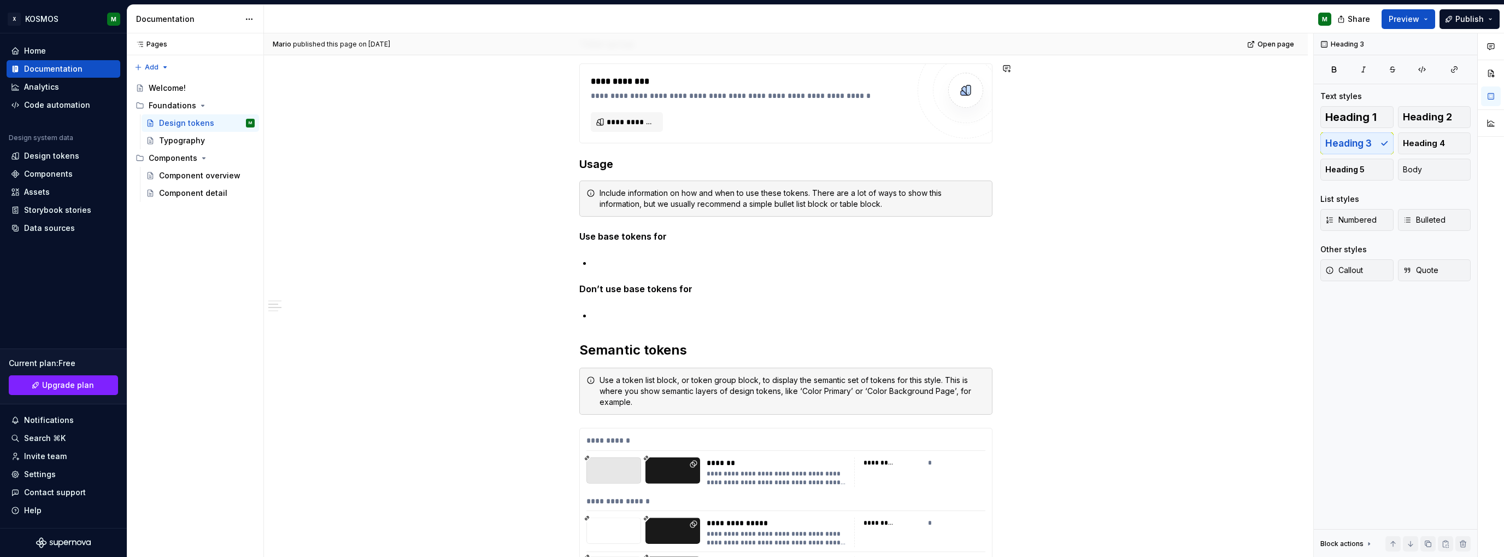
scroll to position [656, 0]
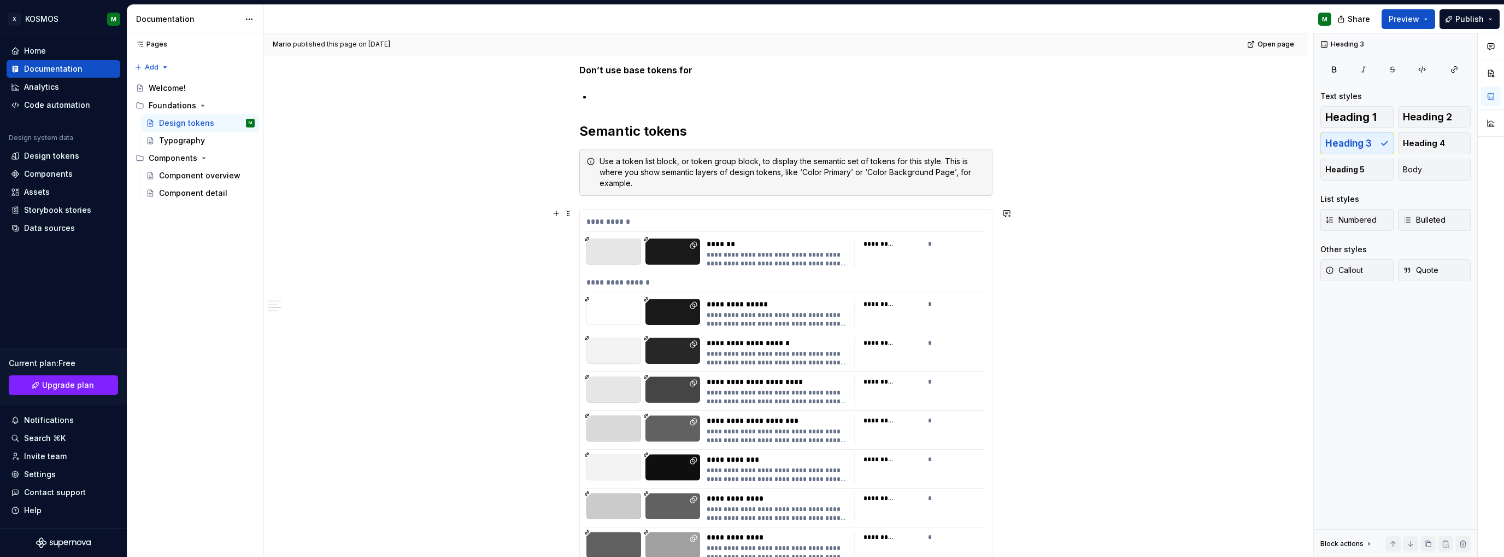
click at [653, 216] on div "**********" at bounding box center [786, 224] width 399 height 16
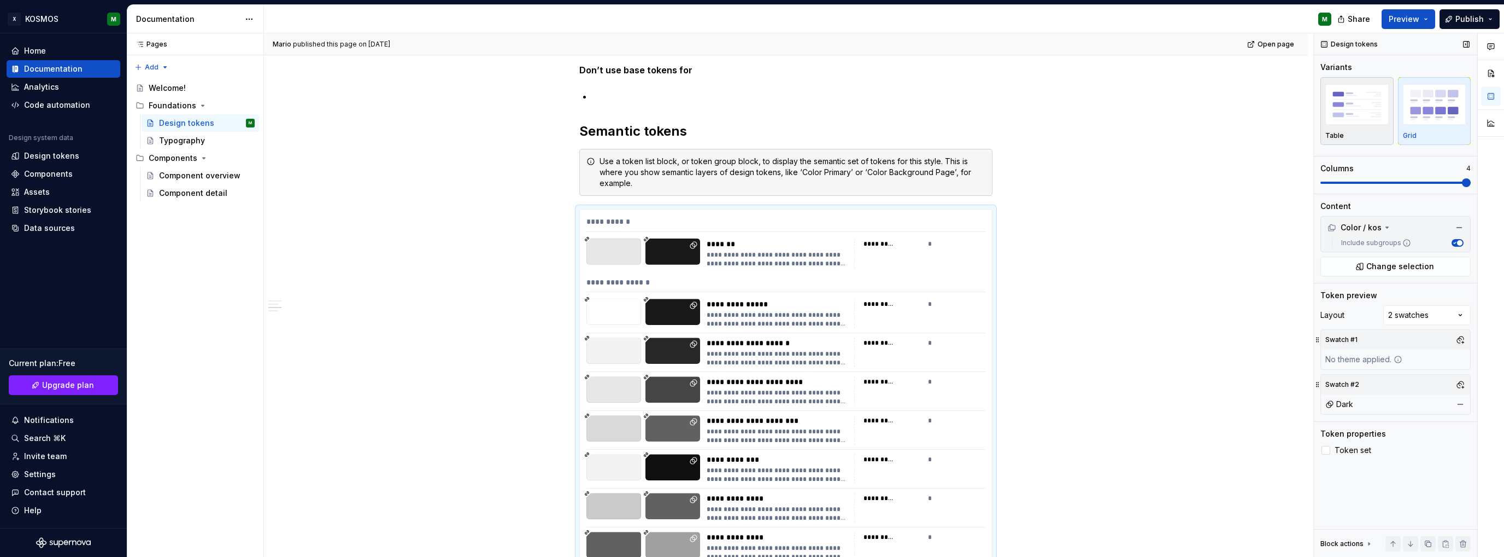
click at [1367, 114] on img "button" at bounding box center [1357, 104] width 63 height 40
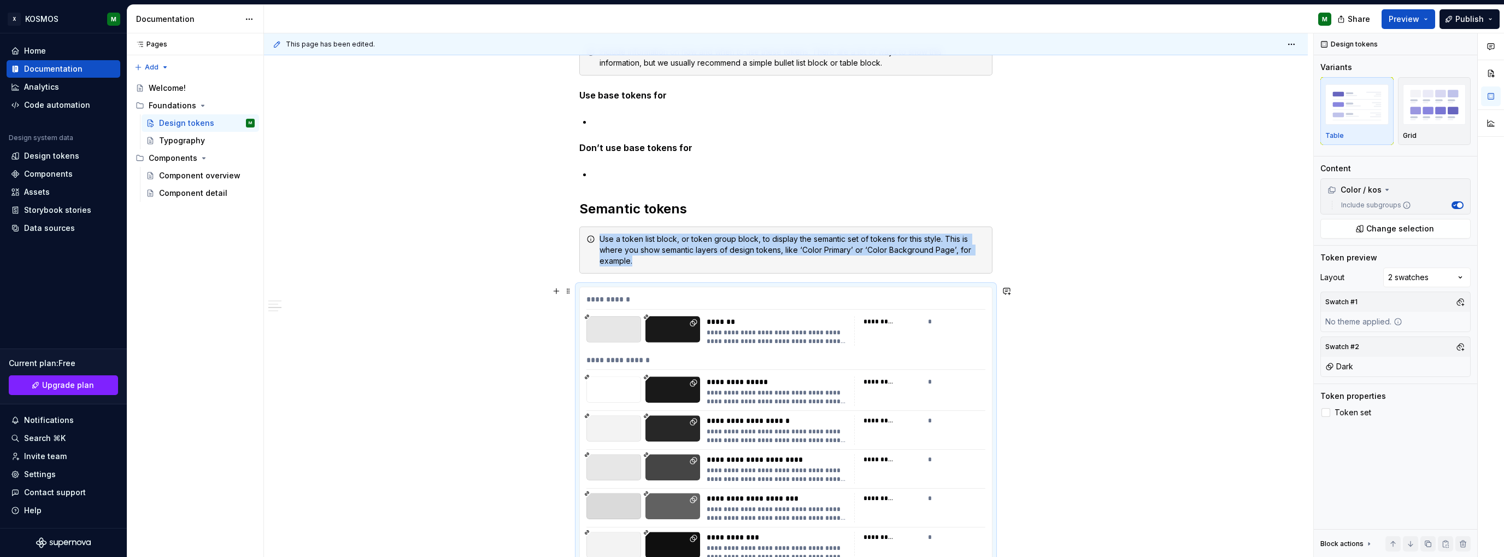
scroll to position [666, 0]
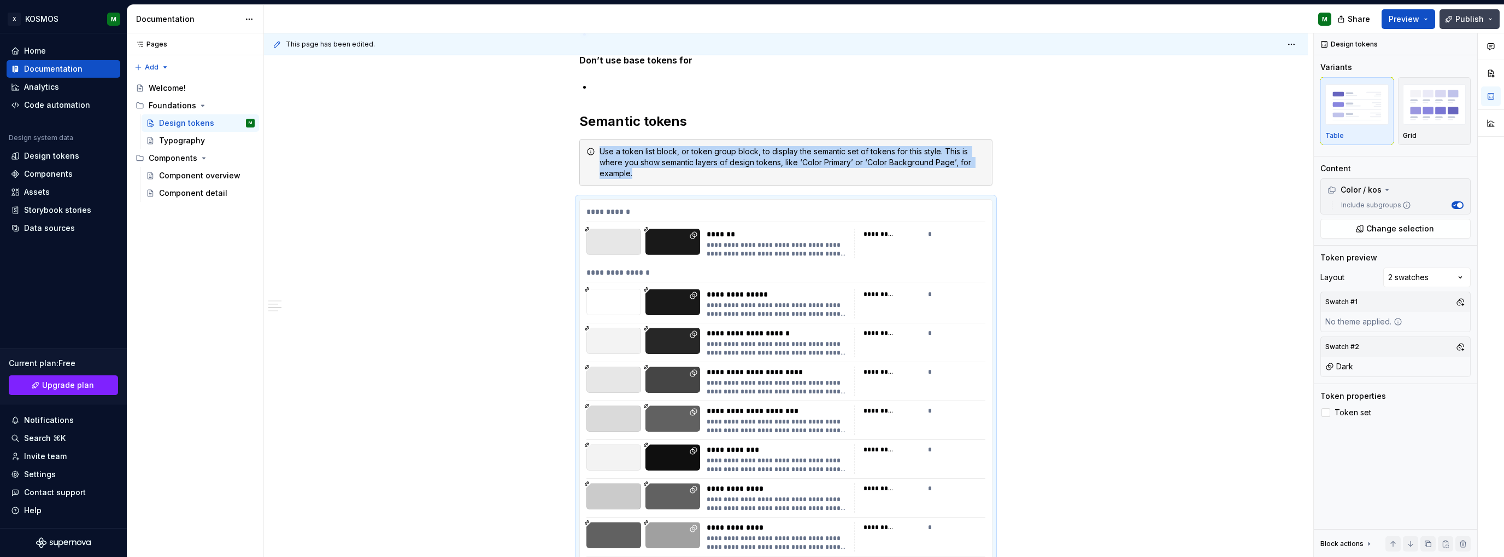
click at [1476, 16] on span "Publish" at bounding box center [1470, 19] width 28 height 11
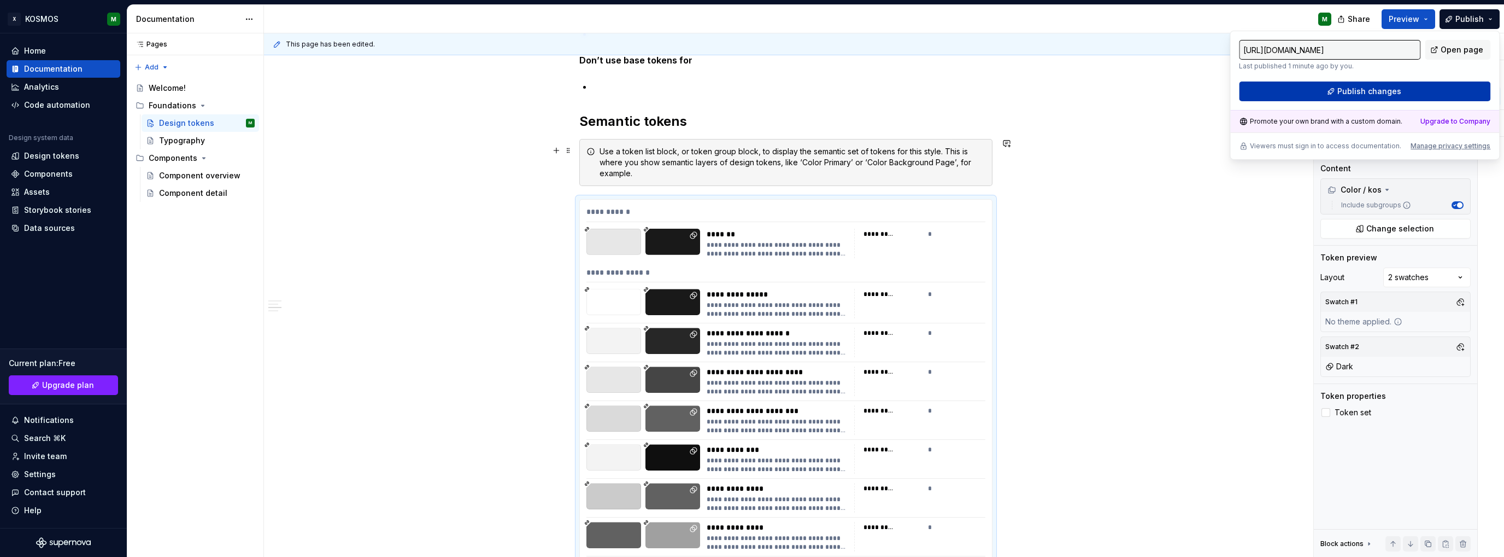
click at [1357, 88] on span "Publish changes" at bounding box center [1370, 91] width 64 height 11
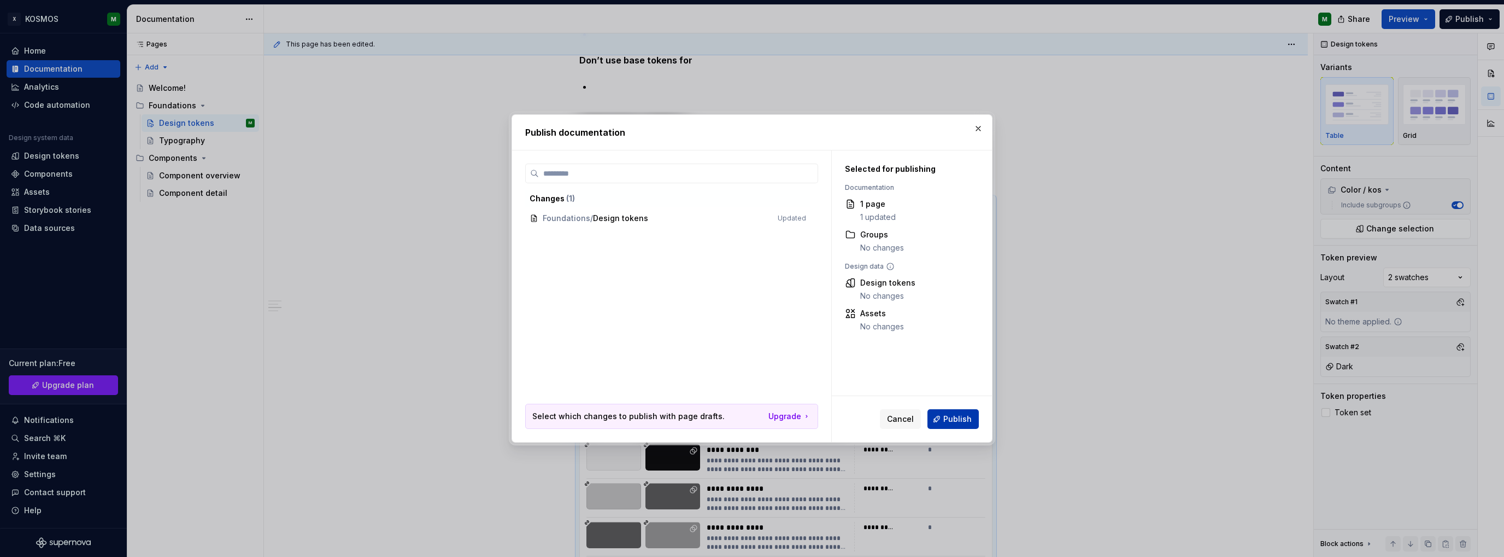
click at [950, 421] on span "Publish" at bounding box center [958, 418] width 28 height 11
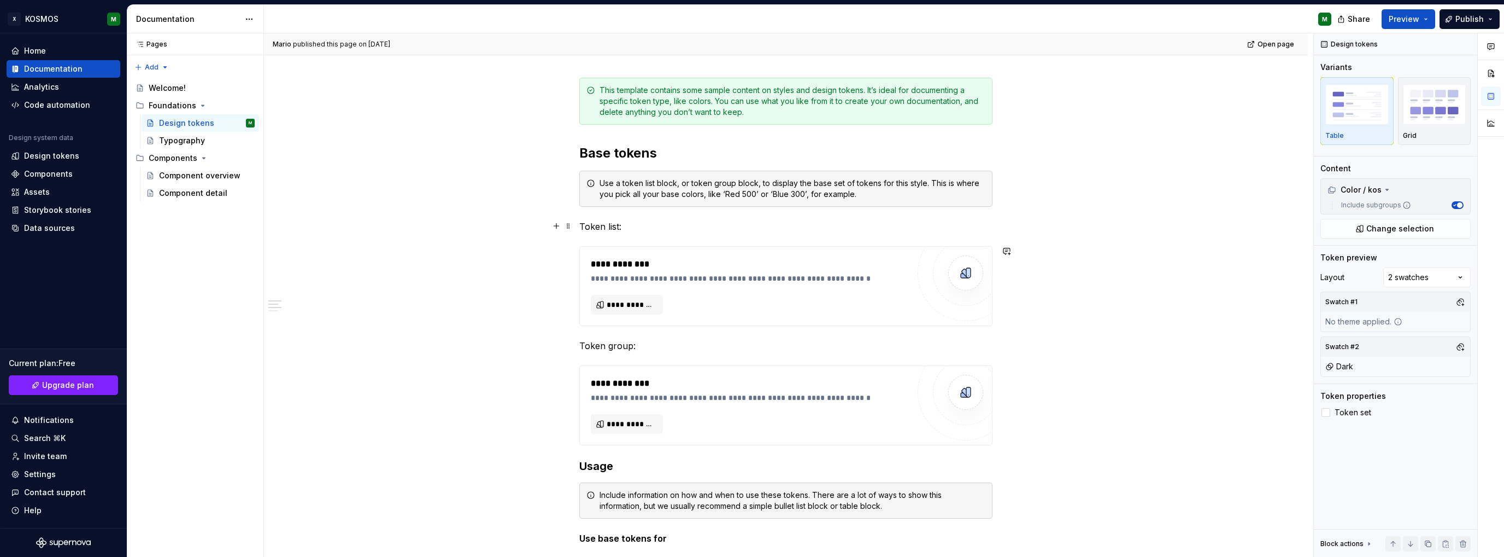
scroll to position [119, 0]
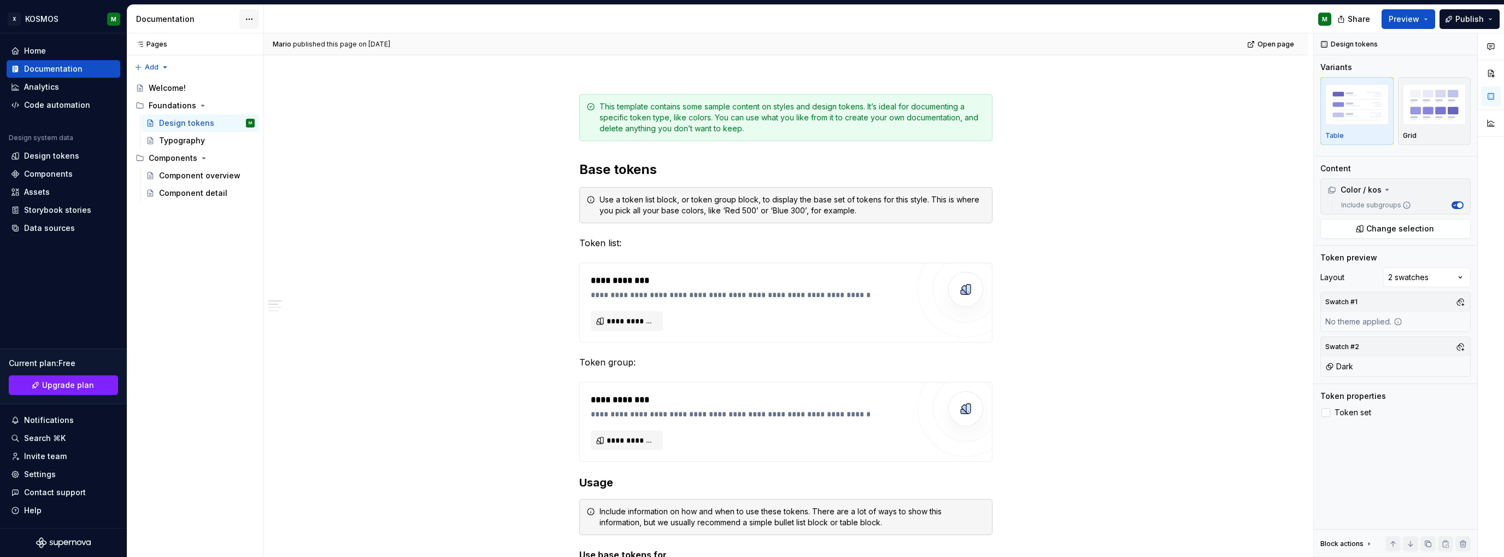
click at [251, 17] on html "X KOSMOS M Home Documentation Analytics Code automation Design system data Desi…" at bounding box center [752, 278] width 1504 height 557
click at [318, 95] on div "Navigation layout" at bounding box center [305, 94] width 126 height 17
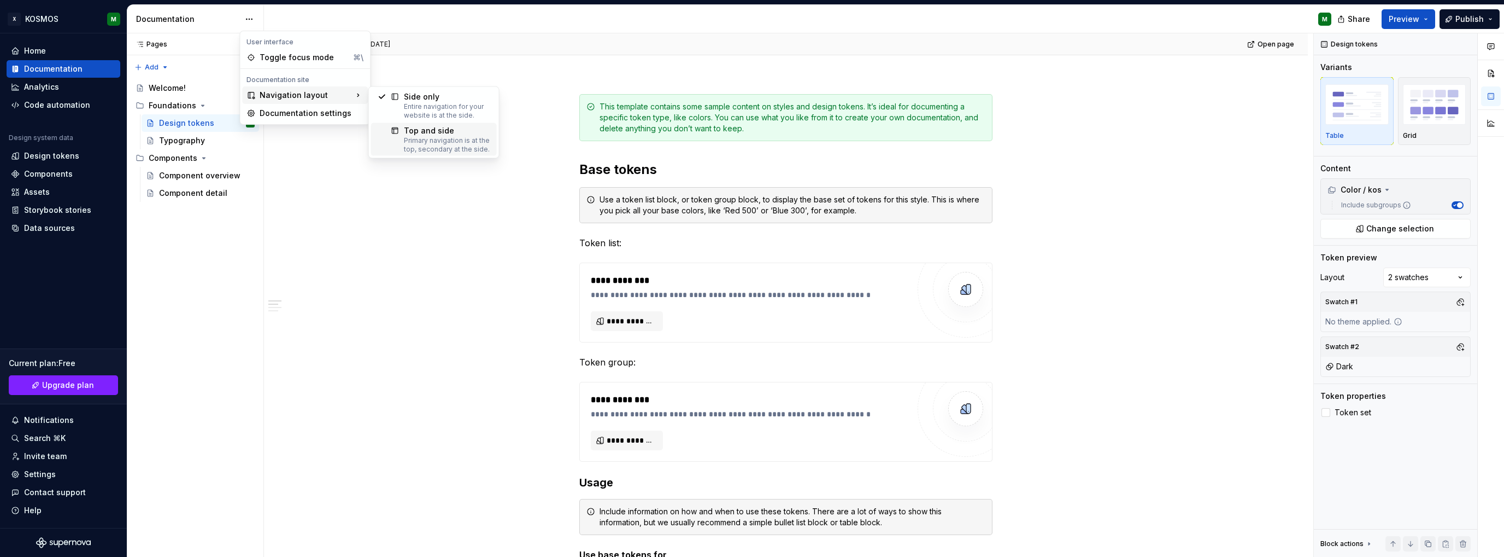
click at [419, 137] on div "Primary navigation is at the top, secondary at the side." at bounding box center [447, 144] width 86 height 17
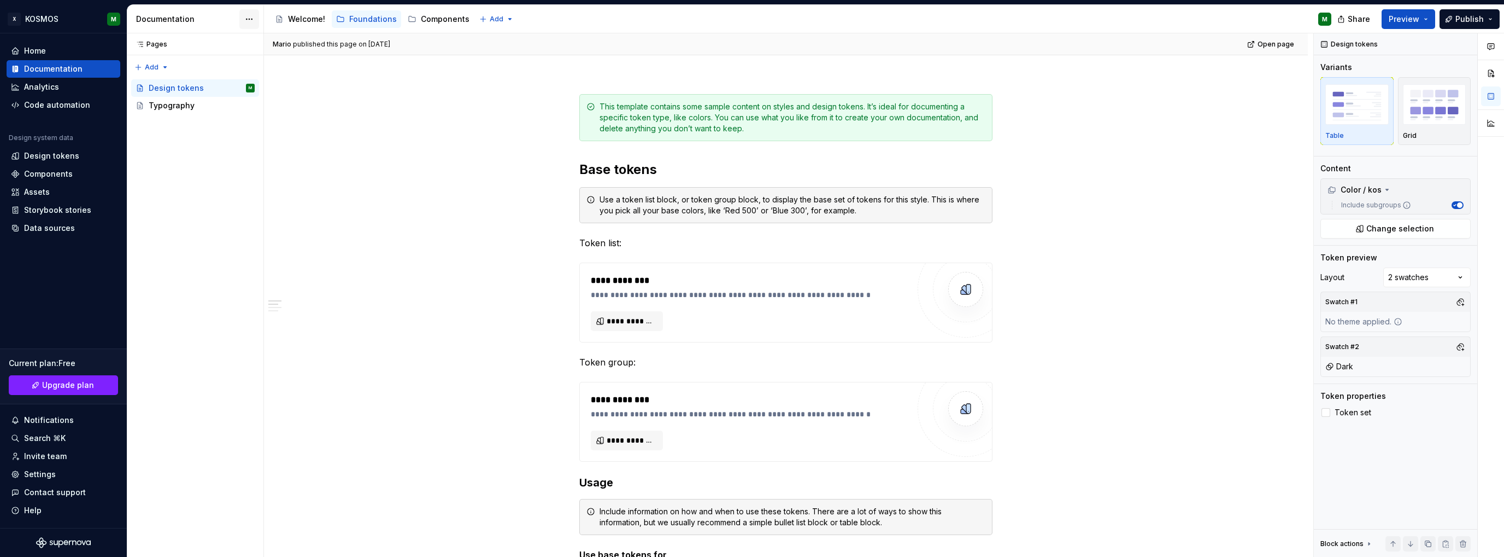
click at [246, 20] on html "X KOSMOS M Home Documentation Analytics Code automation Design system data Desi…" at bounding box center [752, 278] width 1504 height 557
click at [292, 111] on div "Documentation settings" at bounding box center [312, 113] width 104 height 11
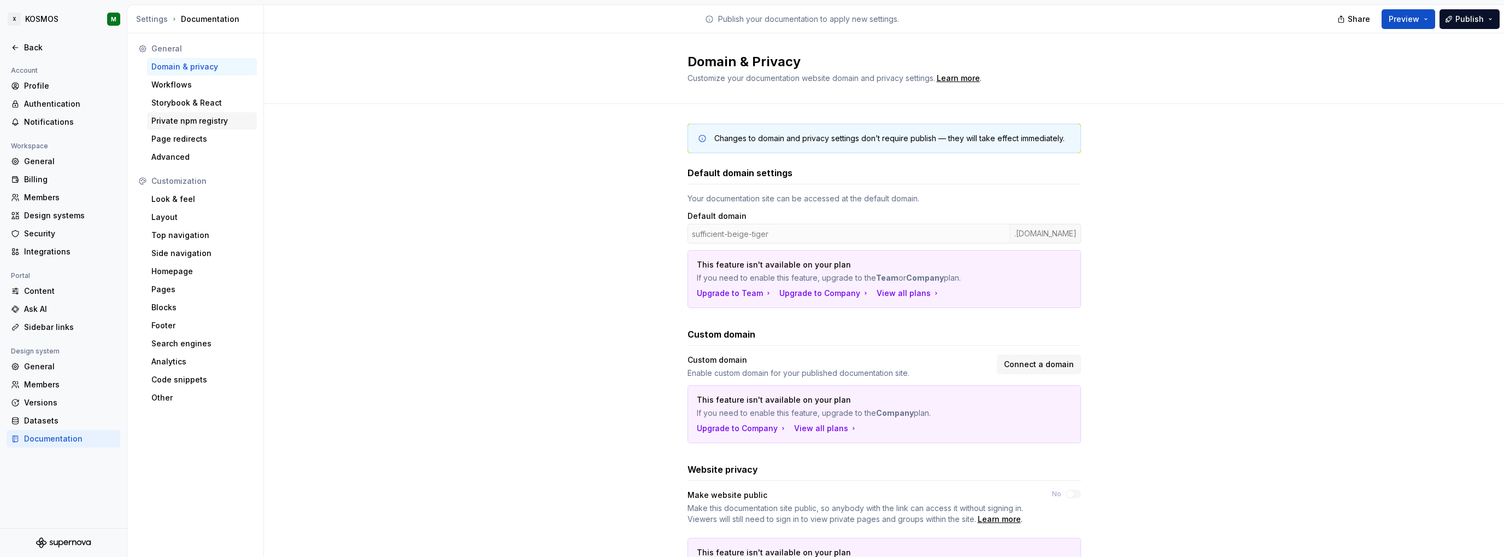
click at [192, 123] on div "Private npm registry" at bounding box center [201, 120] width 101 height 11
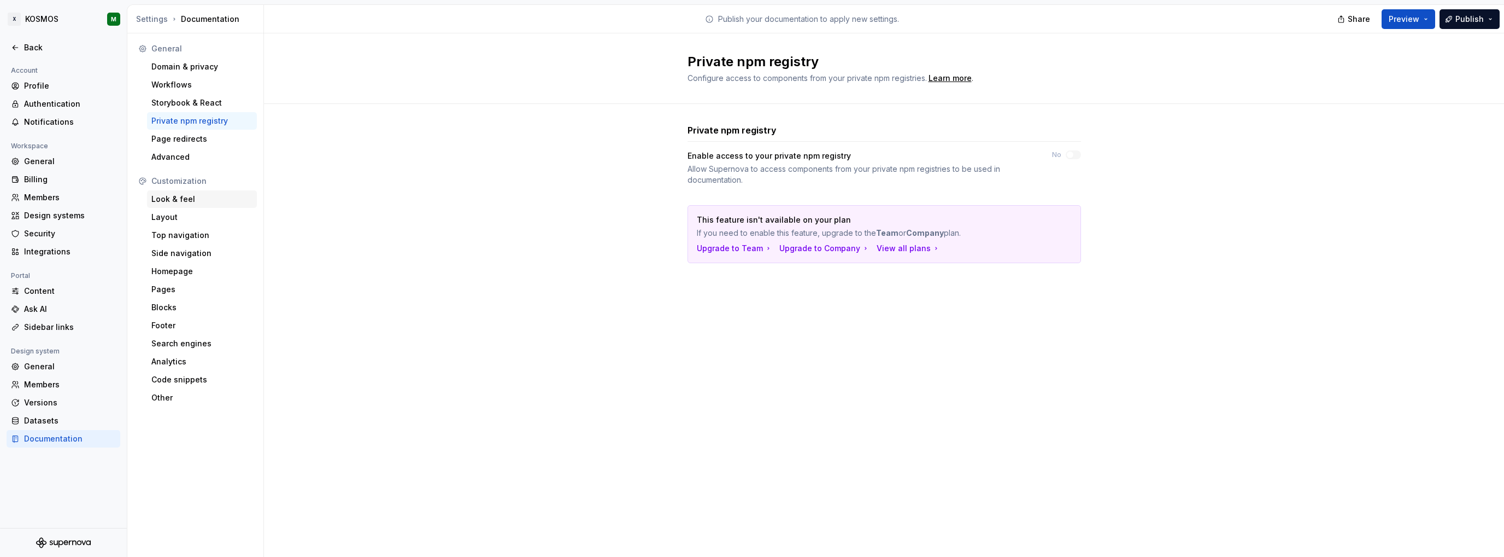
click at [177, 198] on div "Look & feel" at bounding box center [201, 199] width 101 height 11
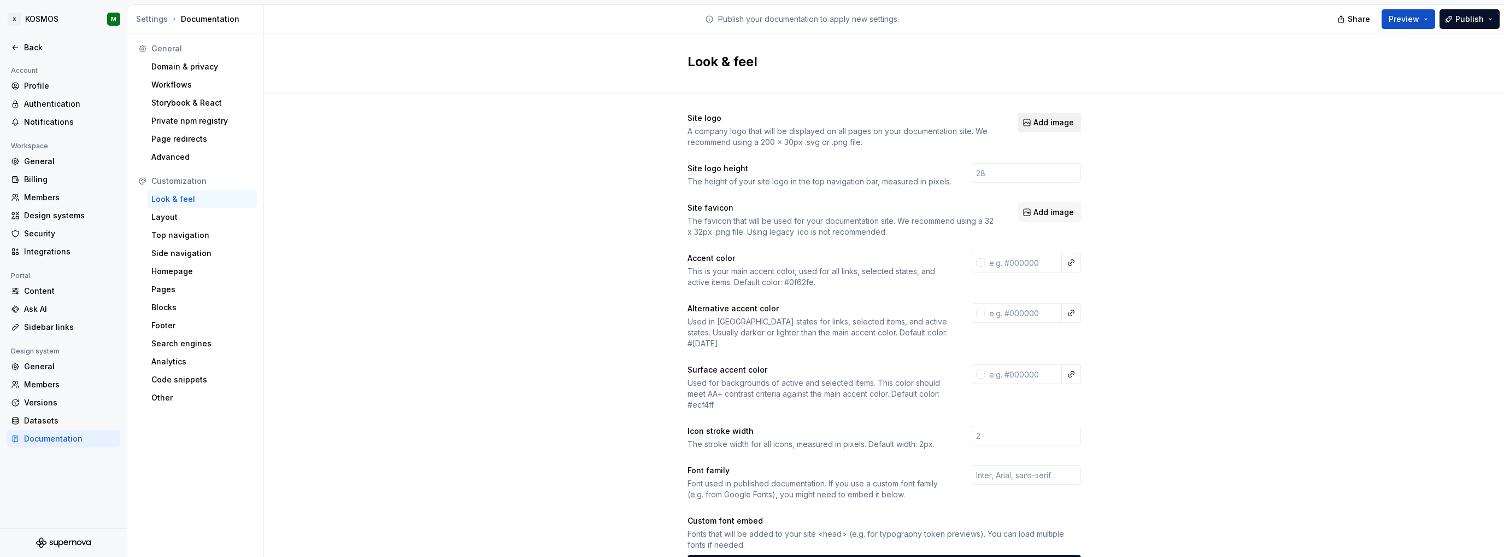
click at [1036, 117] on span "Add image" at bounding box center [1054, 122] width 40 height 11
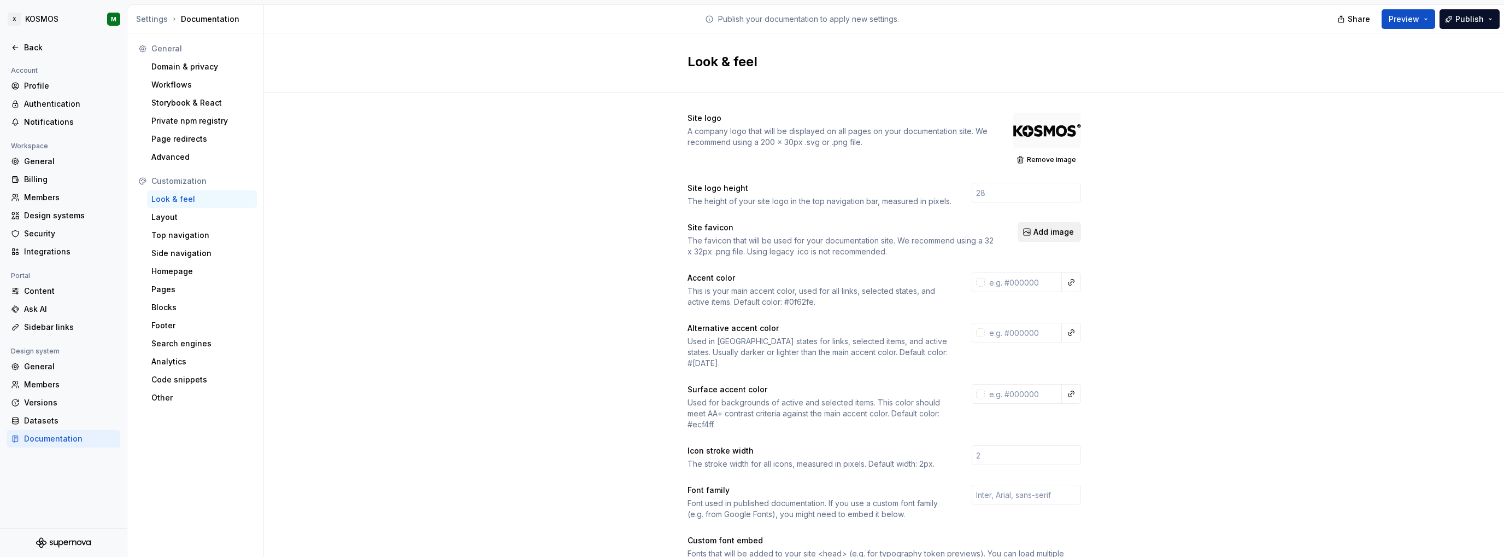
click at [1034, 231] on span "Add image" at bounding box center [1054, 231] width 40 height 11
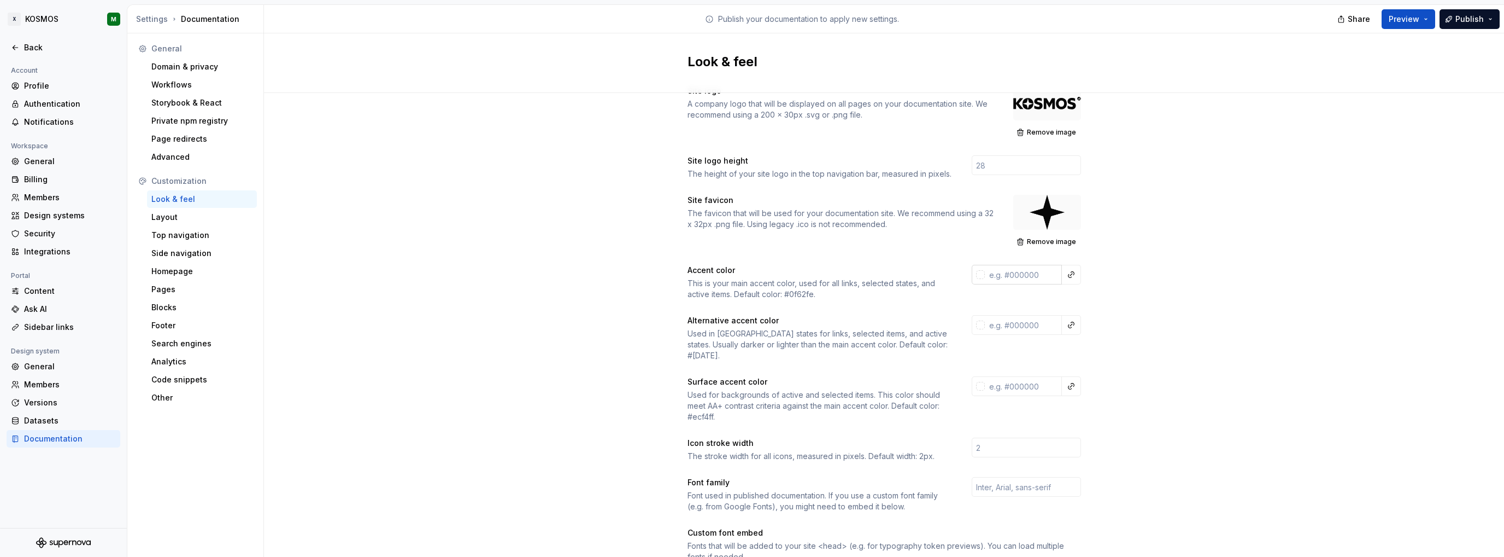
scroll to position [109, 0]
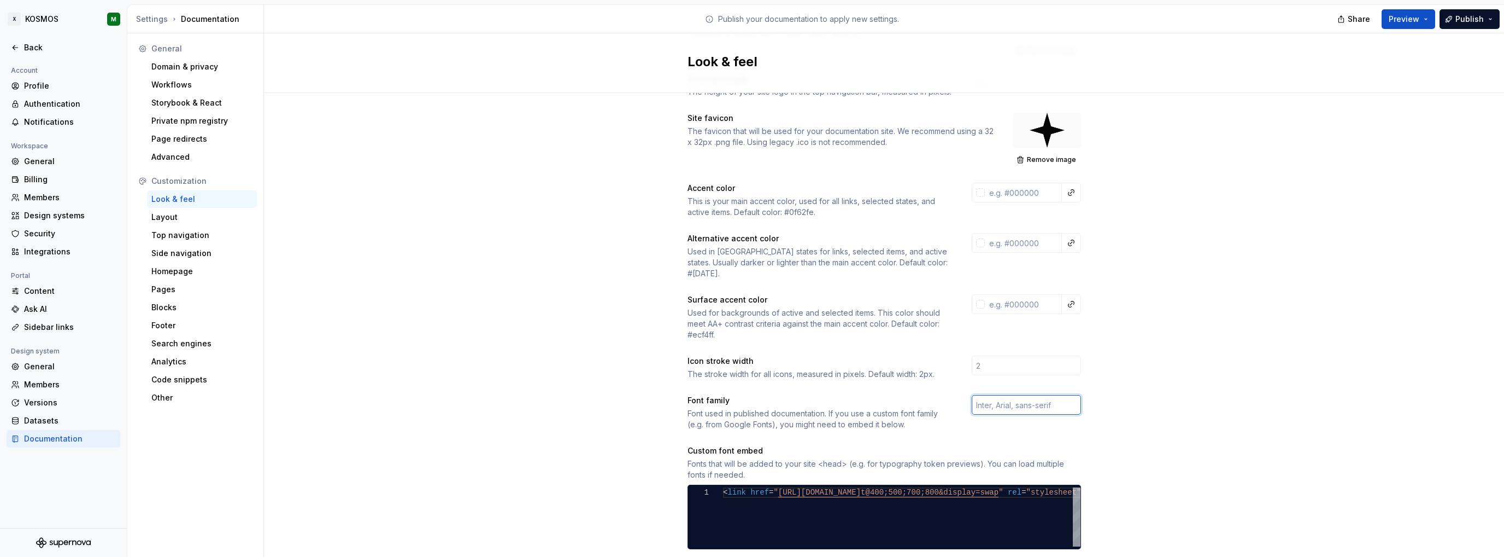
click at [1015, 398] on input "text" at bounding box center [1026, 405] width 109 height 20
click at [1147, 377] on div "Site logo A company logo that will be displayed on all pages on your documentat…" at bounding box center [884, 406] width 1240 height 845
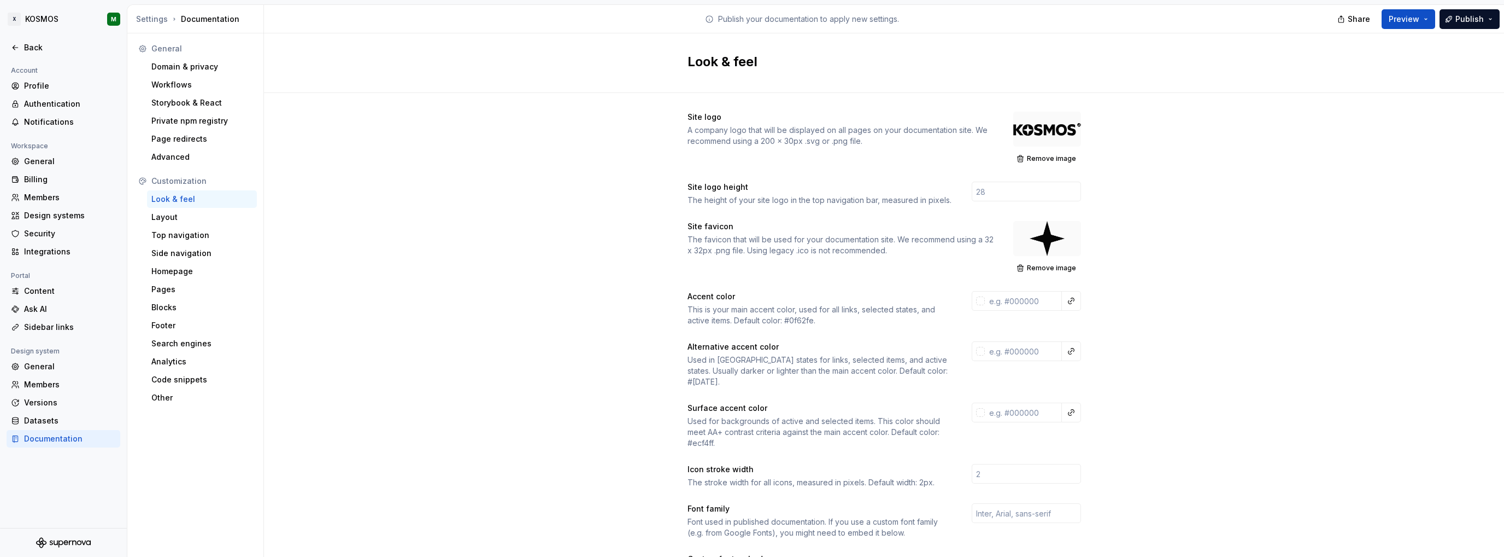
scroll to position [0, 0]
click at [192, 213] on div "Layout" at bounding box center [201, 217] width 101 height 11
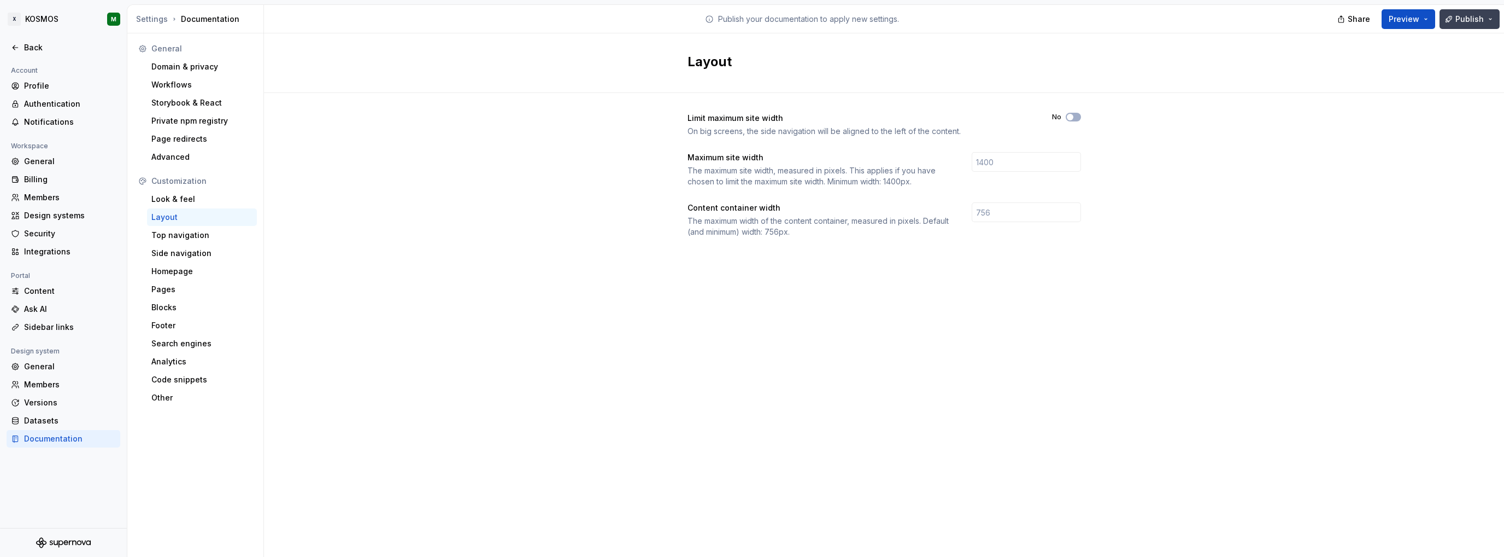
click at [1454, 16] on button "Publish" at bounding box center [1470, 19] width 60 height 20
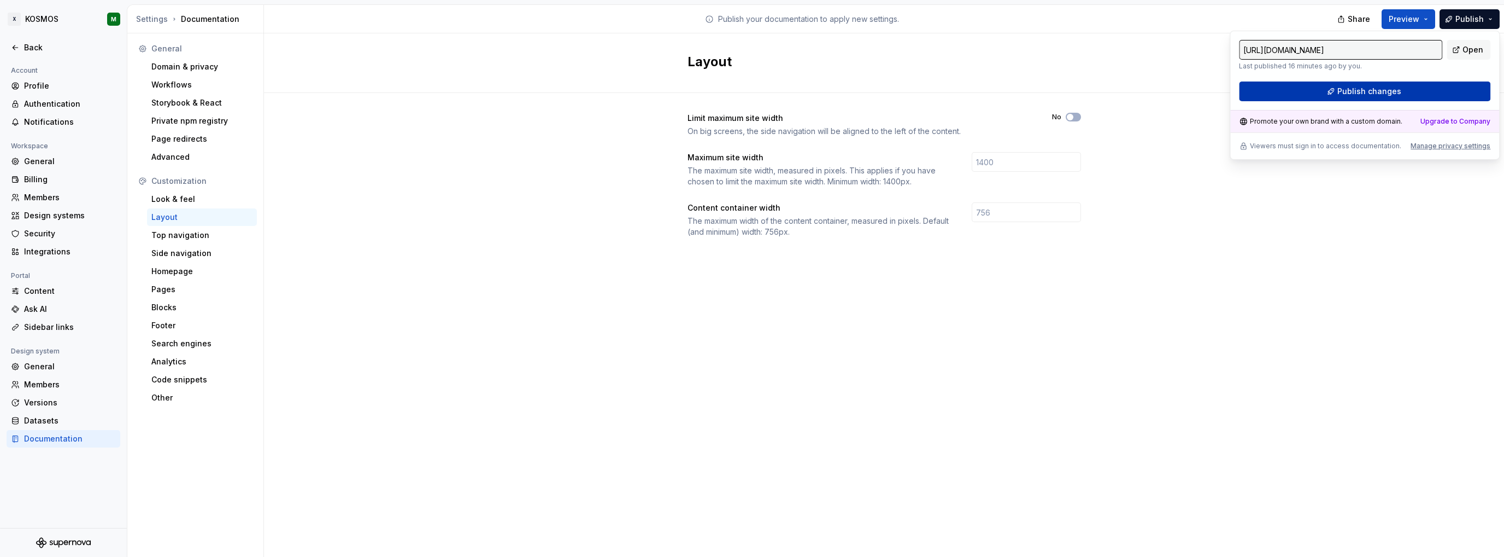
click at [1401, 86] on button "Publish changes" at bounding box center [1364, 91] width 251 height 20
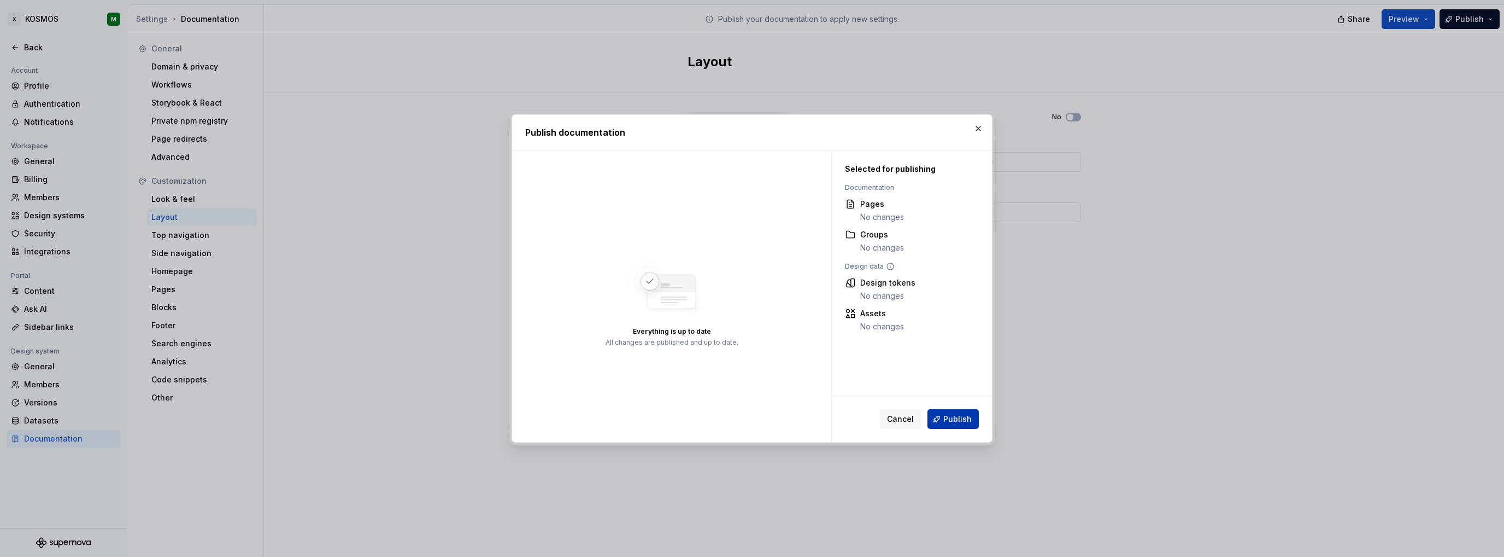
click at [953, 418] on span "Publish" at bounding box center [958, 418] width 28 height 11
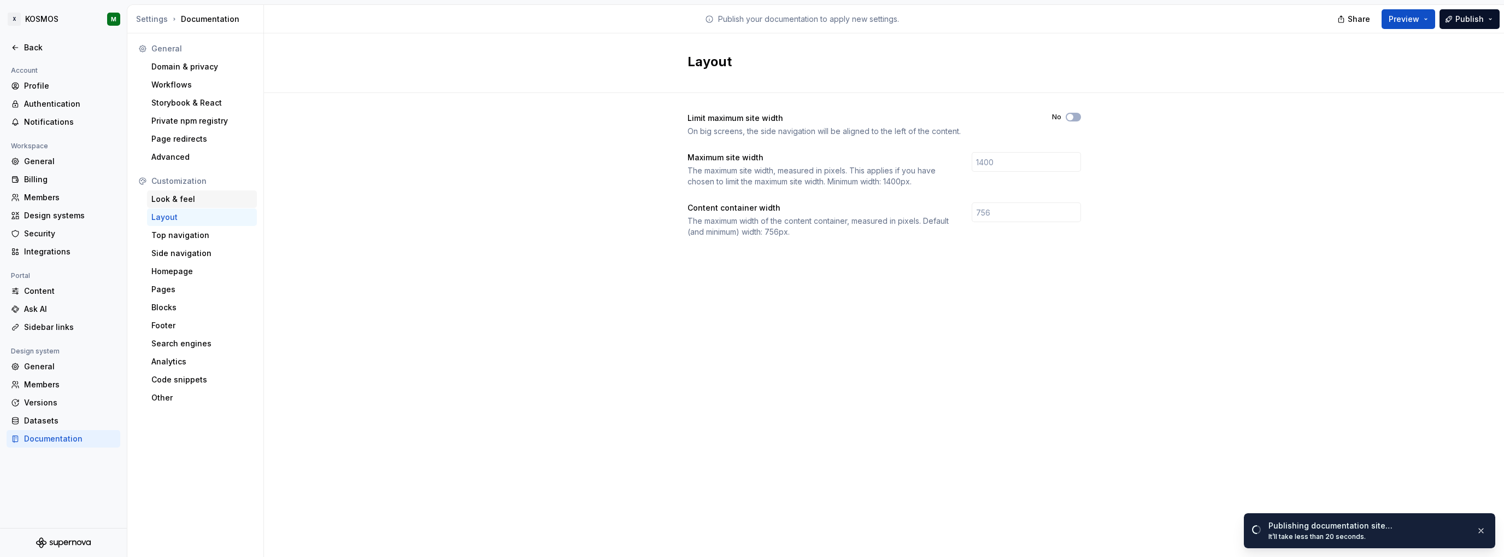
click at [171, 202] on div "Look & feel" at bounding box center [201, 199] width 101 height 11
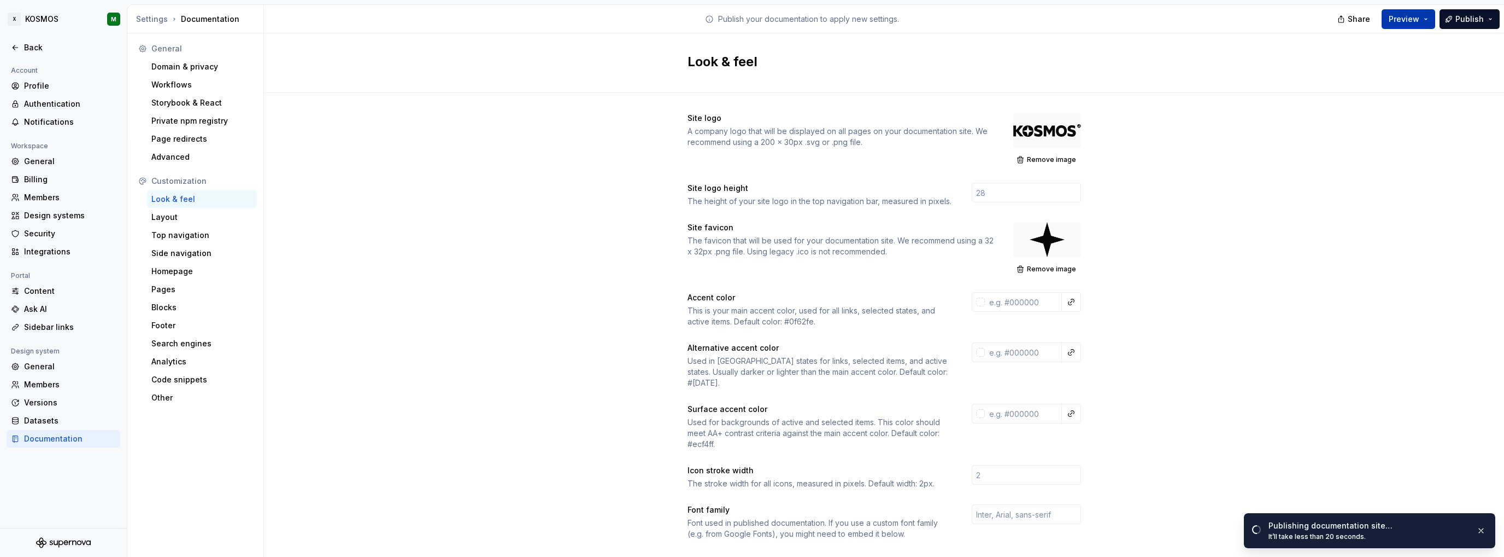
click at [1402, 23] on span "Preview" at bounding box center [1404, 19] width 31 height 11
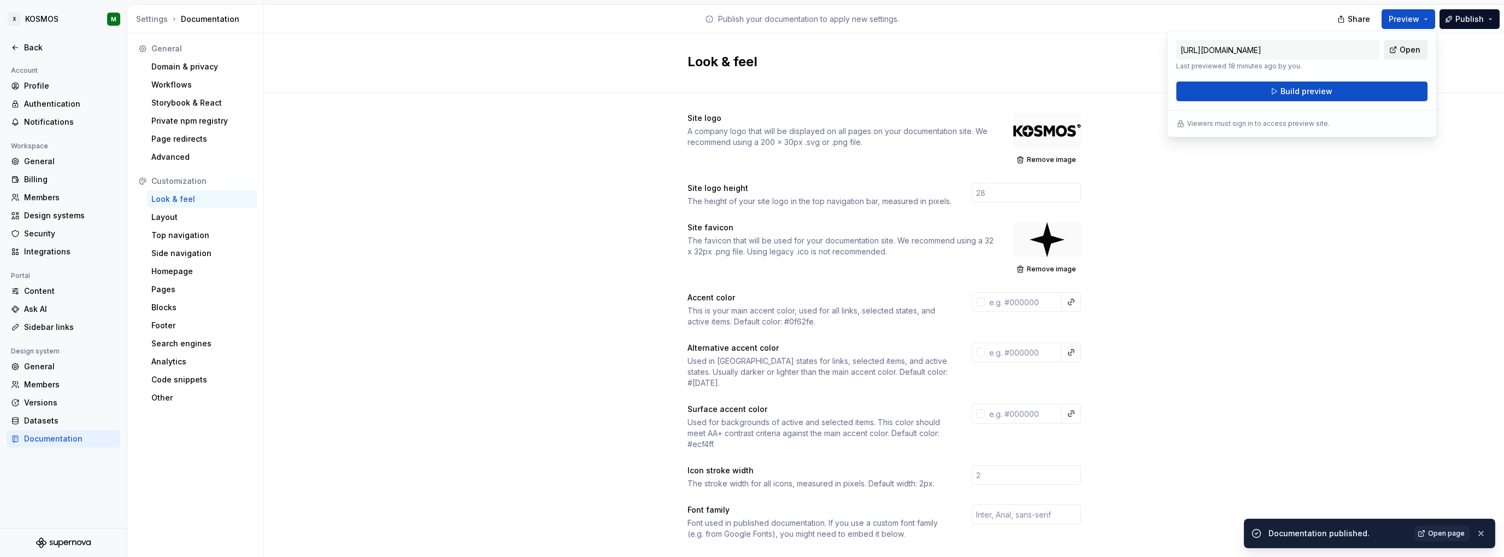
click at [1399, 50] on link "Open" at bounding box center [1406, 50] width 44 height 20
click at [1057, 135] on div at bounding box center [1048, 130] width 68 height 35
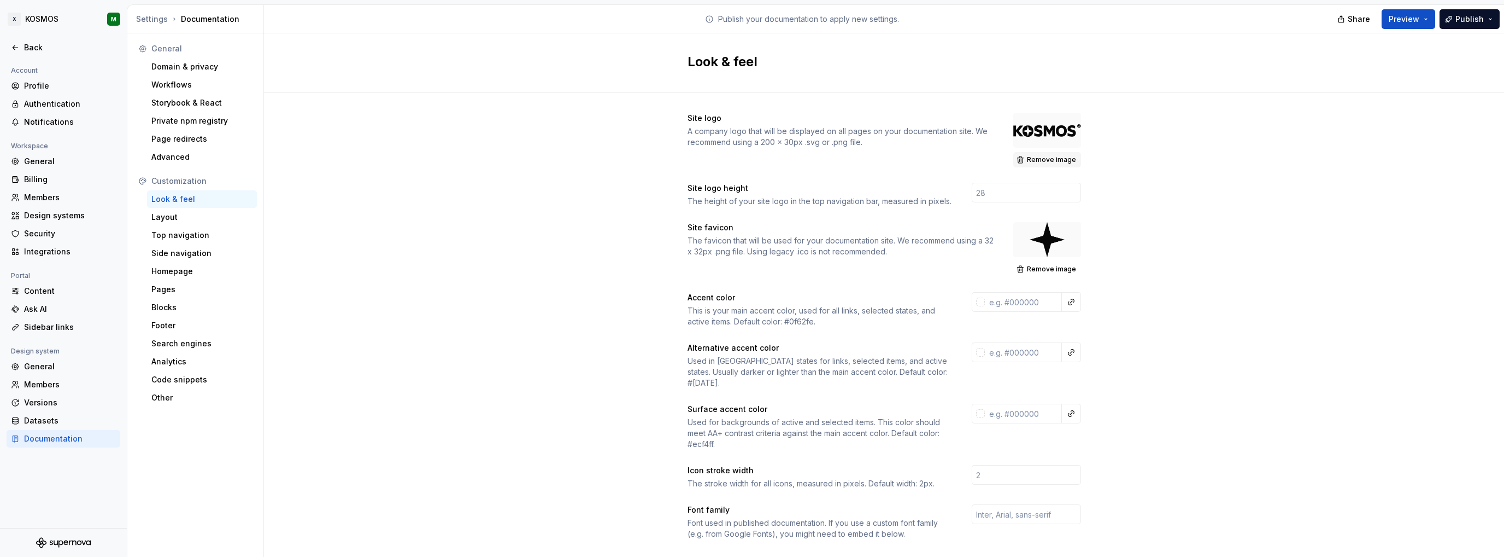
click at [1042, 159] on span "Remove image" at bounding box center [1051, 159] width 49 height 9
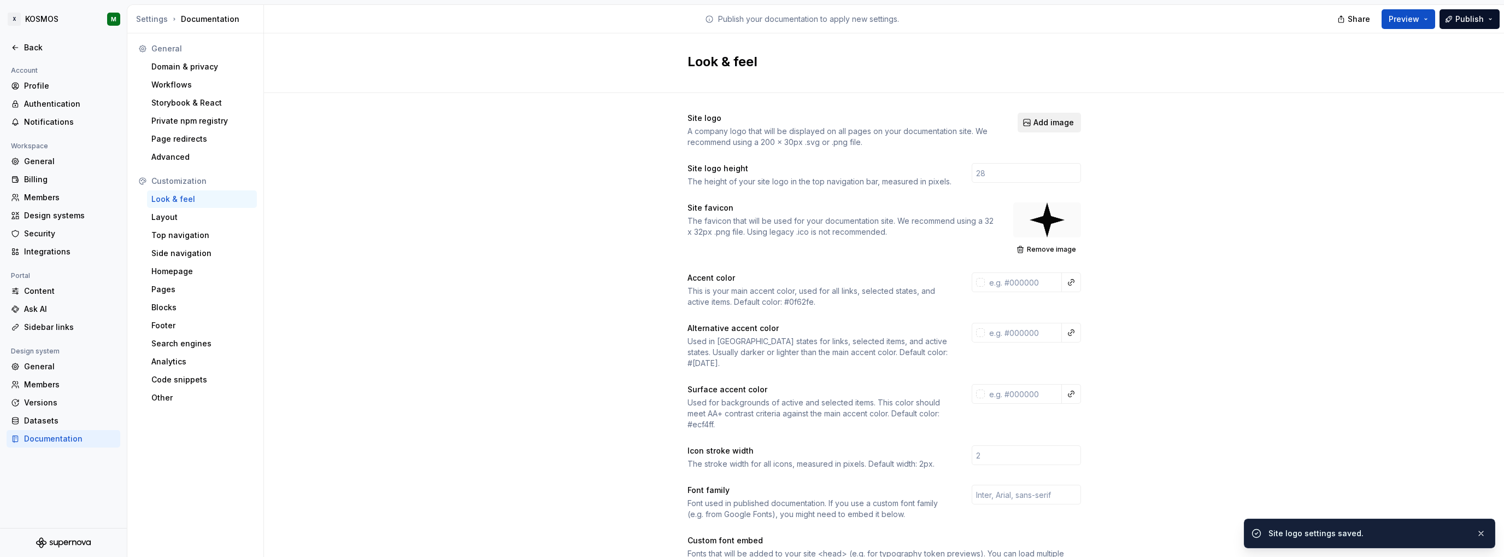
click at [1038, 123] on span "Add image" at bounding box center [1054, 122] width 40 height 11
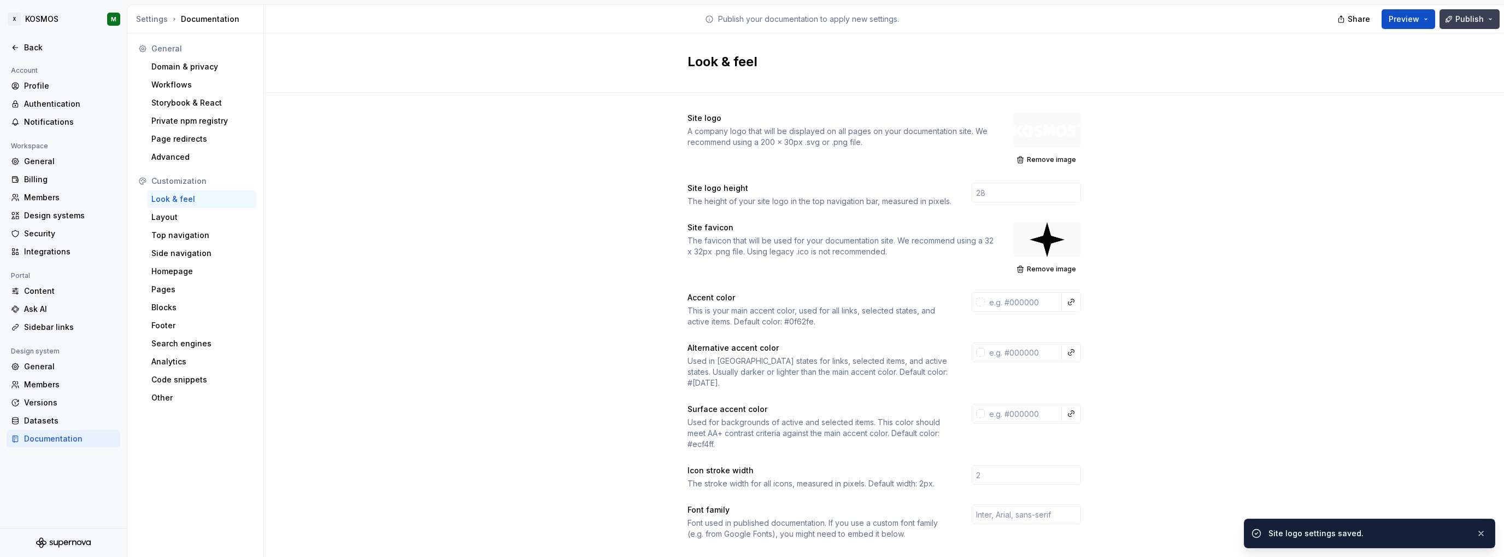
click at [1461, 19] on span "Publish" at bounding box center [1470, 19] width 28 height 11
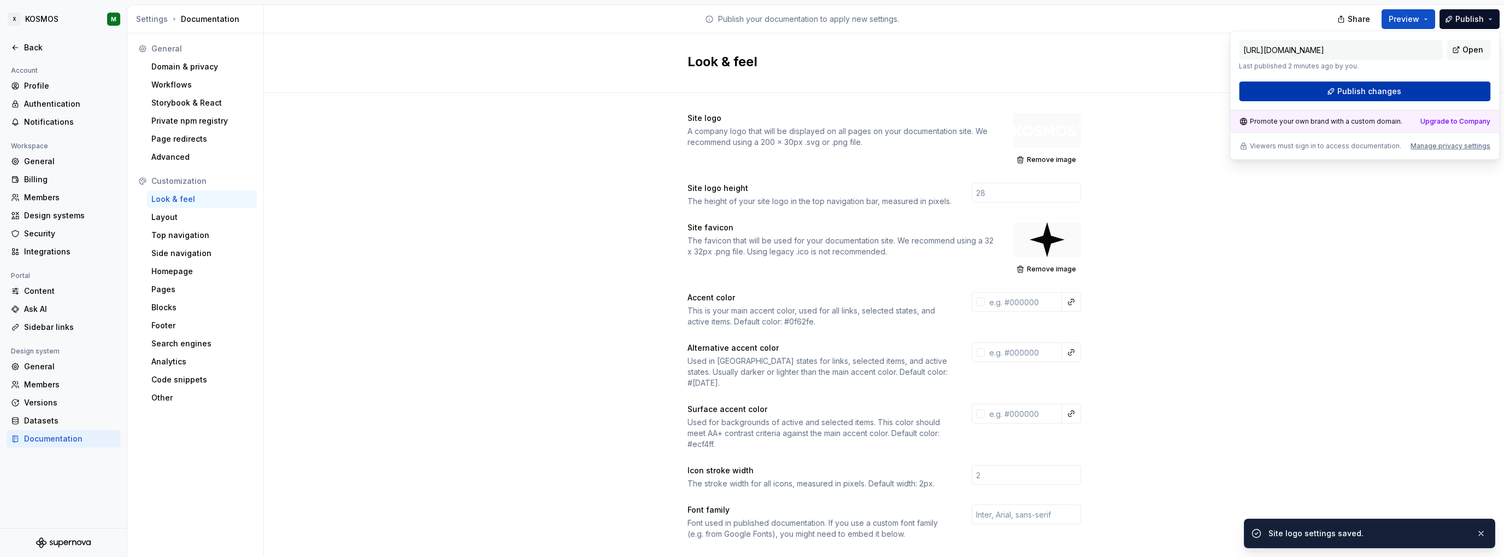
click at [1418, 87] on button "Publish changes" at bounding box center [1364, 91] width 251 height 20
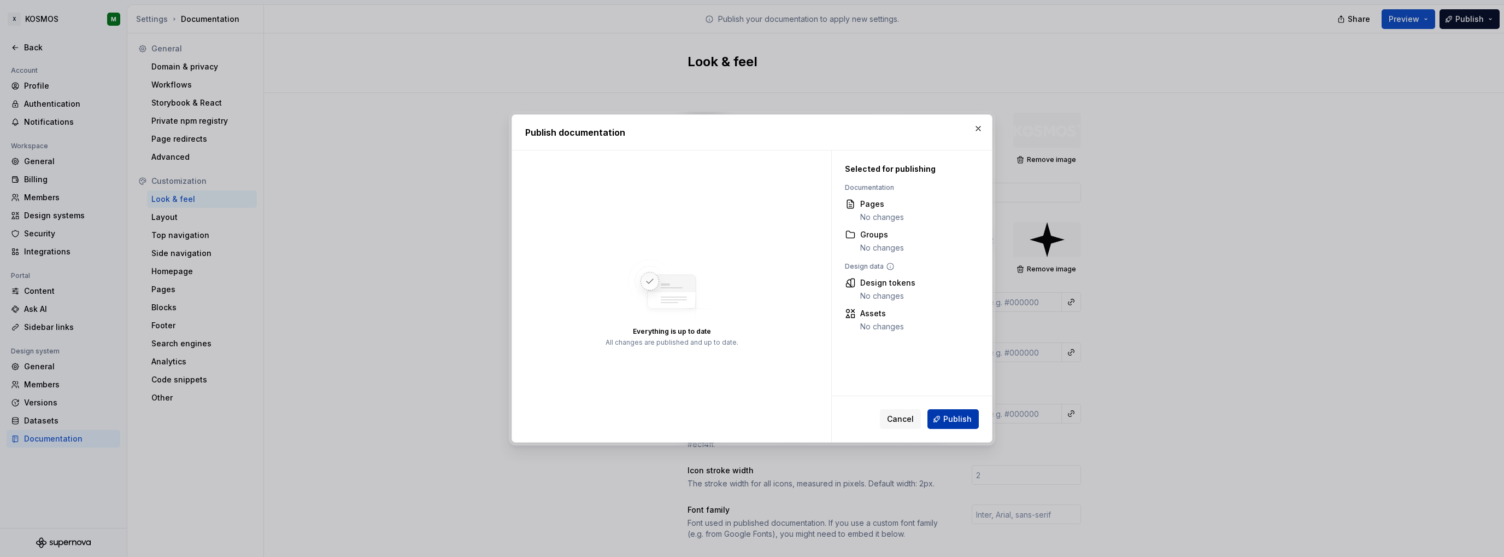
click at [964, 414] on span "Publish" at bounding box center [958, 418] width 28 height 11
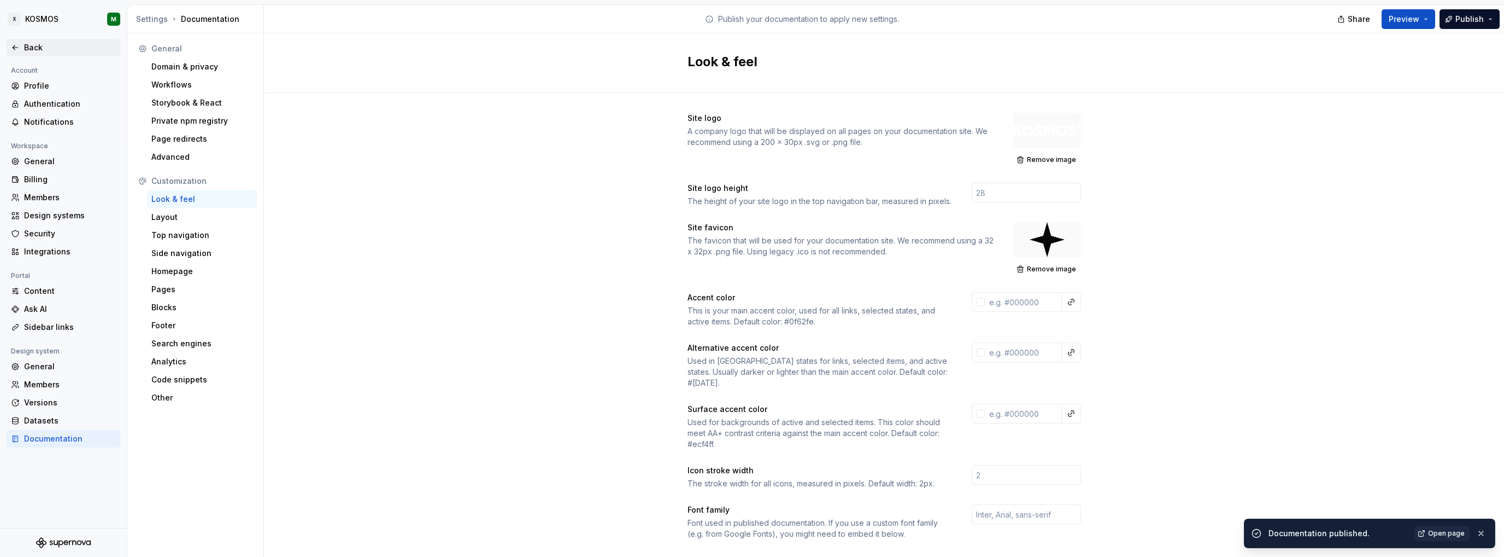
click at [16, 41] on div "Back" at bounding box center [64, 47] width 114 height 17
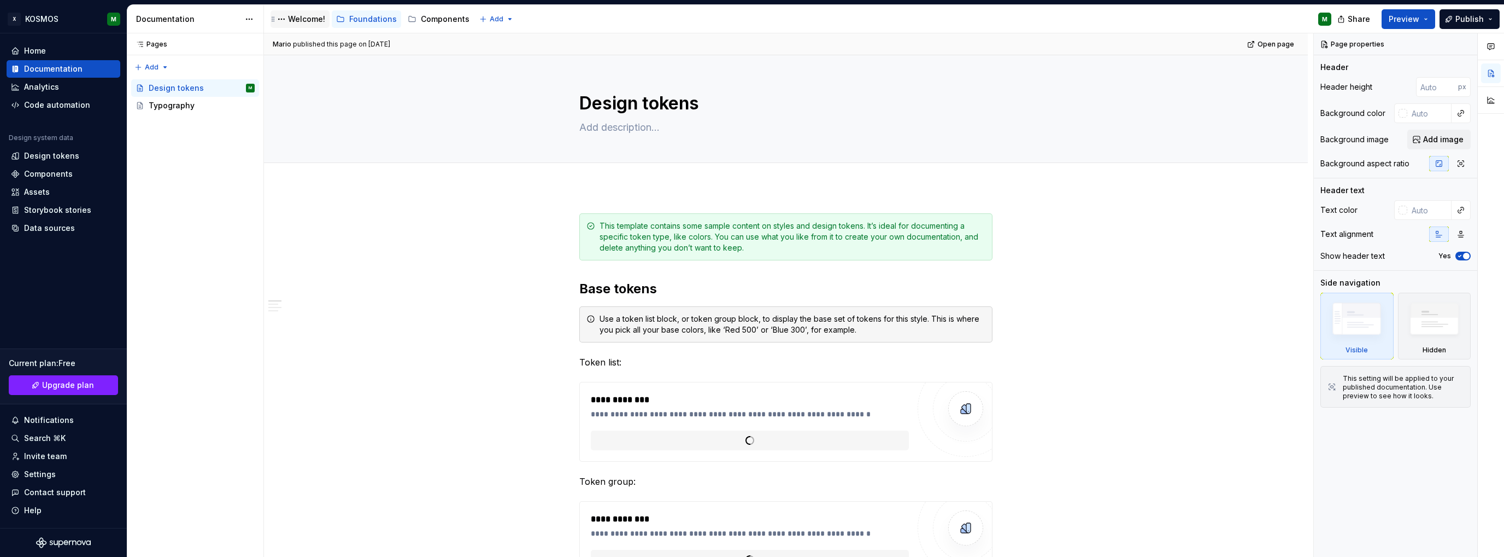
click at [299, 14] on div "Welcome!" at bounding box center [306, 19] width 37 height 11
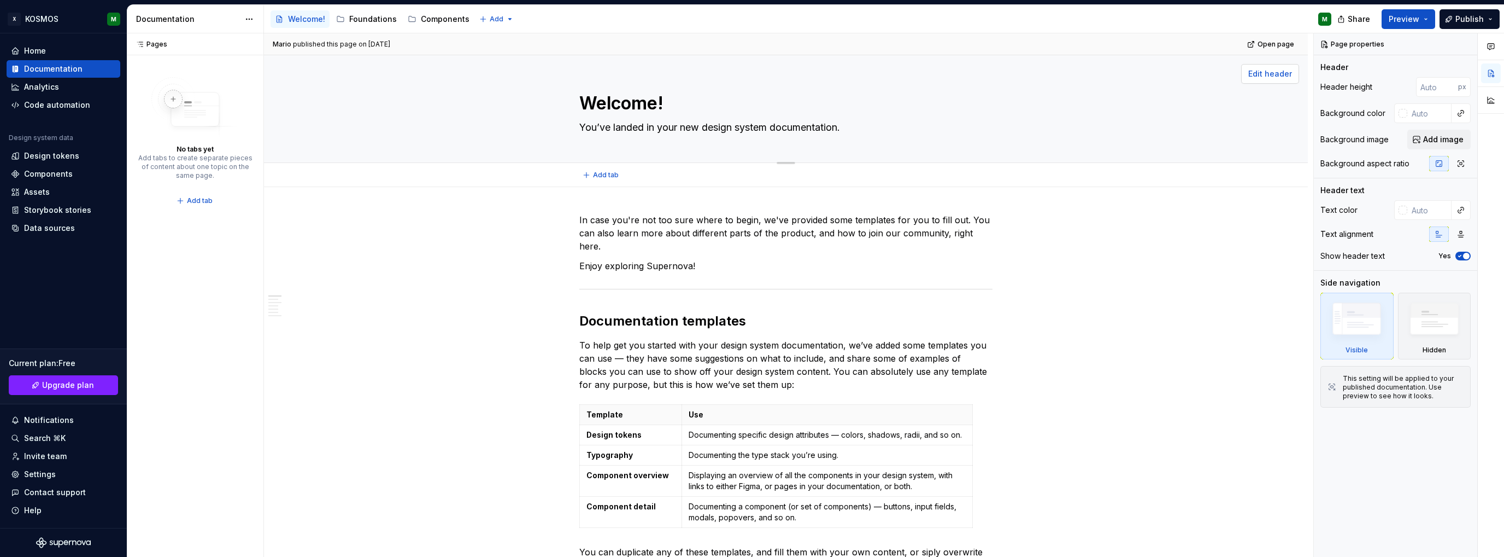
click at [1270, 74] on span "Edit header" at bounding box center [1271, 73] width 44 height 11
click at [1261, 77] on span "Edit header" at bounding box center [1271, 73] width 44 height 11
click at [1428, 138] on span "Add image" at bounding box center [1444, 139] width 40 height 11
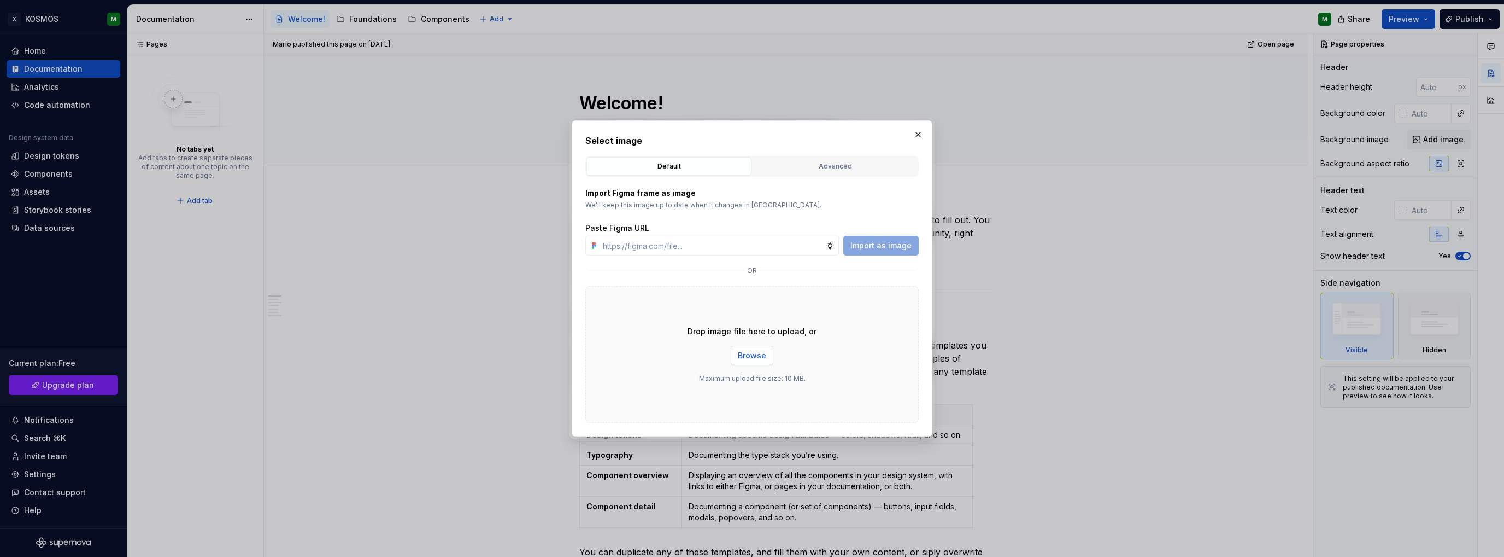
click at [746, 352] on span "Browse" at bounding box center [752, 355] width 28 height 11
click at [878, 168] on div "Advanced" at bounding box center [835, 166] width 157 height 11
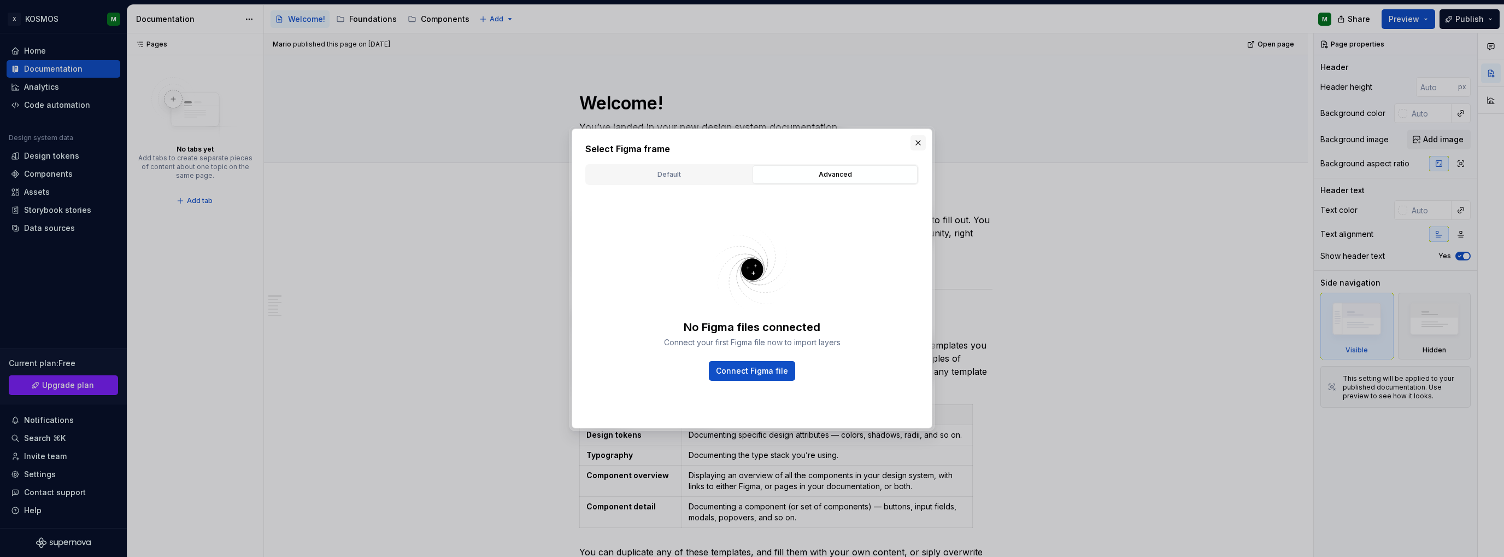
click at [919, 143] on button "button" at bounding box center [918, 142] width 15 height 15
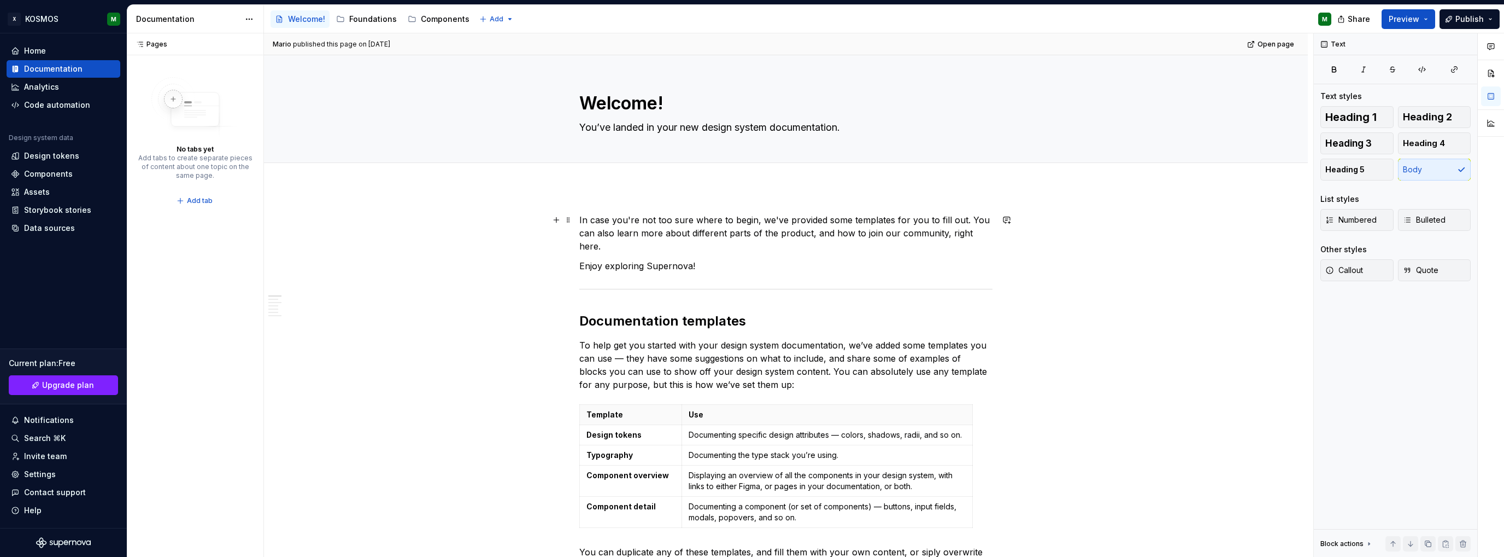
click at [680, 220] on p "In case you're not too sure where to begin, we've provided some templates for y…" at bounding box center [785, 232] width 413 height 39
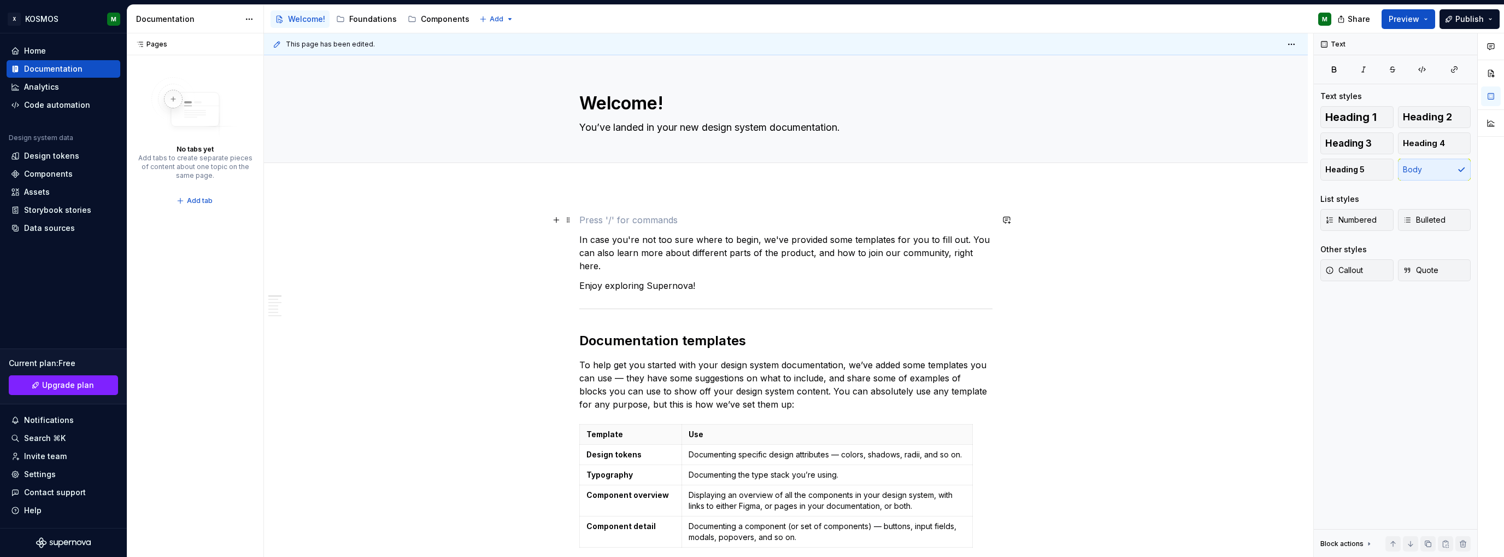
type textarea "*"
click at [556, 218] on button "button" at bounding box center [556, 219] width 15 height 15
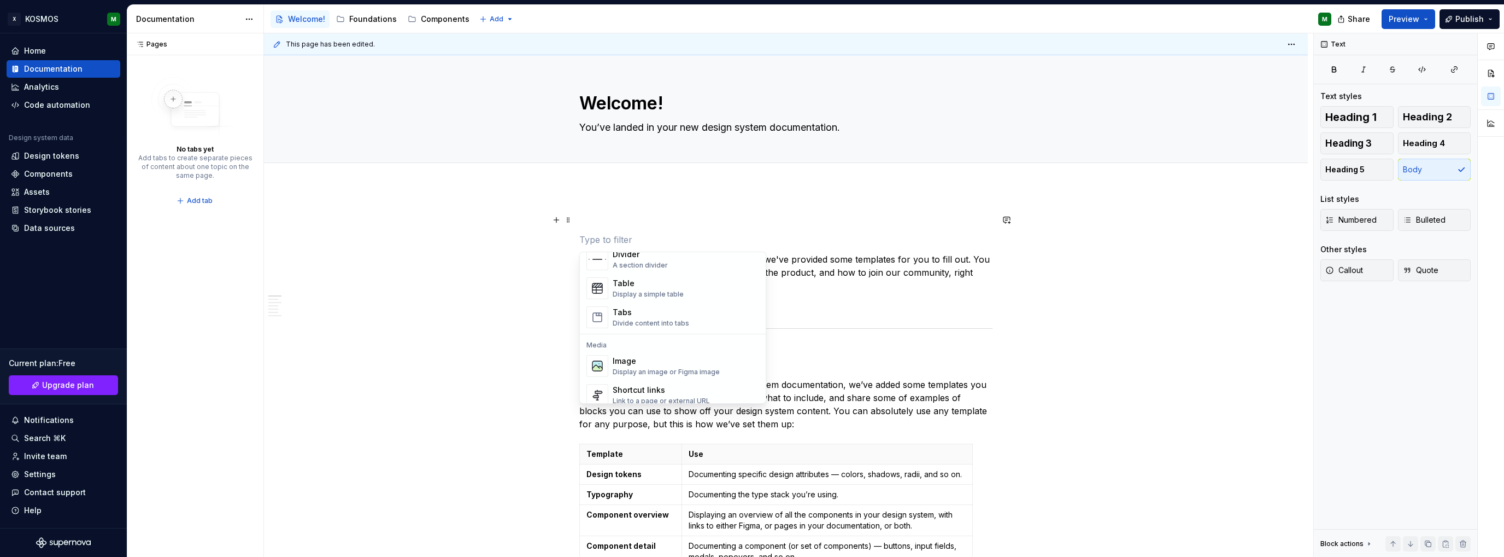
scroll to position [875, 0]
